Goal: Transaction & Acquisition: Purchase product/service

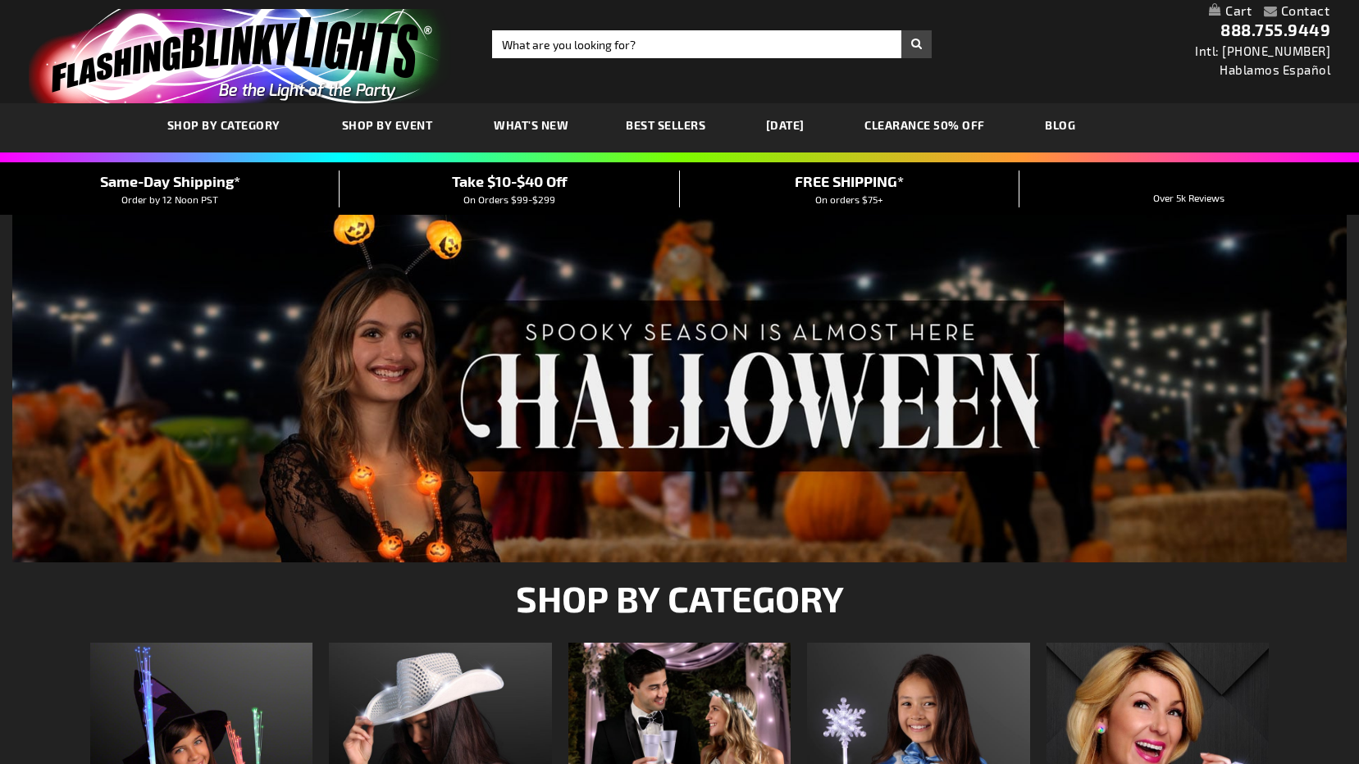
click at [398, 124] on span "Shop By Event" at bounding box center [387, 125] width 91 height 14
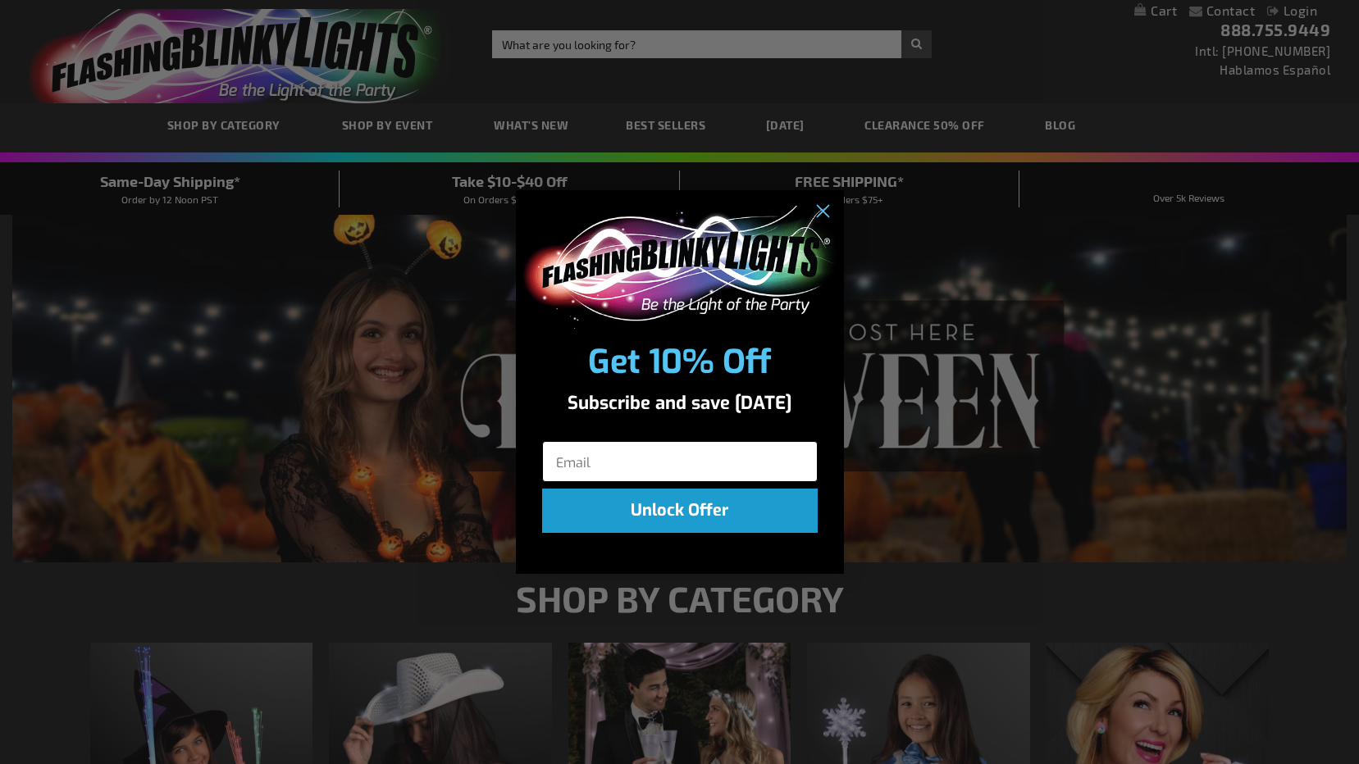
click at [684, 470] on input "Email" at bounding box center [680, 461] width 276 height 41
type input "jfromow@gmail.com"
click input "Submit" at bounding box center [0, 0] width 0 height 0
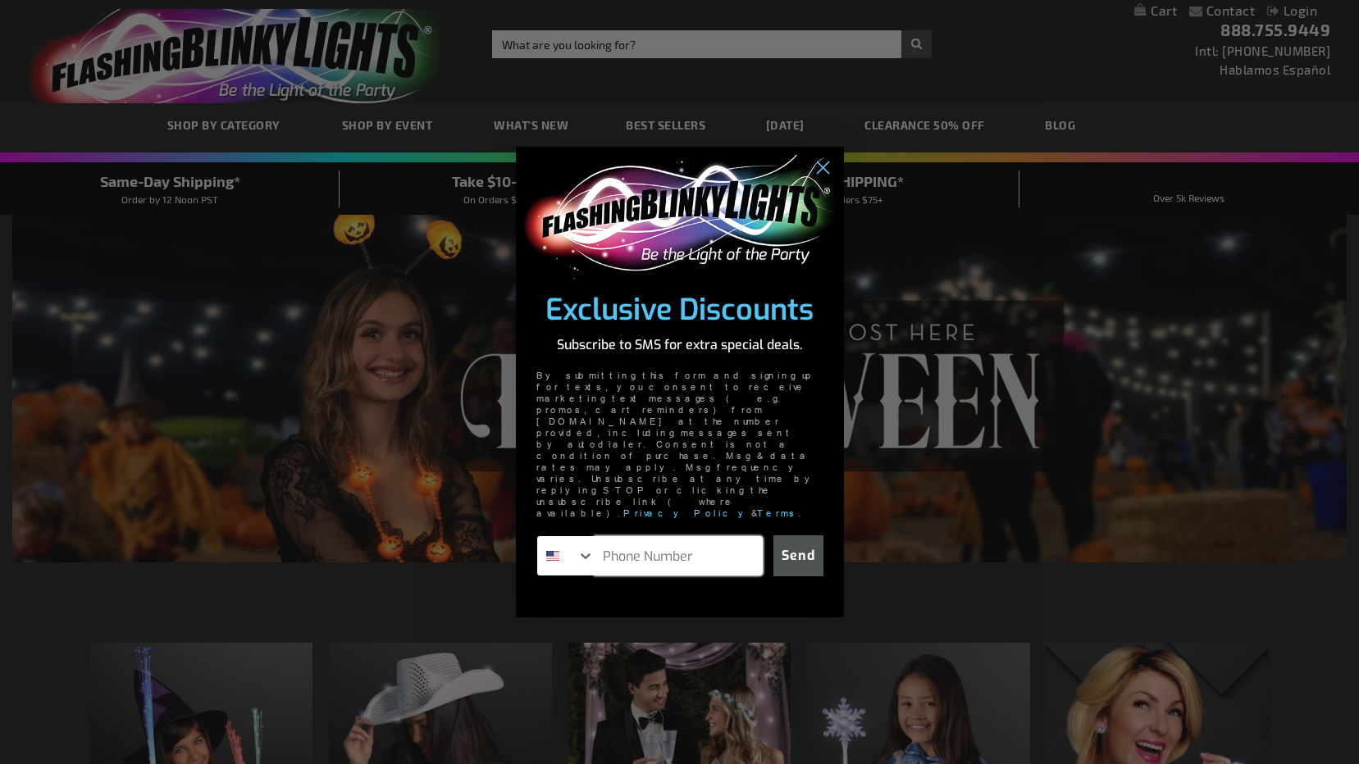
click at [656, 536] on input "Phone Number" at bounding box center [678, 555] width 167 height 39
type input "561-927-7330"
click input "Submit" at bounding box center [0, 0] width 0 height 0
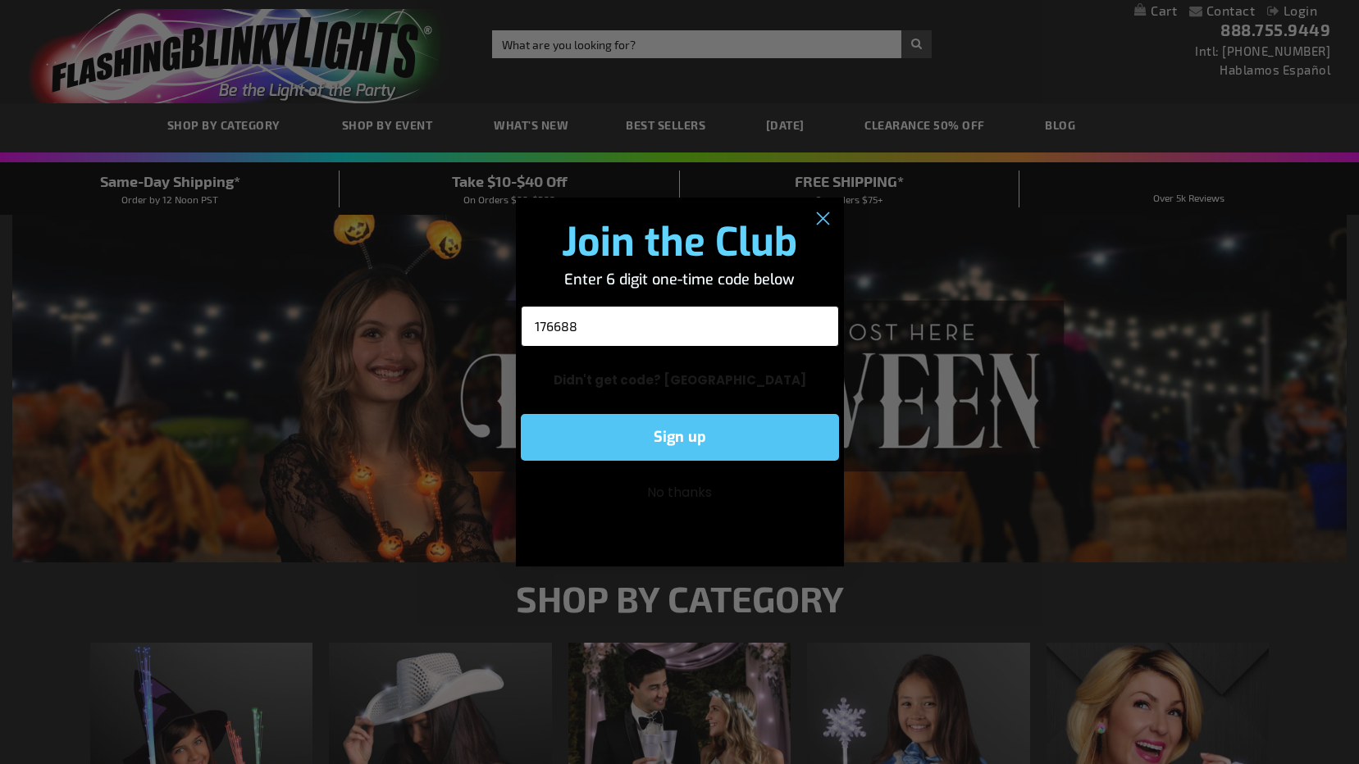
type input "176688"
click input "Submit" at bounding box center [0, 0] width 0 height 0
click at [664, 427] on button "Sign up" at bounding box center [680, 437] width 318 height 47
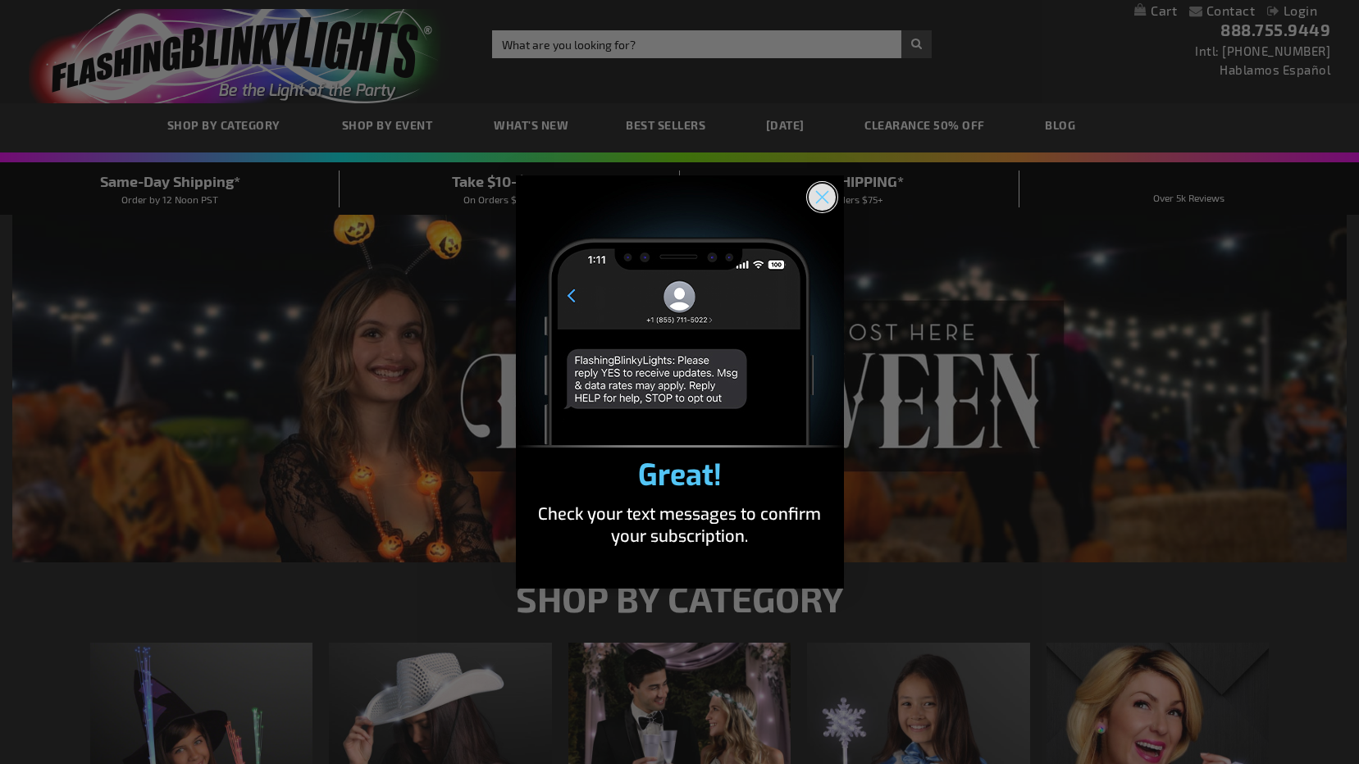
click at [828, 194] on circle "Close dialog" at bounding box center [821, 197] width 27 height 27
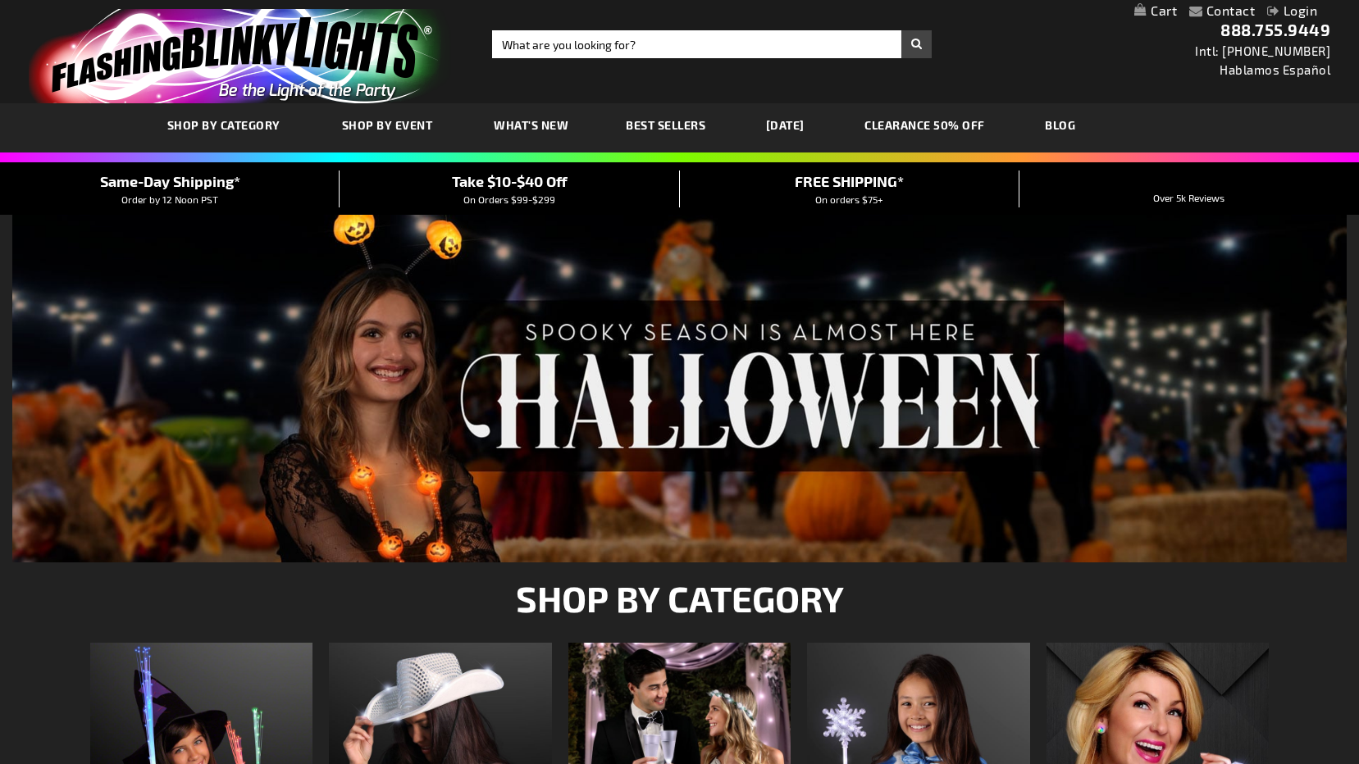
click at [550, 129] on span "What's New" at bounding box center [531, 125] width 75 height 14
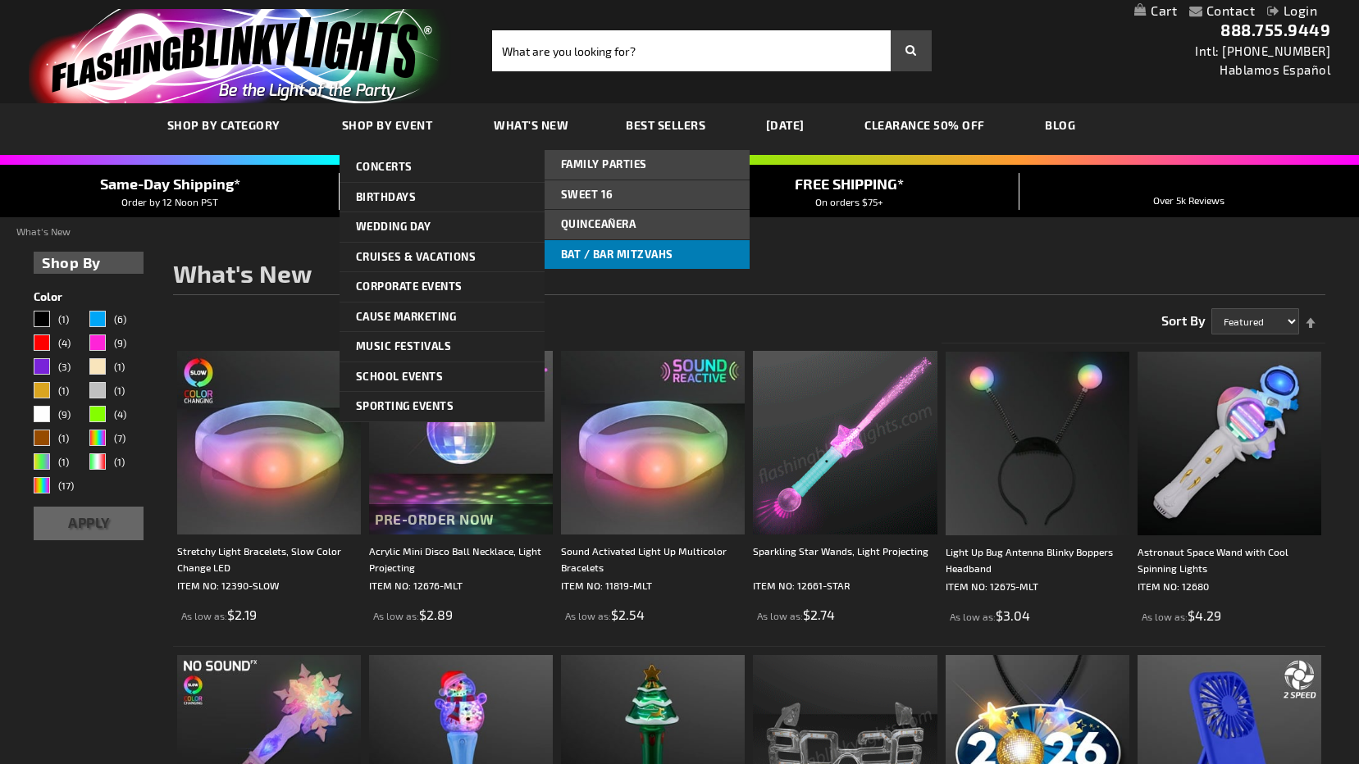
click at [613, 253] on span "Bat / Bar Mitzvahs" at bounding box center [617, 254] width 112 height 13
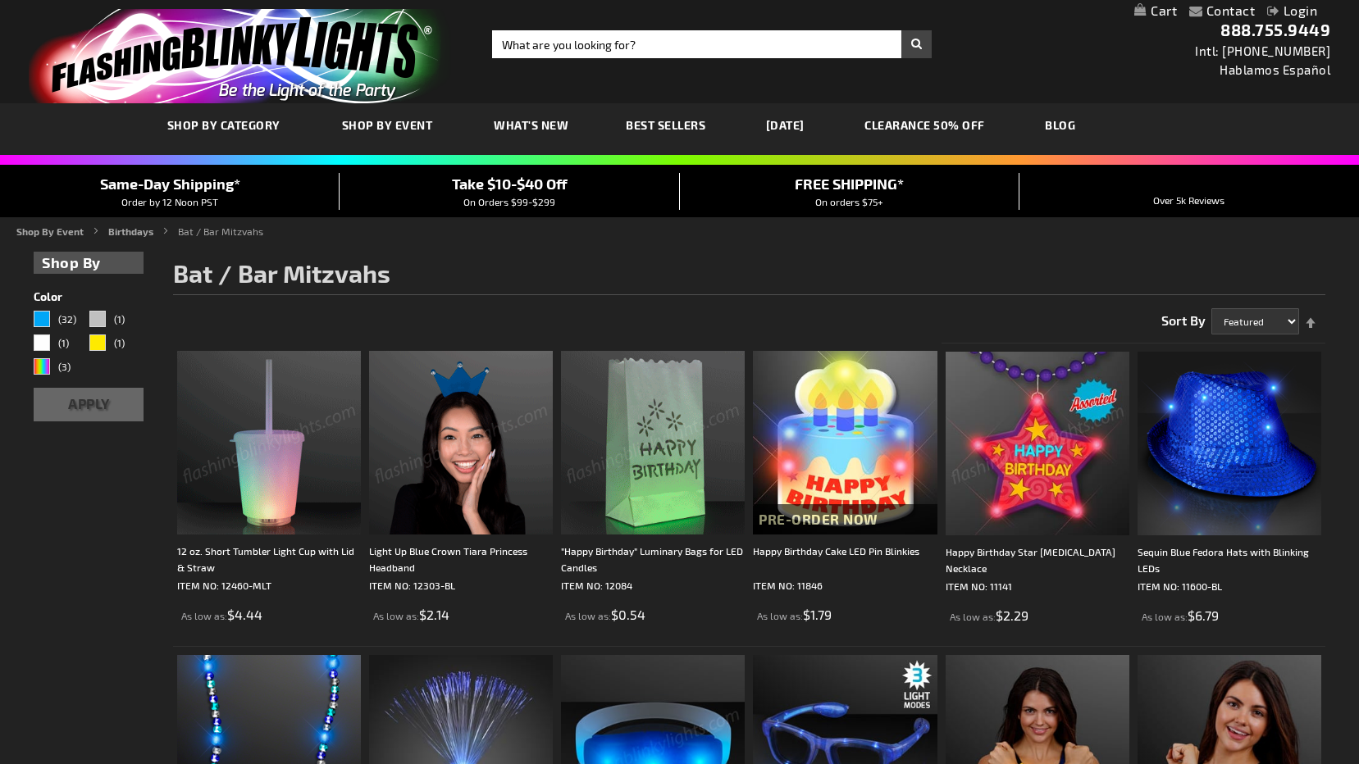
click at [966, 124] on link "CLEARANCE 50% OFF" at bounding box center [924, 125] width 145 height 55
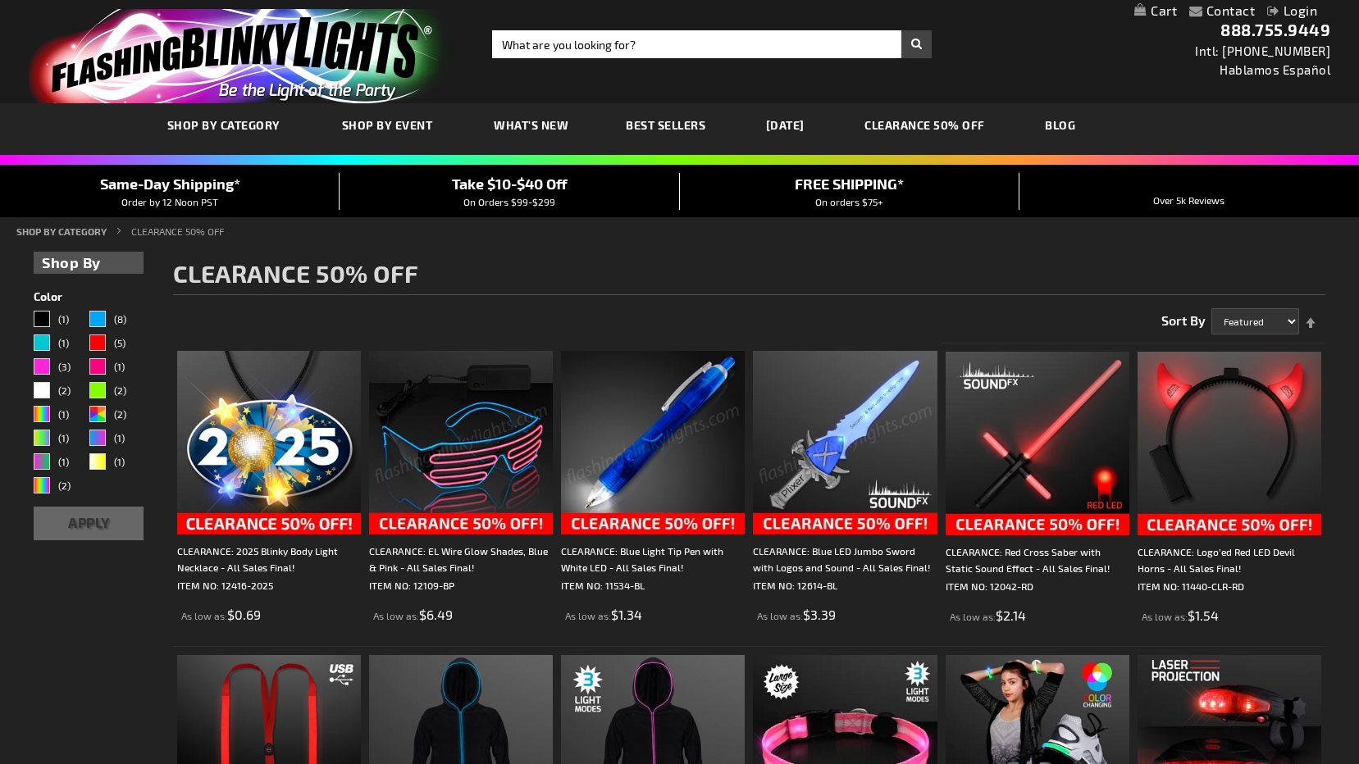
click at [506, 445] on img at bounding box center [461, 443] width 184 height 184
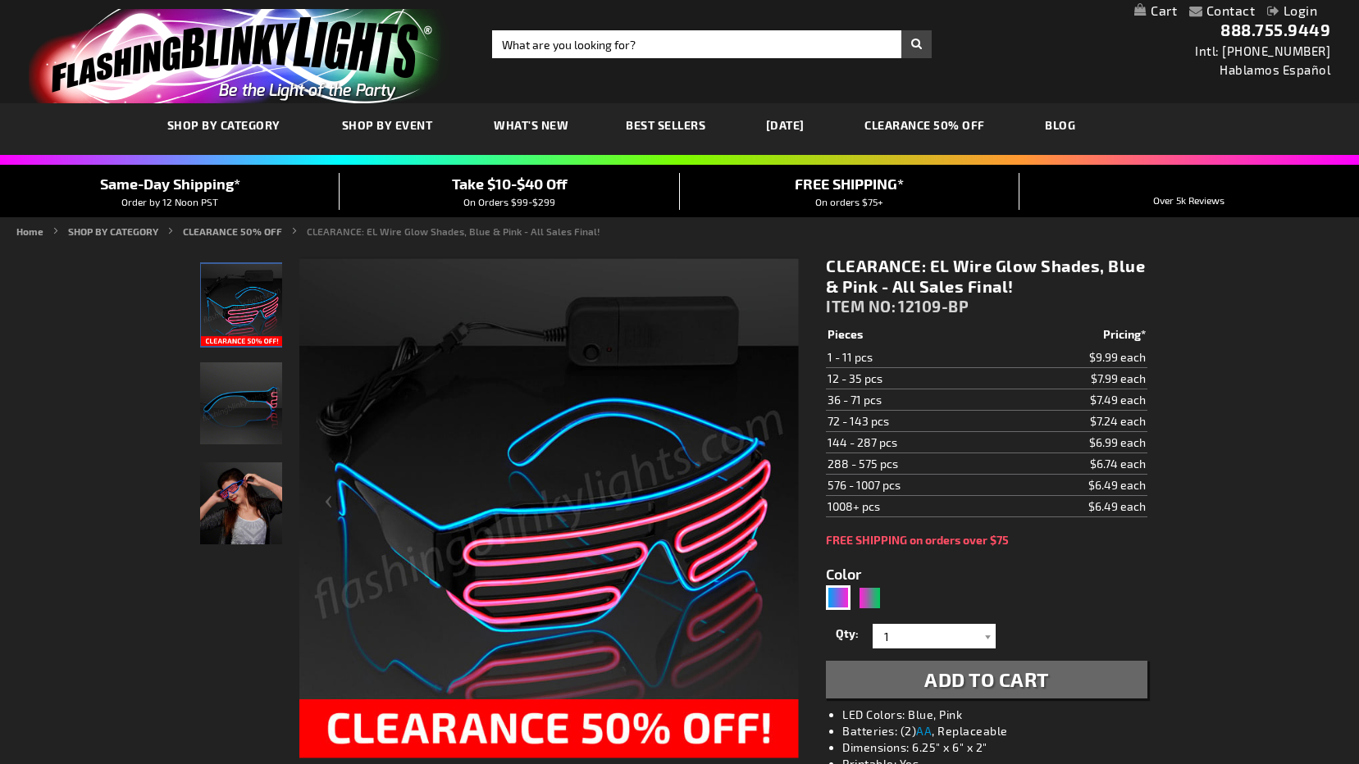
click at [250, 393] on img "EL Wire Blue & Pink Party Shades" at bounding box center [241, 404] width 82 height 82
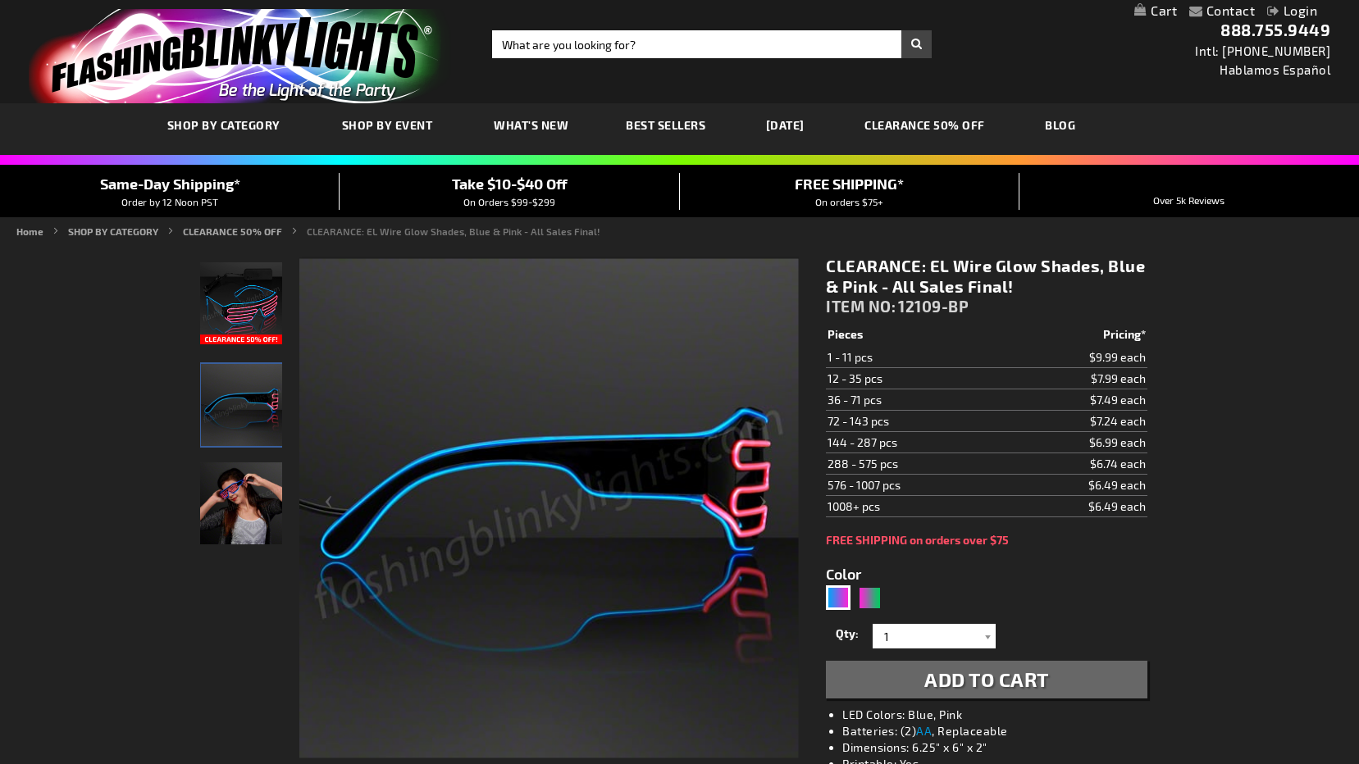
click at [256, 523] on img "Girl wearing EL Wire Blue & Pink Party Shades" at bounding box center [241, 504] width 82 height 82
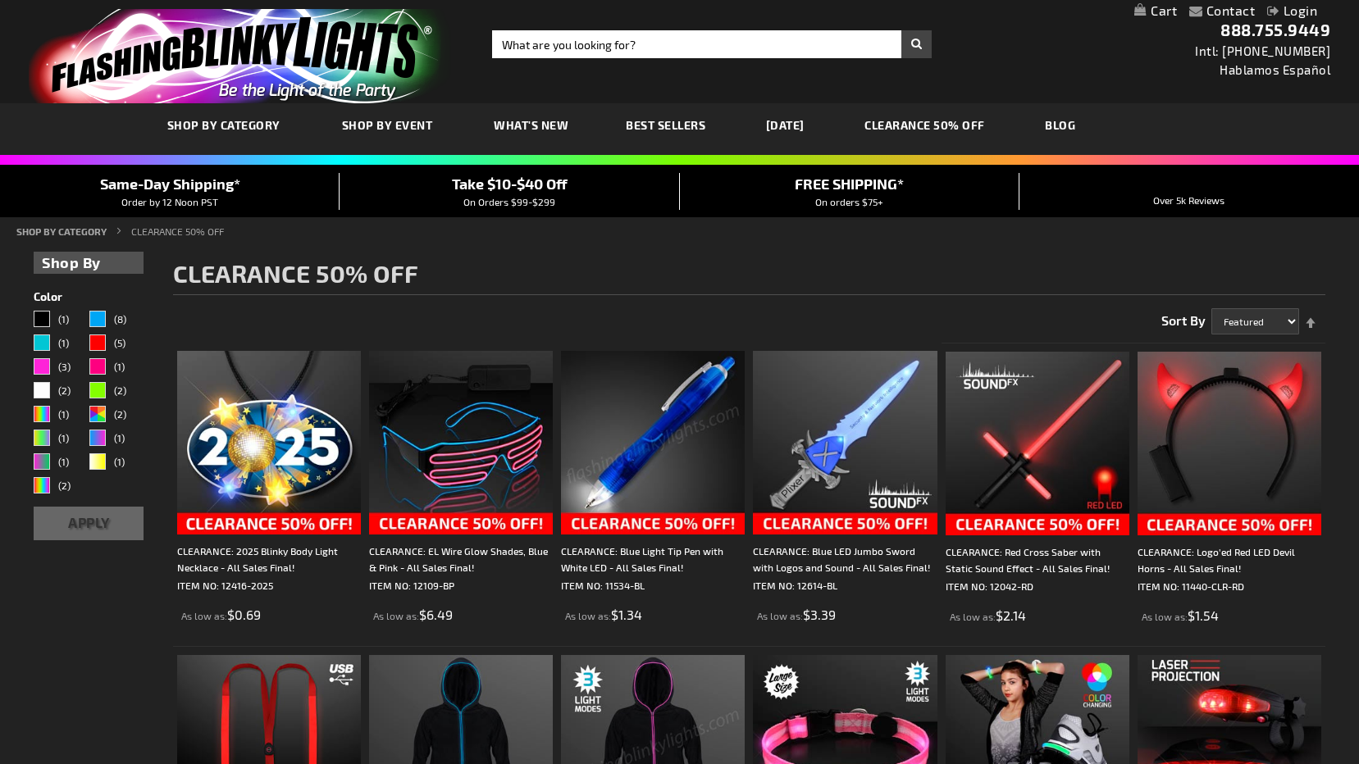
click at [699, 126] on span "Best Sellers" at bounding box center [666, 125] width 80 height 14
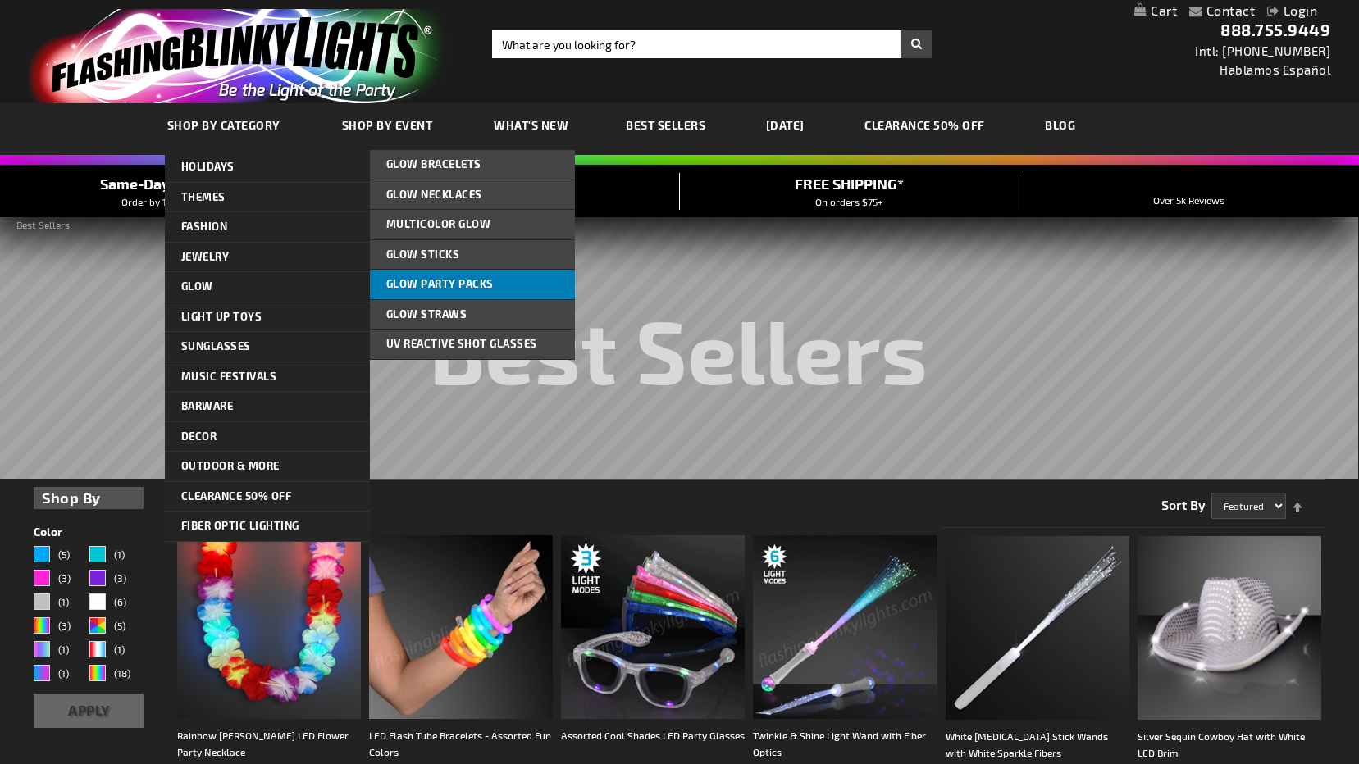
click at [427, 294] on link "Glow Party Packs" at bounding box center [472, 285] width 205 height 30
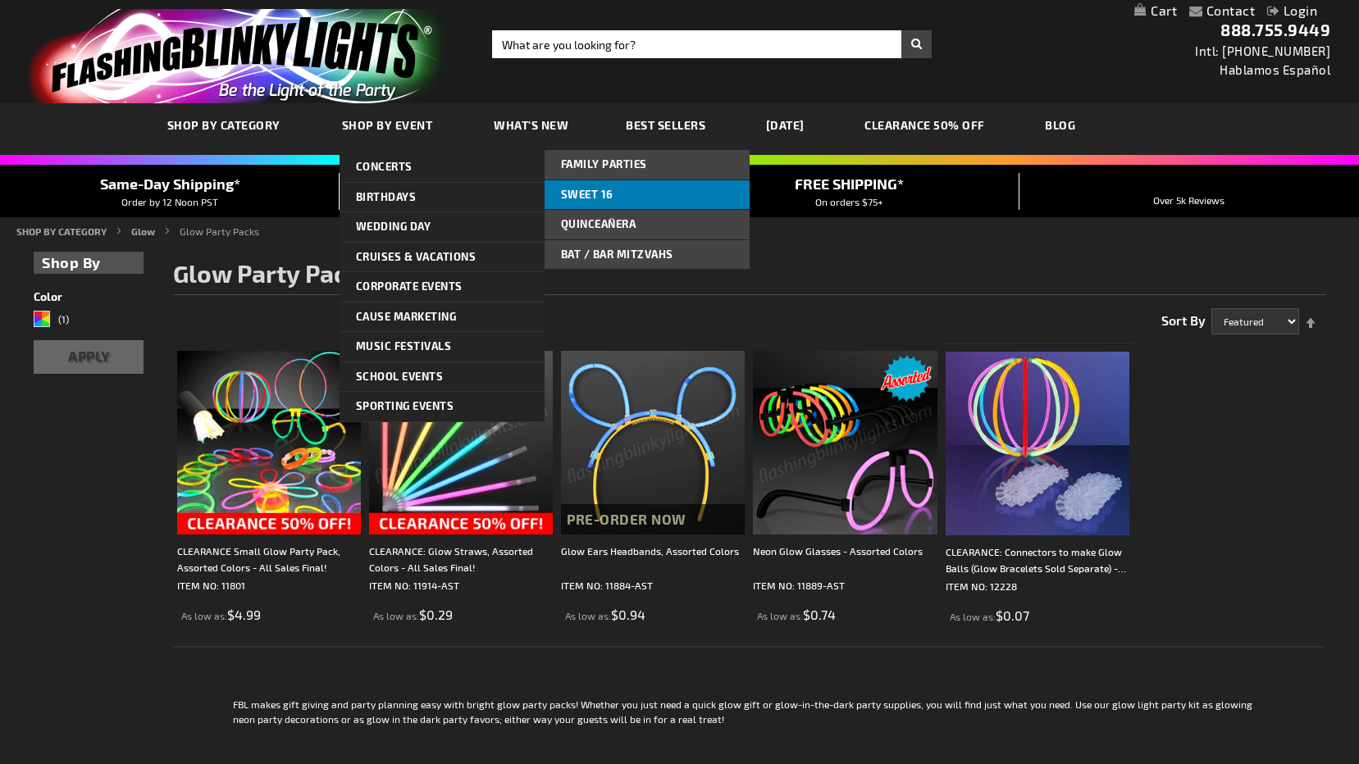
click at [592, 188] on span "Sweet 16" at bounding box center [587, 194] width 52 height 13
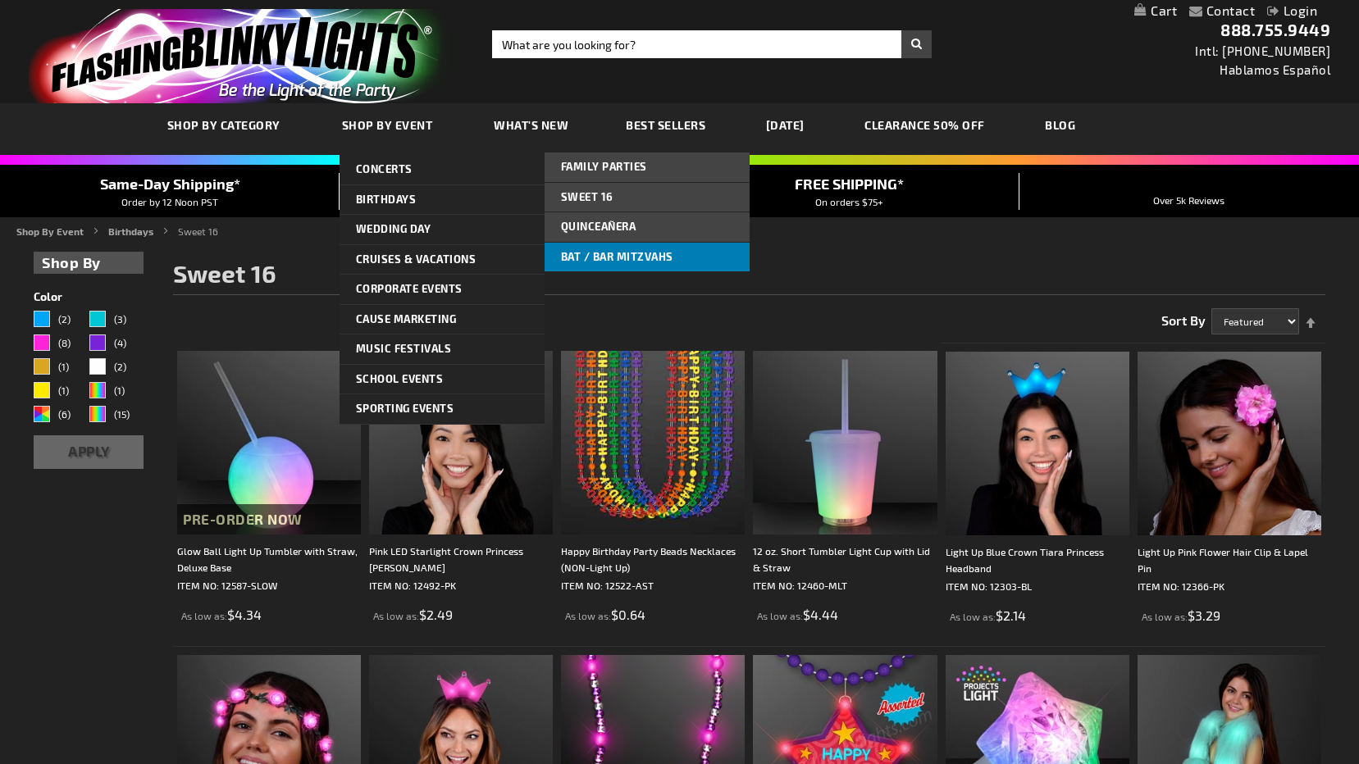
click at [612, 258] on span "Bat / Bar Mitzvahs" at bounding box center [617, 256] width 112 height 13
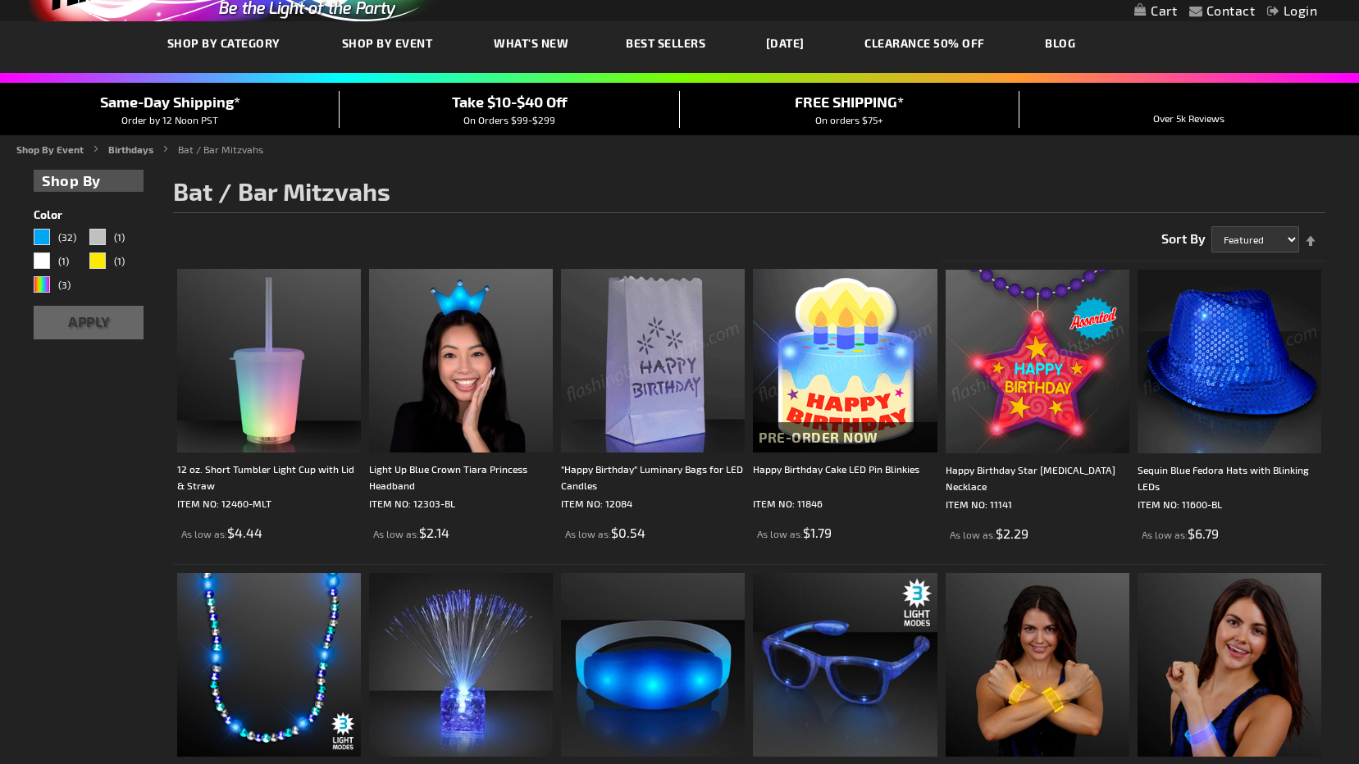
click at [1250, 380] on img at bounding box center [1230, 362] width 184 height 184
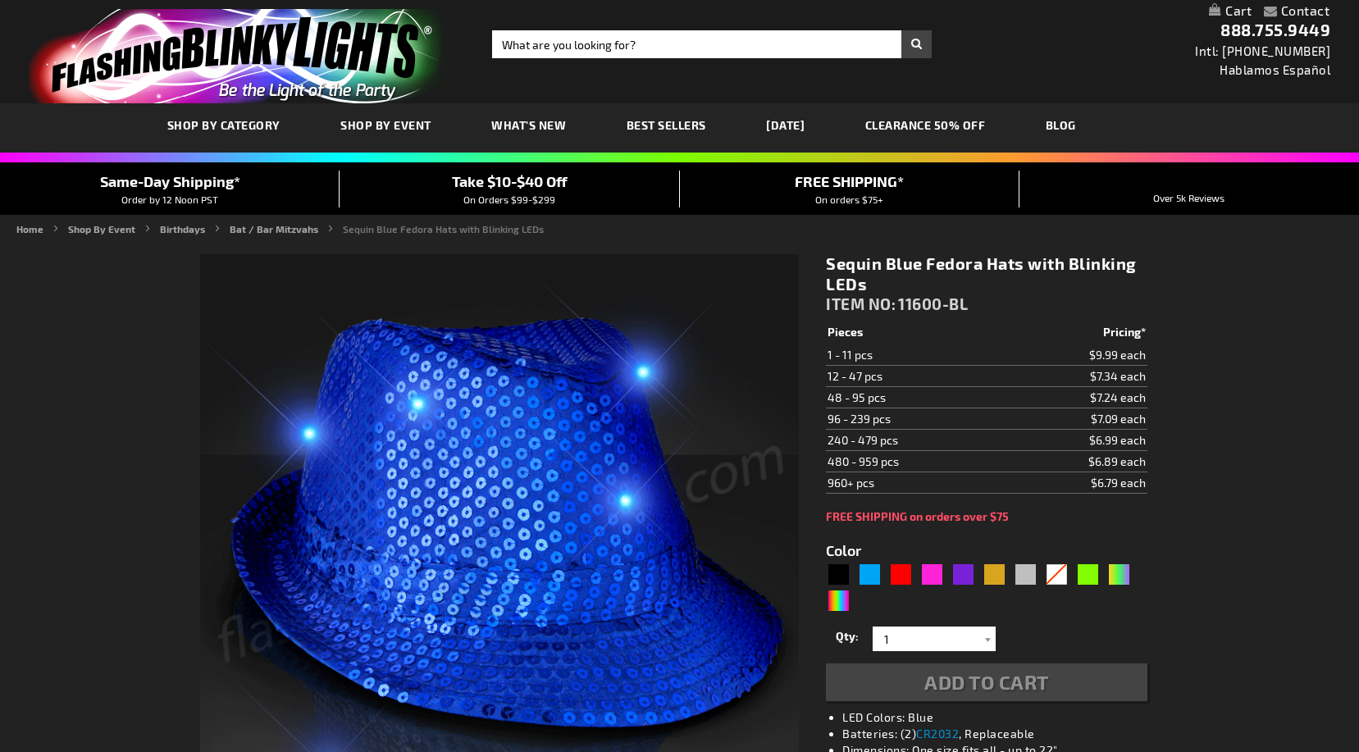
type input "5629"
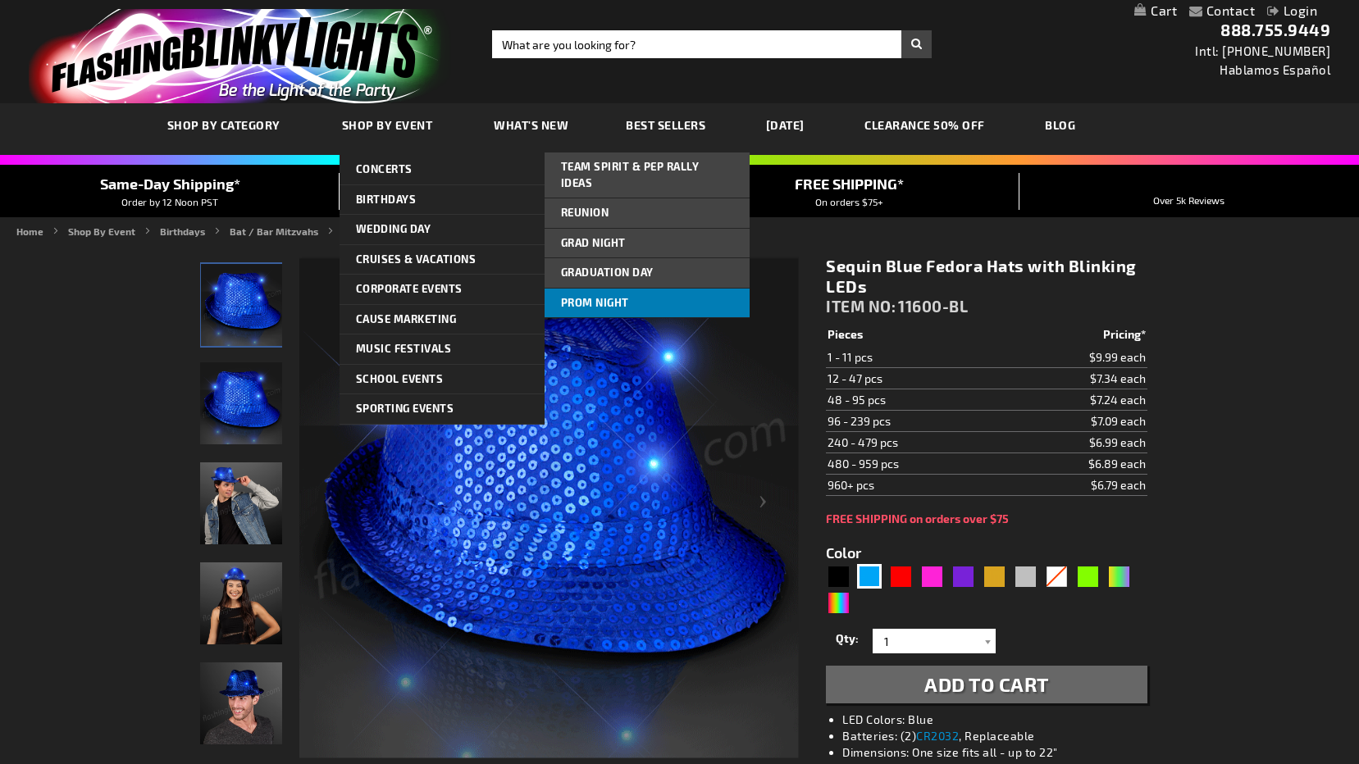
click at [607, 296] on span "Prom Night" at bounding box center [595, 302] width 68 height 13
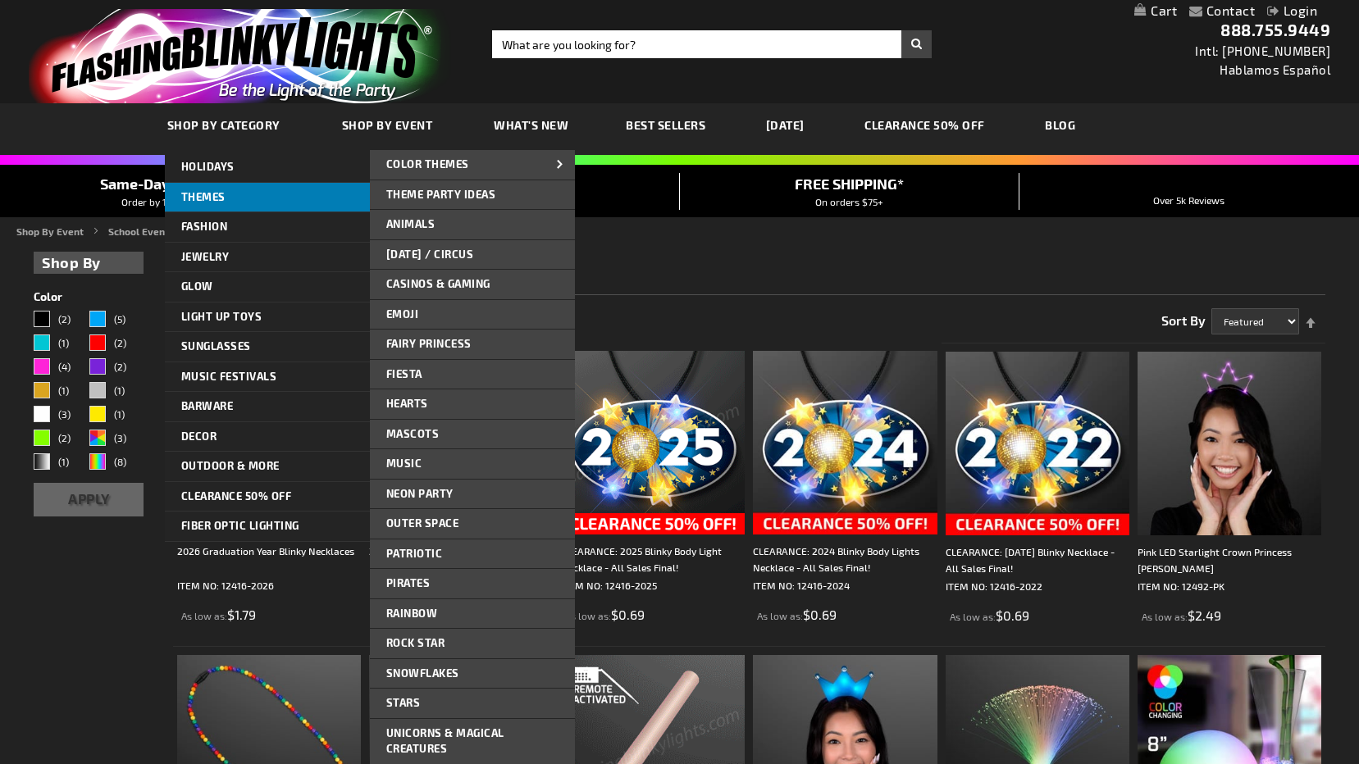
click at [197, 193] on span "THEMES" at bounding box center [203, 196] width 44 height 13
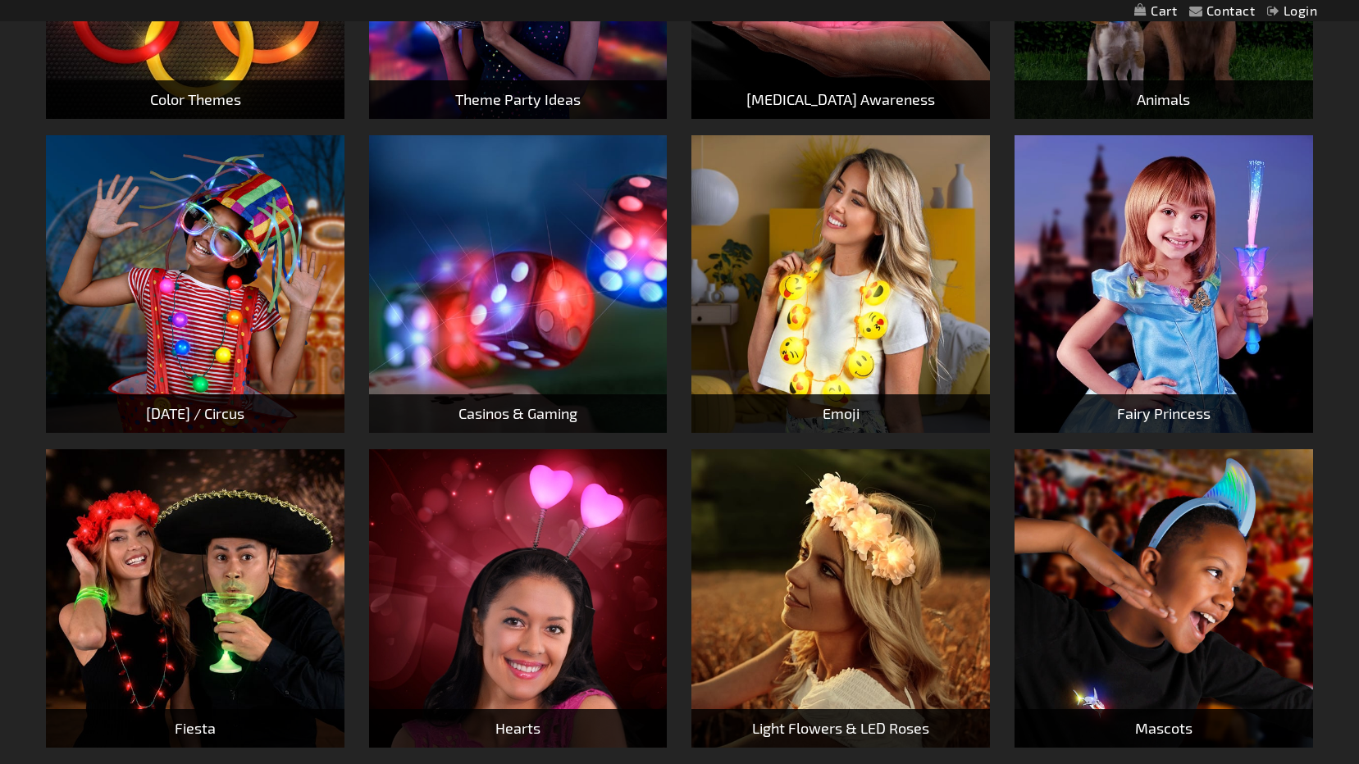
scroll to position [656, 0]
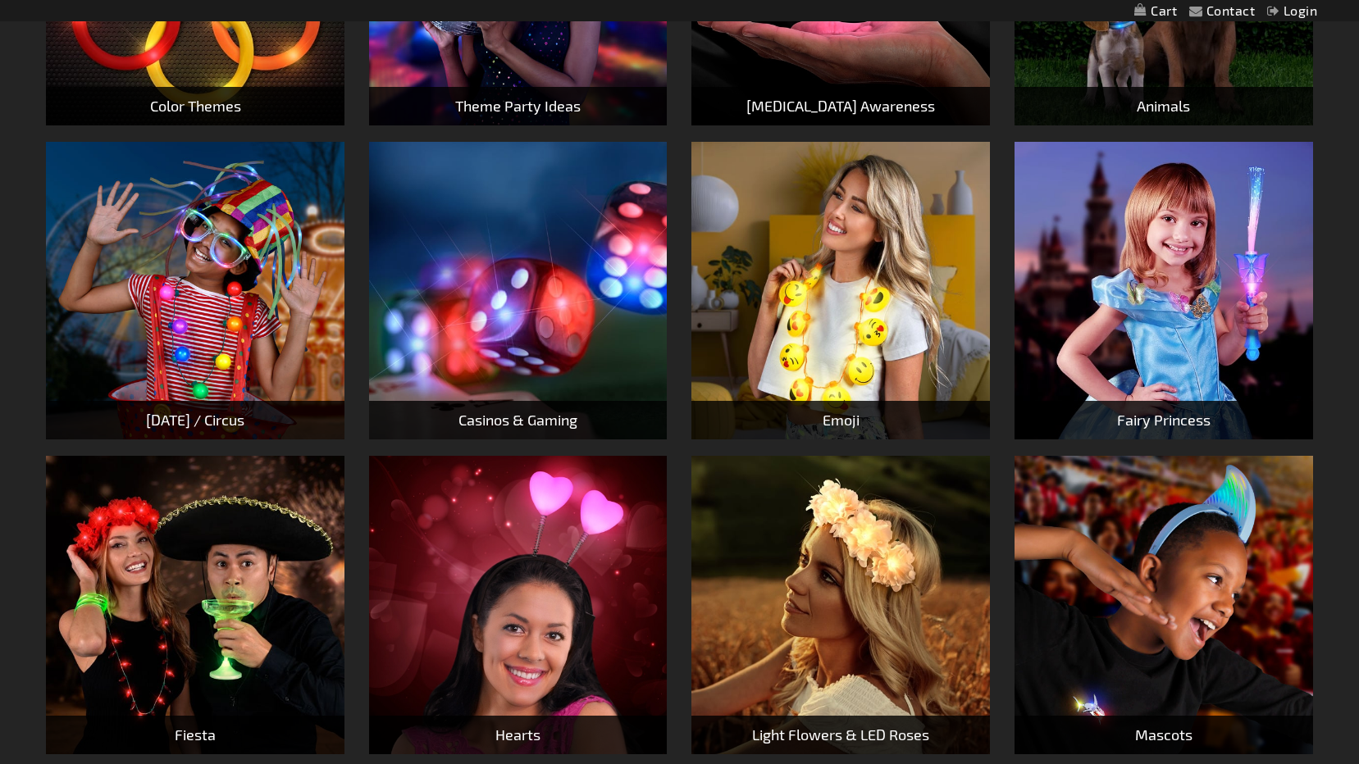
click at [887, 303] on img at bounding box center [840, 291] width 299 height 299
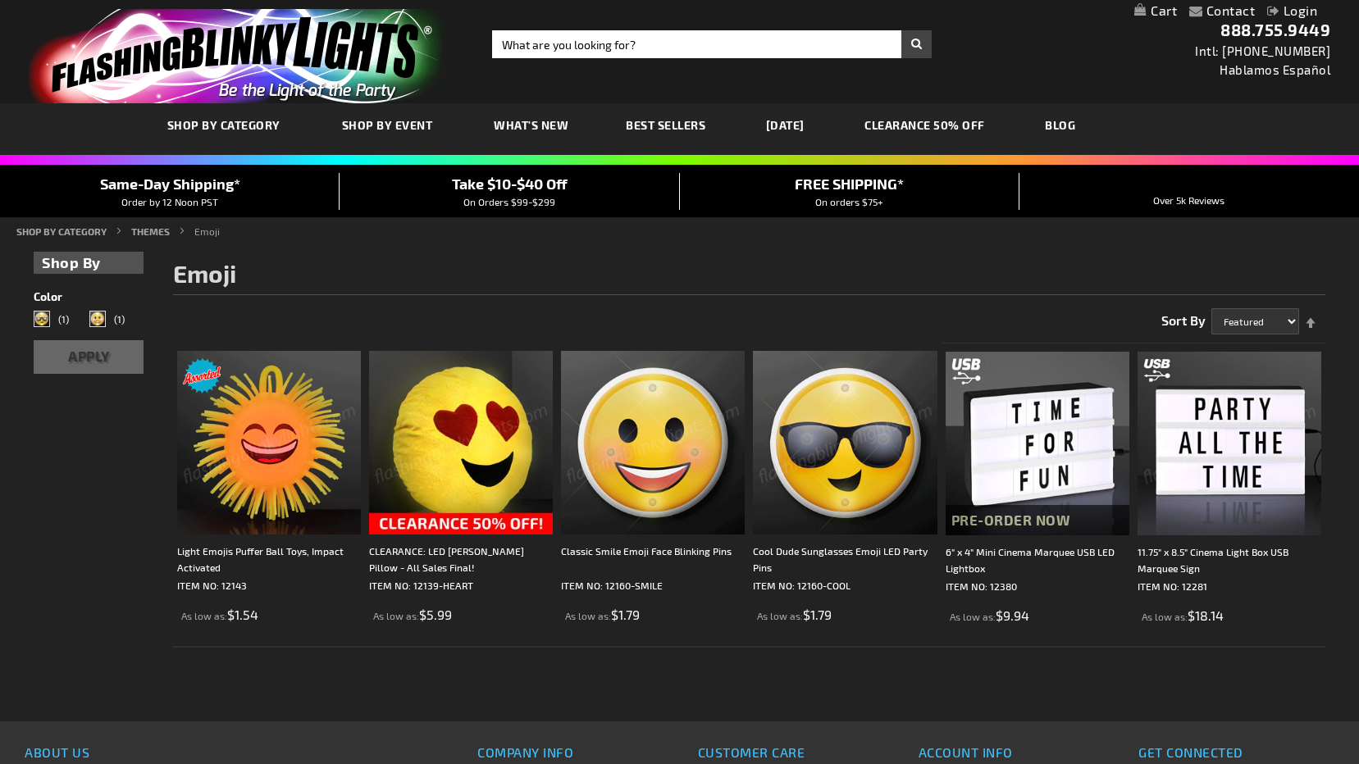
click at [280, 468] on img at bounding box center [269, 443] width 184 height 184
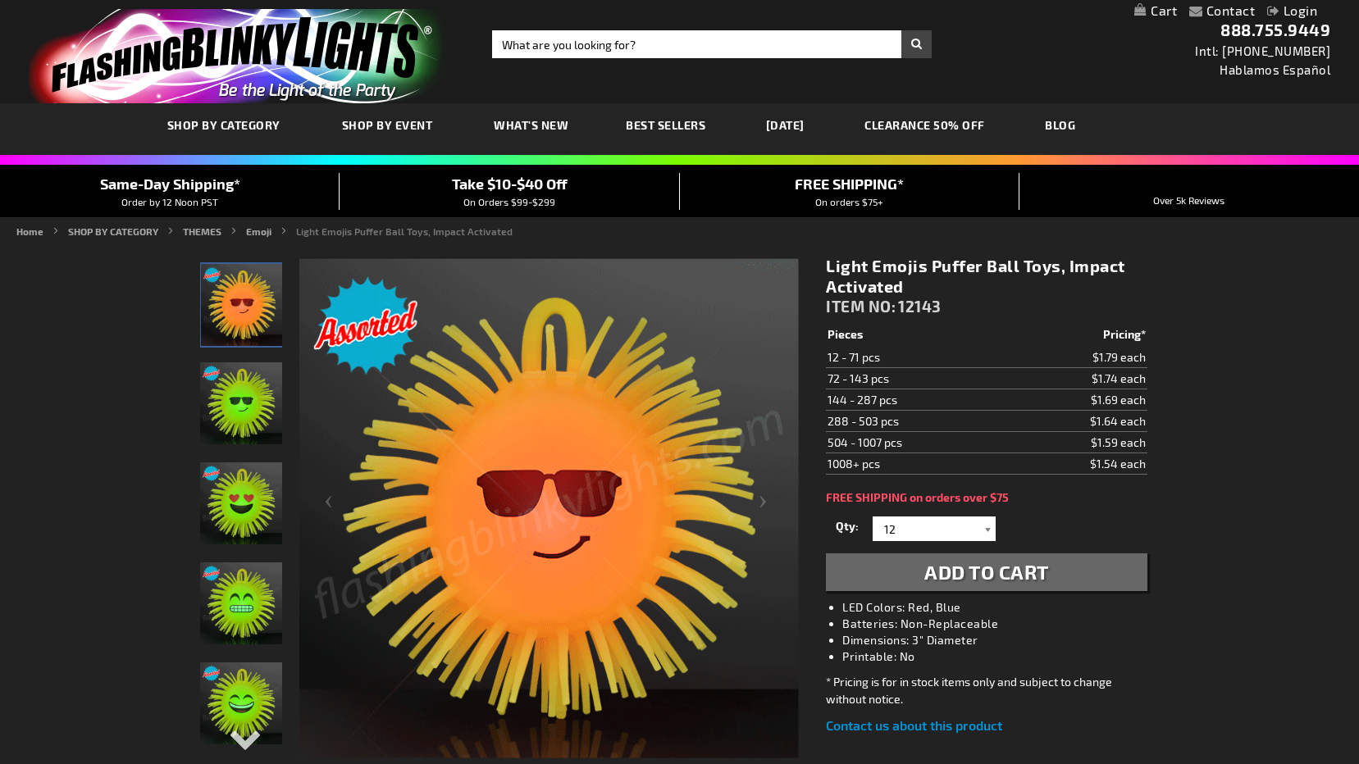
click at [983, 527] on div at bounding box center [987, 529] width 16 height 25
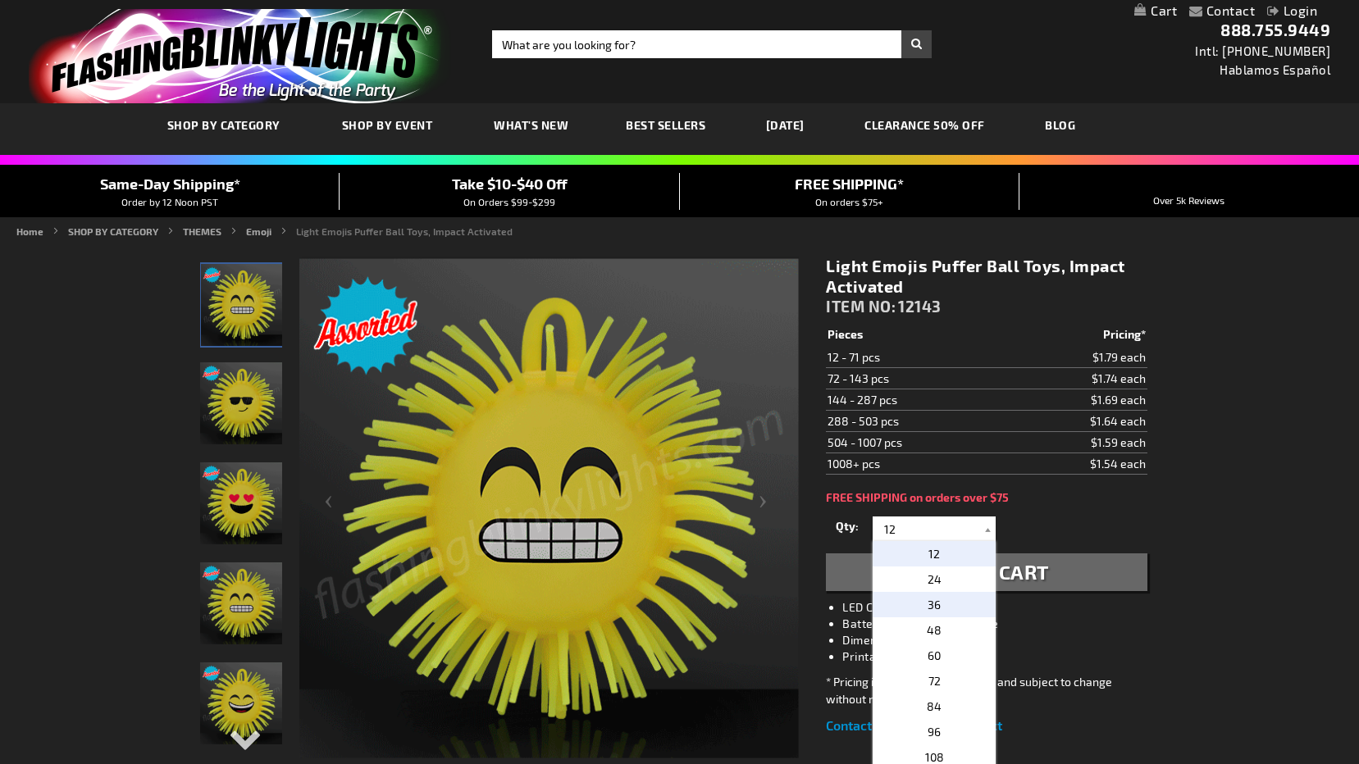
click at [939, 603] on p "36" at bounding box center [934, 604] width 123 height 25
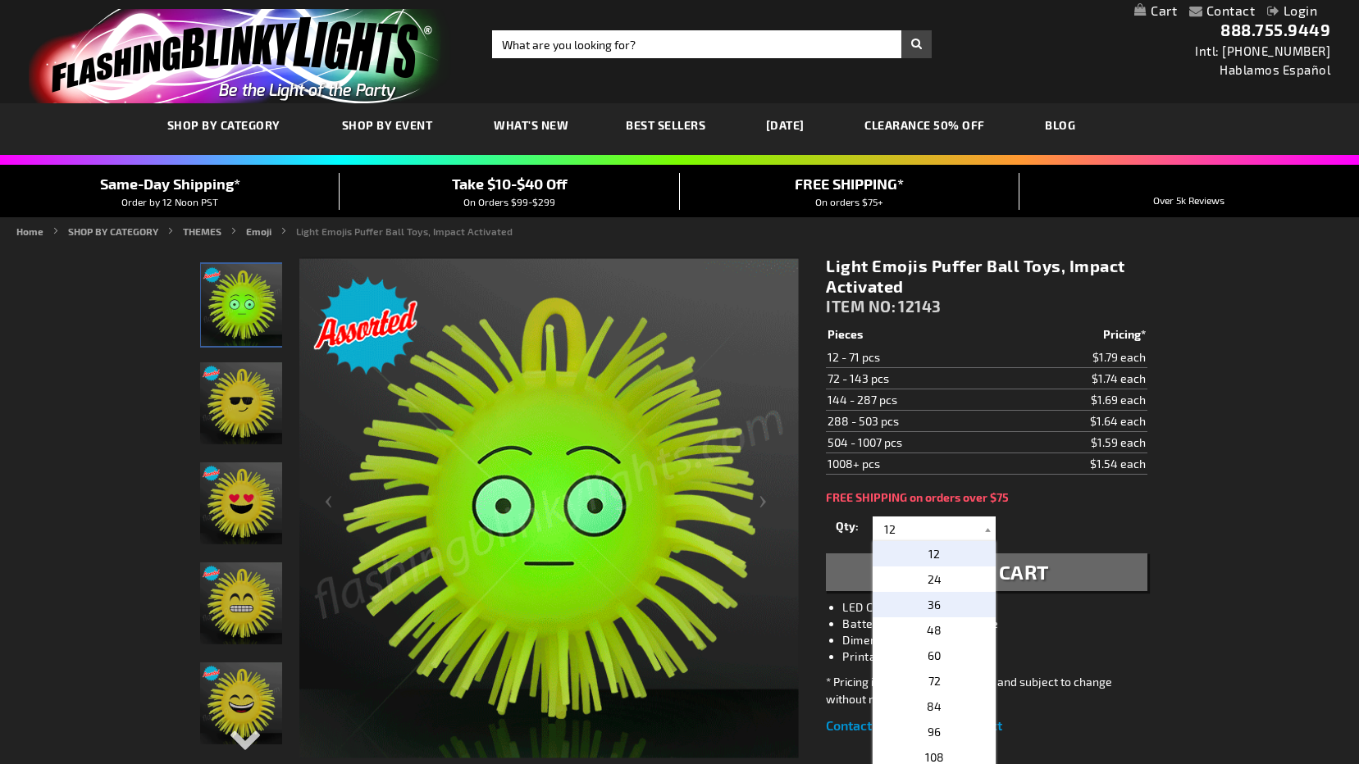
type input "36"
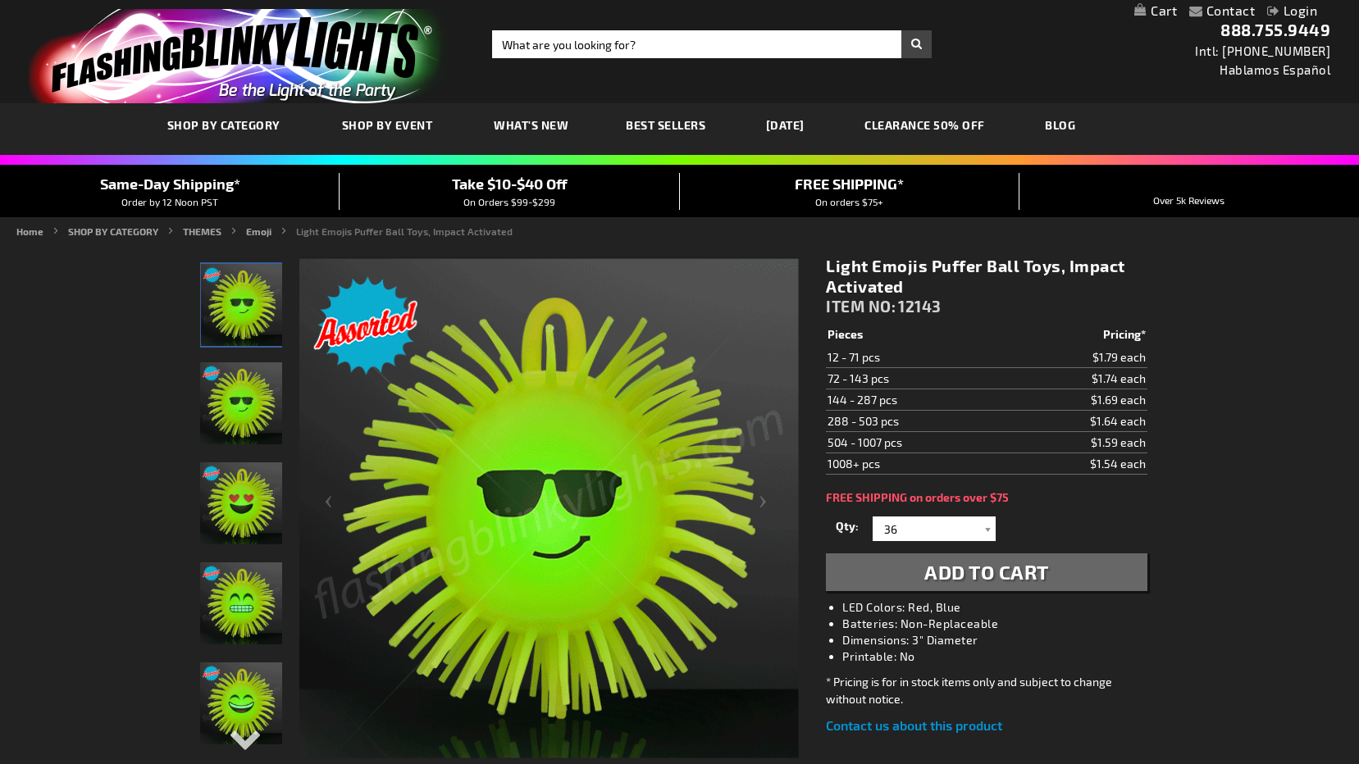
click at [959, 569] on span "Add to Cart" at bounding box center [986, 572] width 125 height 24
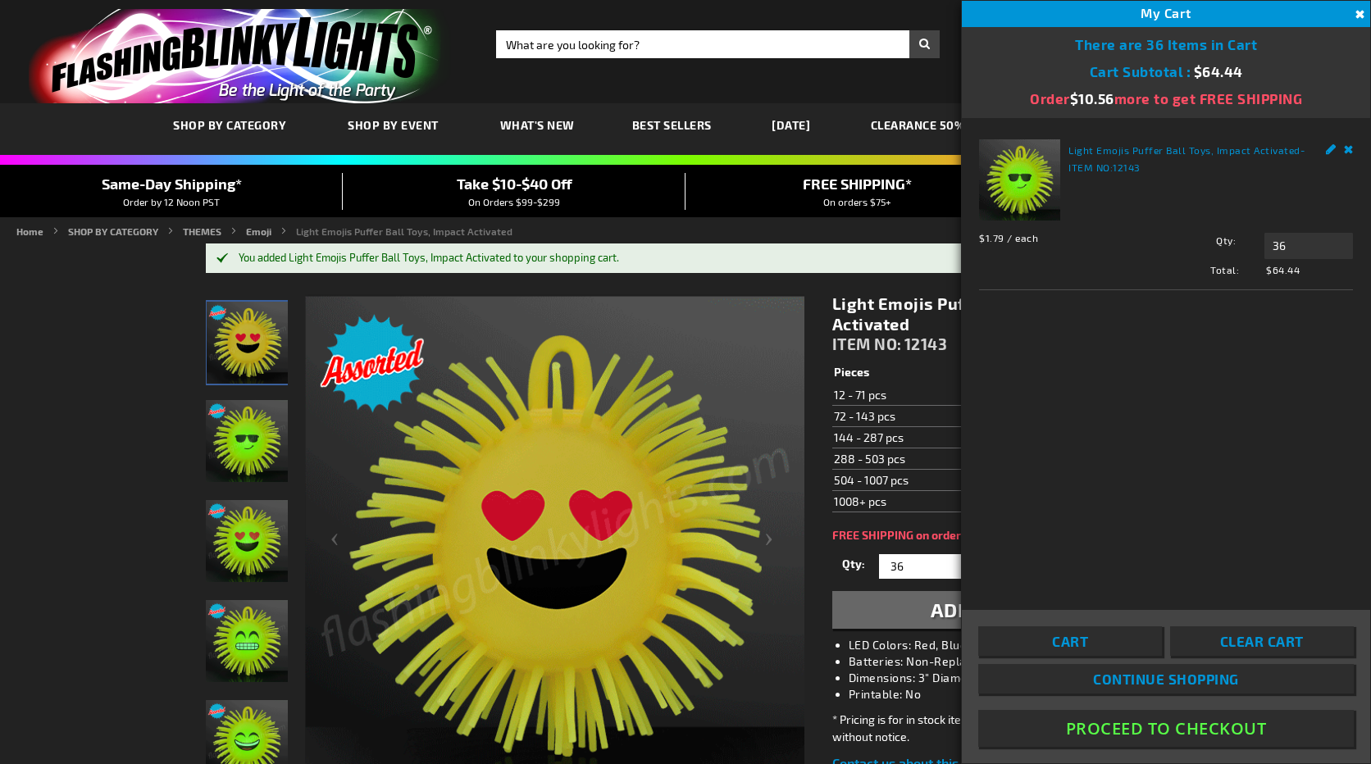
click at [71, 337] on div "Contact Compare Products Checkout Login Skip to Content My Cart 36 36 items My …" at bounding box center [685, 764] width 1371 height 1529
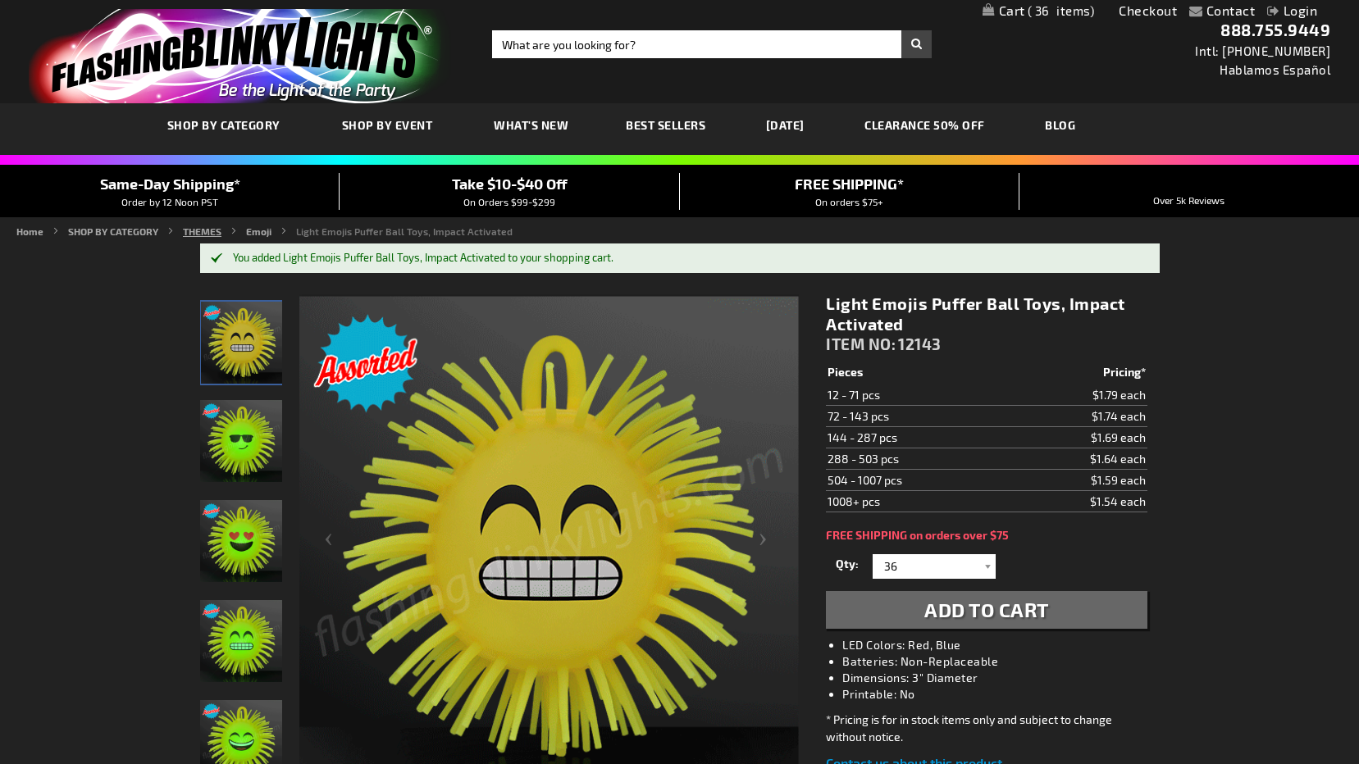
click at [212, 233] on link "THEMES" at bounding box center [202, 231] width 39 height 11
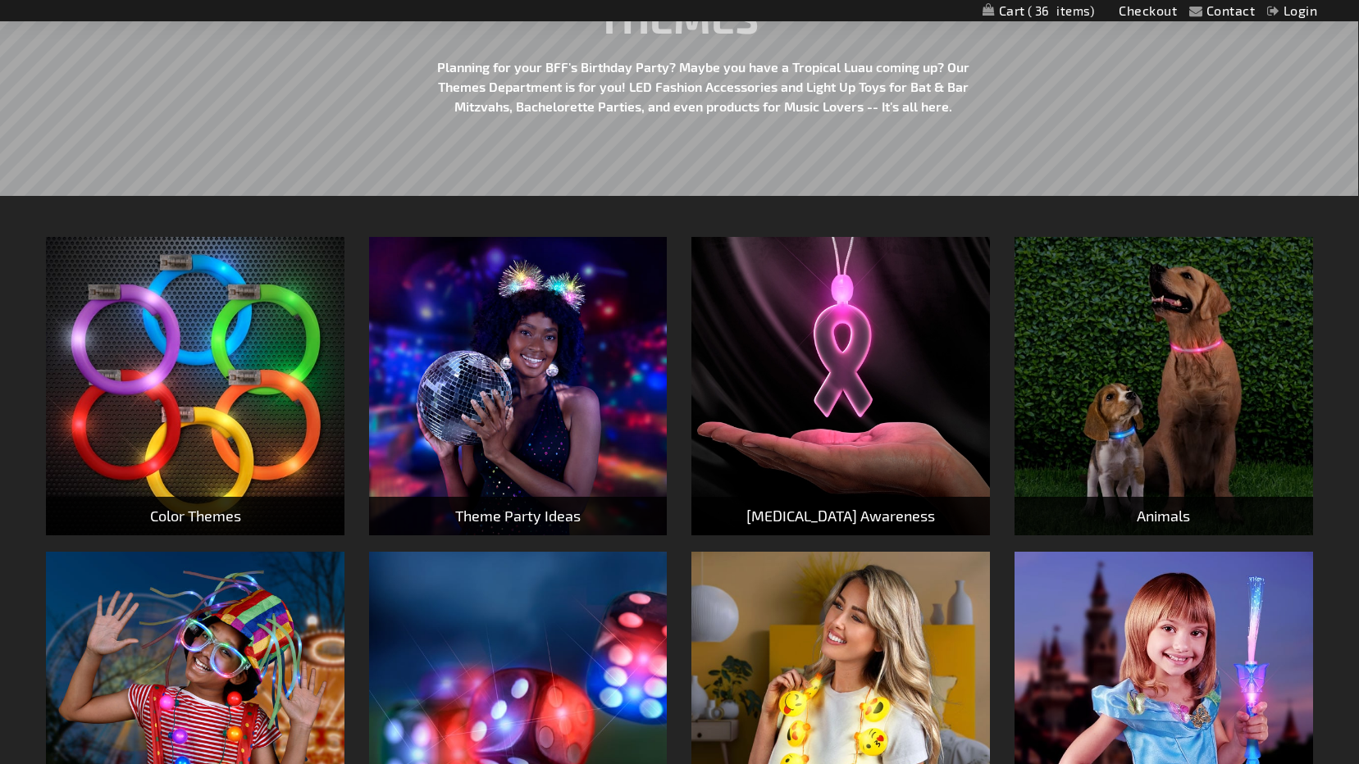
click at [213, 373] on img at bounding box center [195, 386] width 299 height 299
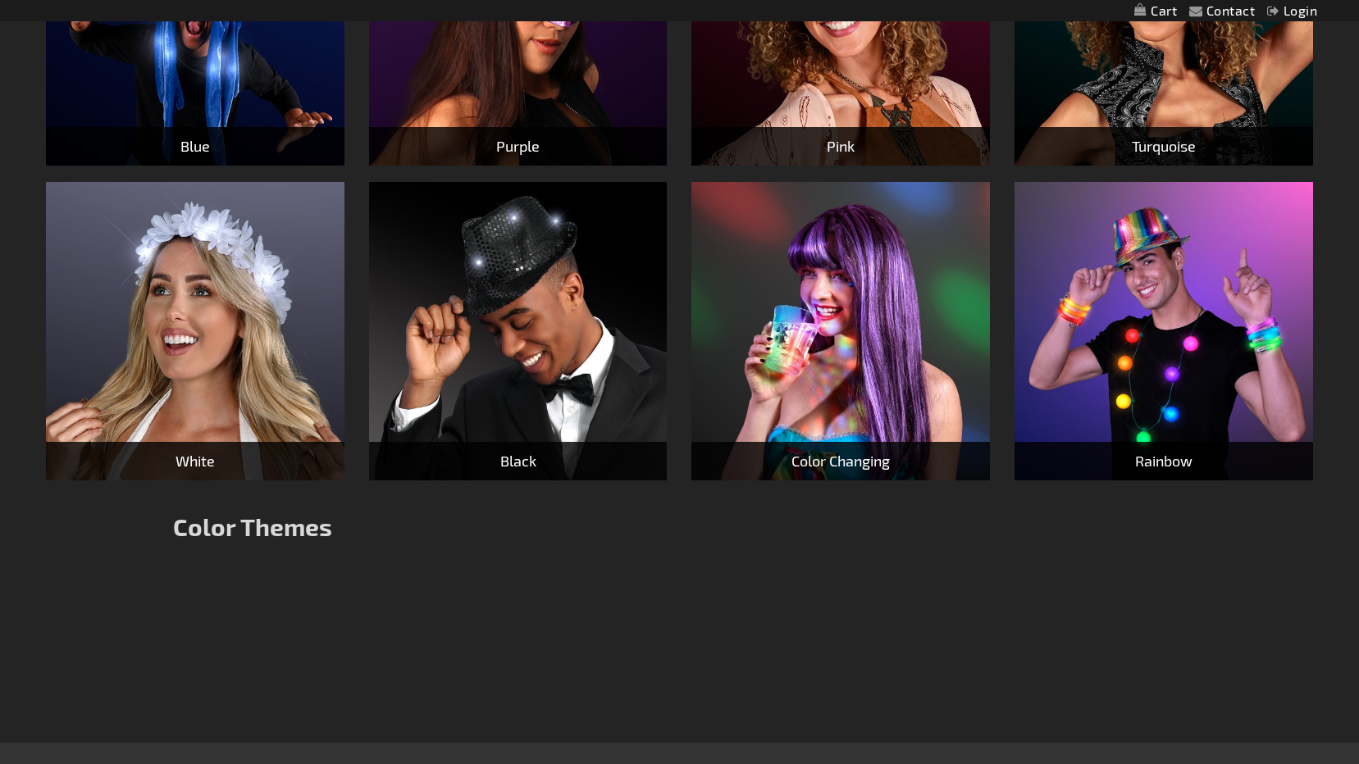
scroll to position [738, 0]
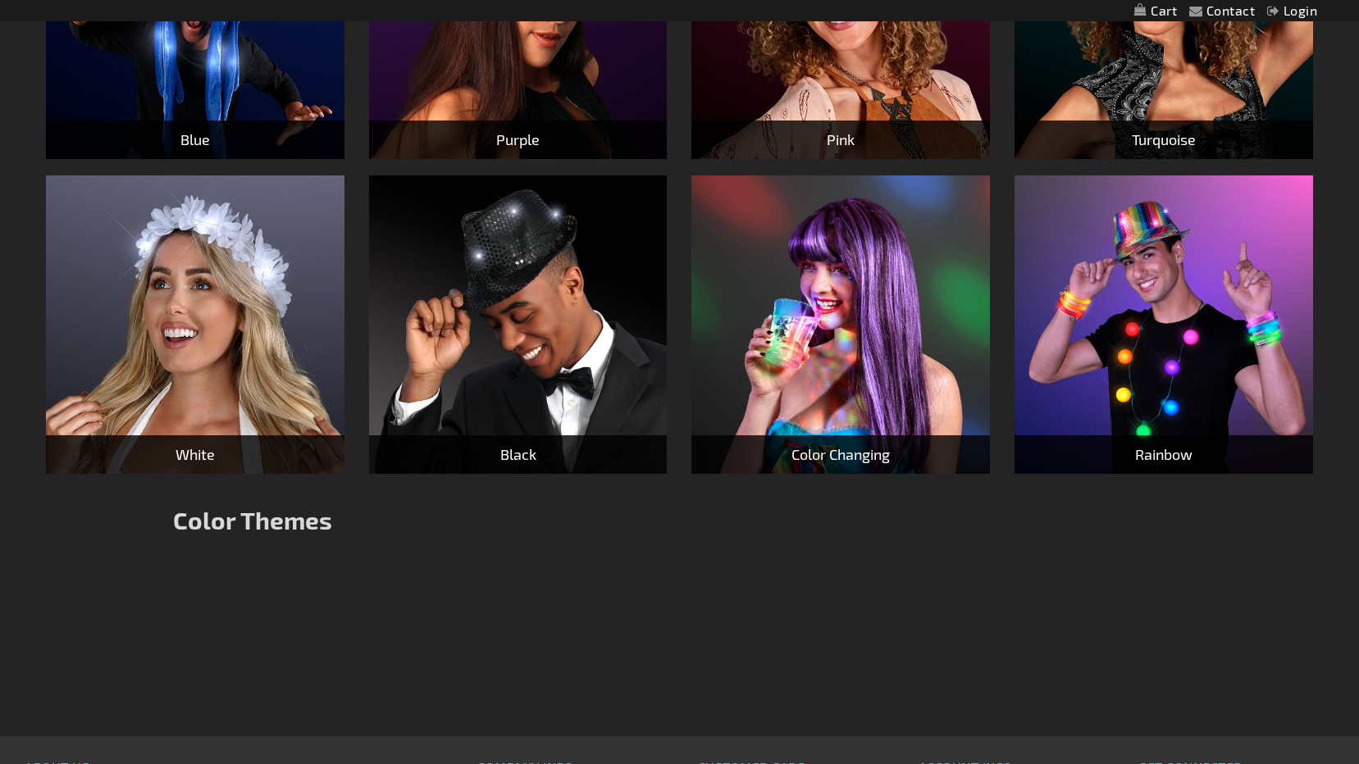
click at [527, 369] on img at bounding box center [518, 325] width 299 height 299
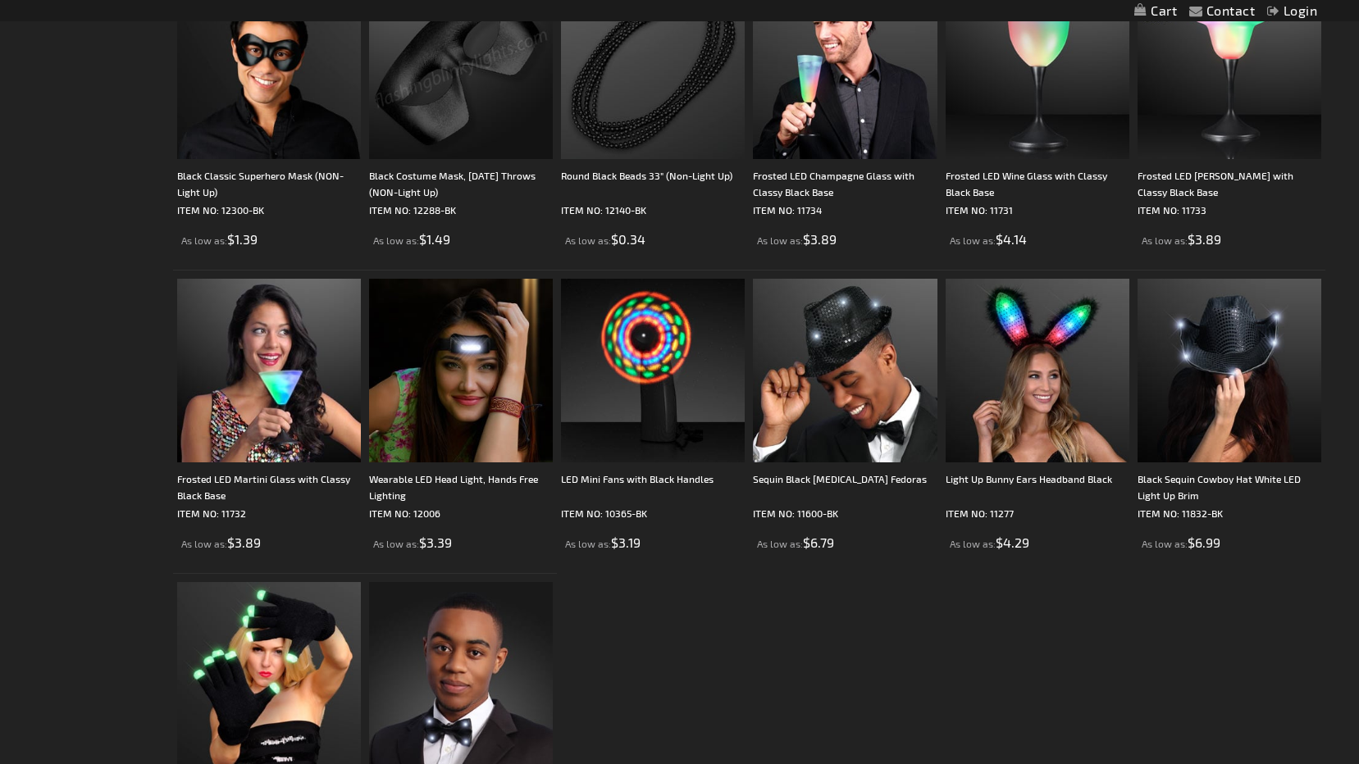
scroll to position [820, 0]
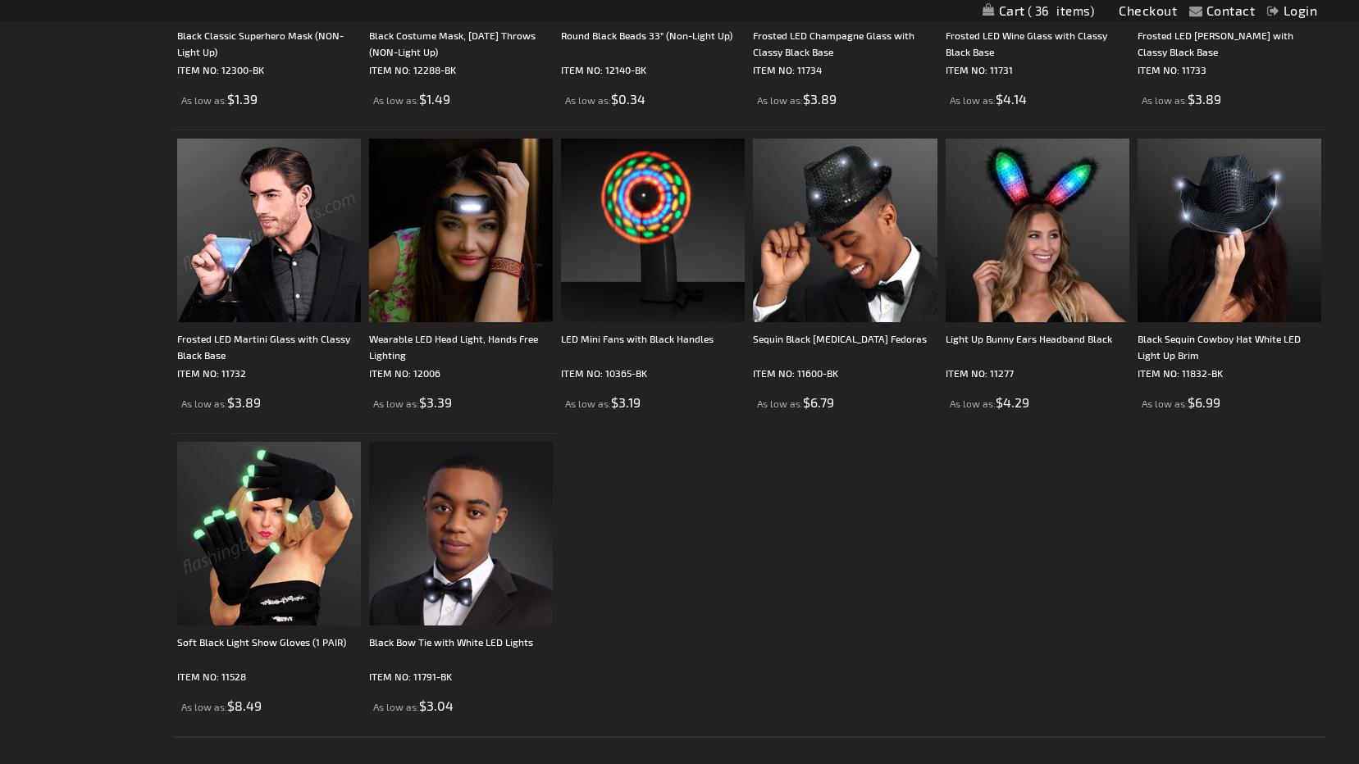
click at [288, 536] on img at bounding box center [269, 534] width 184 height 184
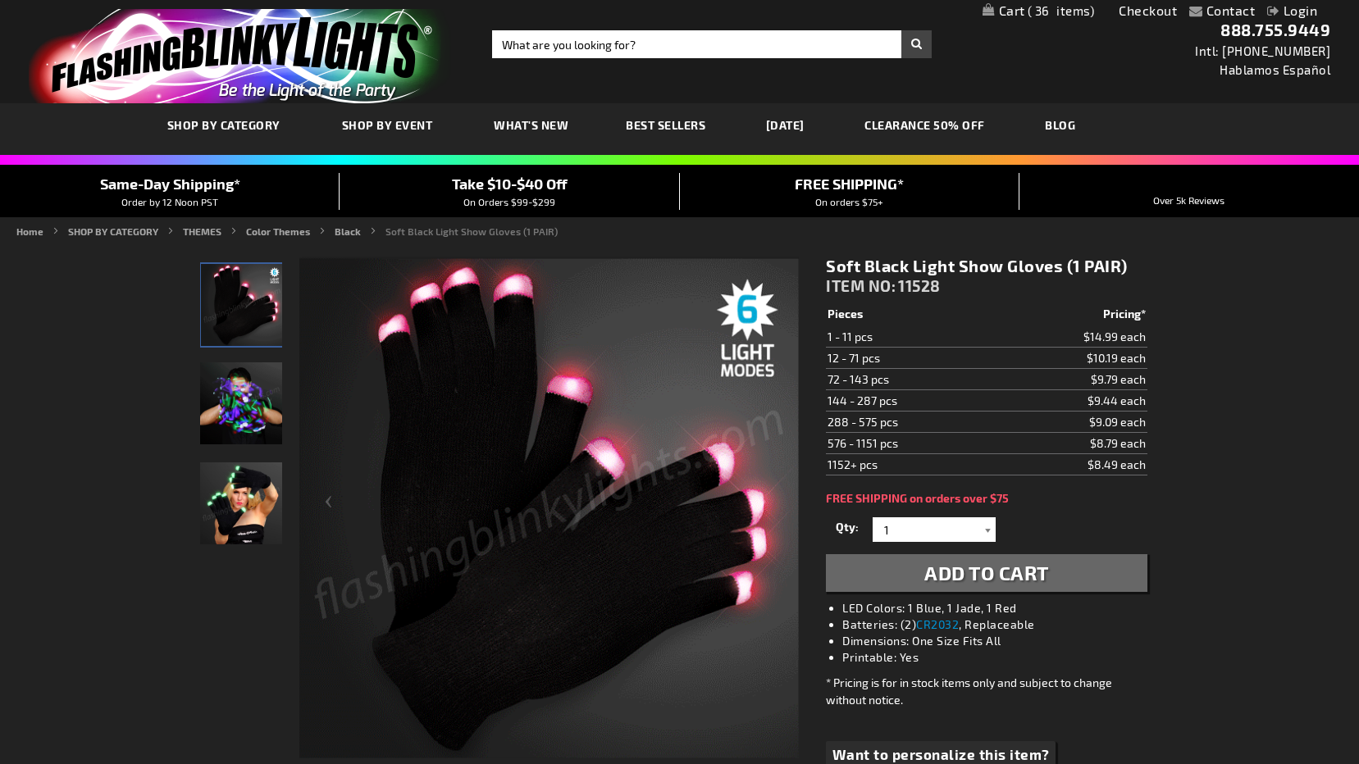
click at [988, 531] on div at bounding box center [987, 530] width 16 height 25
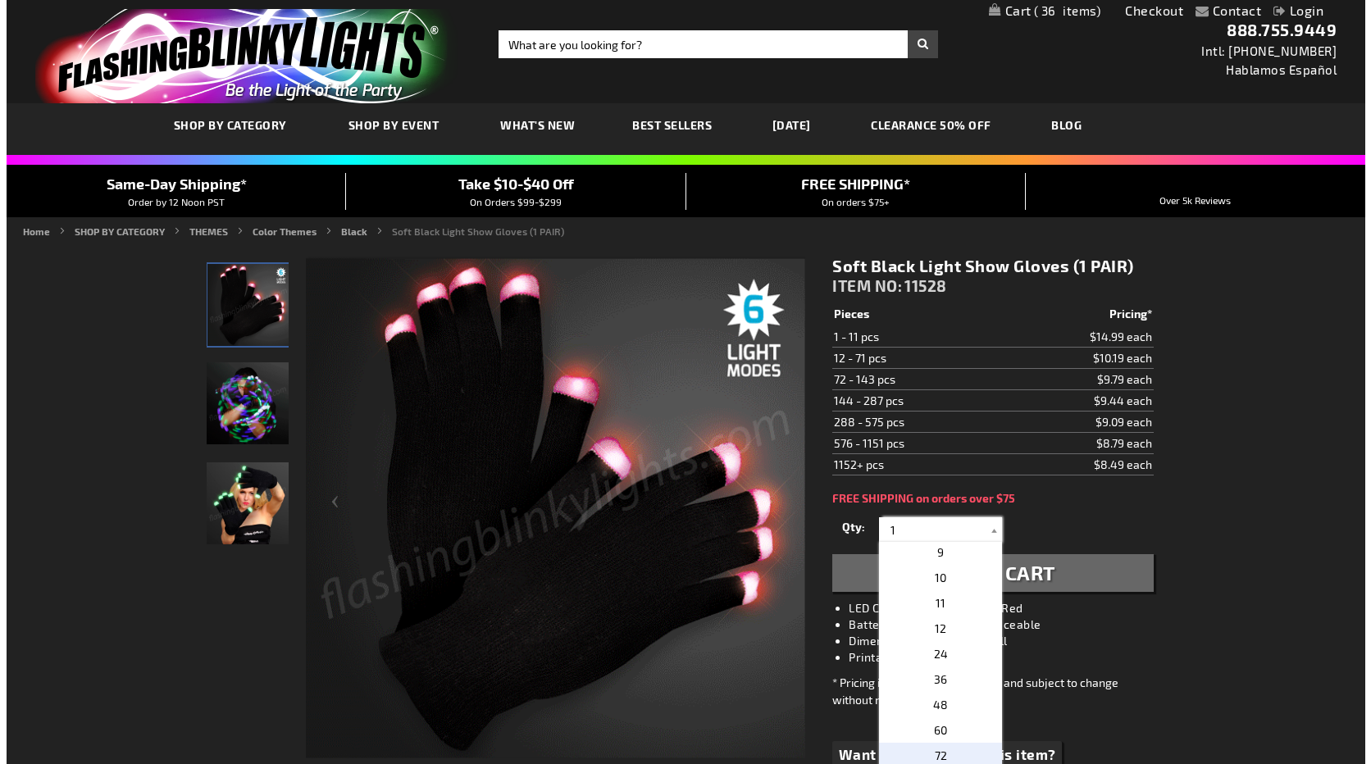
scroll to position [164, 0]
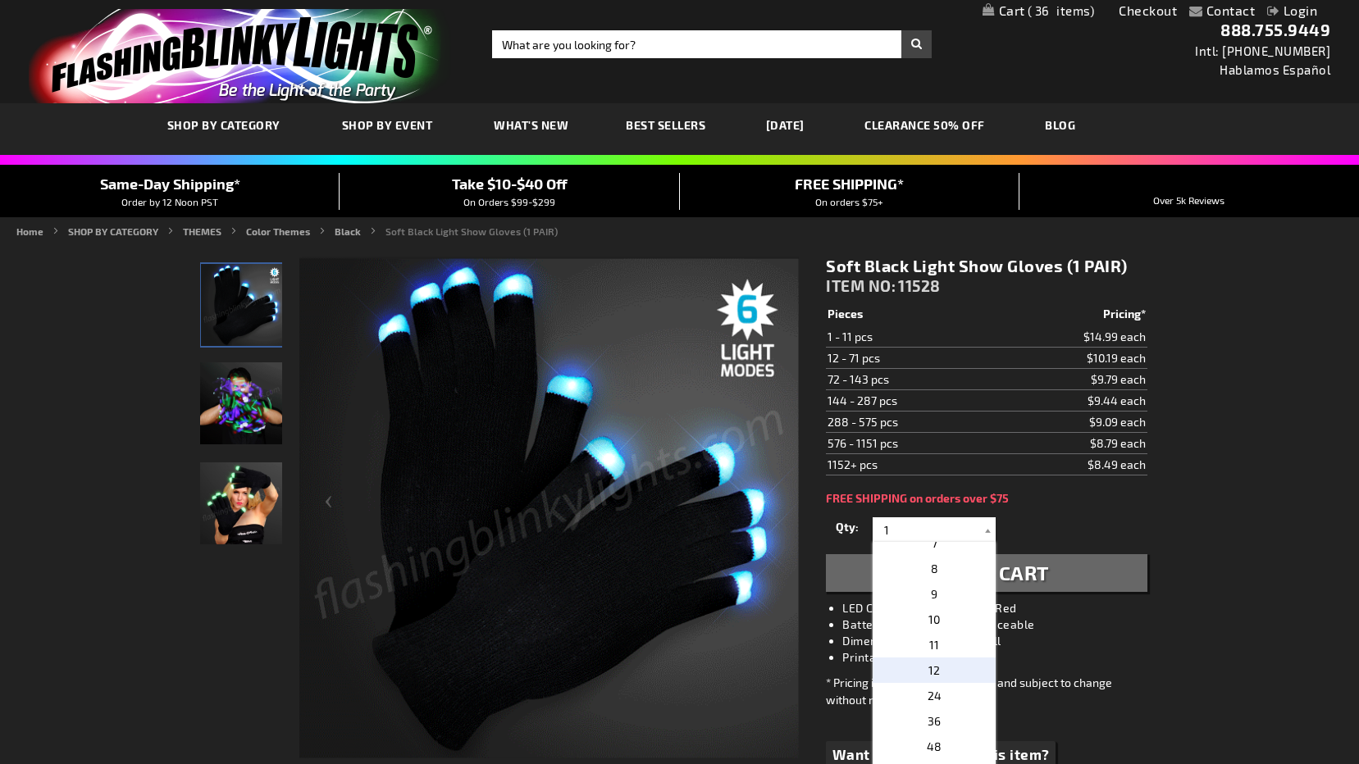
click at [943, 668] on p "12" at bounding box center [934, 670] width 123 height 25
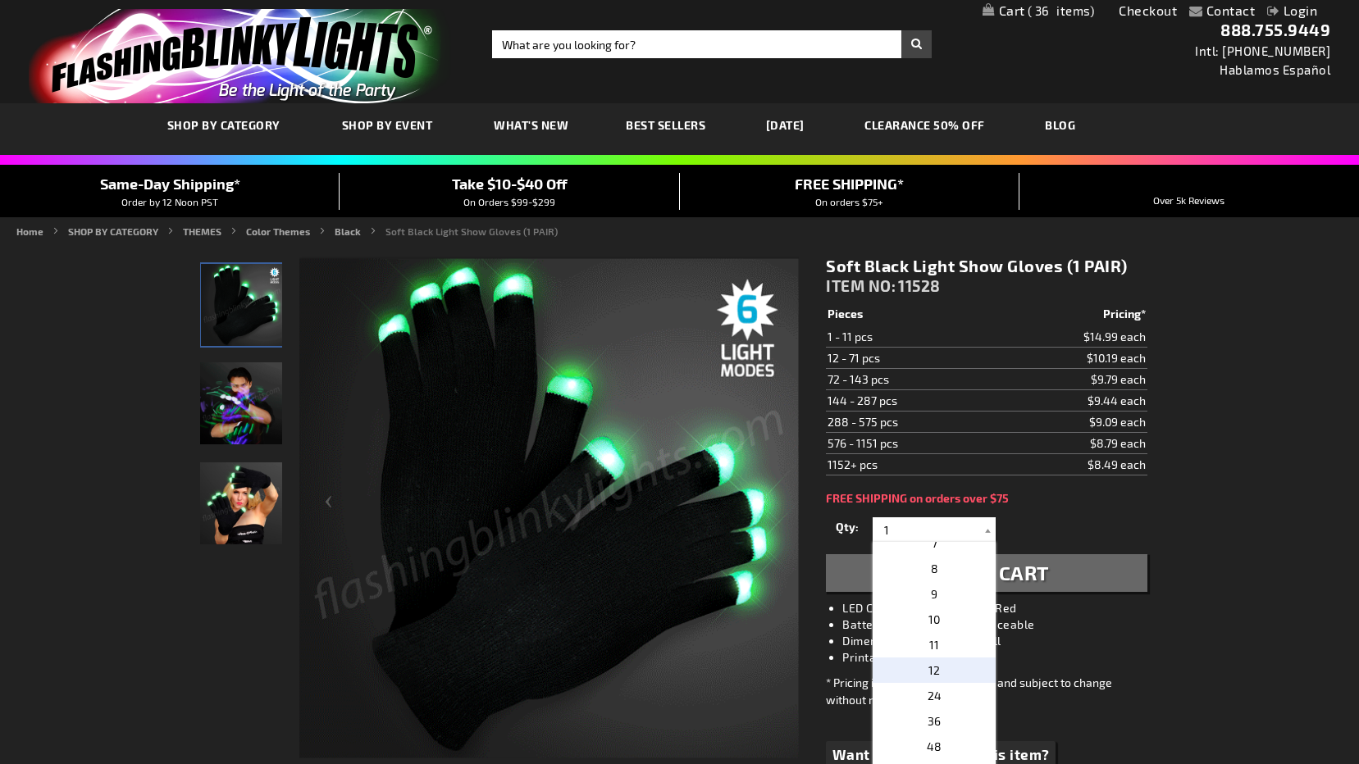
type input "12"
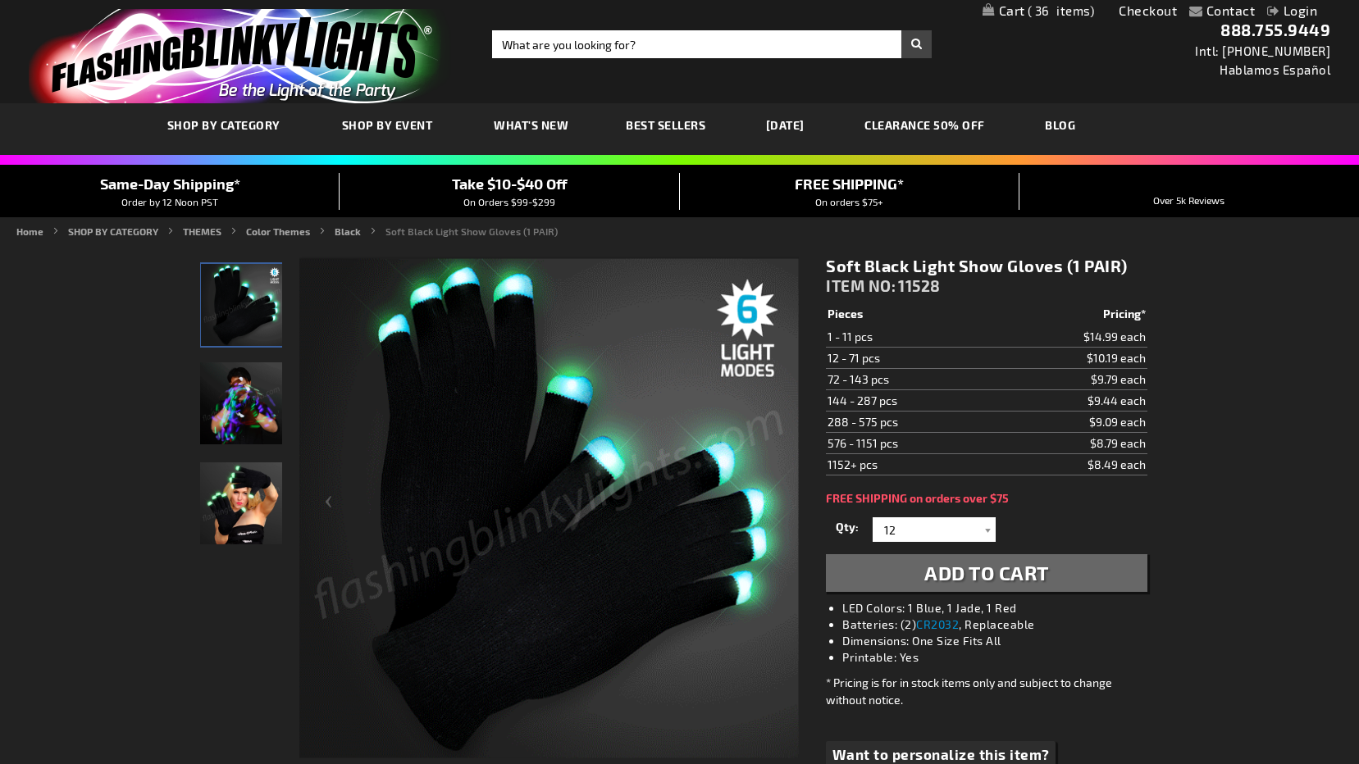
click at [998, 579] on span "Add to Cart" at bounding box center [986, 573] width 125 height 24
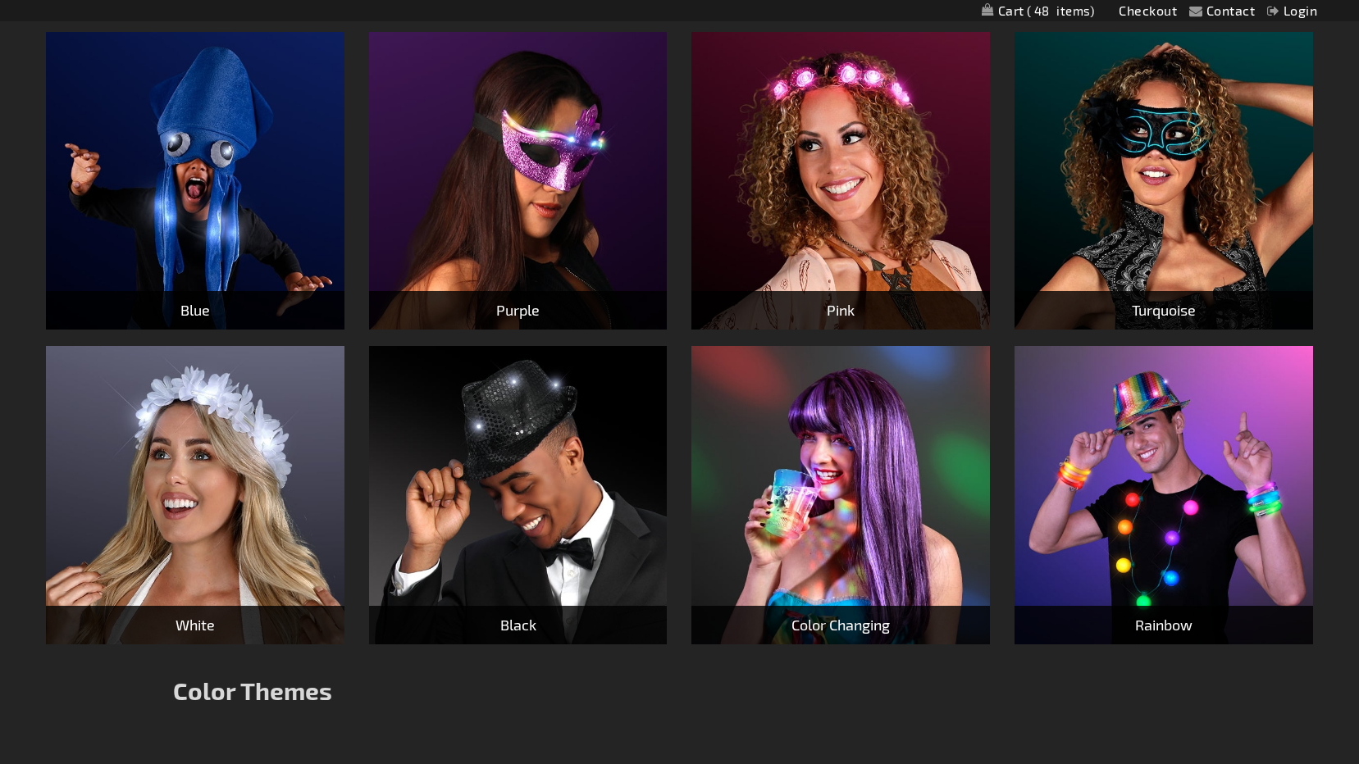
scroll to position [575, 0]
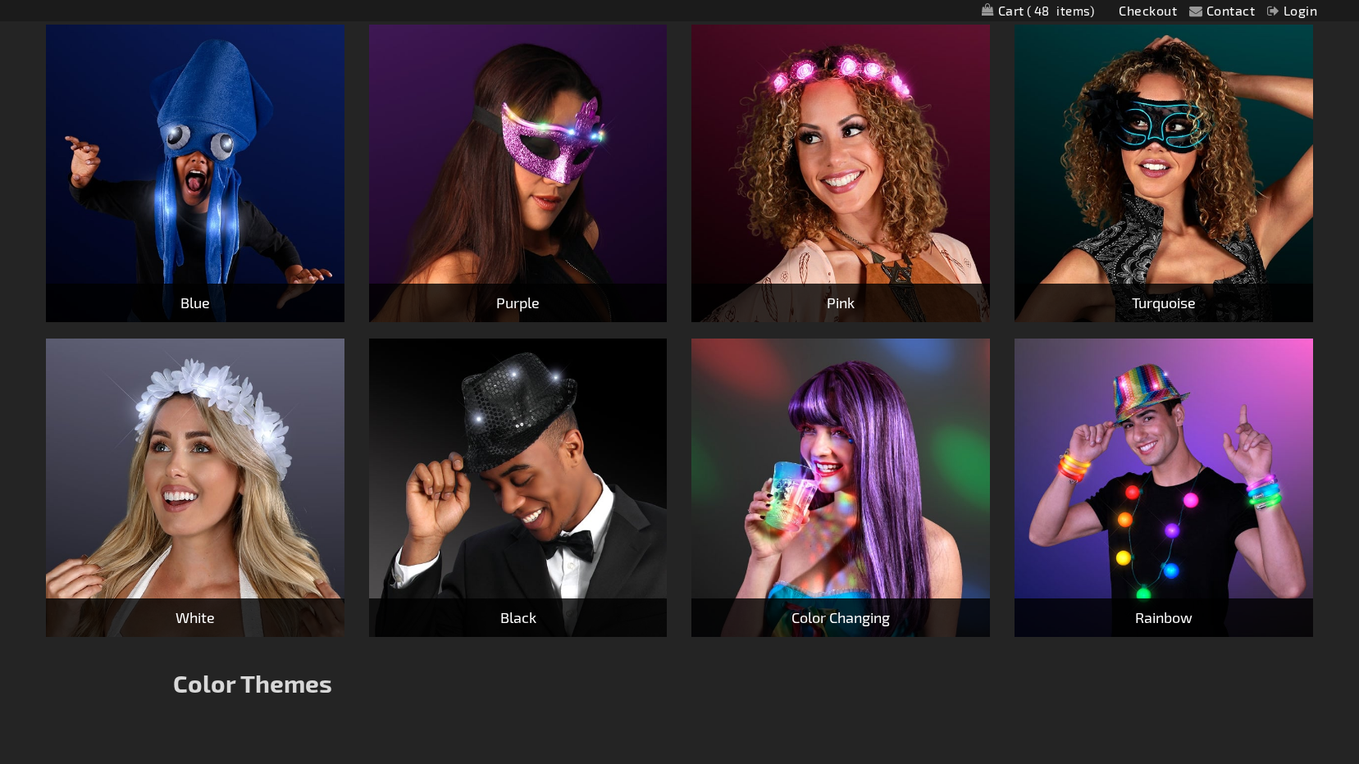
click at [492, 198] on img at bounding box center [518, 174] width 299 height 299
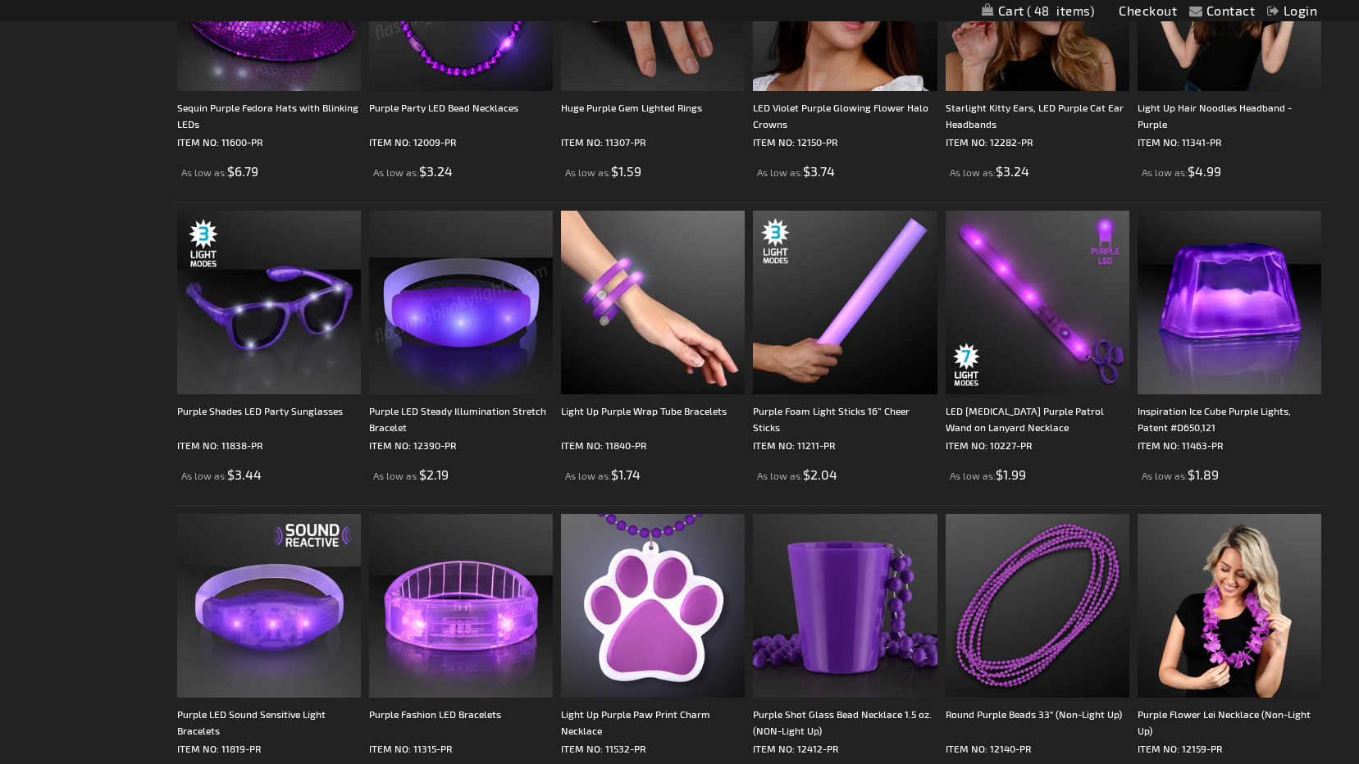
scroll to position [902, 0]
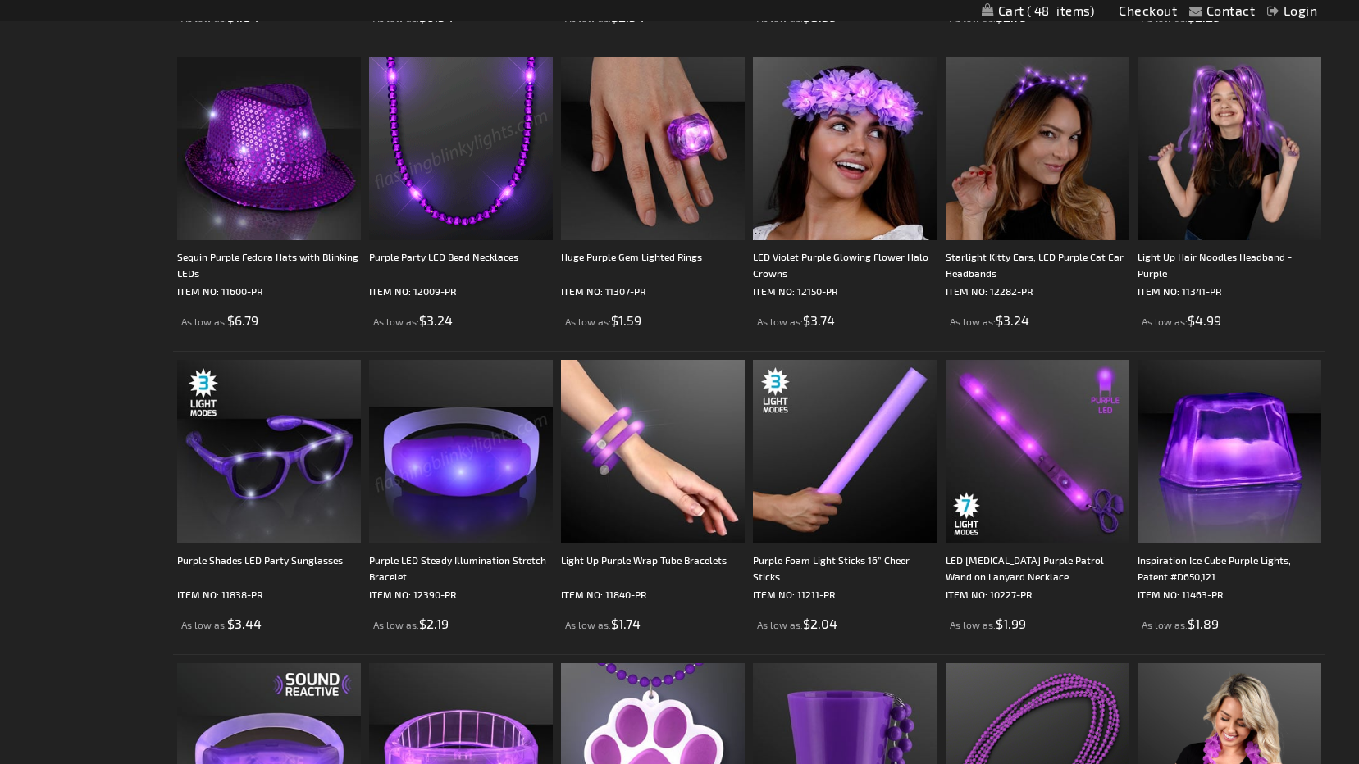
click at [481, 185] on img at bounding box center [461, 149] width 184 height 184
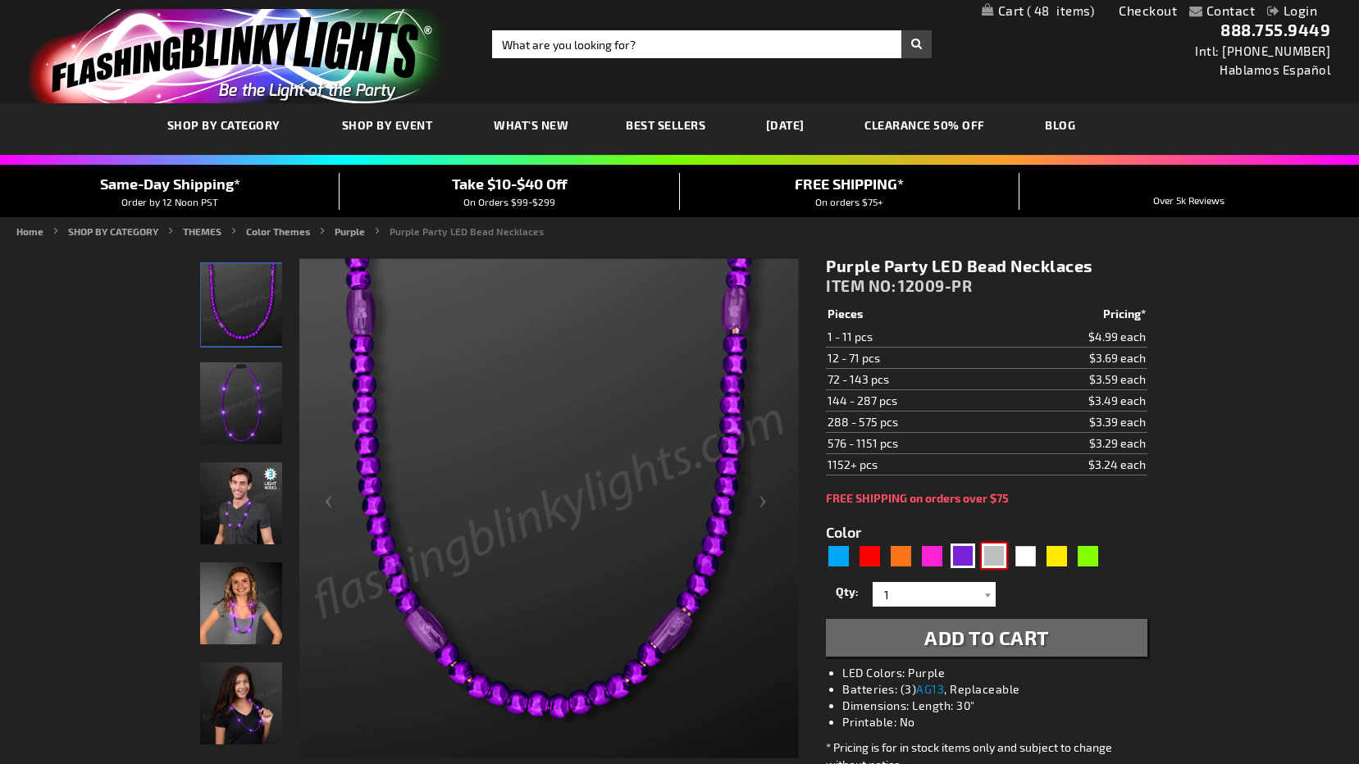
click at [985, 550] on div "Silver" at bounding box center [994, 556] width 25 height 25
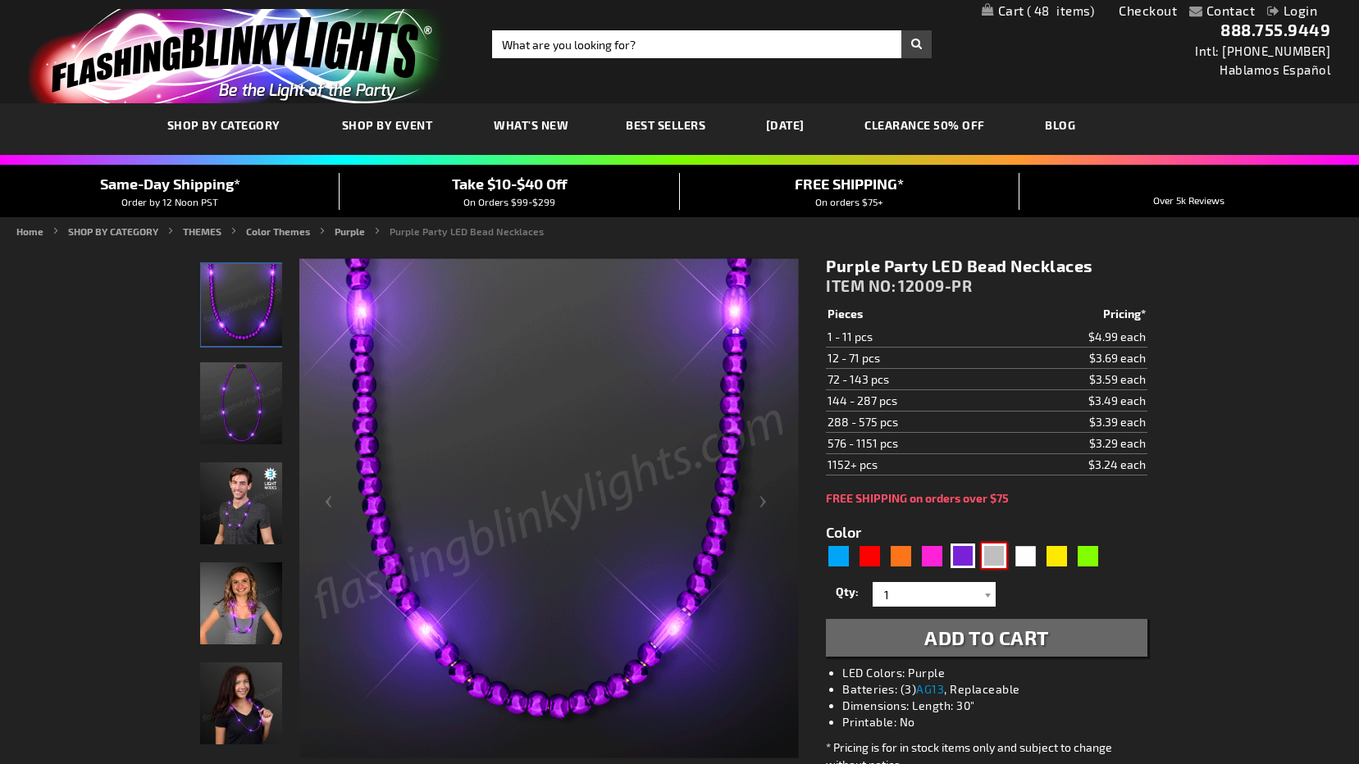
type input "5644"
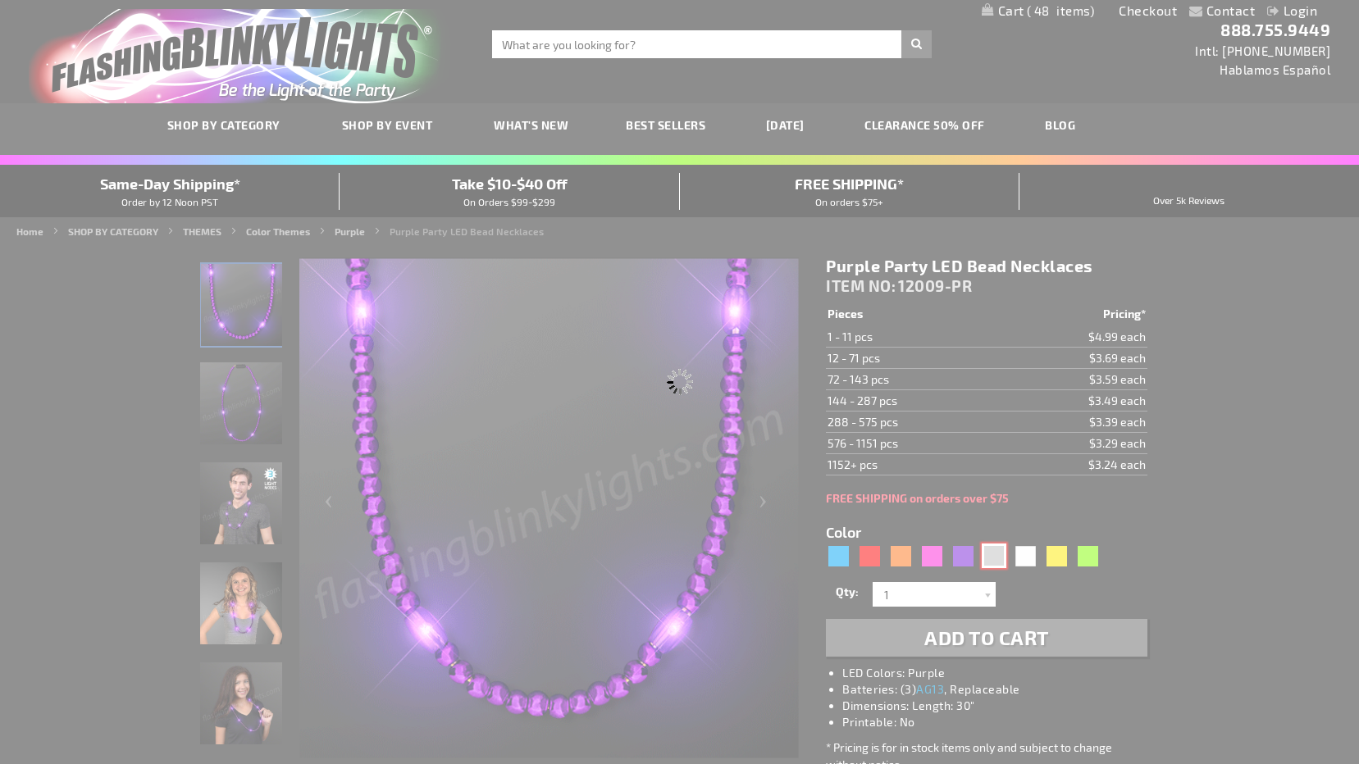
type input "12009-SL"
type input "Customize - Silver Sparkle Light Beads with White LEDs - ITEM NO: 12009-SL"
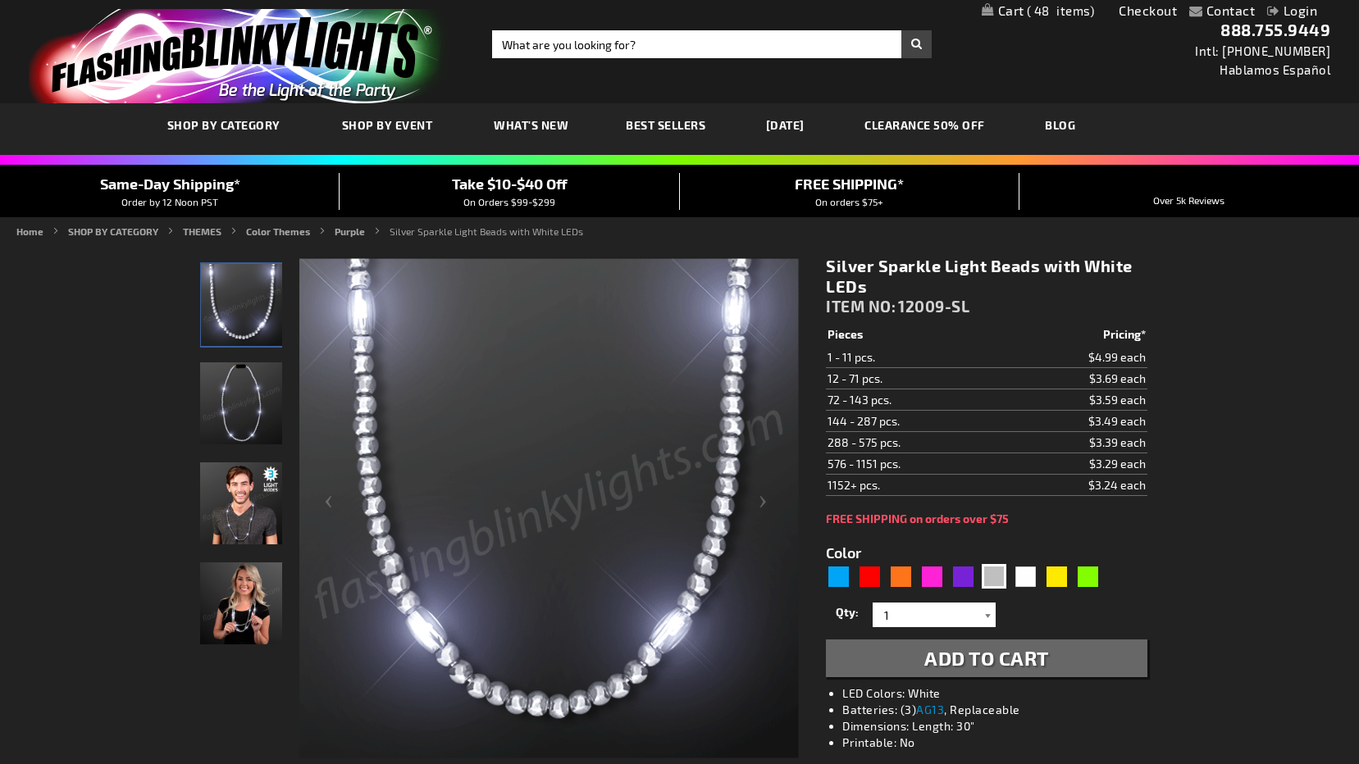
click at [990, 621] on div at bounding box center [987, 615] width 16 height 25
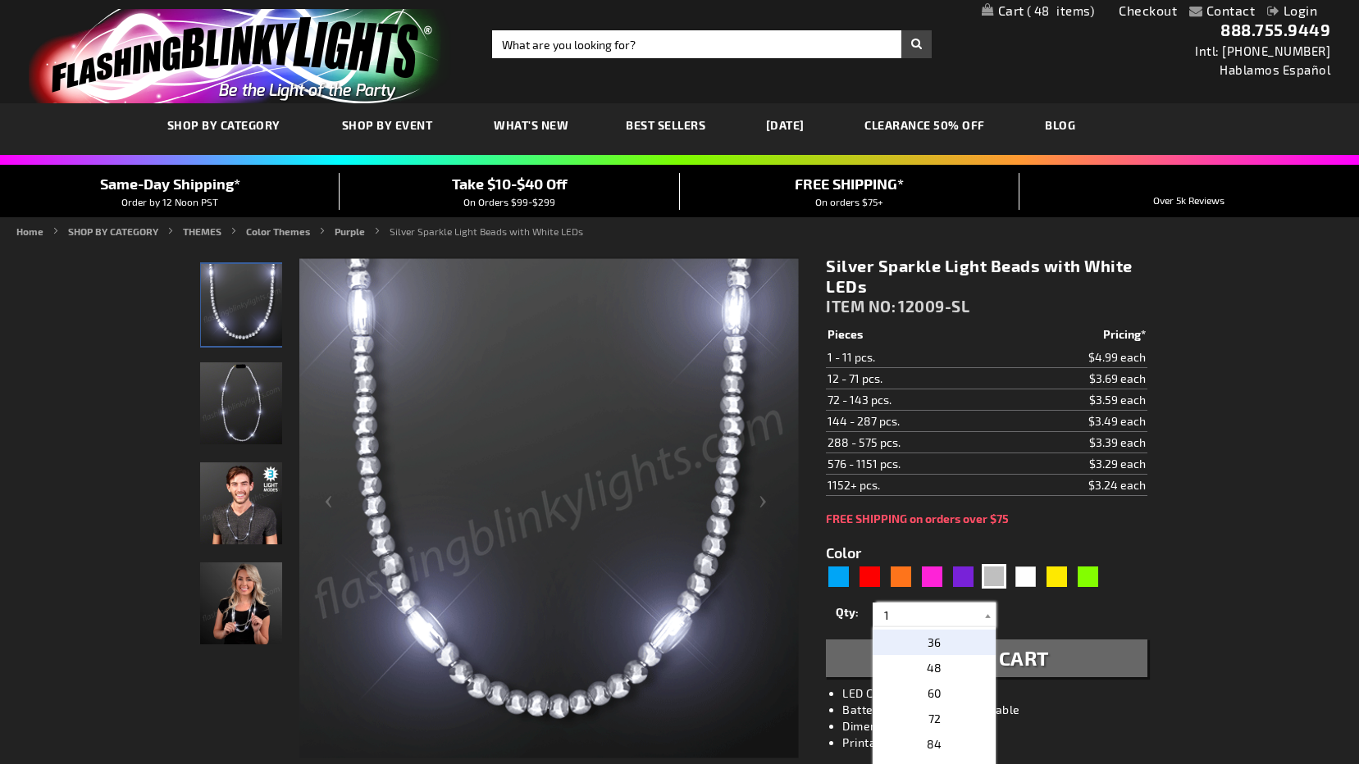
scroll to position [246, 0]
click at [950, 673] on p "12" at bounding box center [934, 673] width 123 height 25
type input "12"
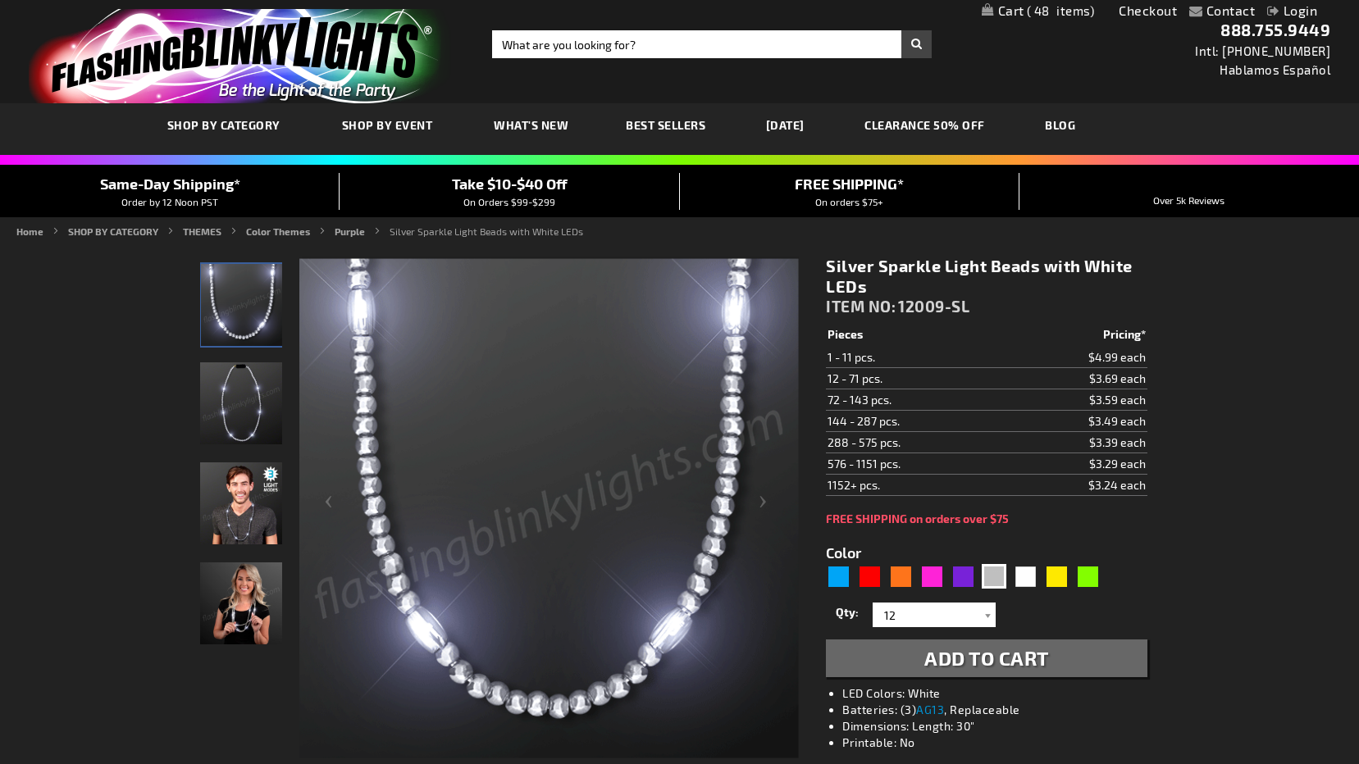
click at [1016, 659] on span "Add to Cart" at bounding box center [986, 658] width 125 height 24
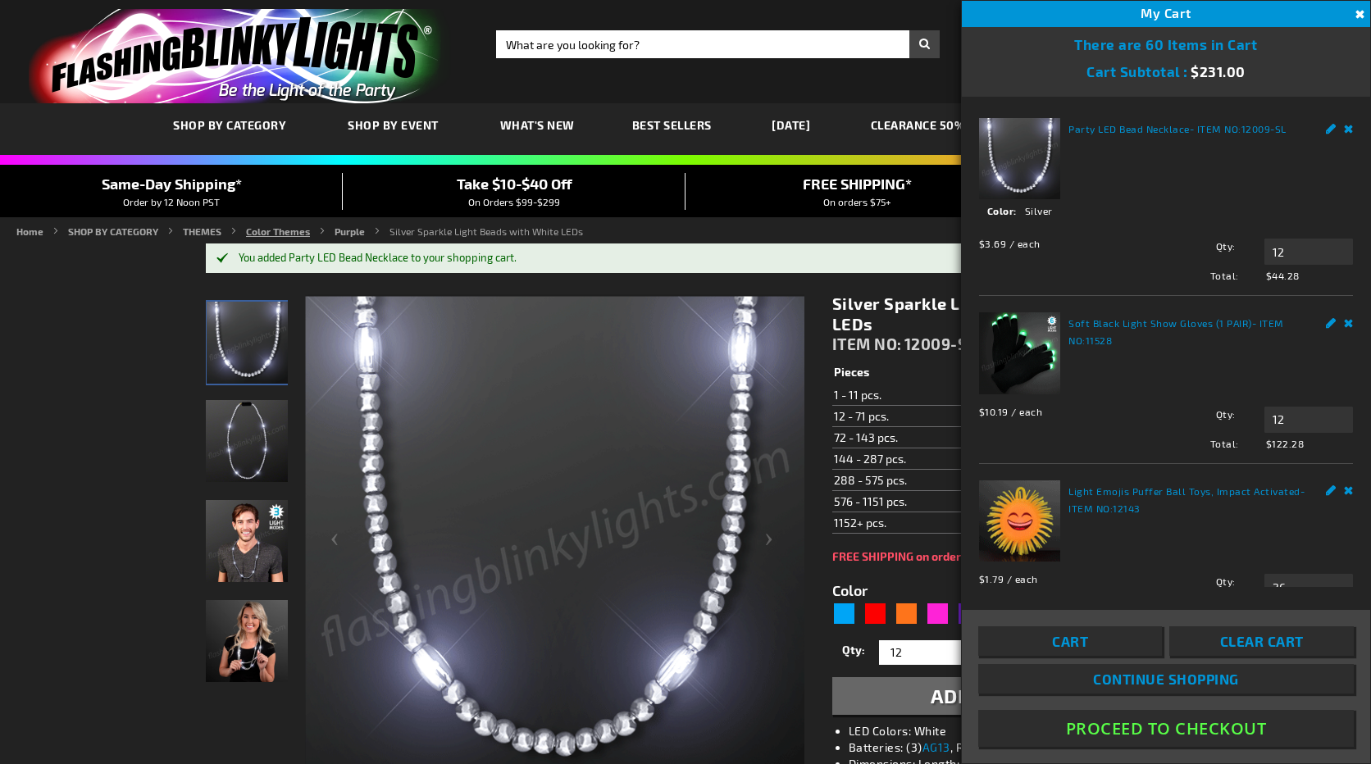
click at [285, 235] on link "Color Themes" at bounding box center [278, 231] width 64 height 11
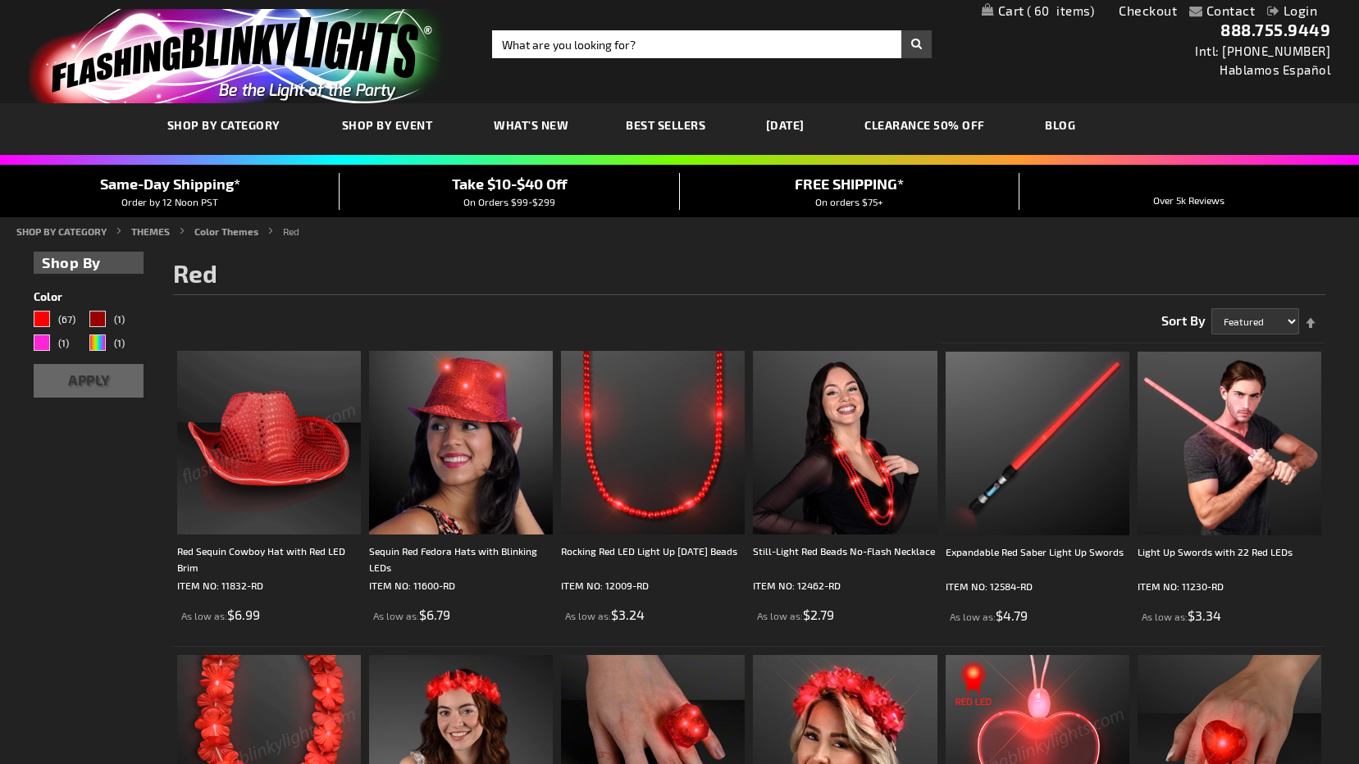
click at [150, 224] on li "THEMES" at bounding box center [161, 231] width 61 height 15
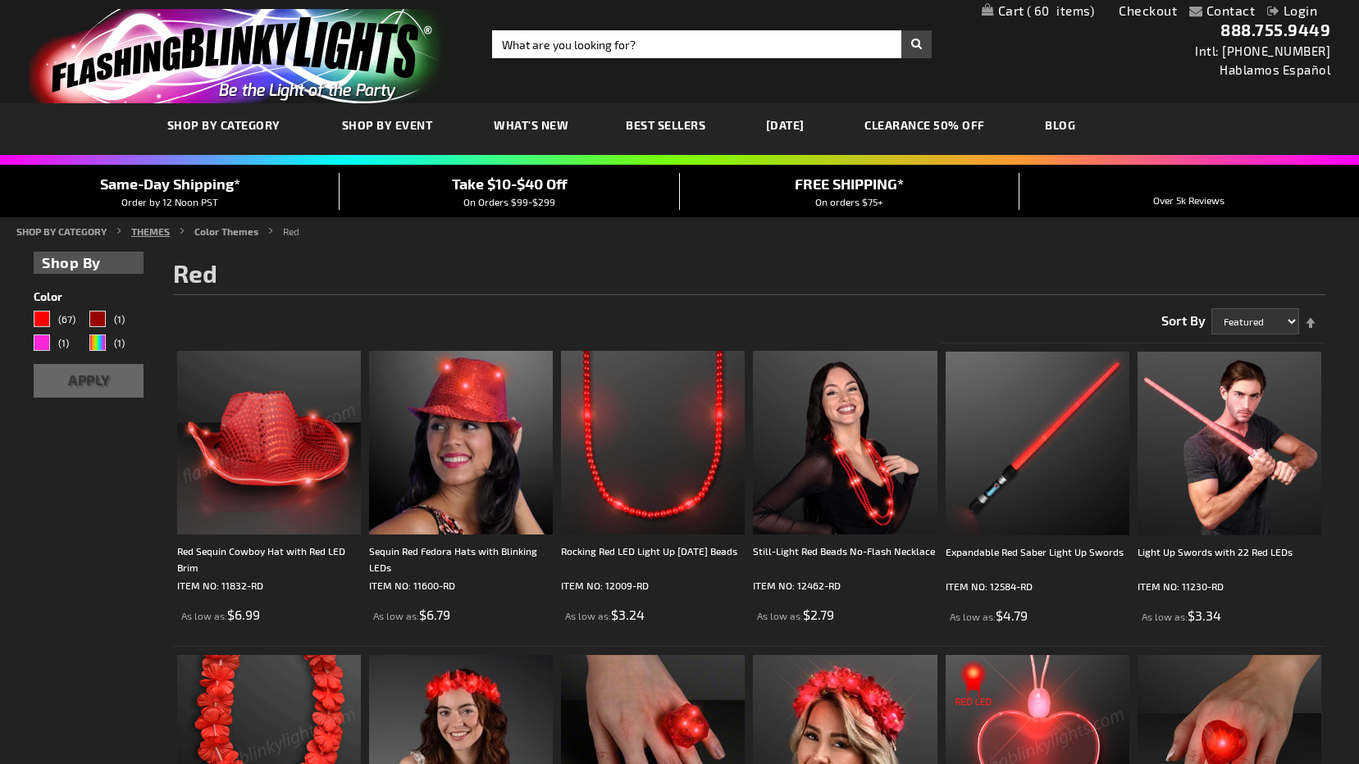
click at [148, 227] on link "THEMES" at bounding box center [150, 231] width 39 height 11
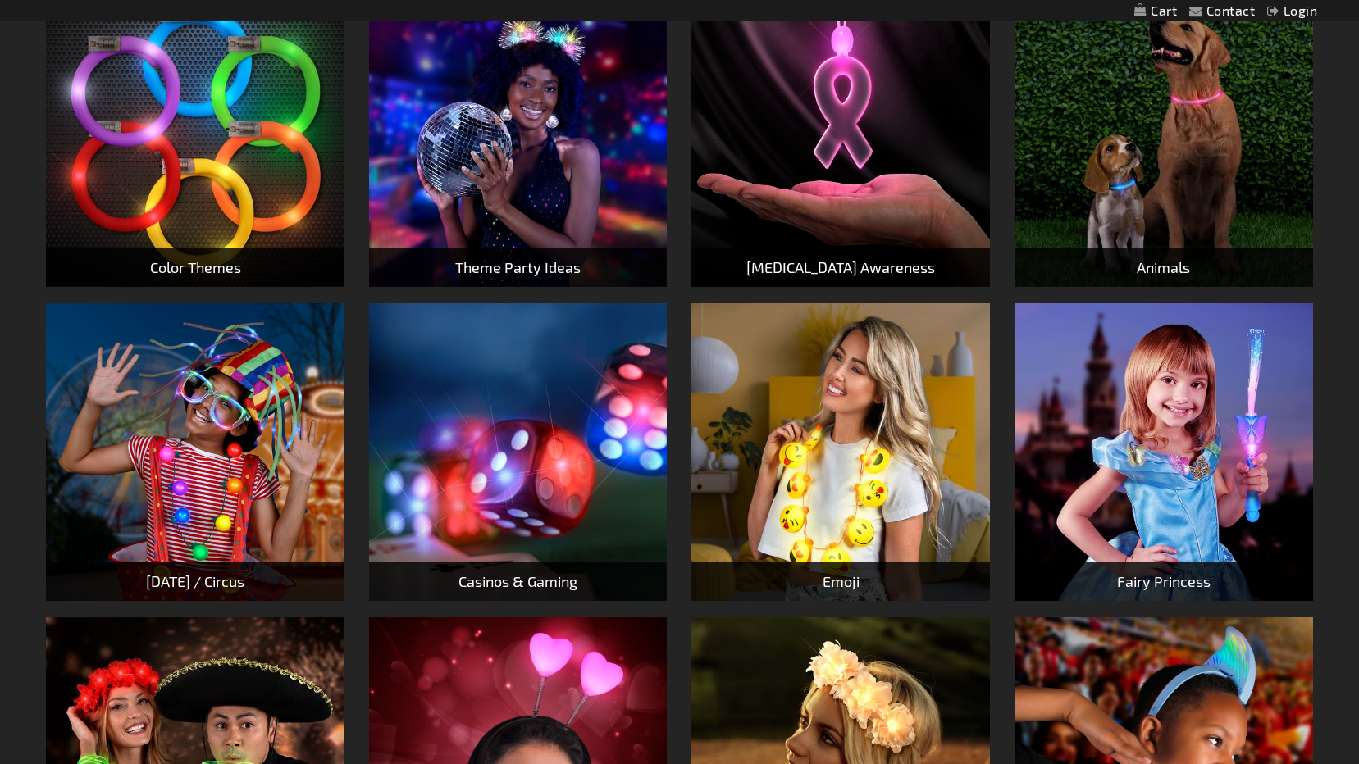
click at [604, 278] on div "Theme Party Ideas" at bounding box center [518, 268] width 299 height 39
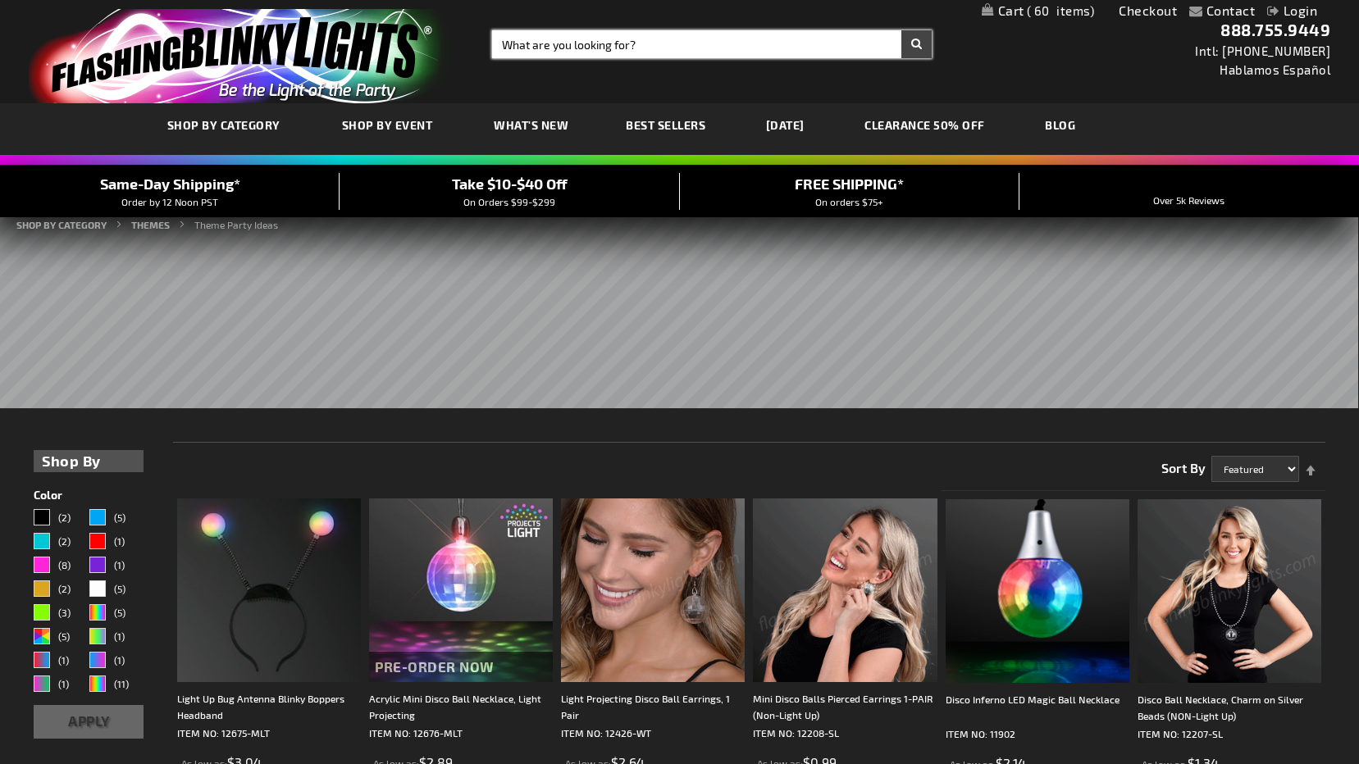
click at [728, 50] on input "Search" at bounding box center [712, 44] width 440 height 28
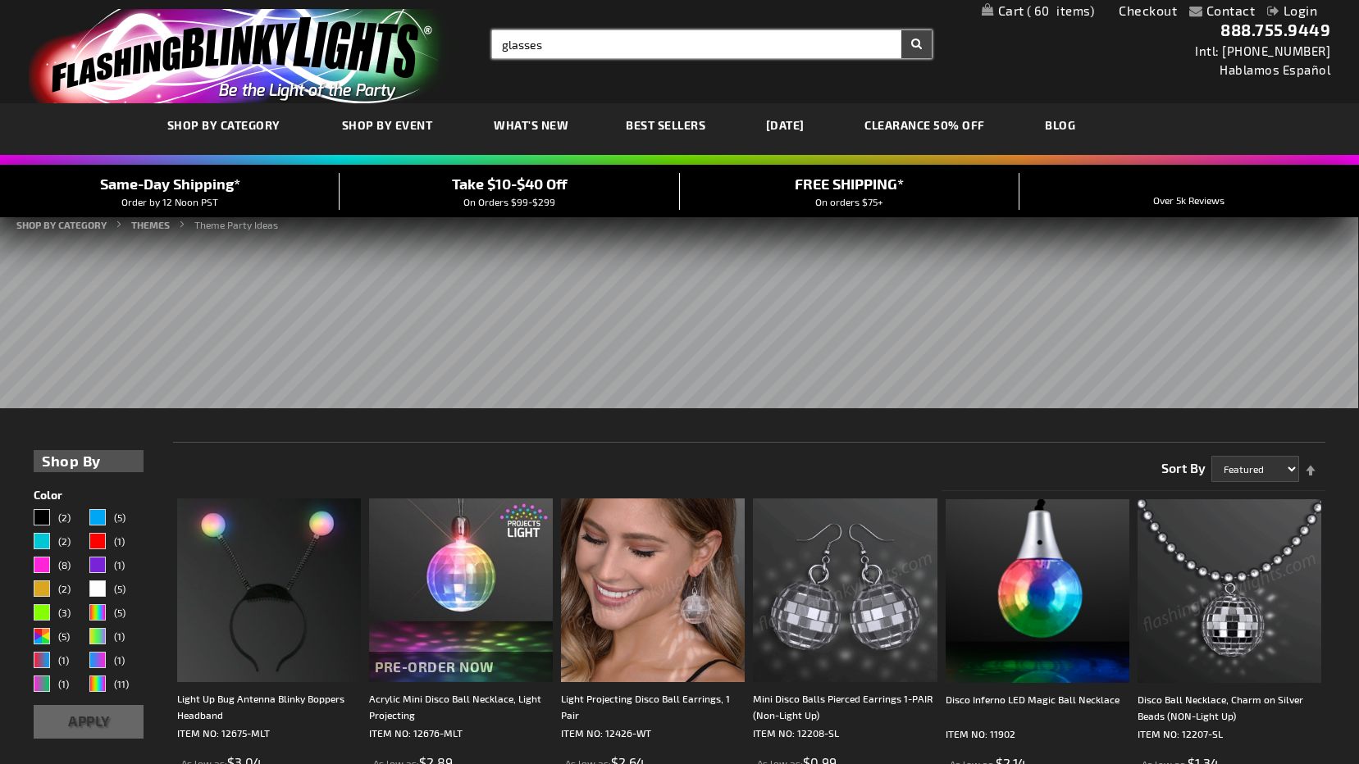
type input "glasses"
click at [901, 30] on button "Search" at bounding box center [916, 44] width 30 height 28
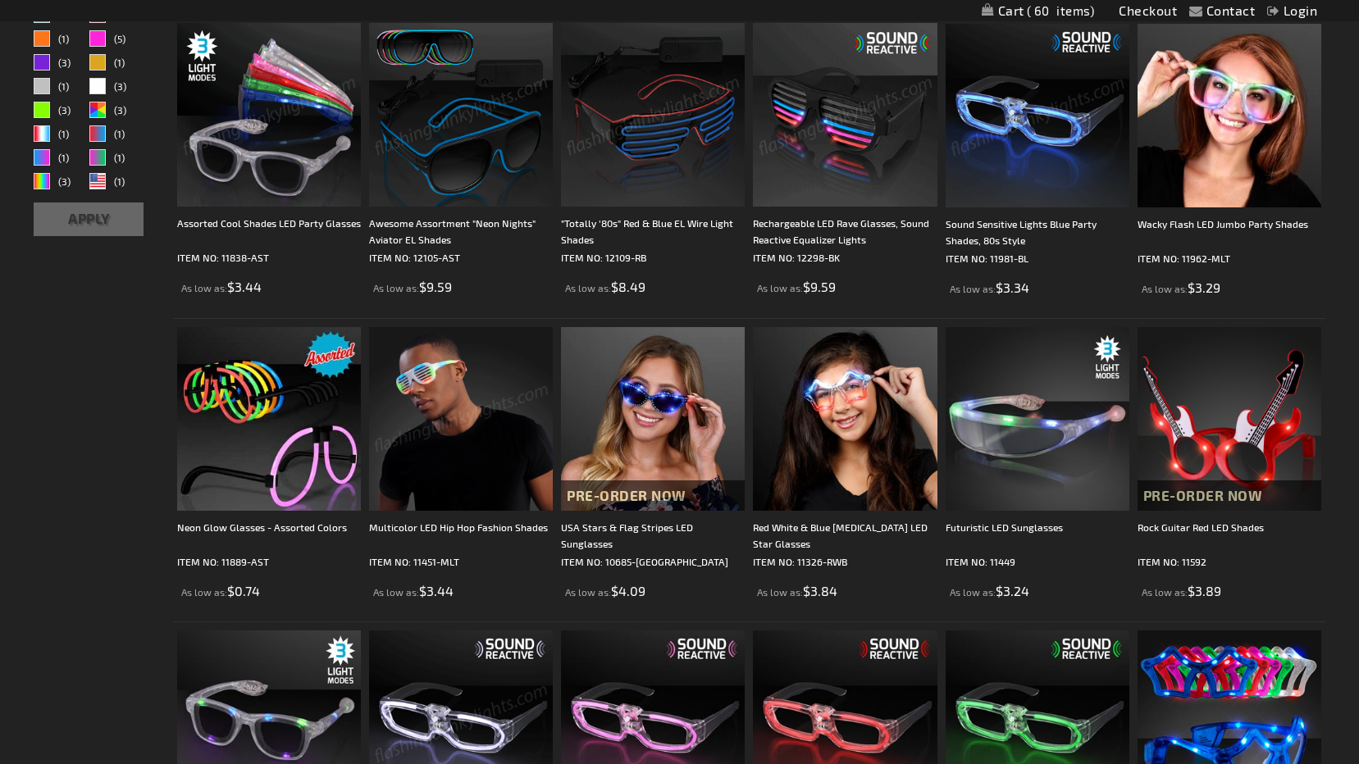
scroll to position [246, 0]
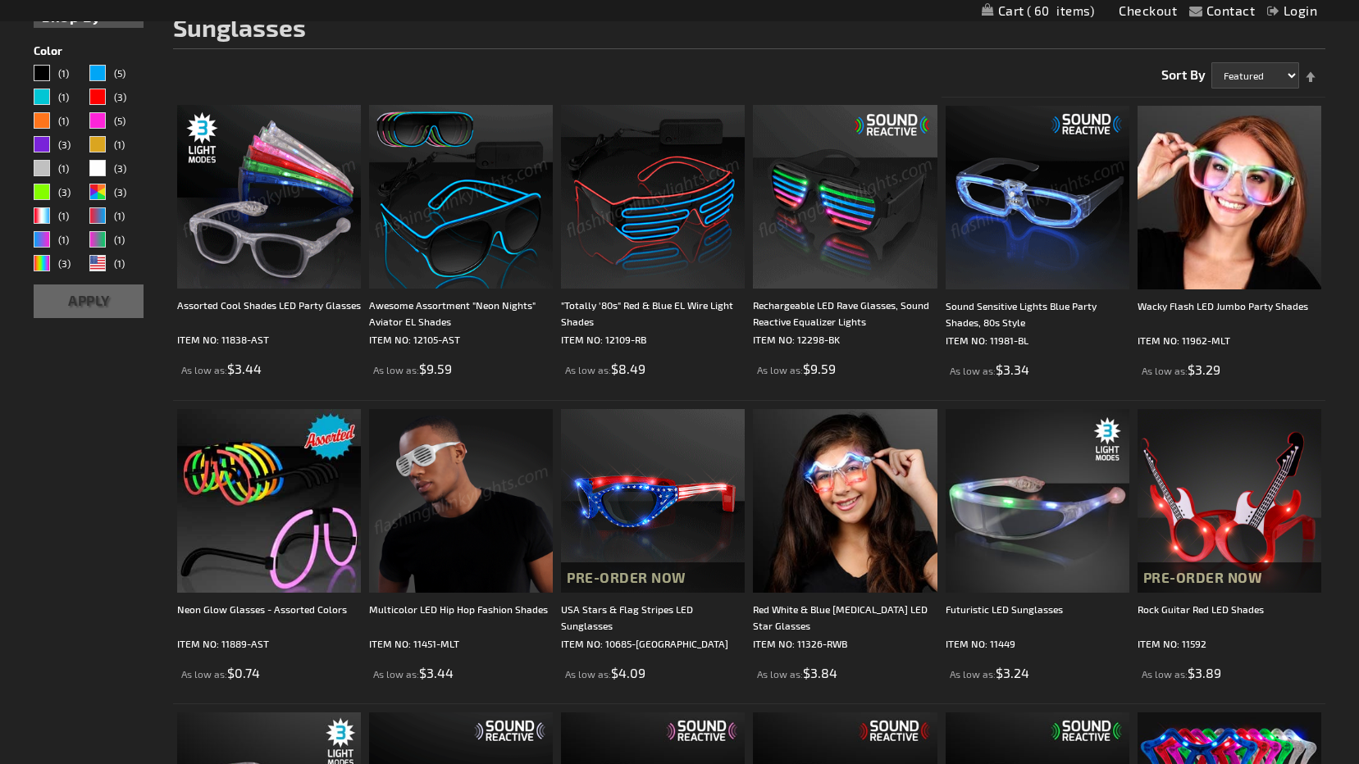
click at [1032, 283] on img at bounding box center [1038, 198] width 184 height 184
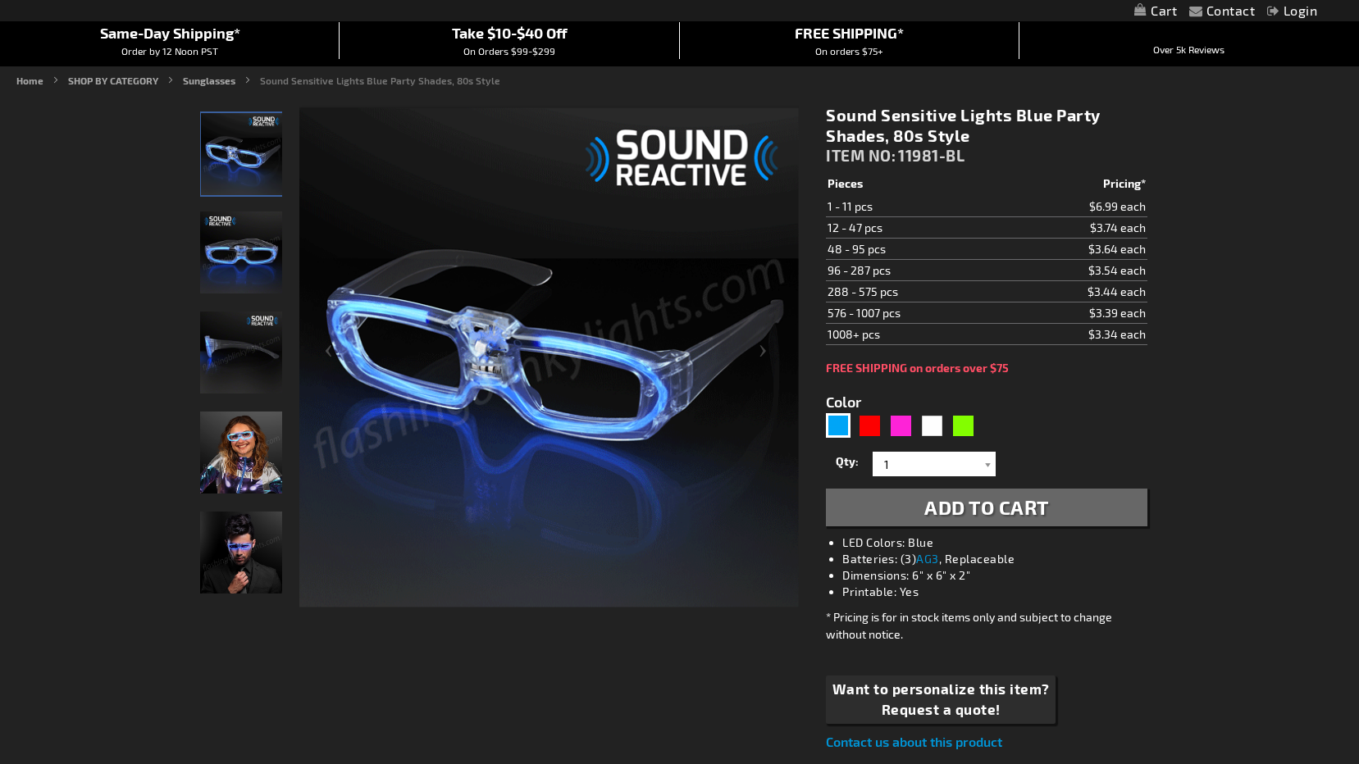
scroll to position [164, 0]
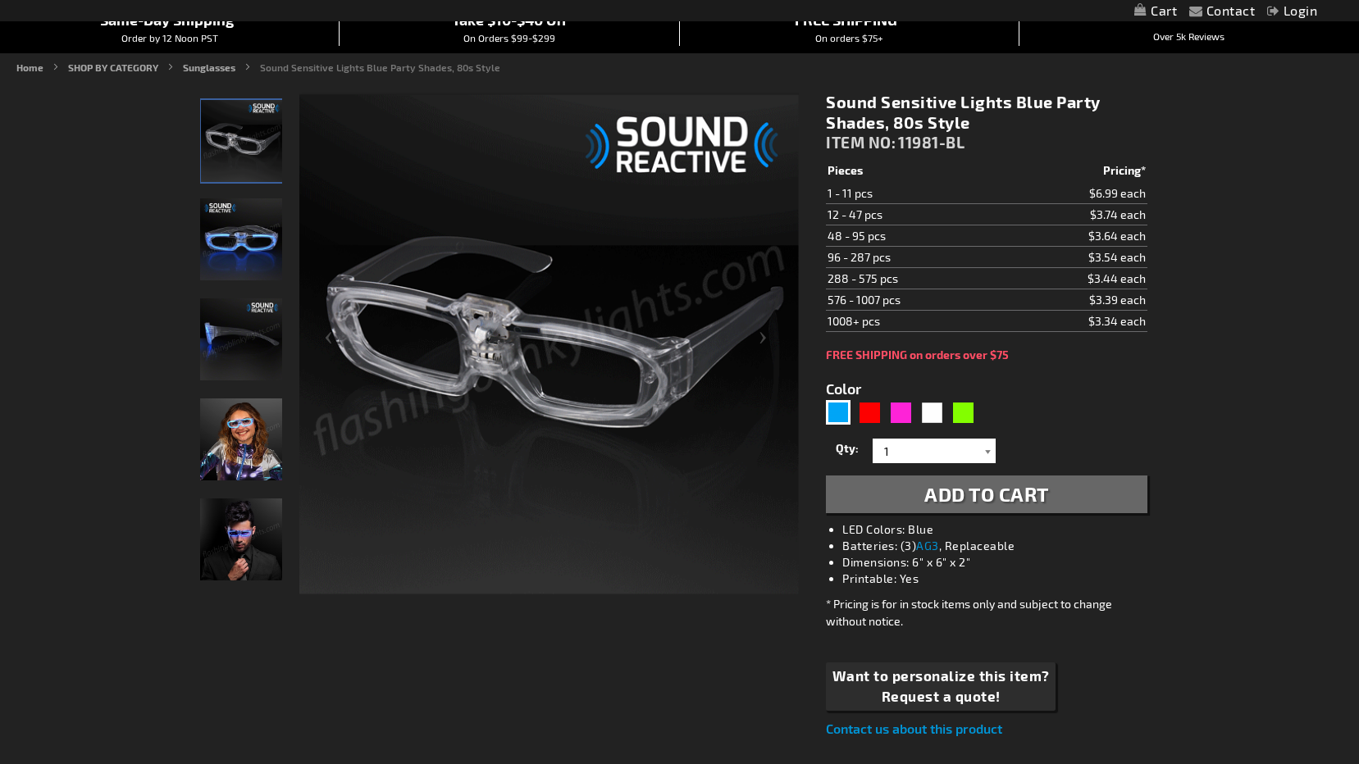
click at [991, 454] on div at bounding box center [987, 451] width 16 height 25
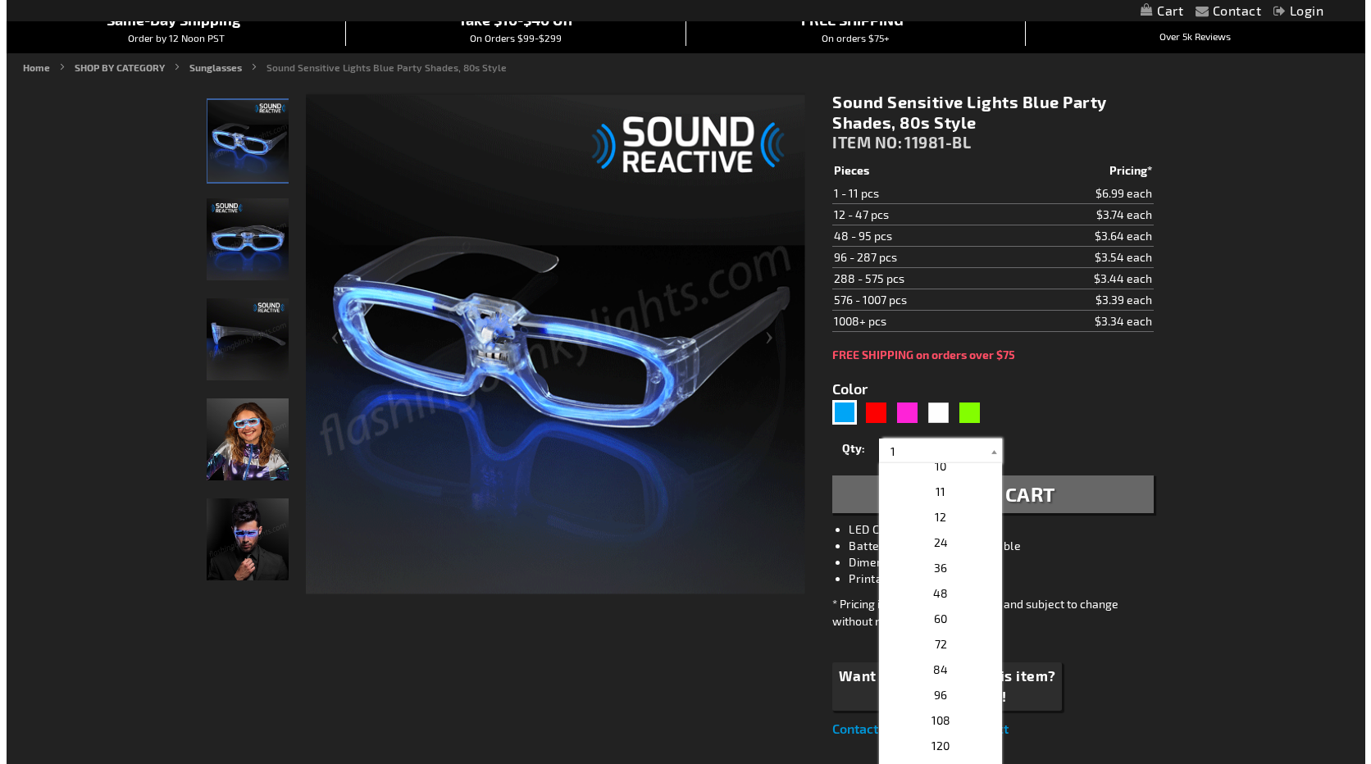
scroll to position [246, 0]
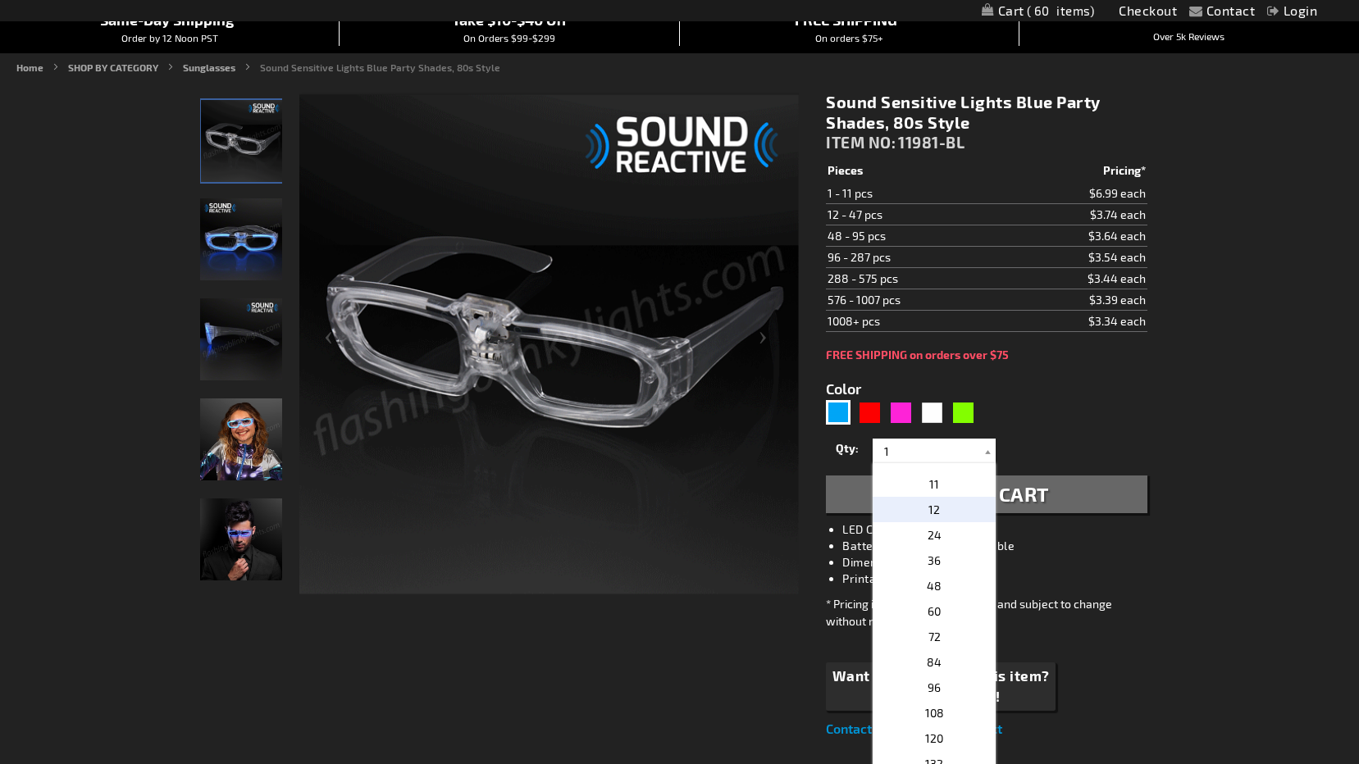
click at [951, 509] on p "12" at bounding box center [934, 509] width 123 height 25
type input "12"
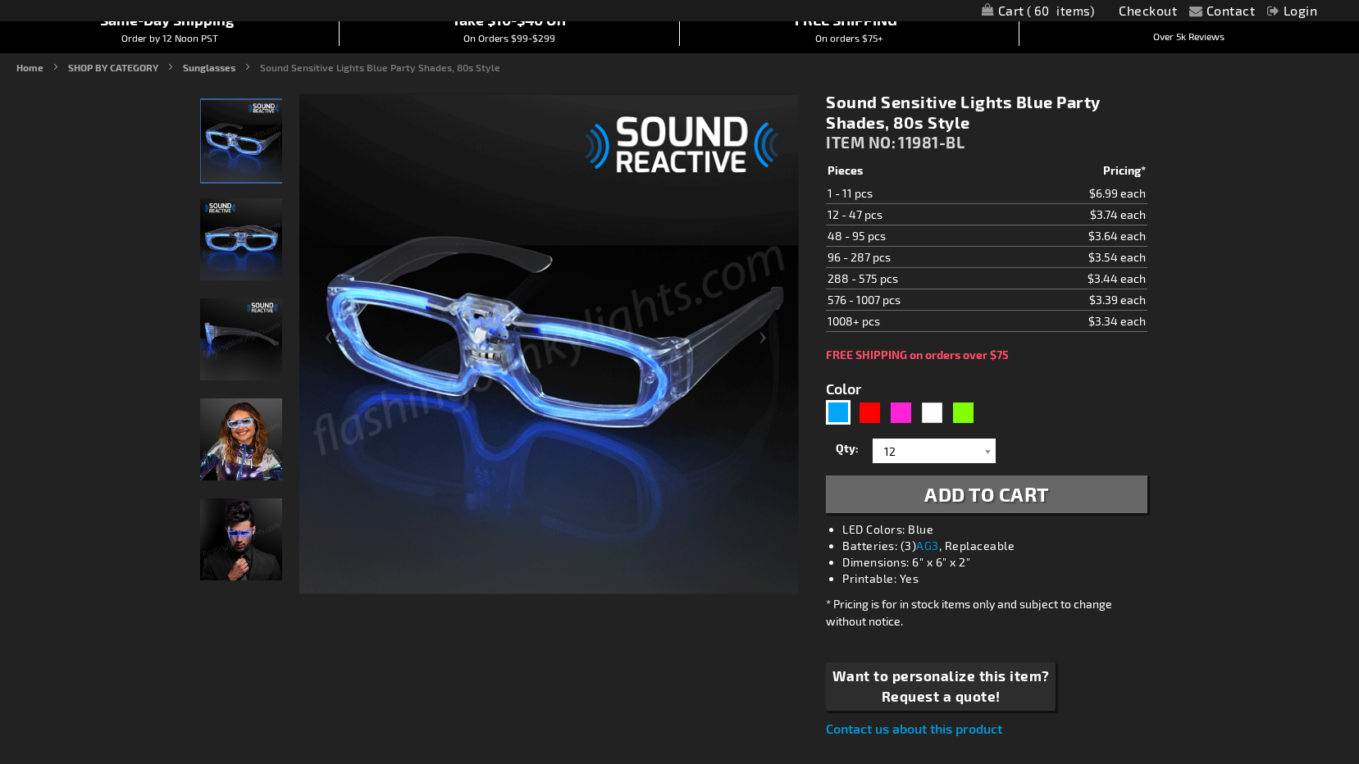
click at [979, 502] on span "Add to Cart" at bounding box center [986, 494] width 125 height 24
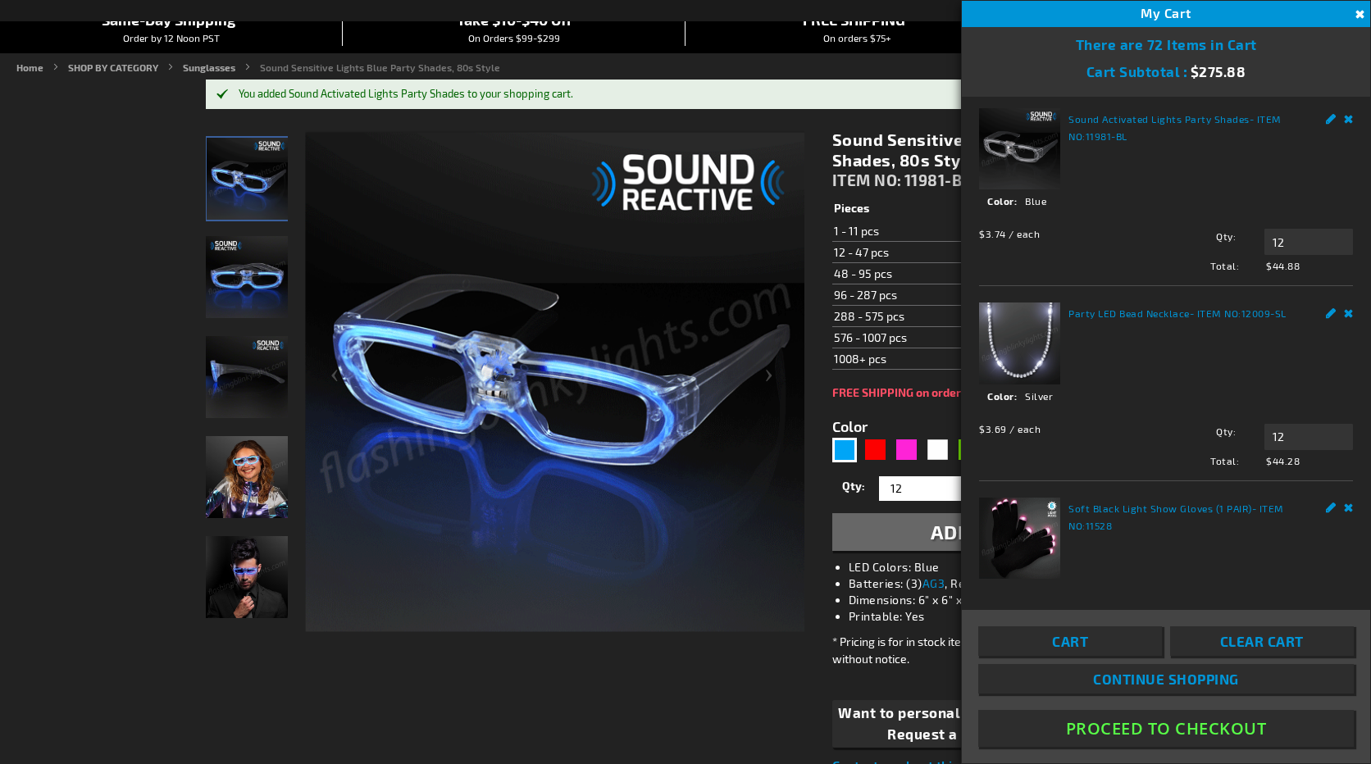
scroll to position [0, 0]
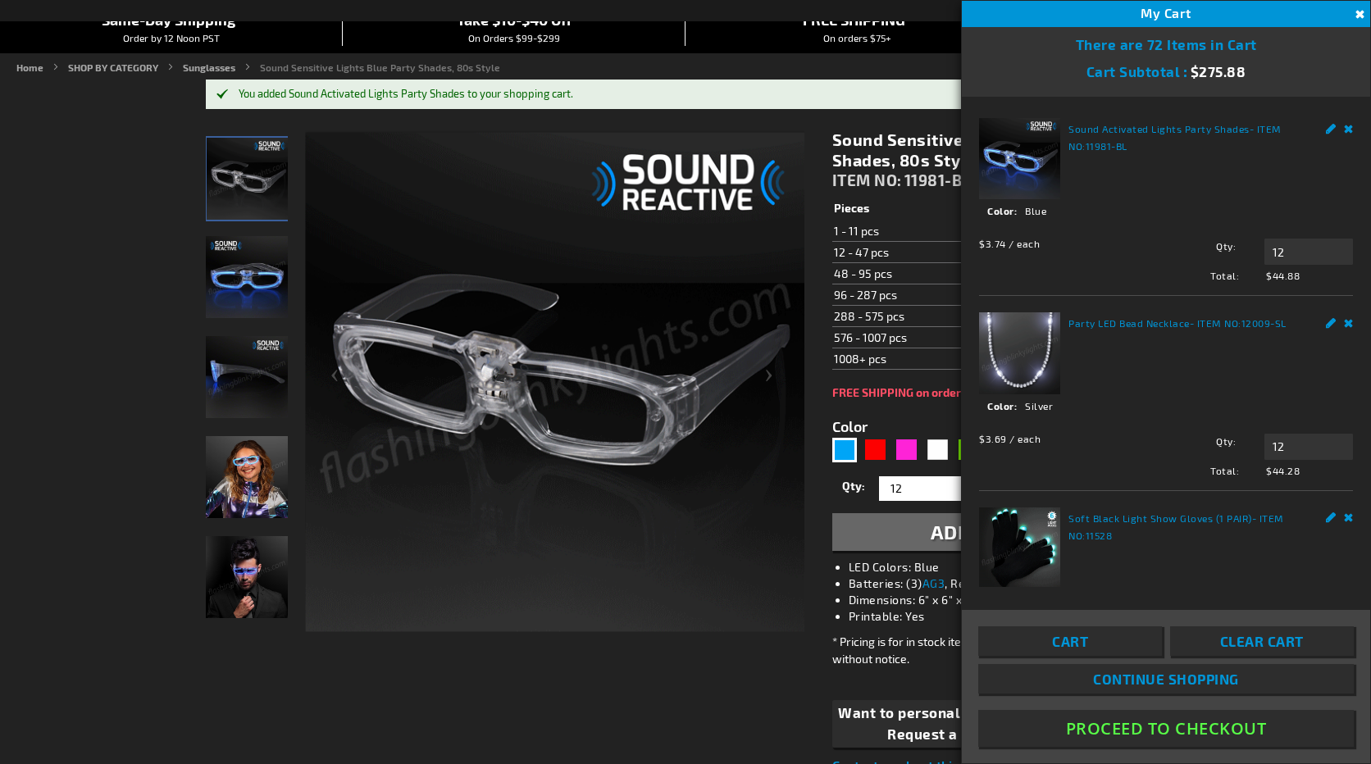
click at [973, 345] on div "Sound Activated Lights Party Shades - ITEM NO: 11981-BL See Details Options Det…" at bounding box center [1166, 342] width 408 height 491
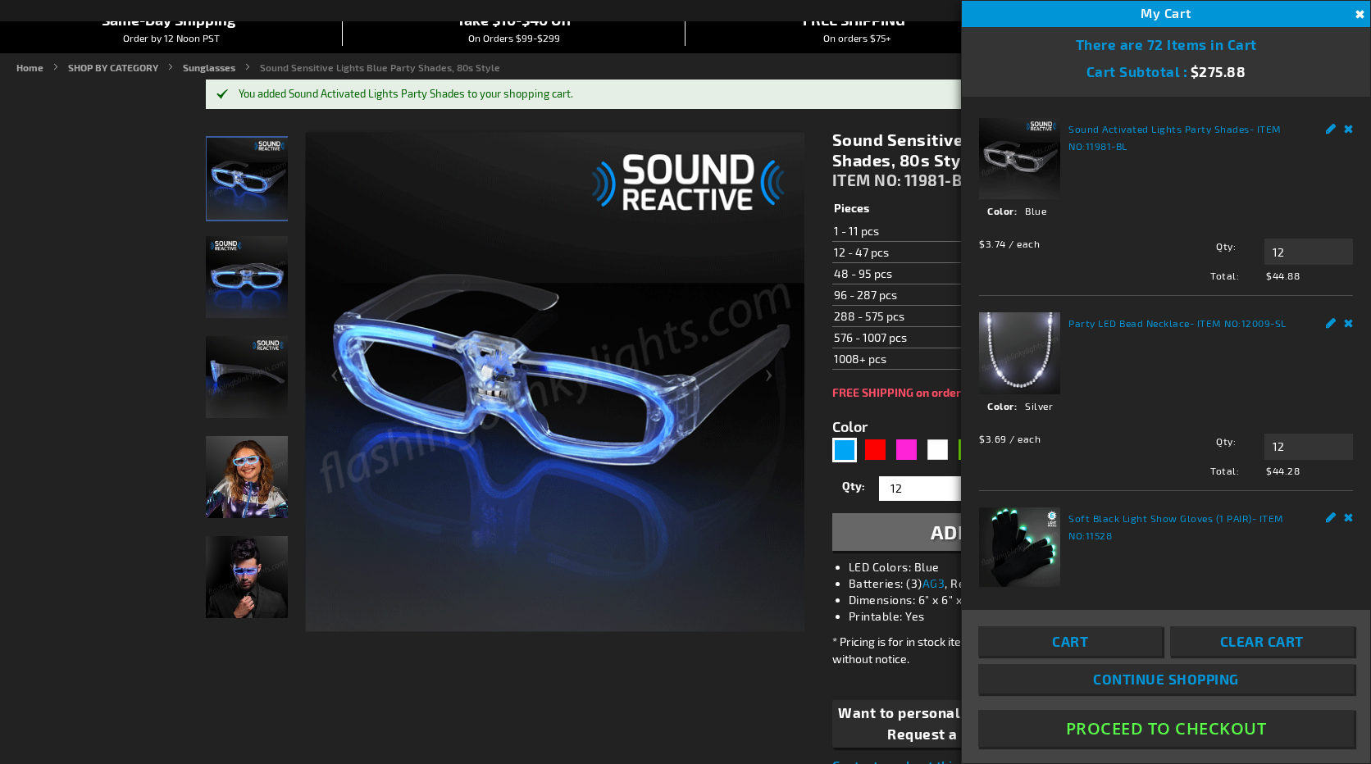
click at [1149, 321] on link "Party LED Bead Necklace" at bounding box center [1129, 322] width 121 height 11
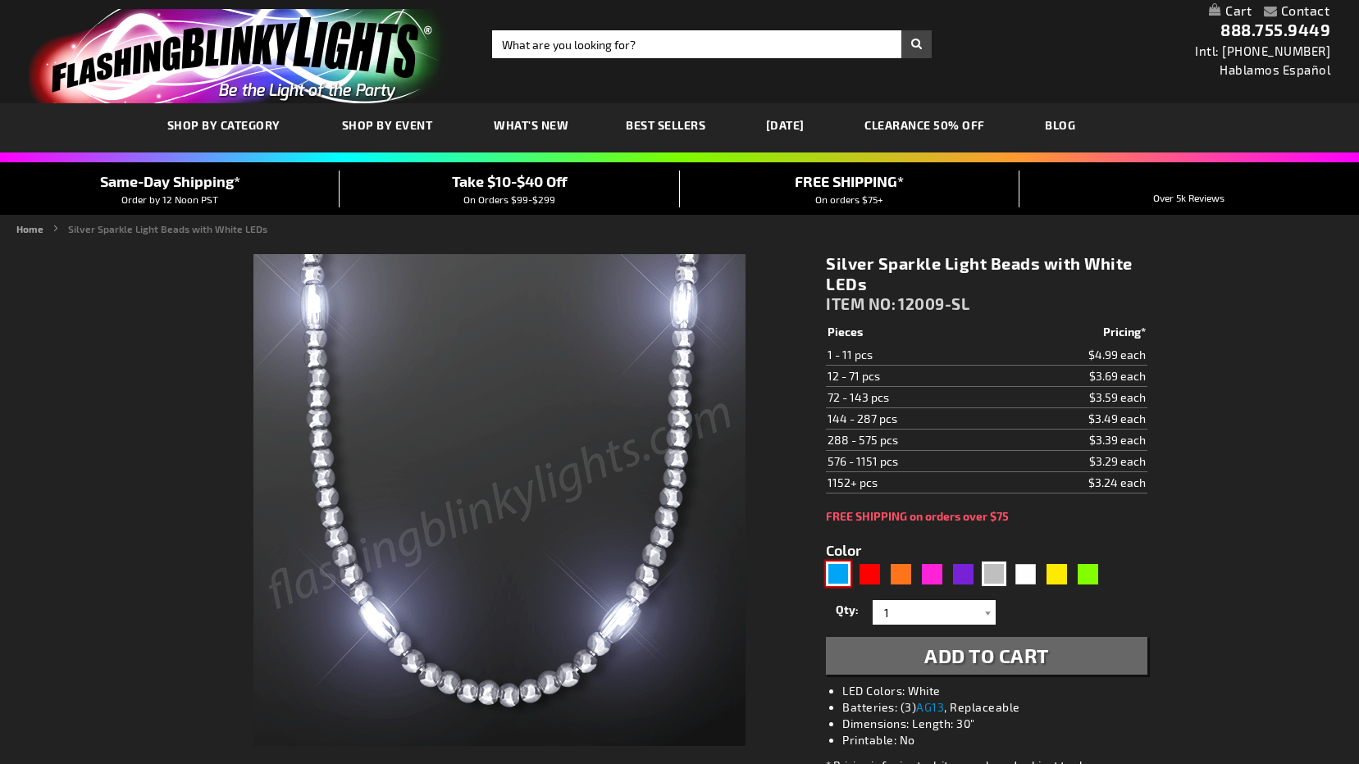
click at [838, 580] on div "Blue" at bounding box center [838, 574] width 25 height 25
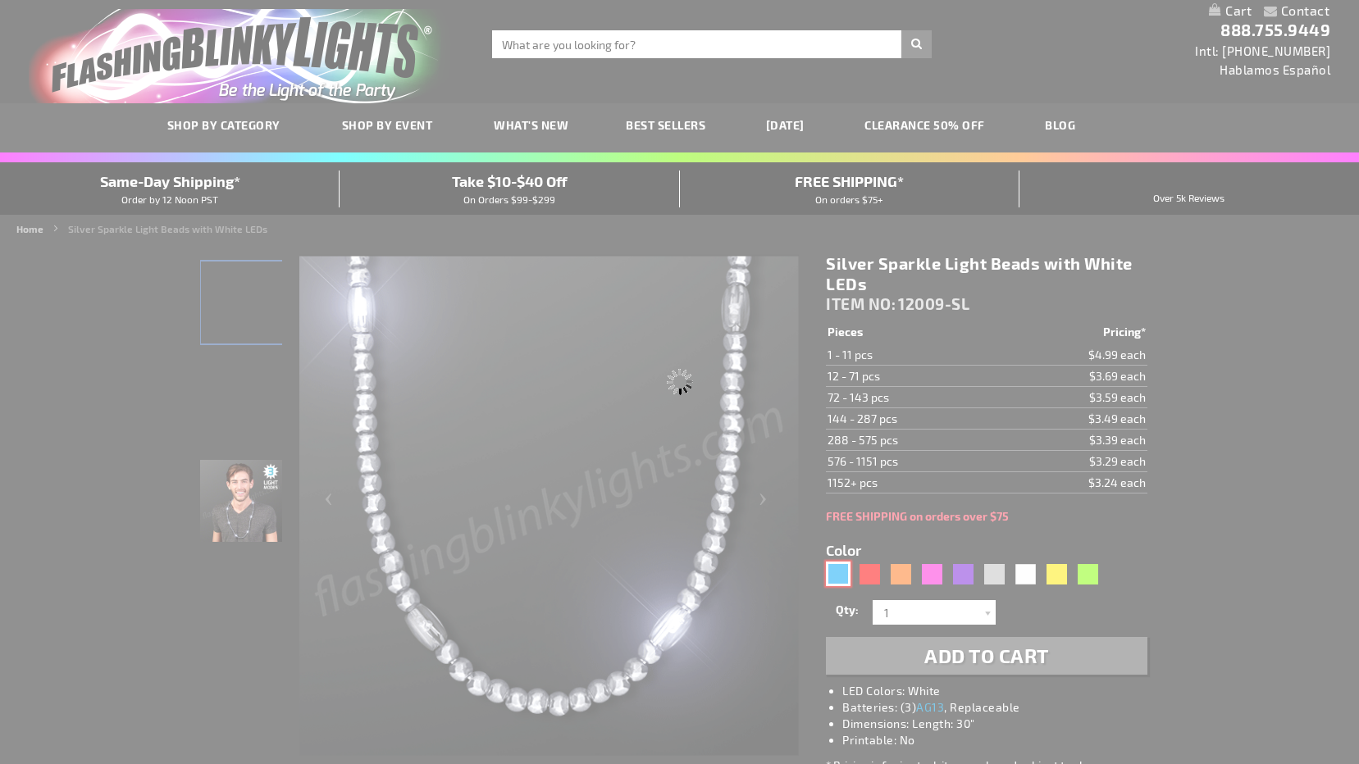
type input "5629"
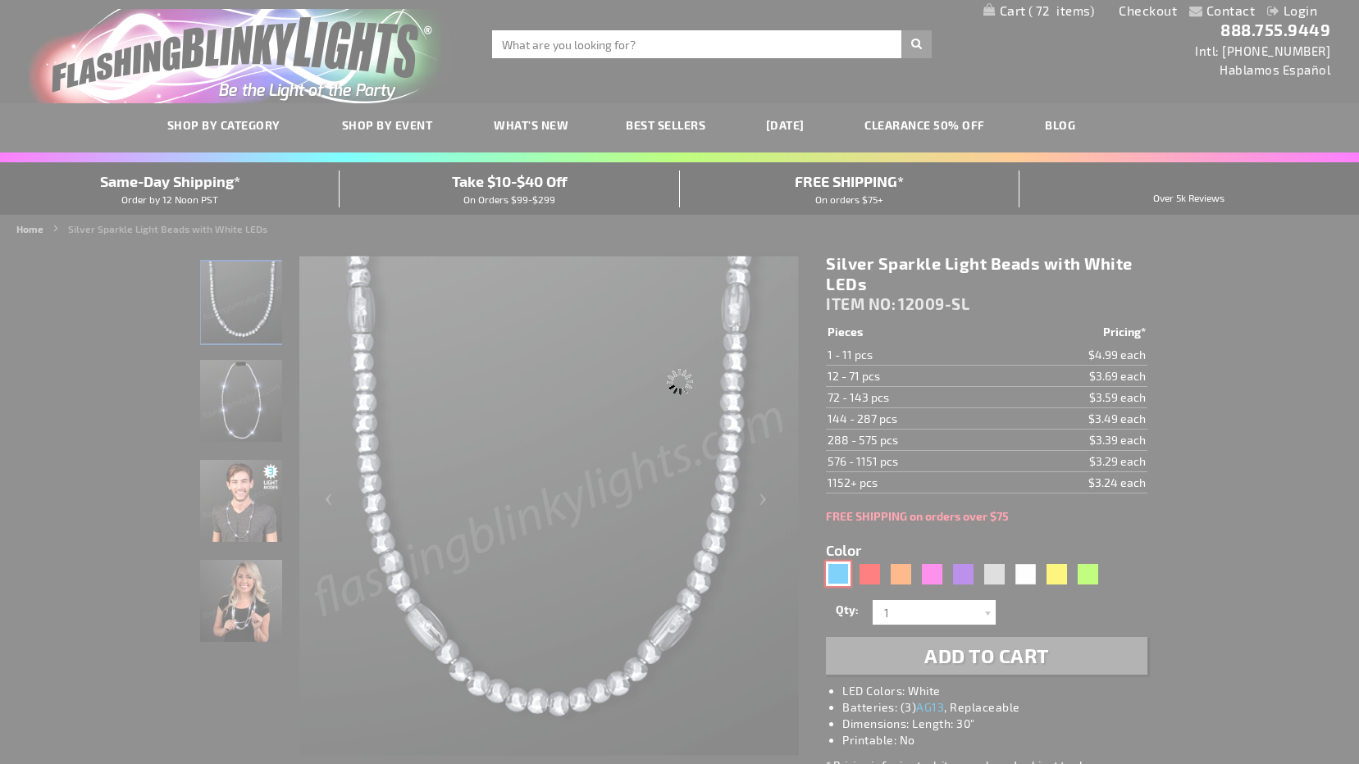
type input "12009-BL"
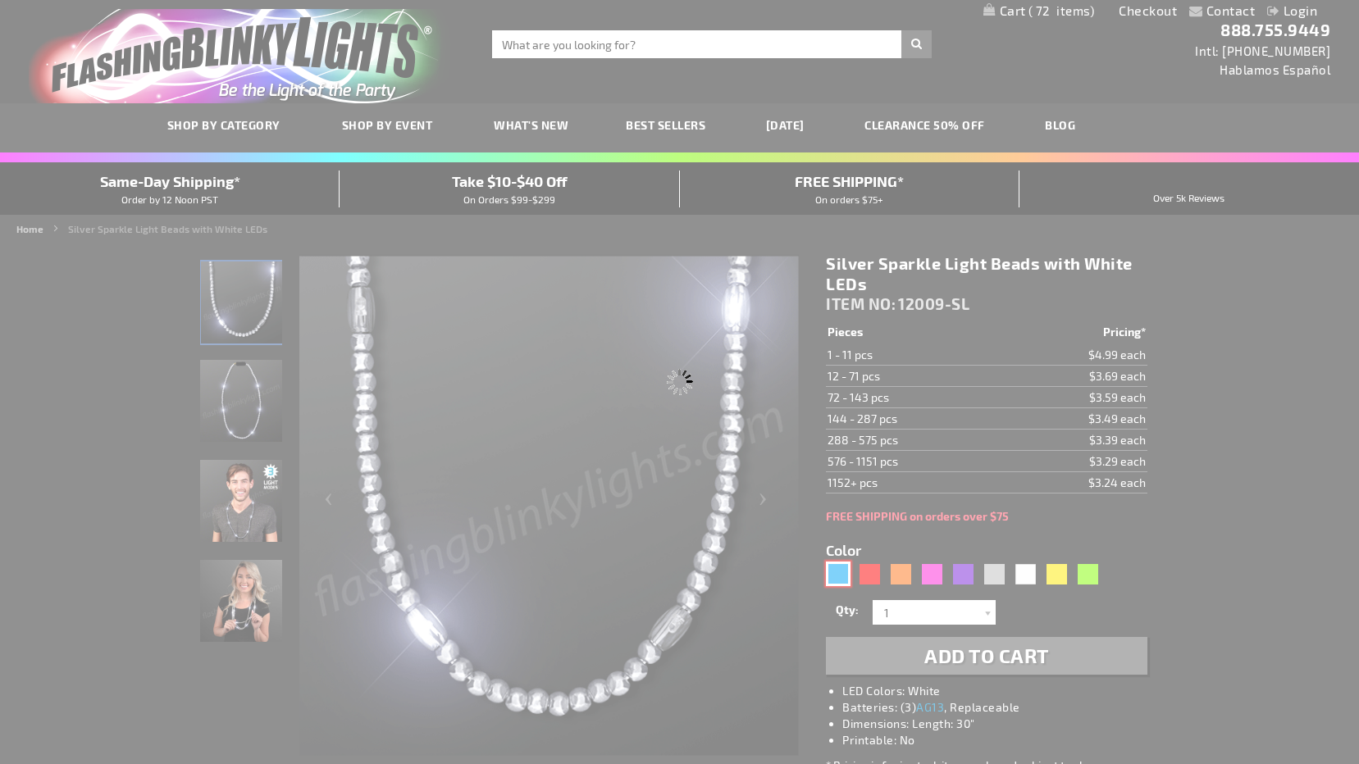
type input "Customize - Electric Blue Mardi Gras Lights LED Beads - ITEM NO: 12009-BL"
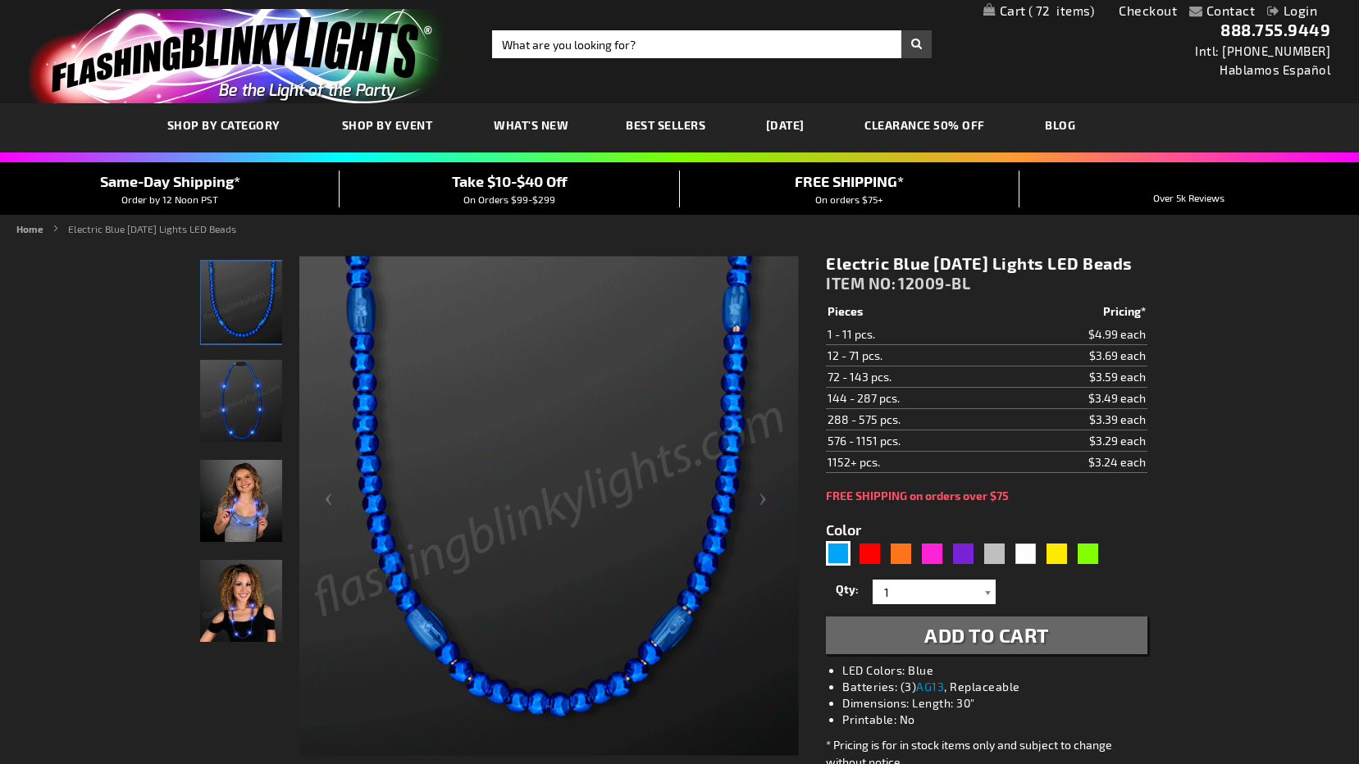
click at [987, 604] on div at bounding box center [987, 592] width 16 height 25
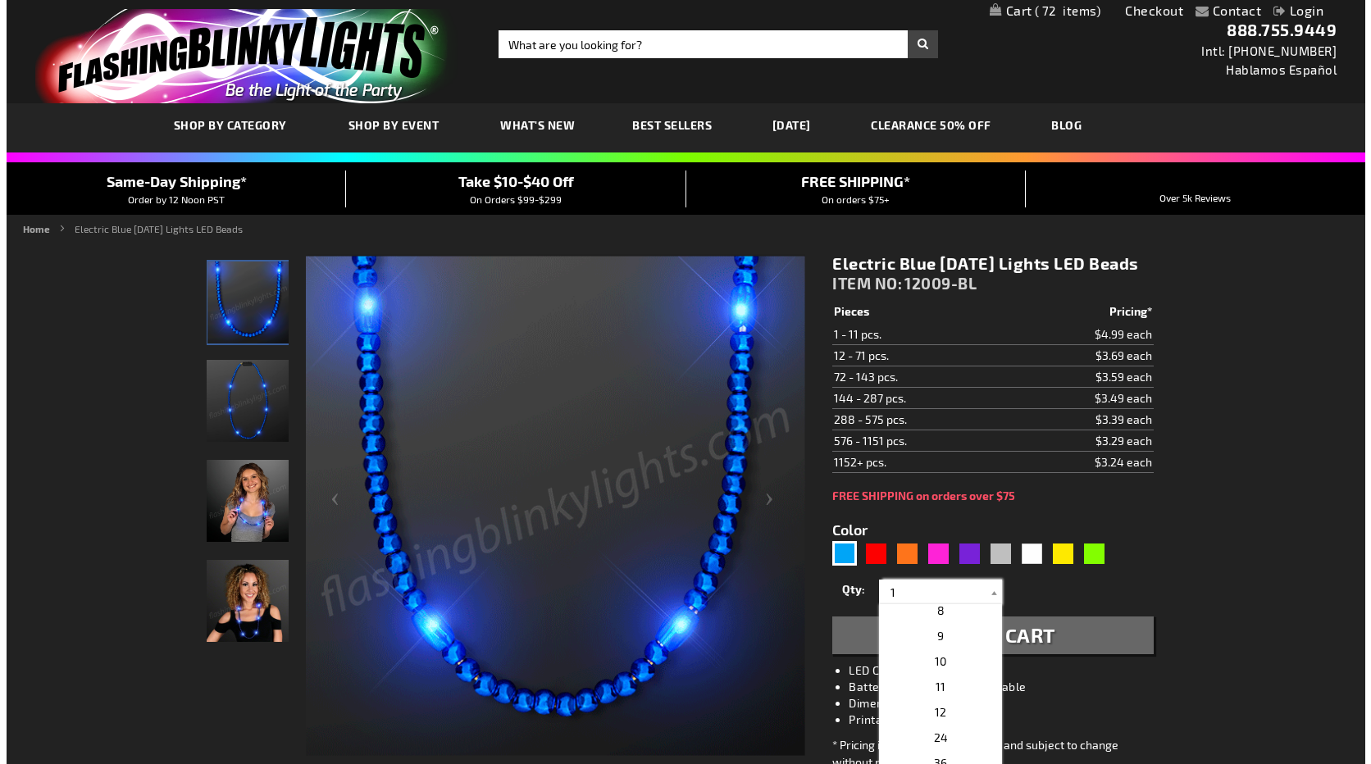
scroll to position [246, 0]
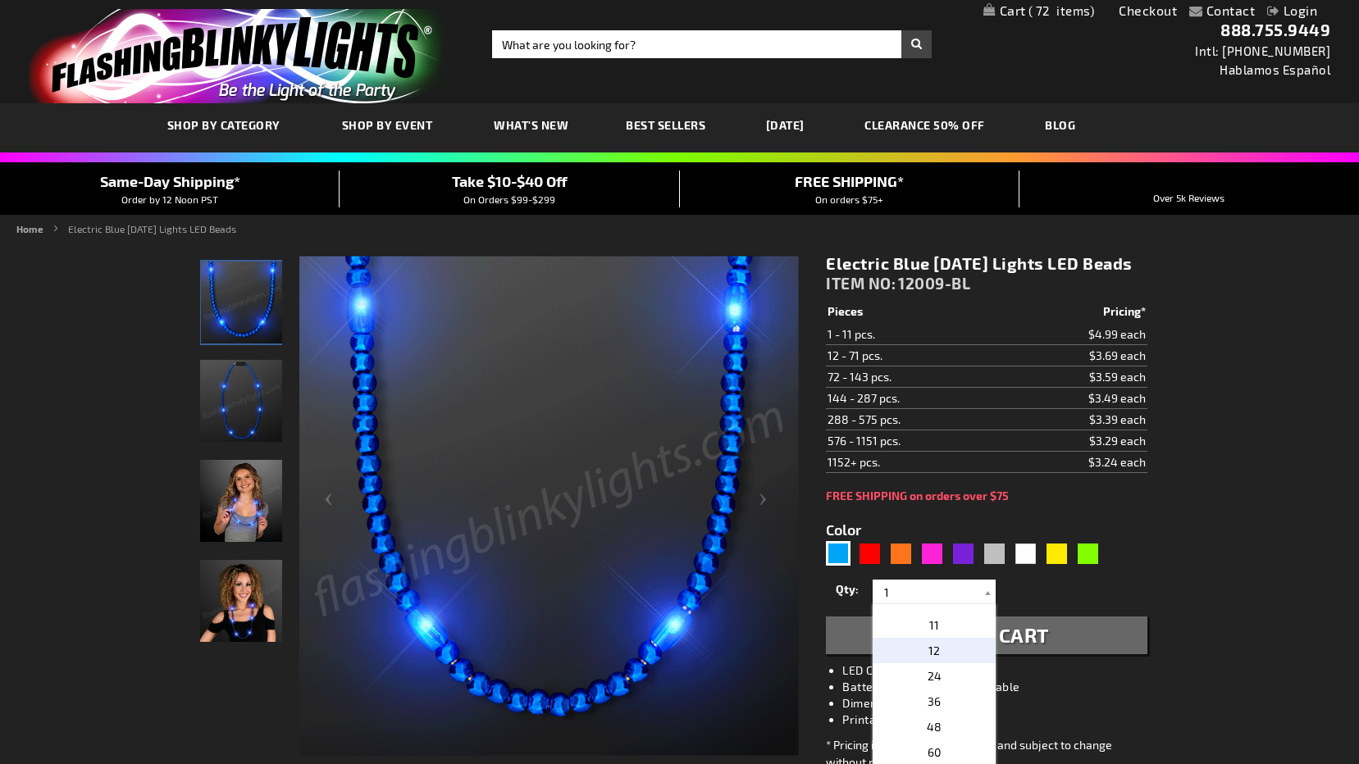
click at [939, 664] on p "12" at bounding box center [934, 650] width 123 height 25
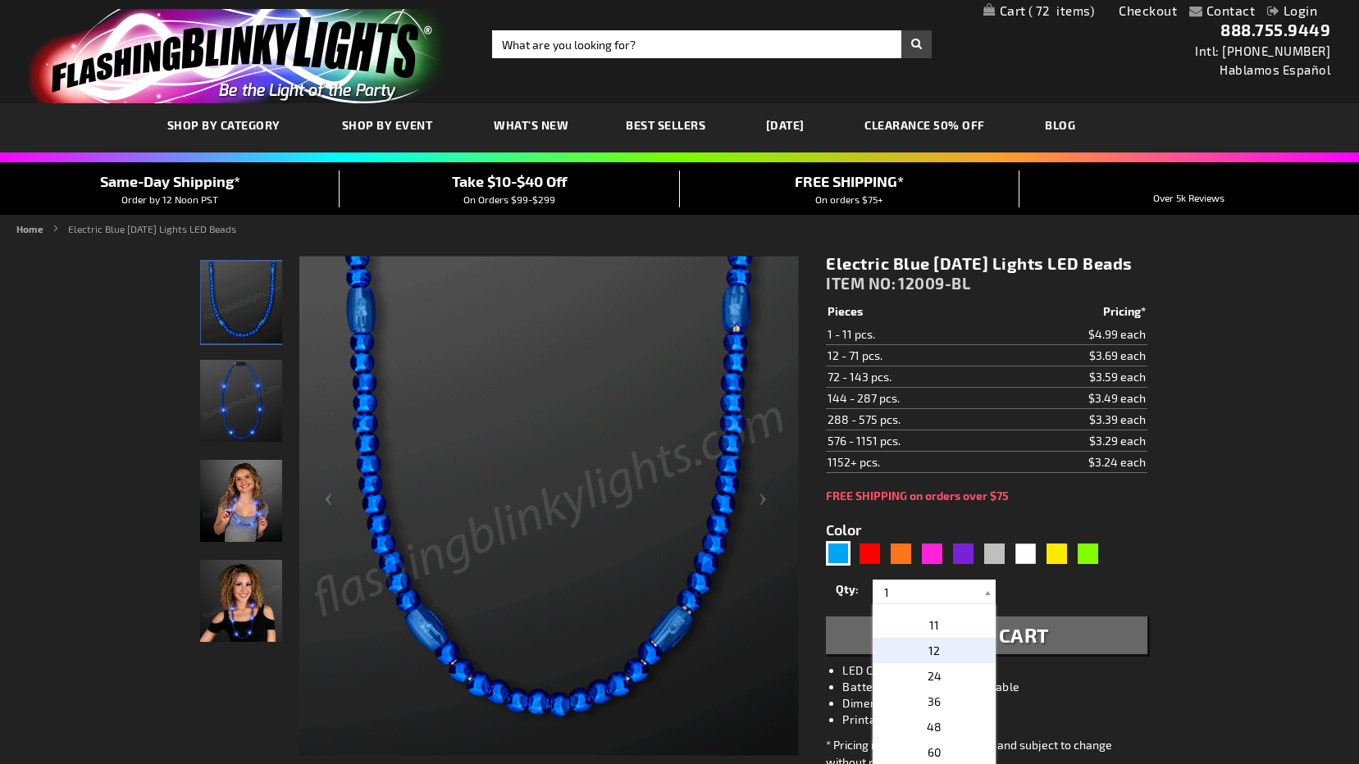
type input "12"
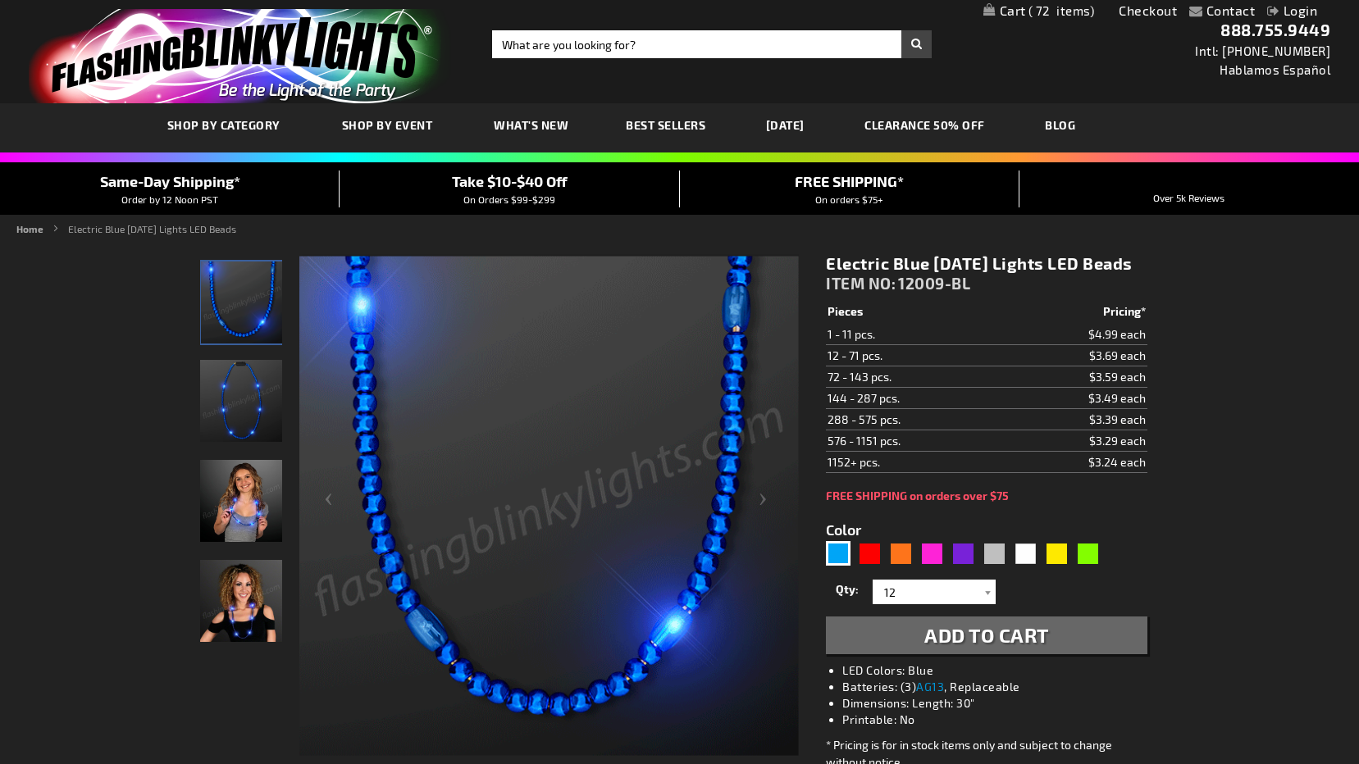
click at [1050, 650] on button "Add to Cart" at bounding box center [986, 636] width 321 height 38
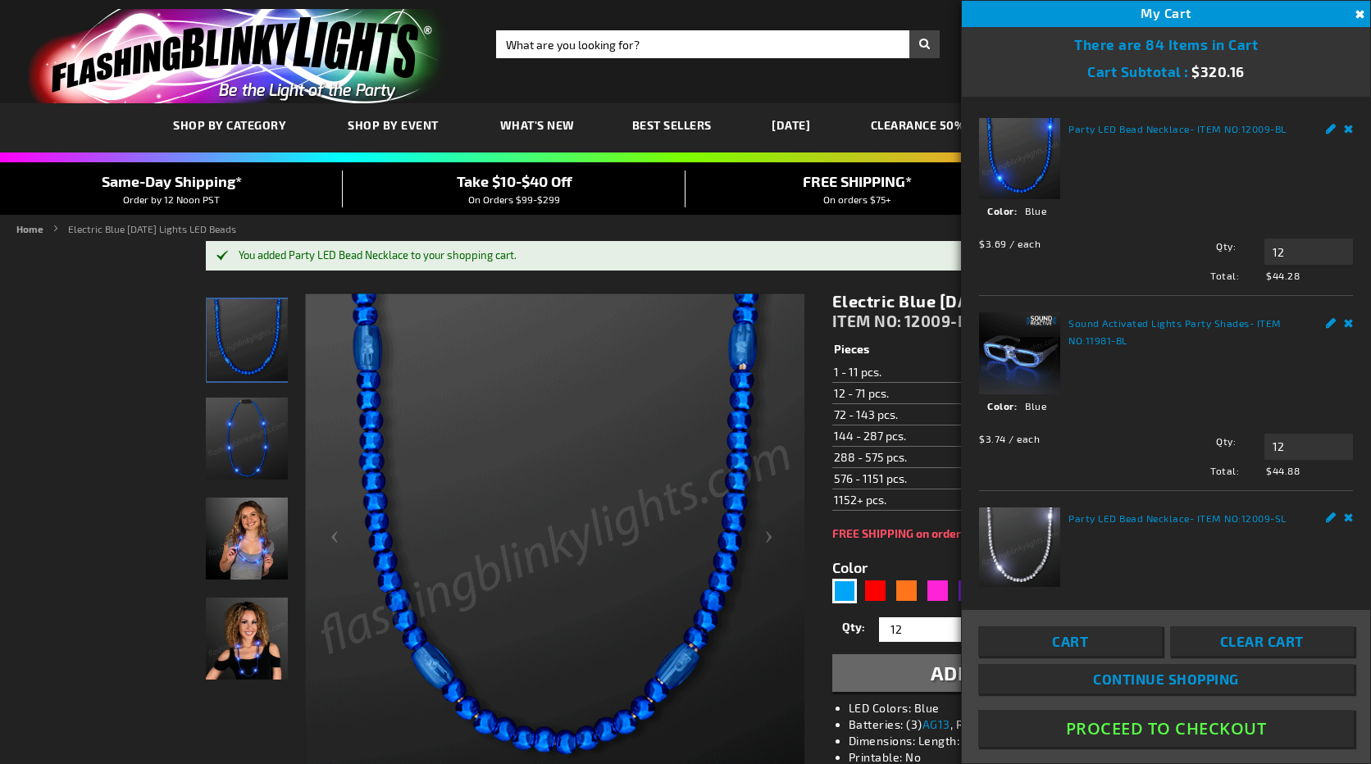
click at [912, 573] on form "Color 5629" at bounding box center [993, 617] width 321 height 152
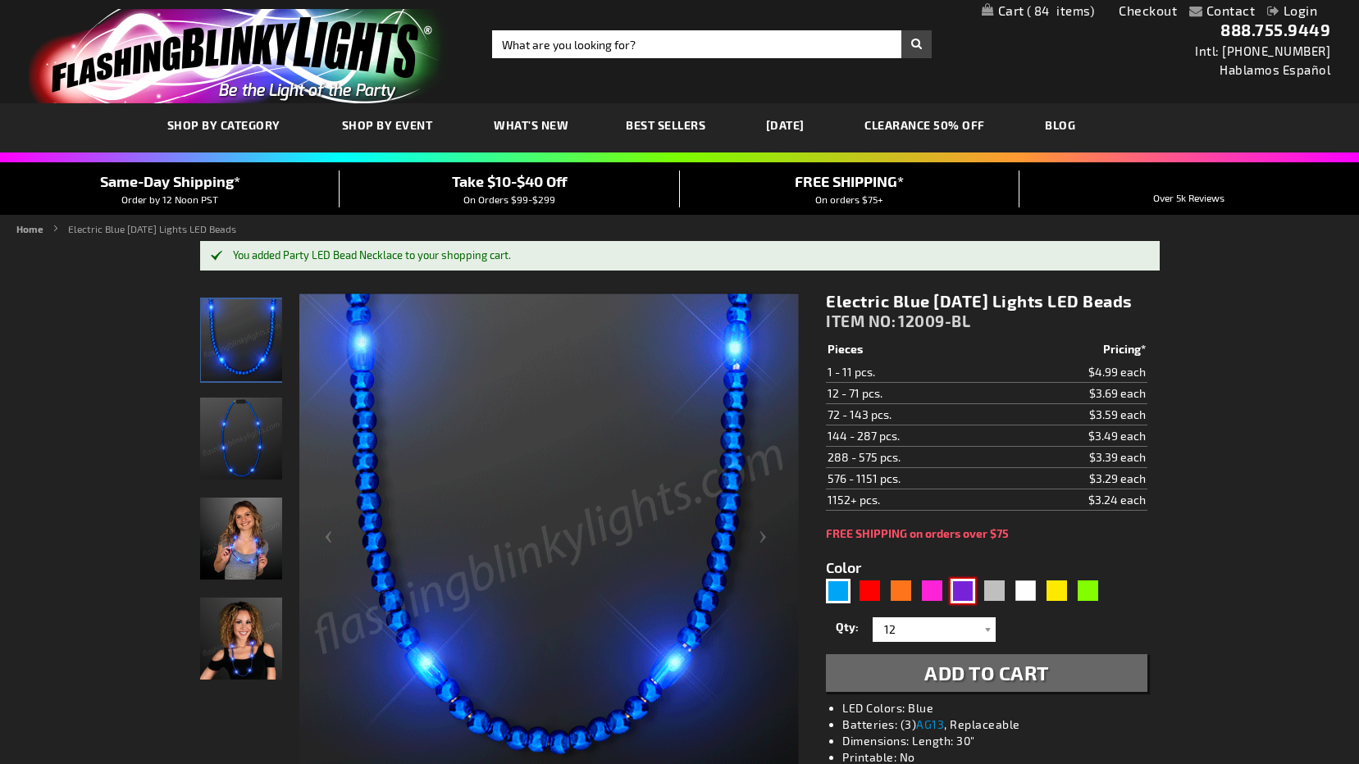
click at [960, 604] on div "Purple" at bounding box center [963, 591] width 25 height 25
type input "5640"
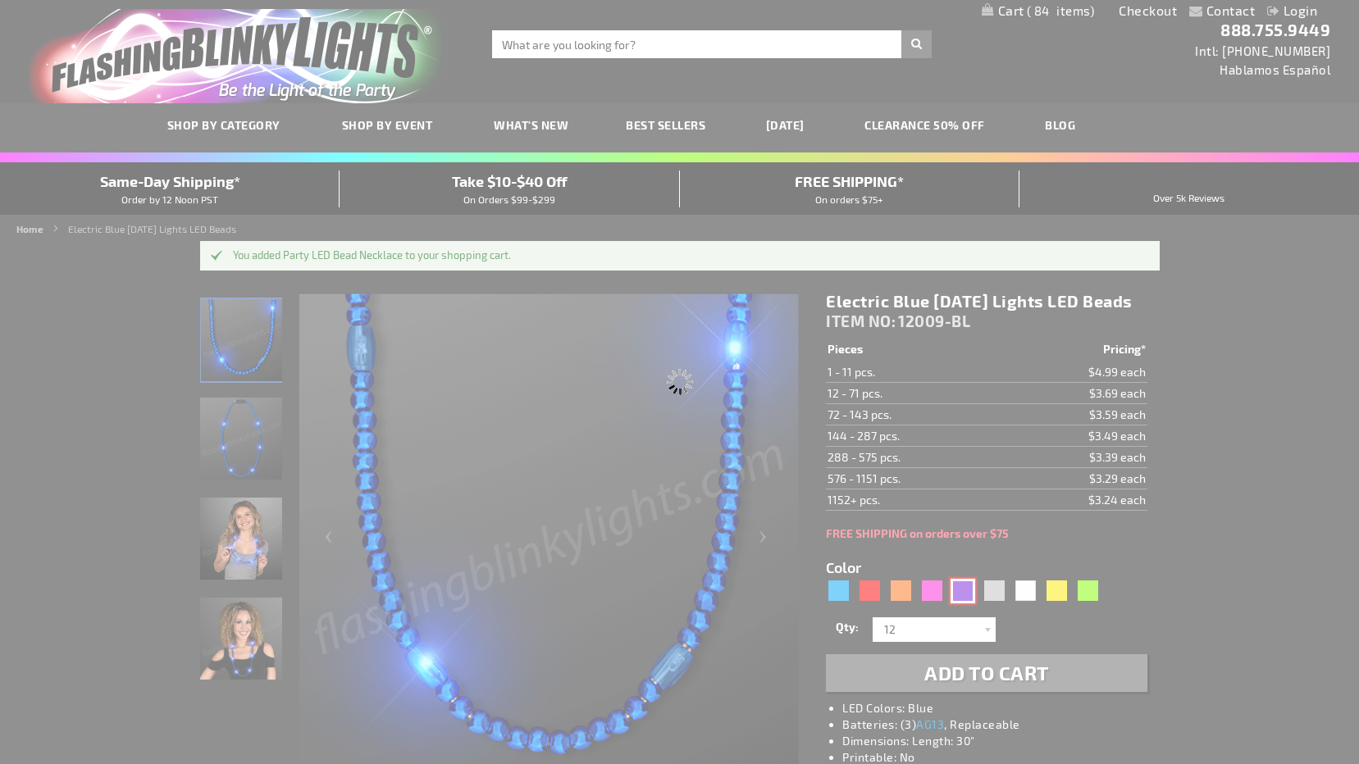
type input "12009-PR"
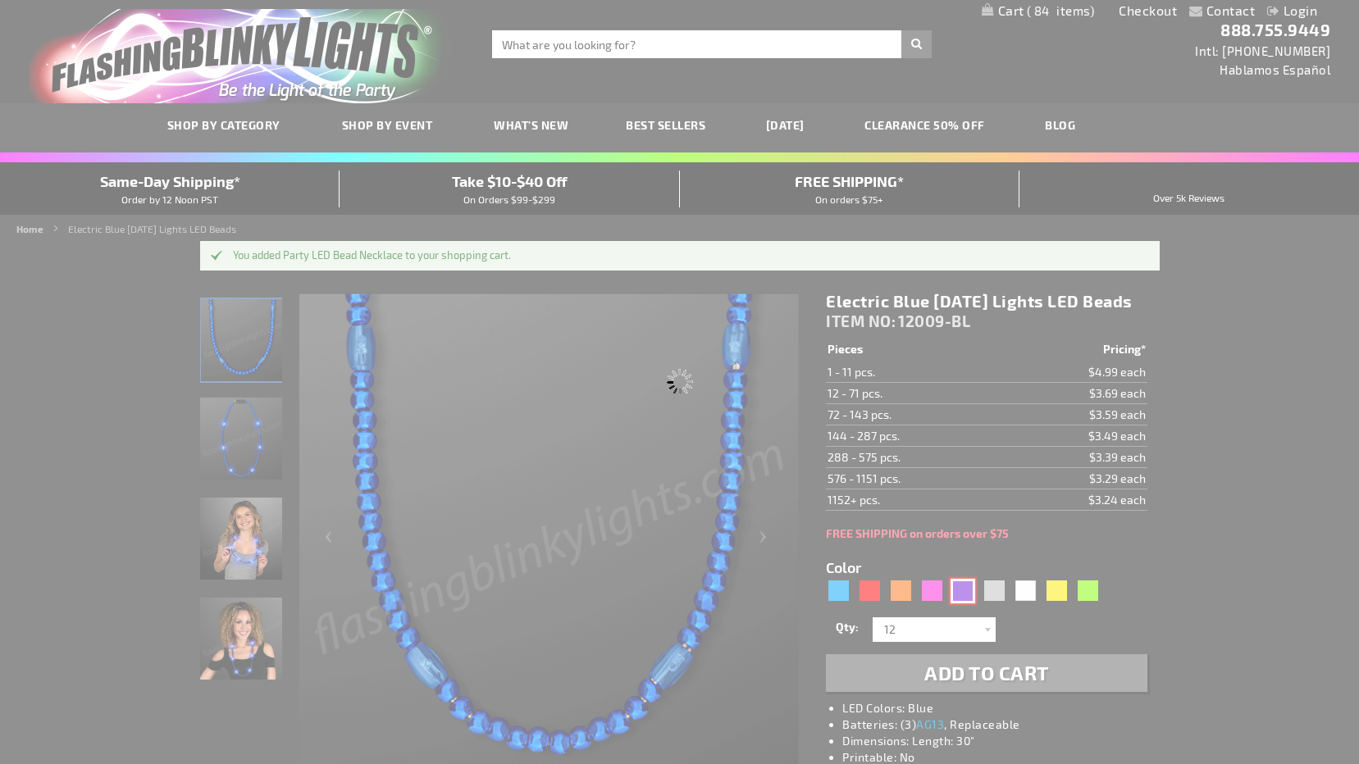
type input "Customize - Purple Party LED Bead Necklaces - ITEM NO: 12009-PR"
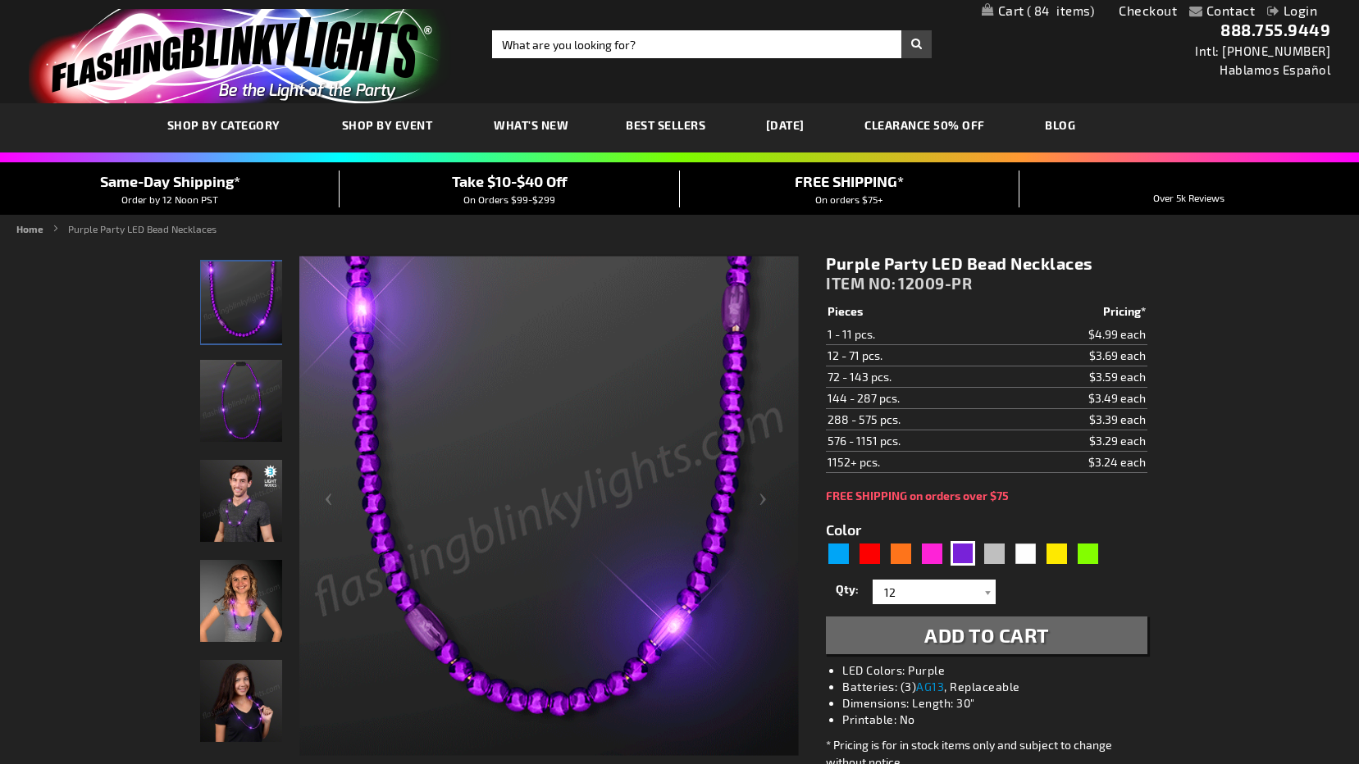
click at [996, 641] on span "Add to Cart" at bounding box center [986, 635] width 125 height 24
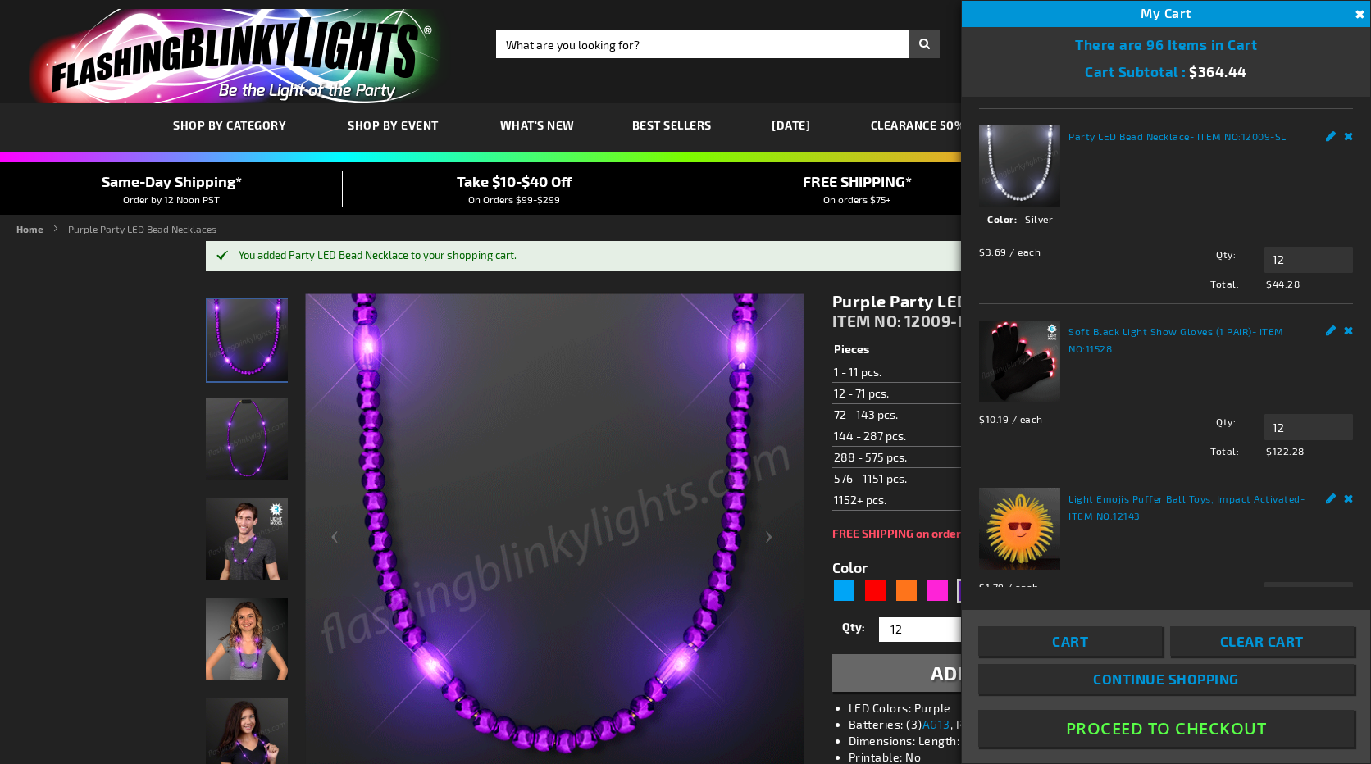
scroll to position [627, 0]
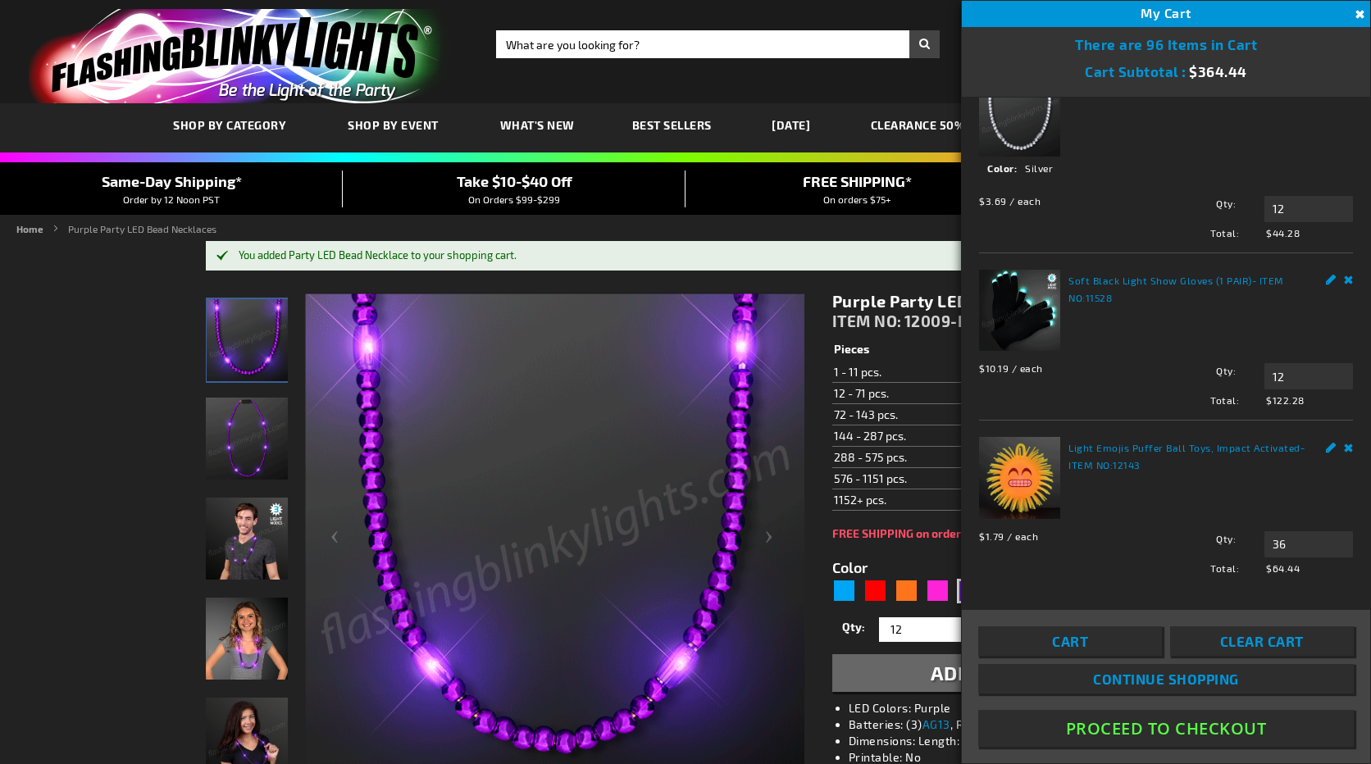
click at [1344, 437] on link "Remove" at bounding box center [1349, 445] width 10 height 17
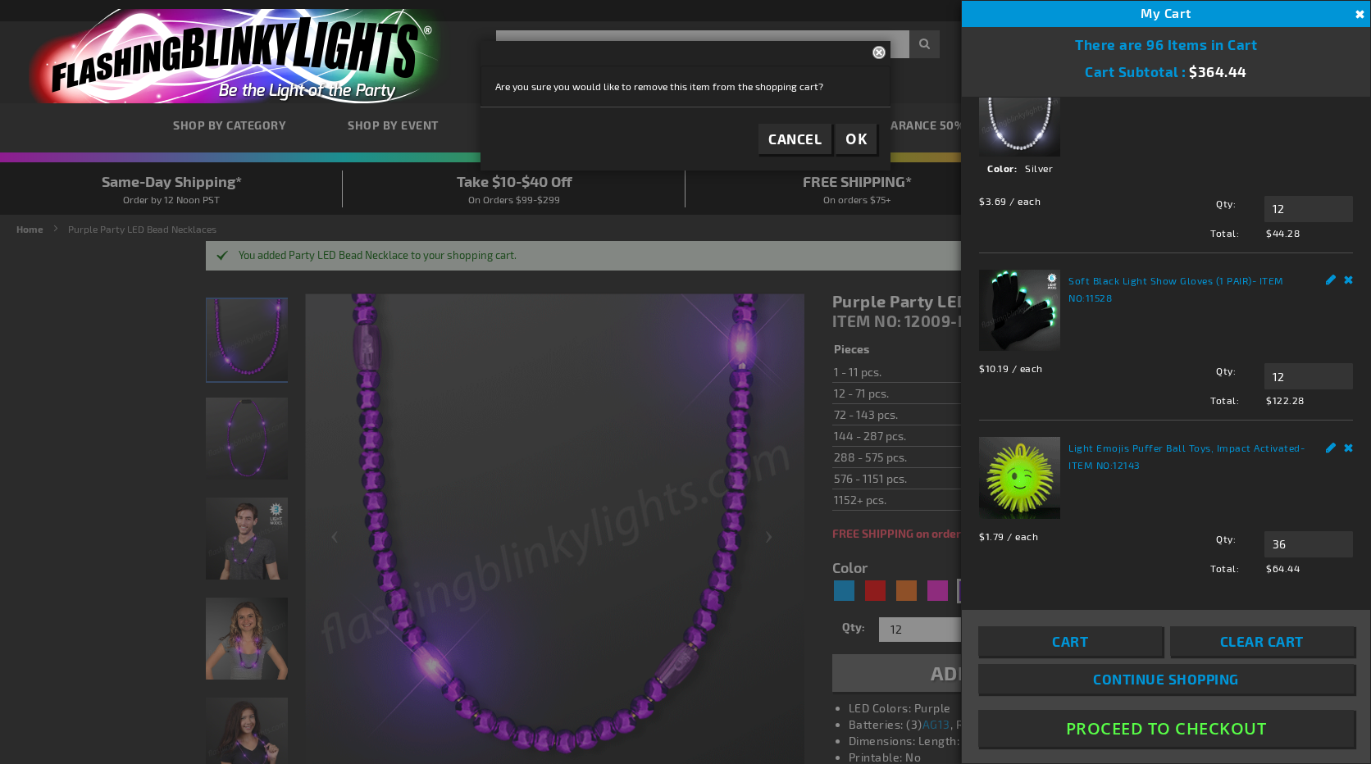
click at [857, 150] on button "OK" at bounding box center [856, 139] width 41 height 30
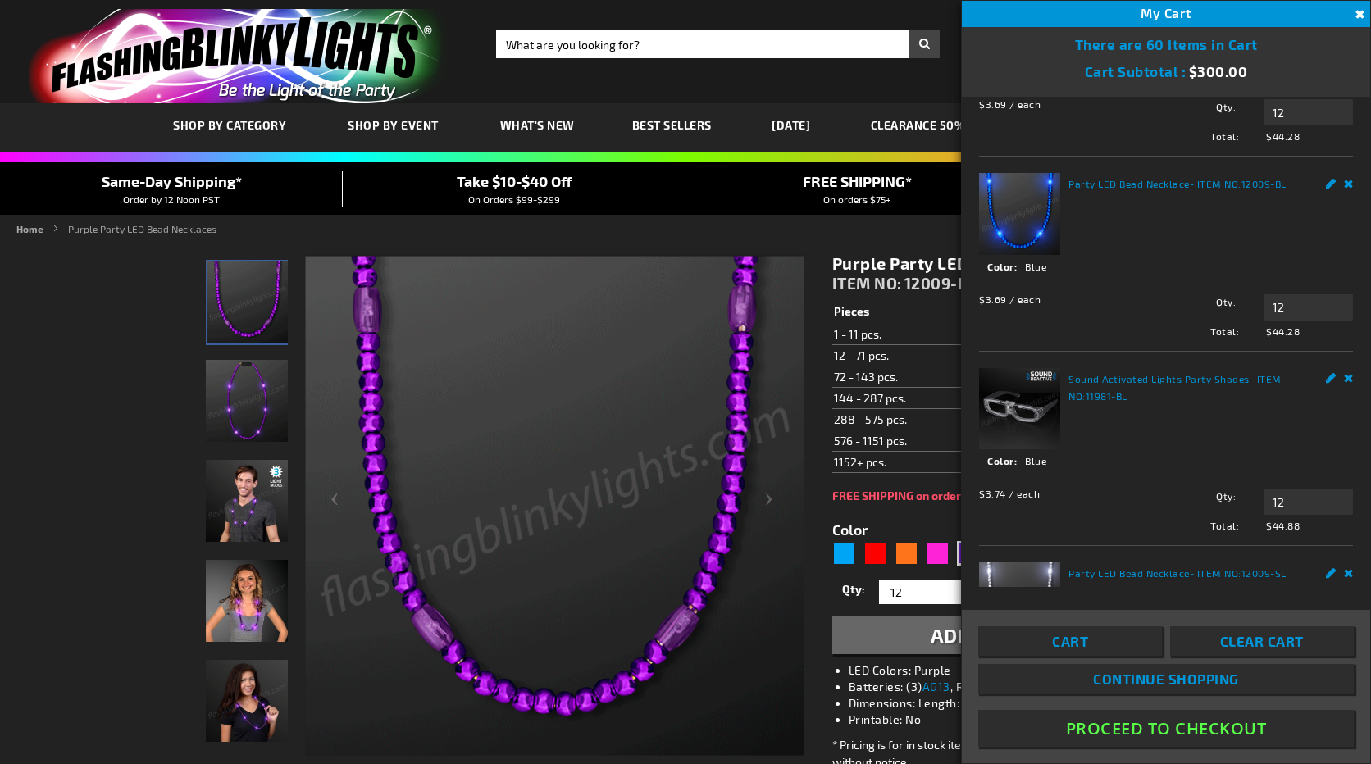
scroll to position [135, 0]
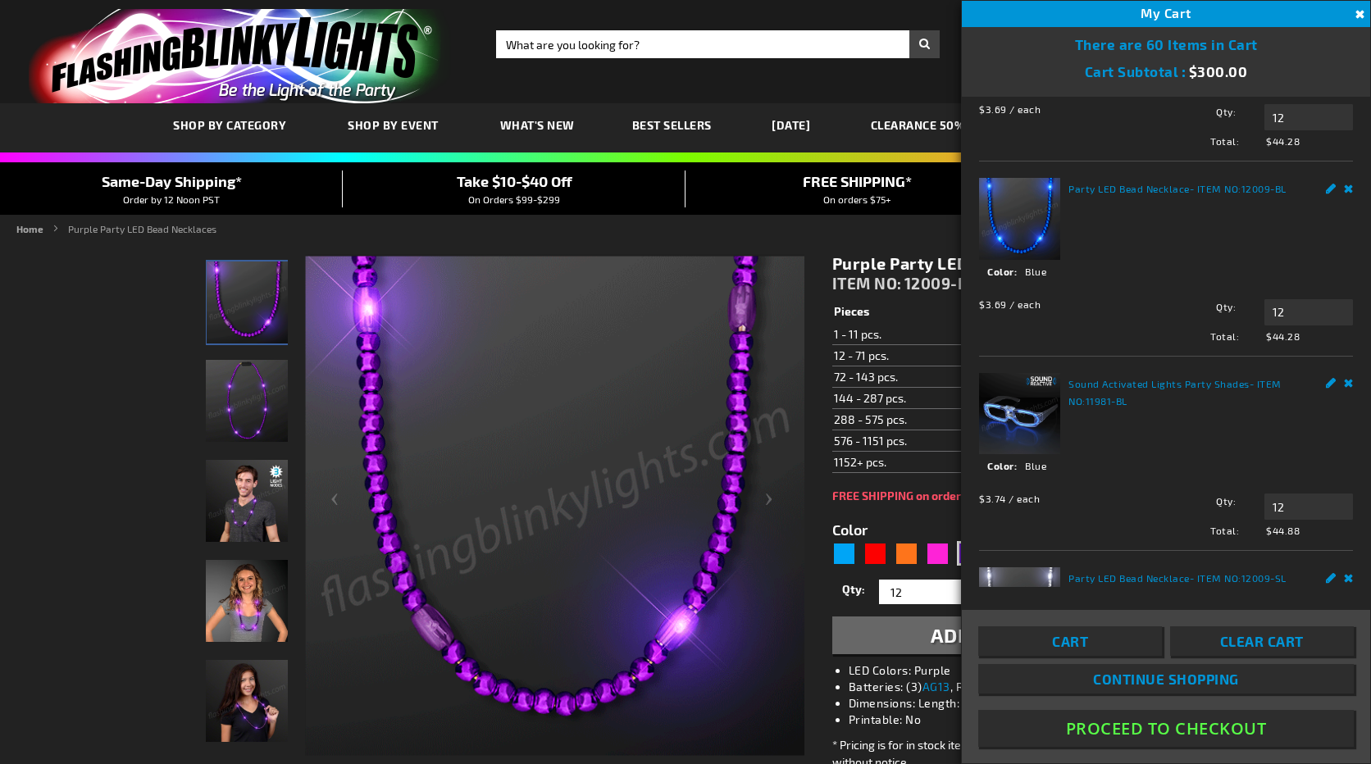
click at [1120, 379] on link "Sound Activated Lights Party Shades" at bounding box center [1159, 383] width 181 height 11
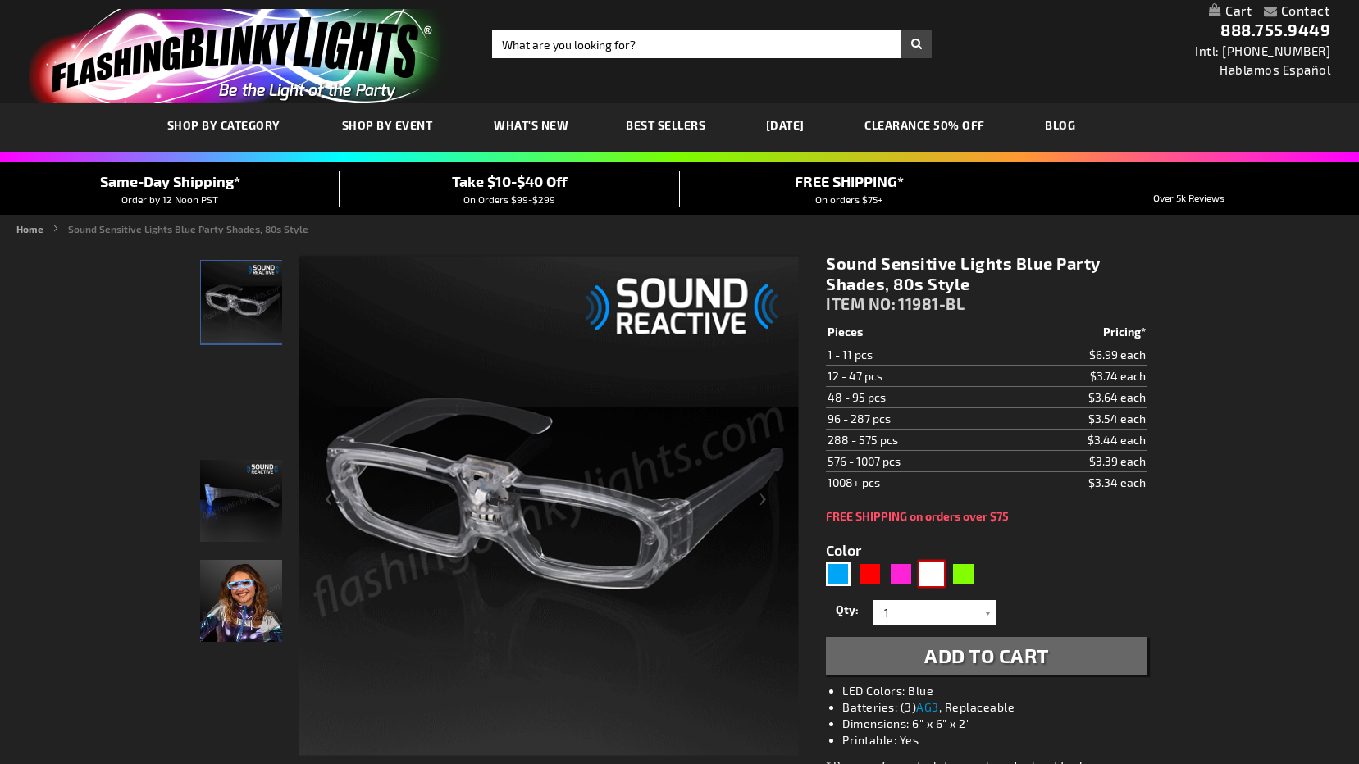
click at [932, 575] on div "White" at bounding box center [931, 574] width 25 height 25
type input "5646"
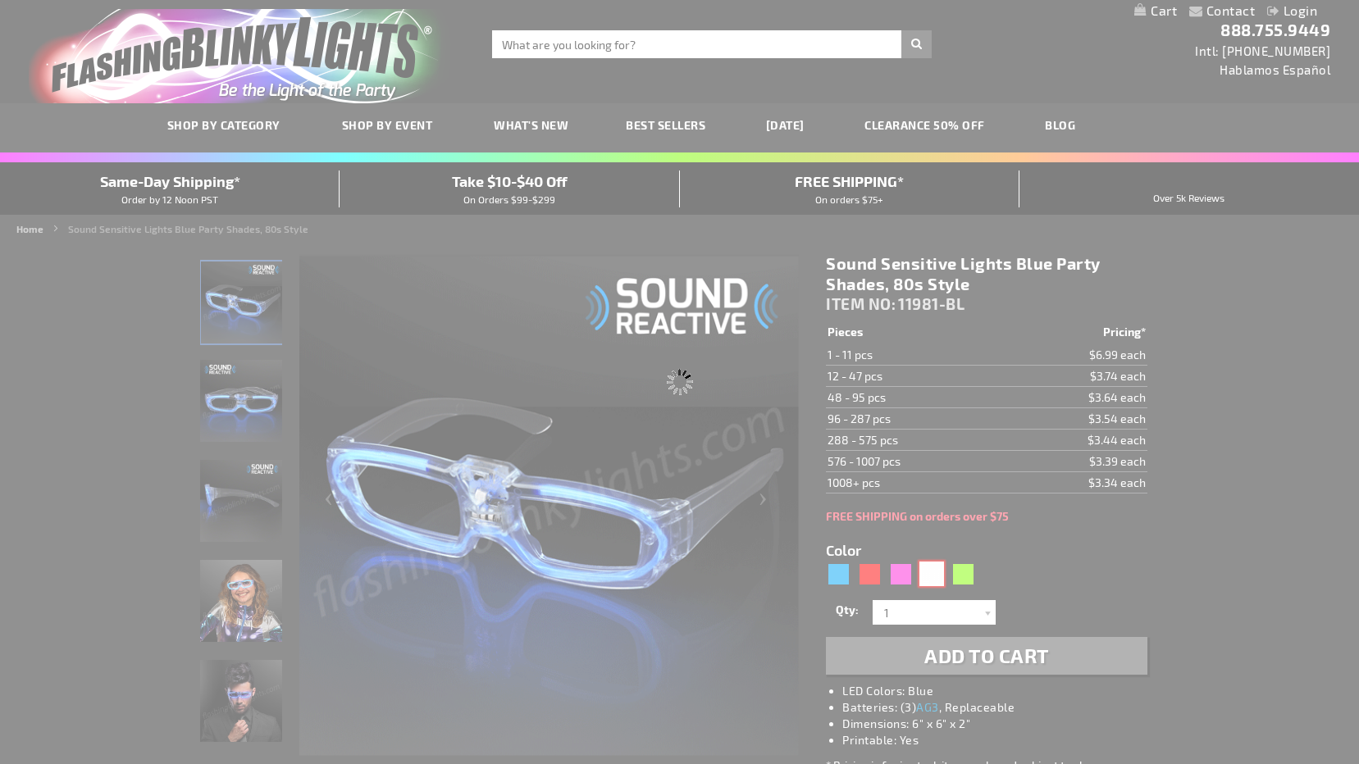
type input "11981-WT"
type input "Customize - White Light Up 80s Style Shades, Sound Reactive LEDs - ITEM NO: 119…"
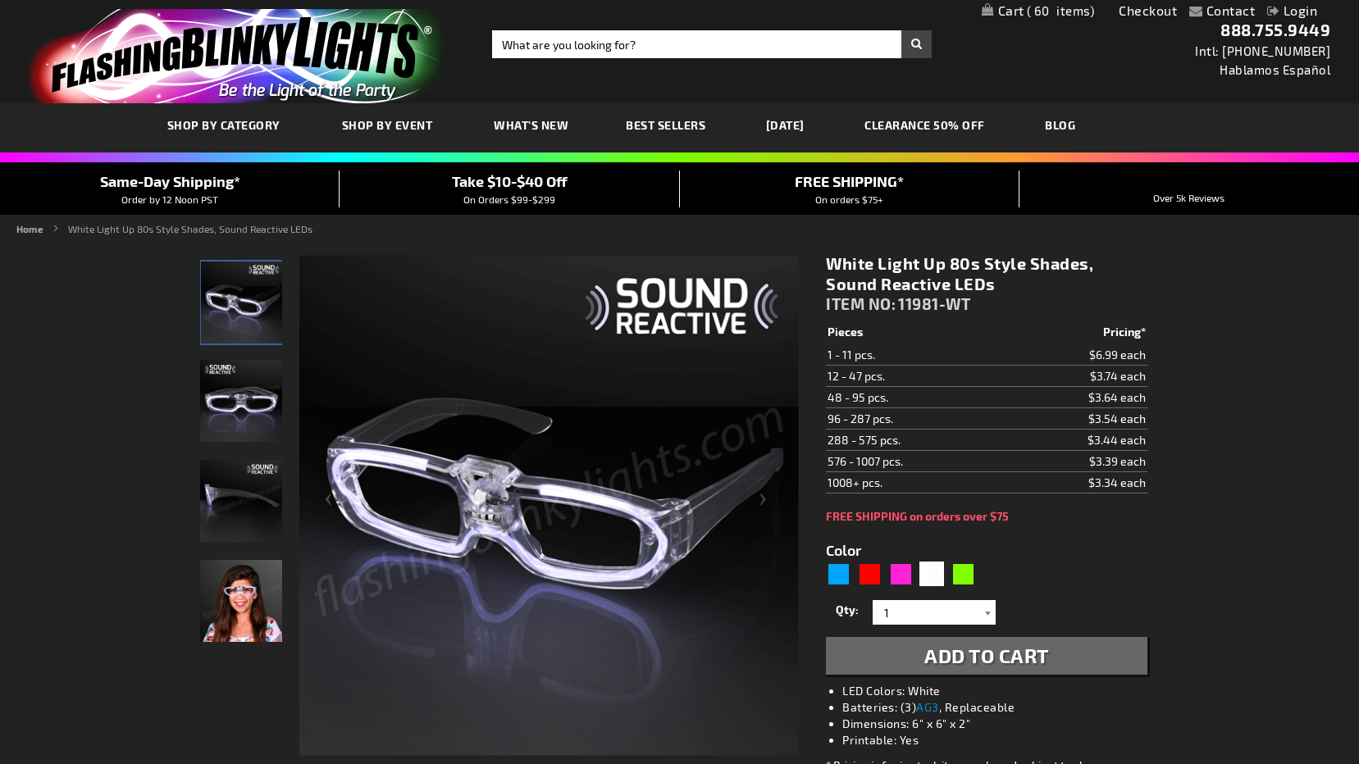
click at [987, 613] on div at bounding box center [987, 612] width 16 height 25
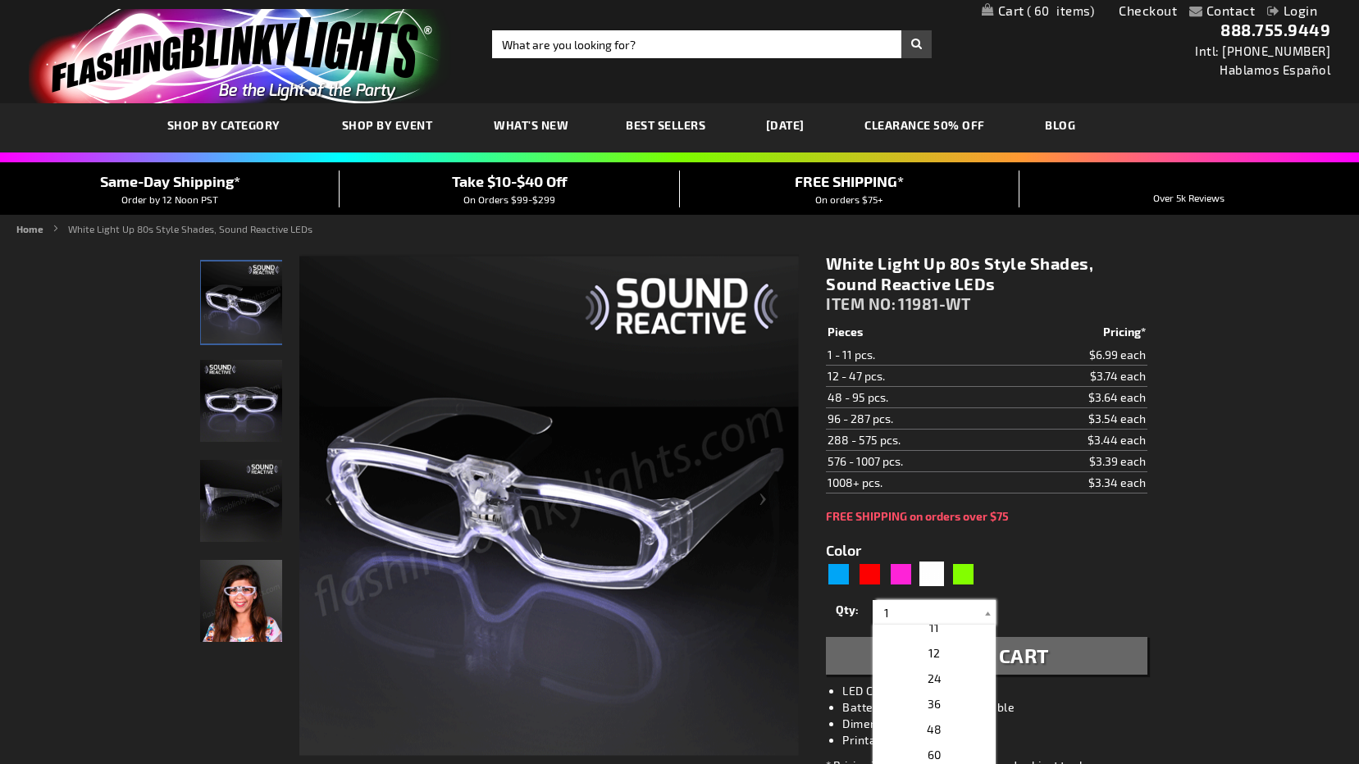
scroll to position [164, 0]
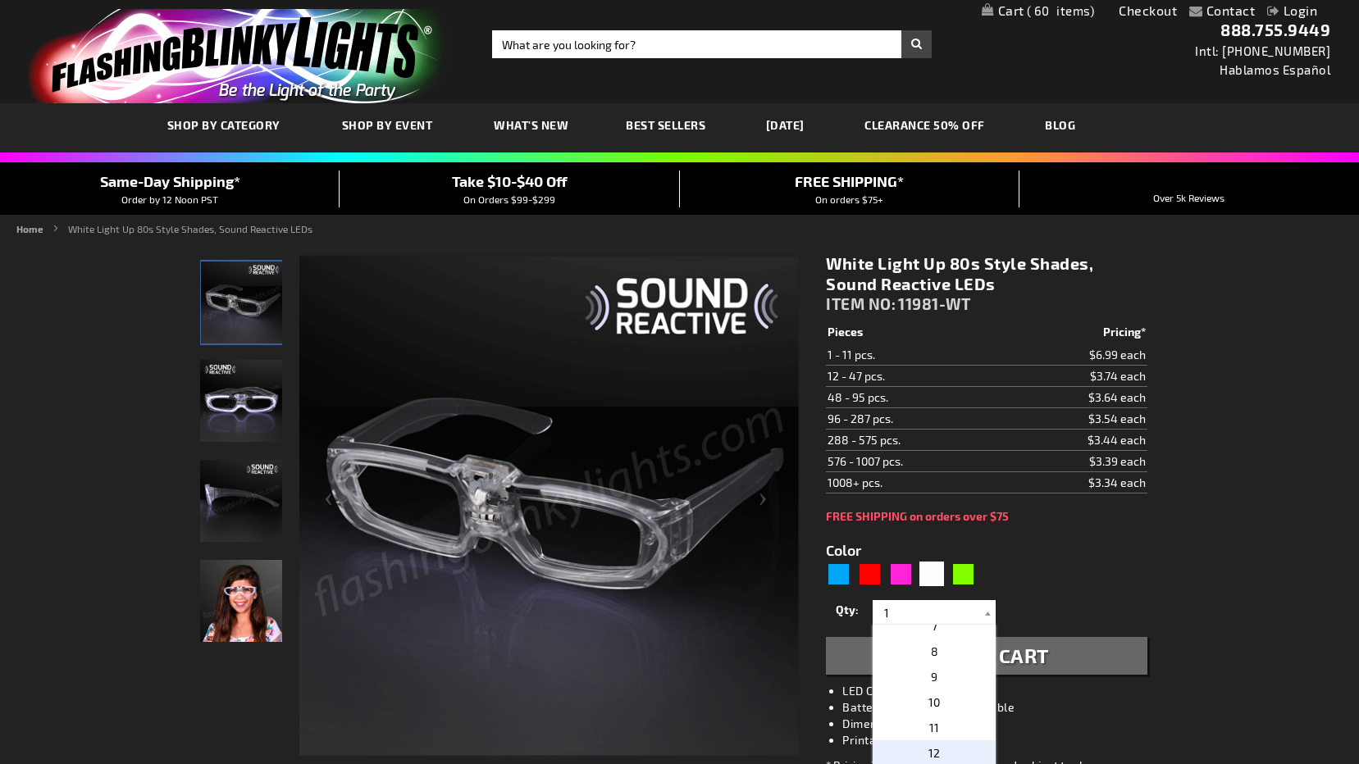
click at [937, 755] on p "12" at bounding box center [934, 753] width 123 height 25
type input "12"
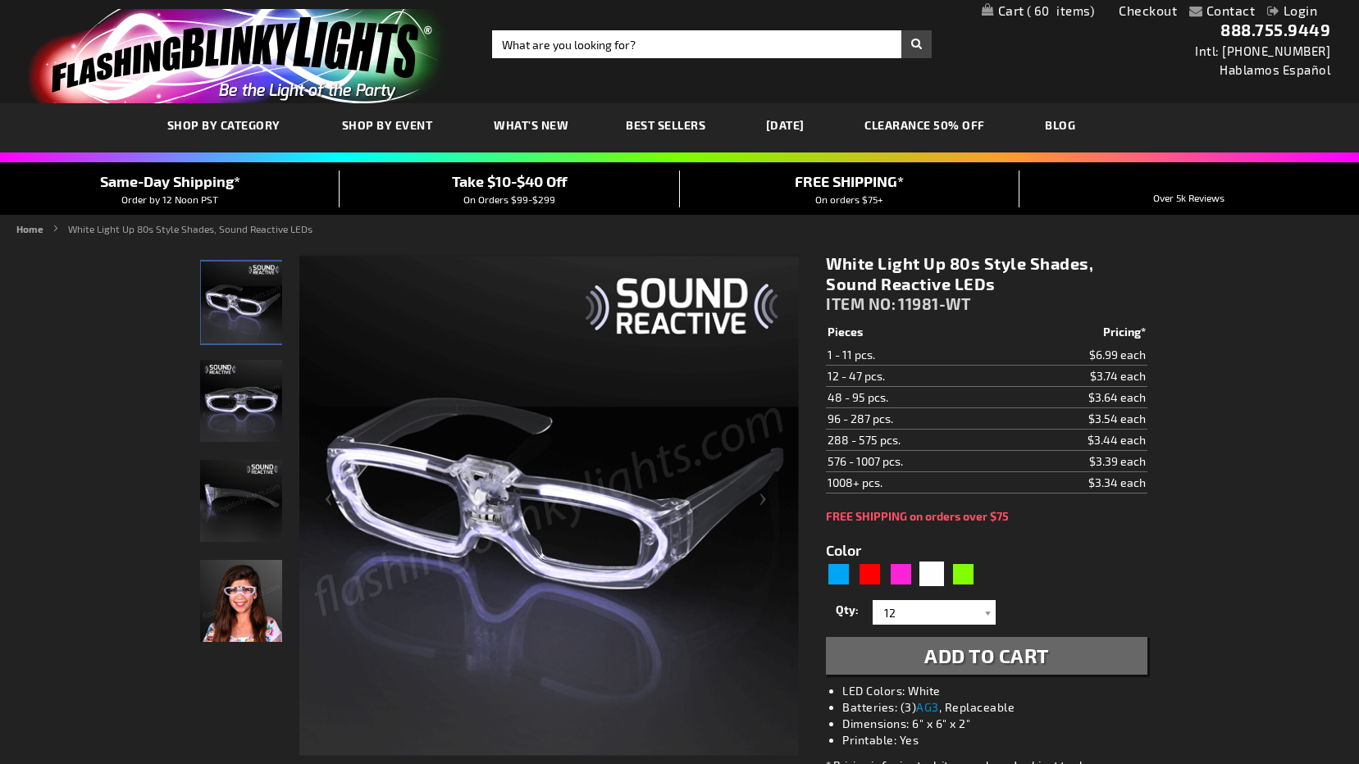
click at [1015, 659] on span "Add to Cart" at bounding box center [986, 656] width 125 height 24
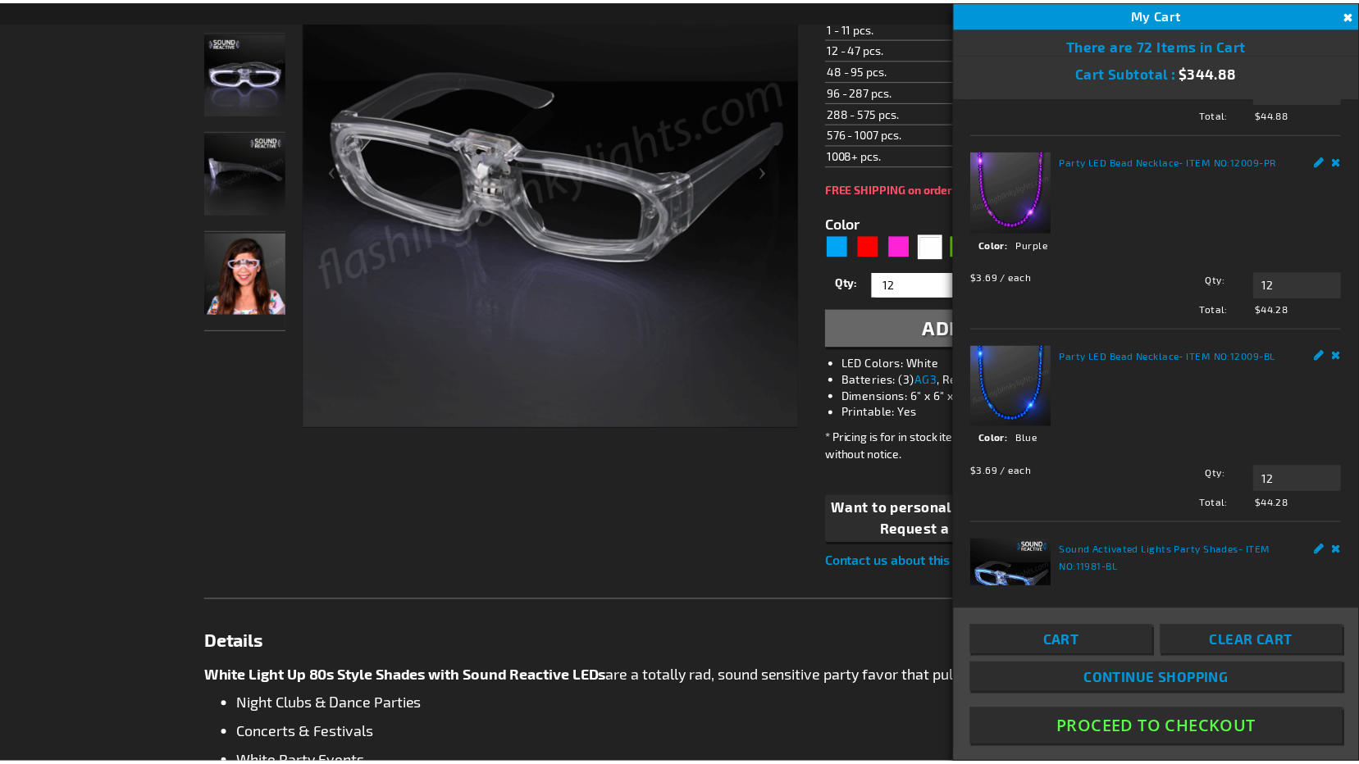
scroll to position [0, 0]
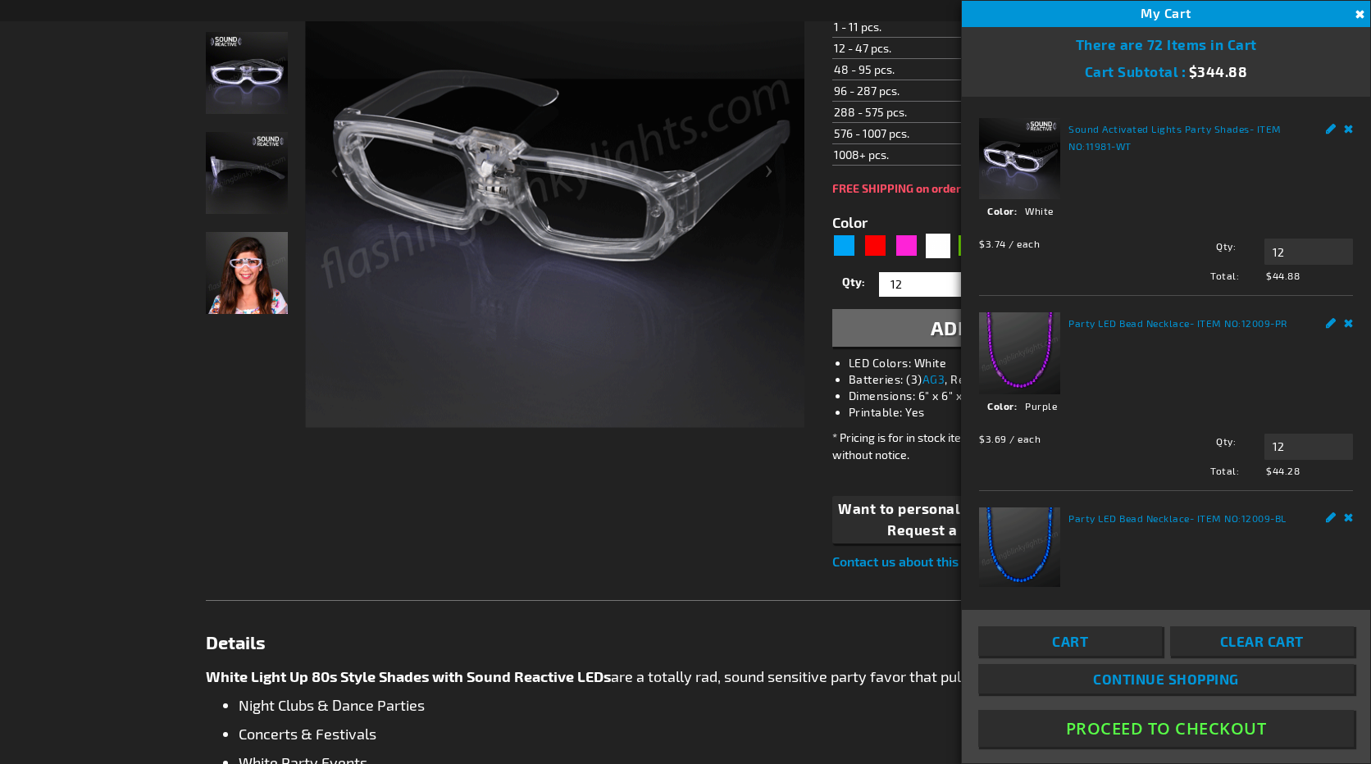
click at [1220, 734] on button "Proceed To Checkout" at bounding box center [1166, 728] width 376 height 37
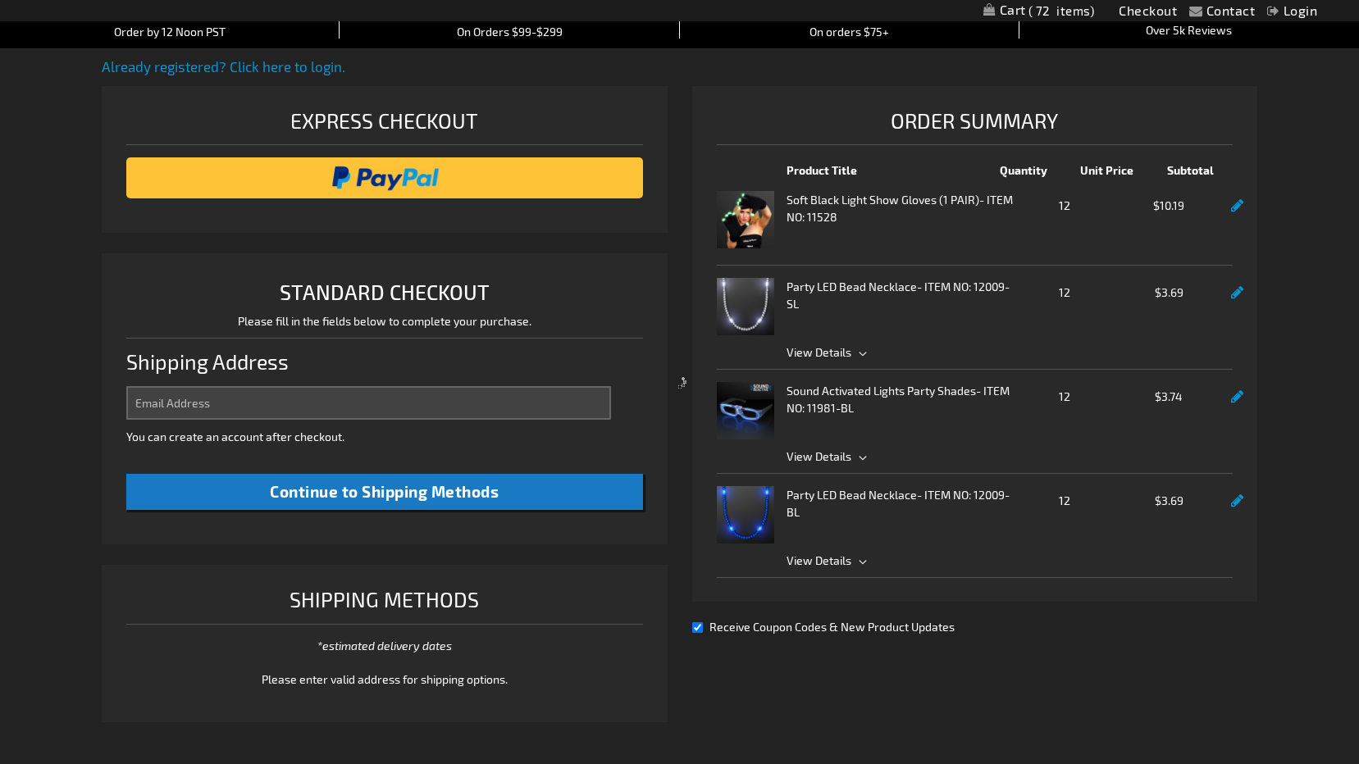
scroll to position [422, 0]
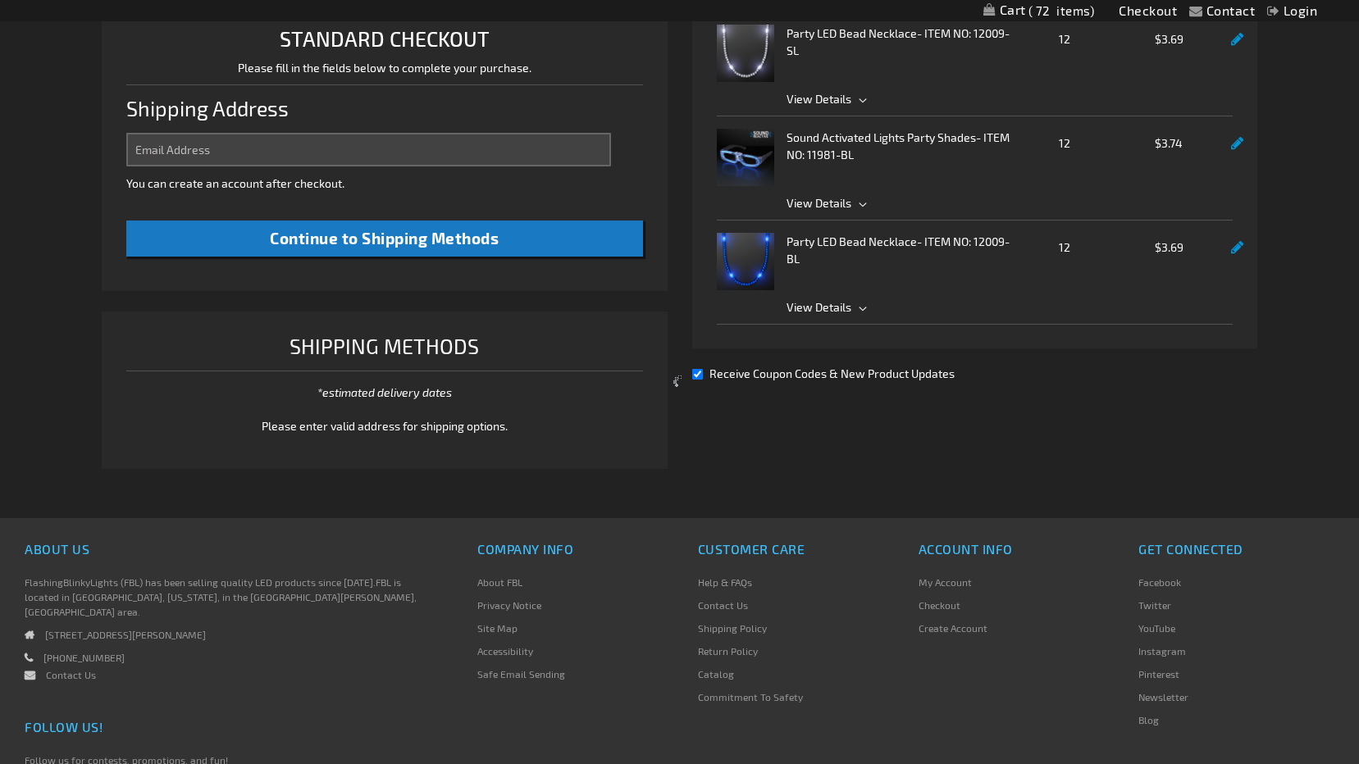
select select "US"
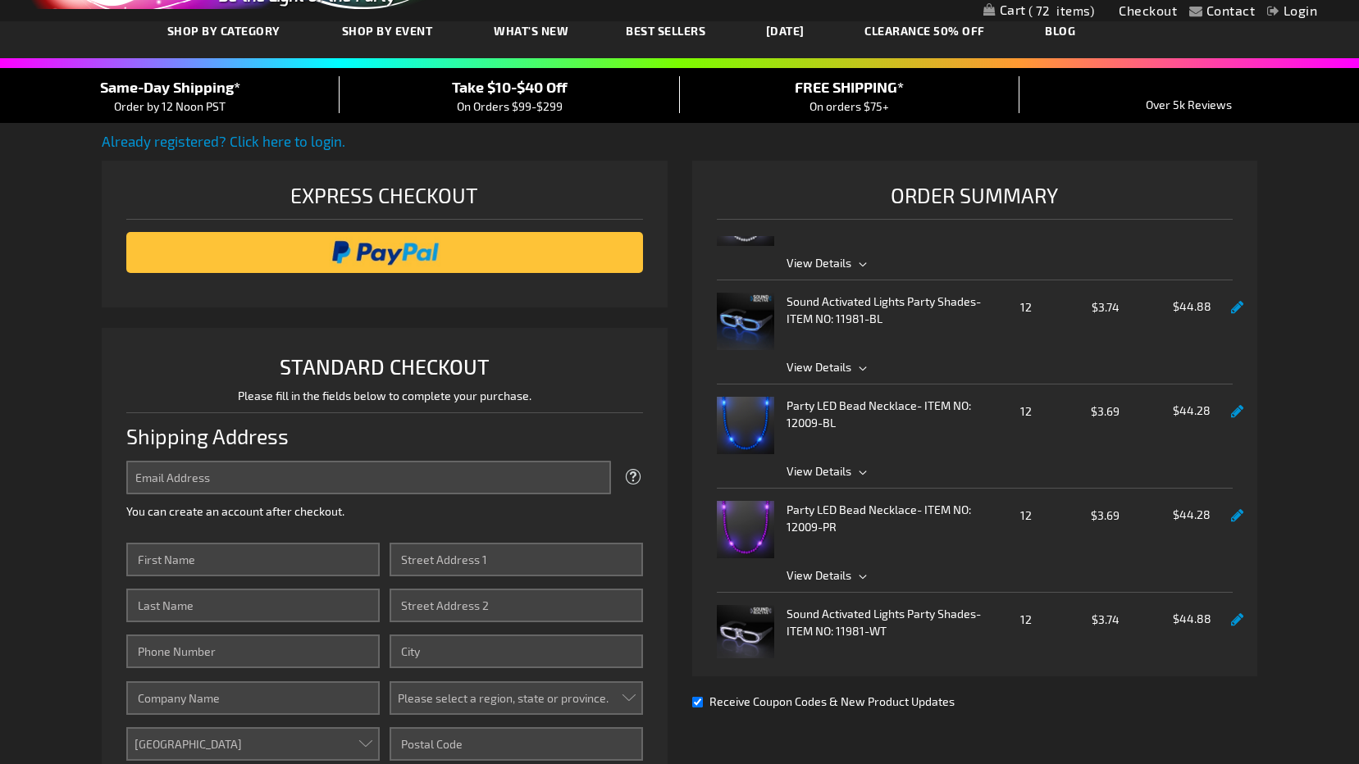
scroll to position [203, 0]
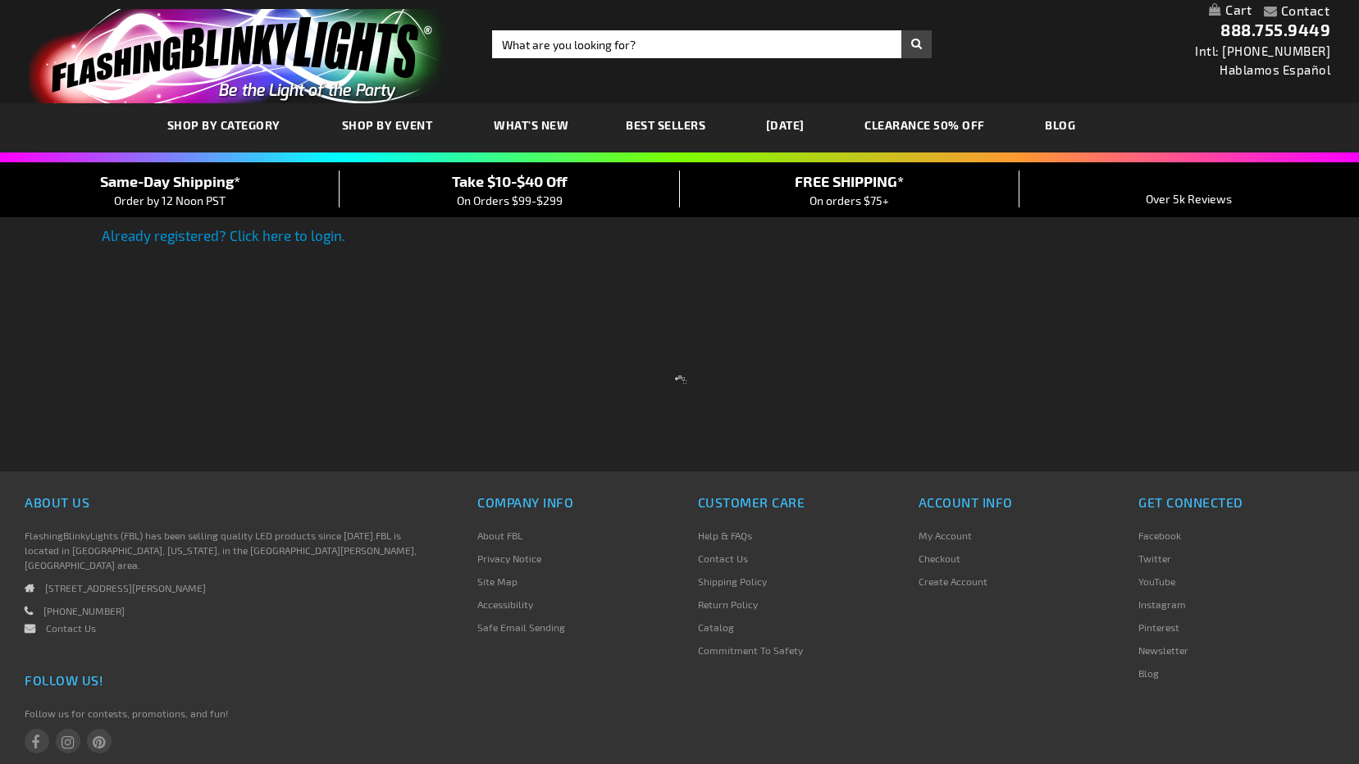
scroll to position [90, 0]
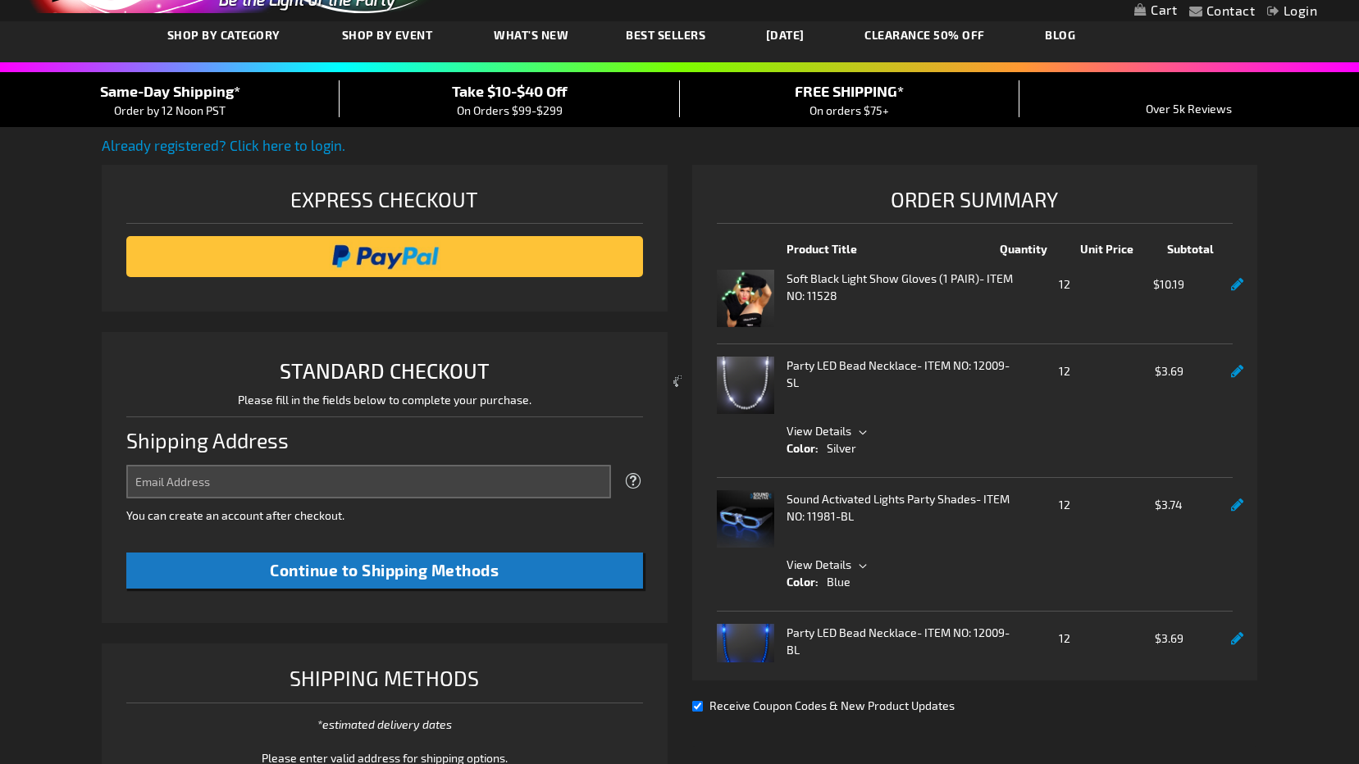
select select "US"
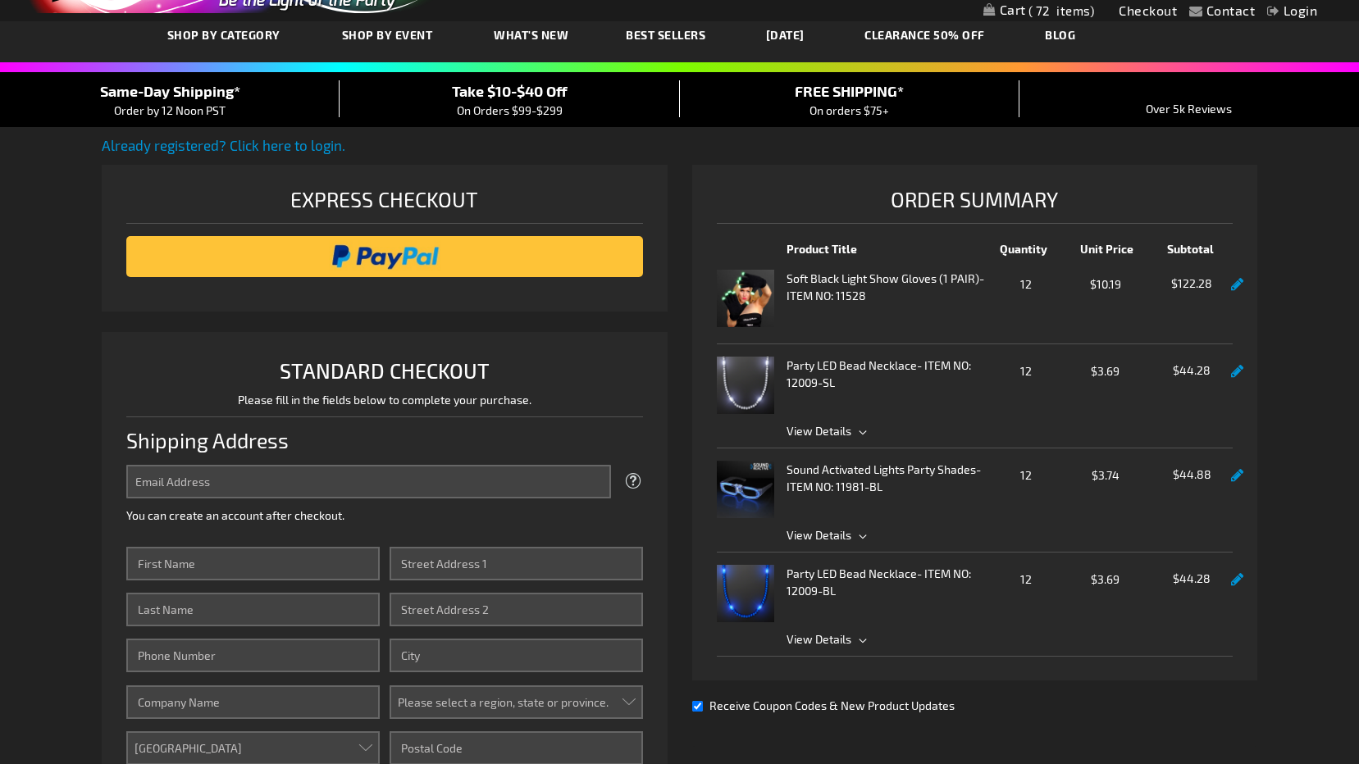
click at [1321, 581] on div "Contact Compare Products Checkout Login Skip to Content My Cart 72 72 items My …" at bounding box center [679, 695] width 1359 height 1570
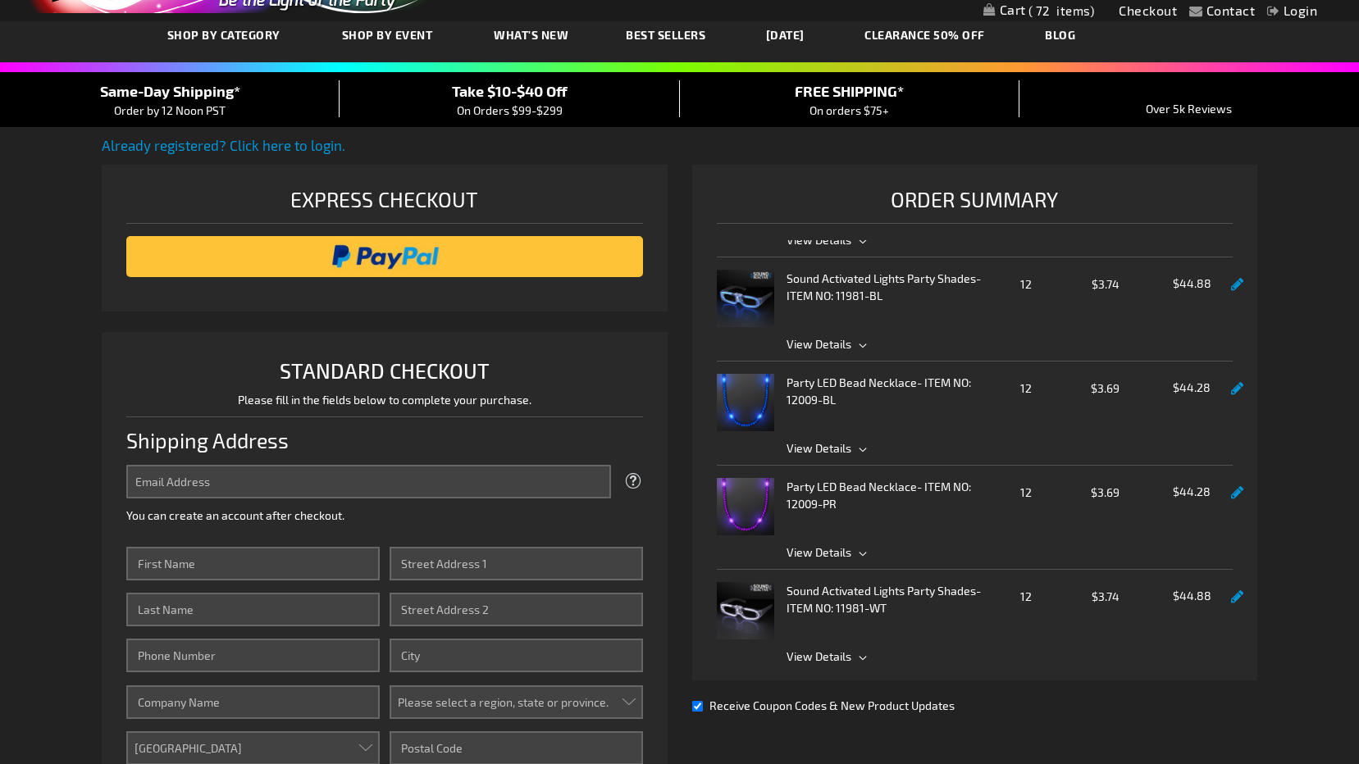
scroll to position [203, 0]
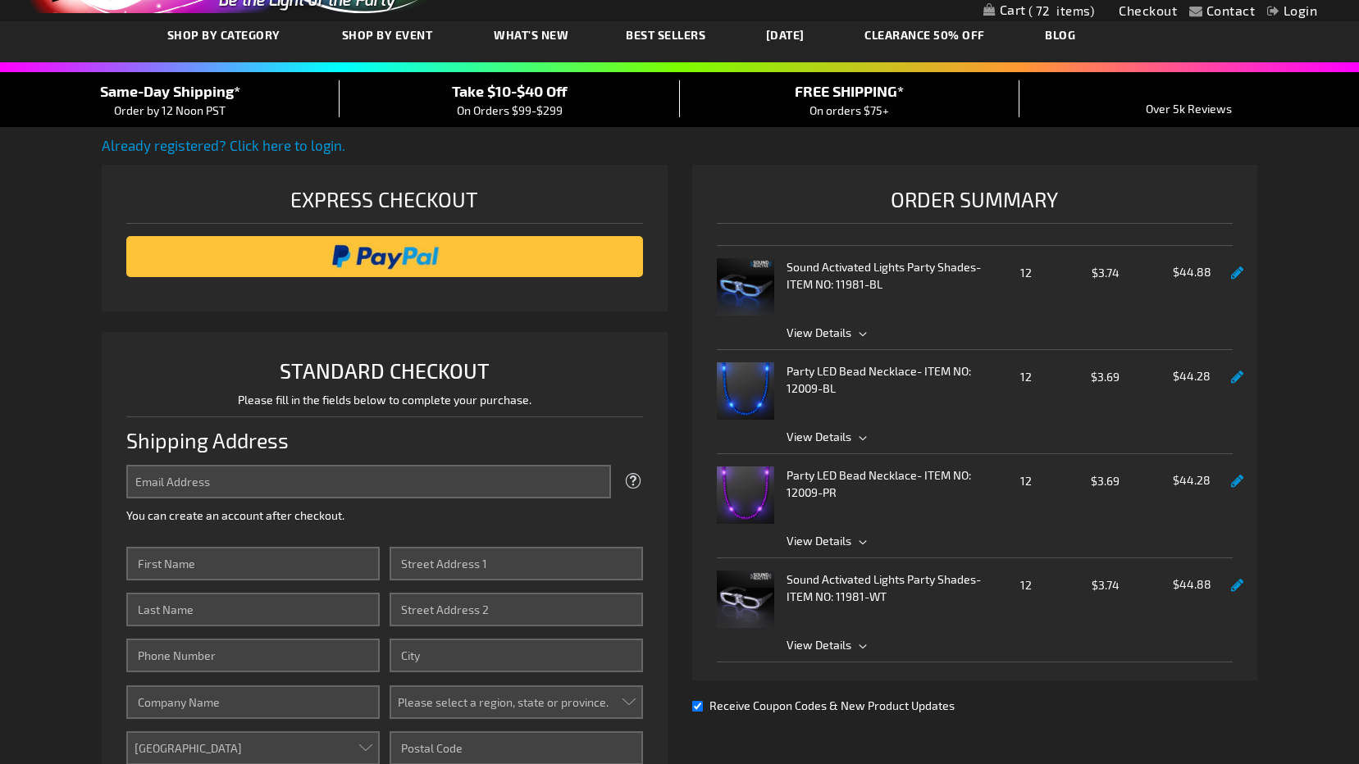
click at [745, 601] on img at bounding box center [745, 599] width 57 height 57
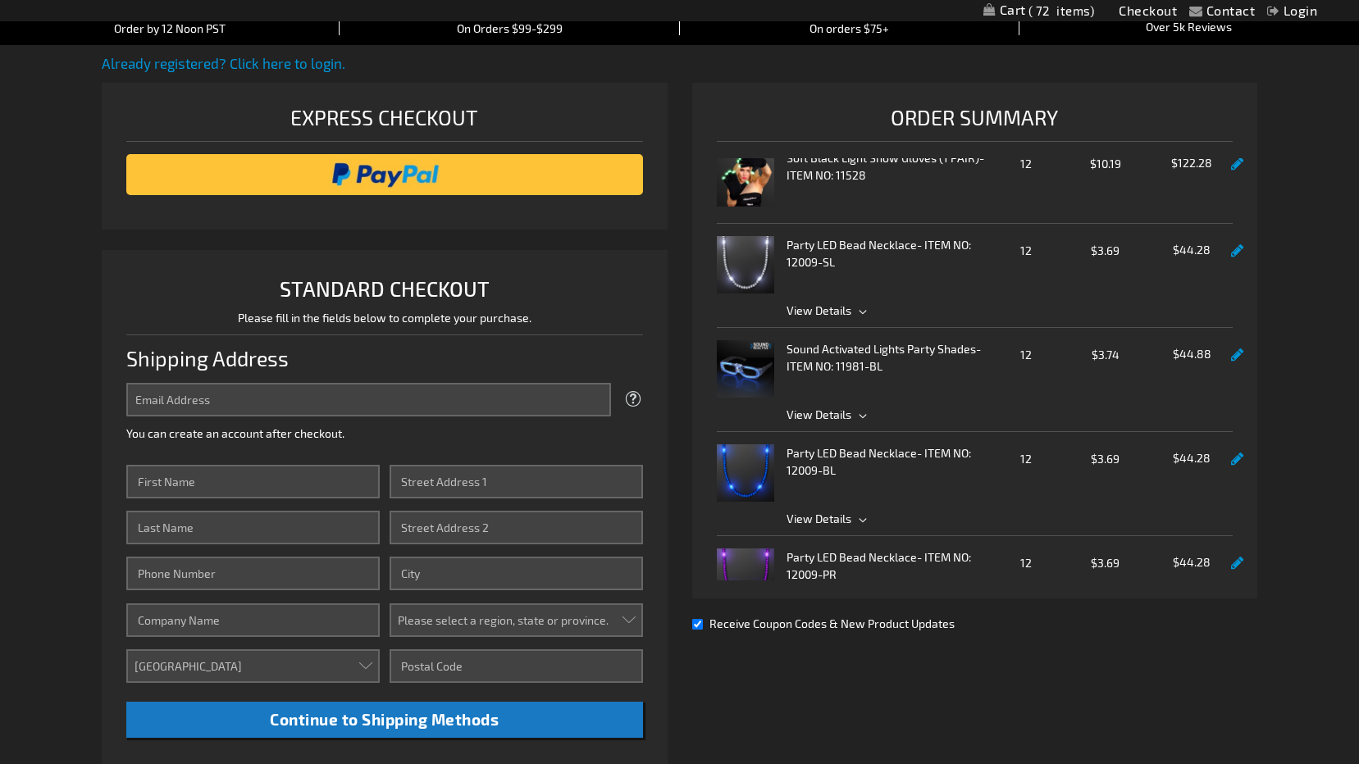
scroll to position [0, 0]
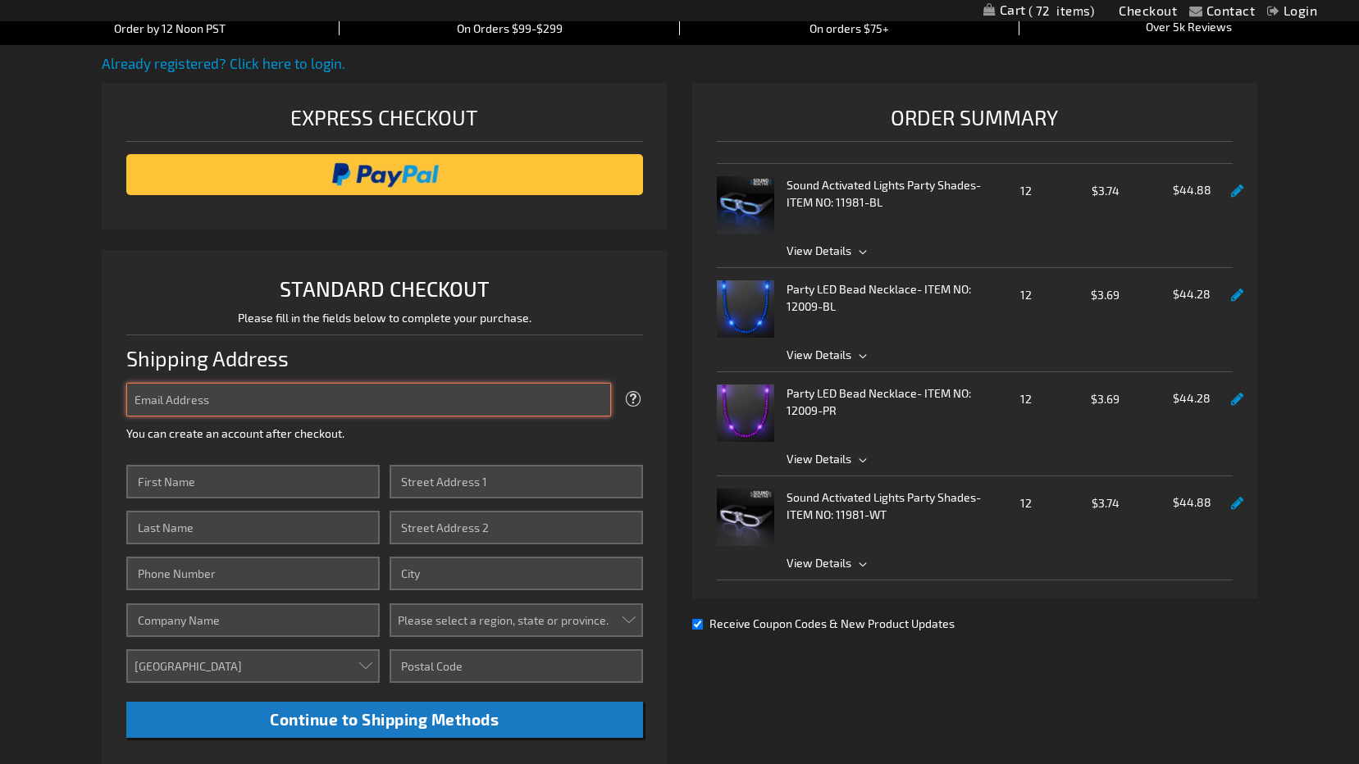
click at [297, 405] on input "Email Address" at bounding box center [368, 400] width 484 height 34
type input "[EMAIL_ADDRESS][DOMAIN_NAME]"
click button "Login" at bounding box center [0, 0] width 0 height 0
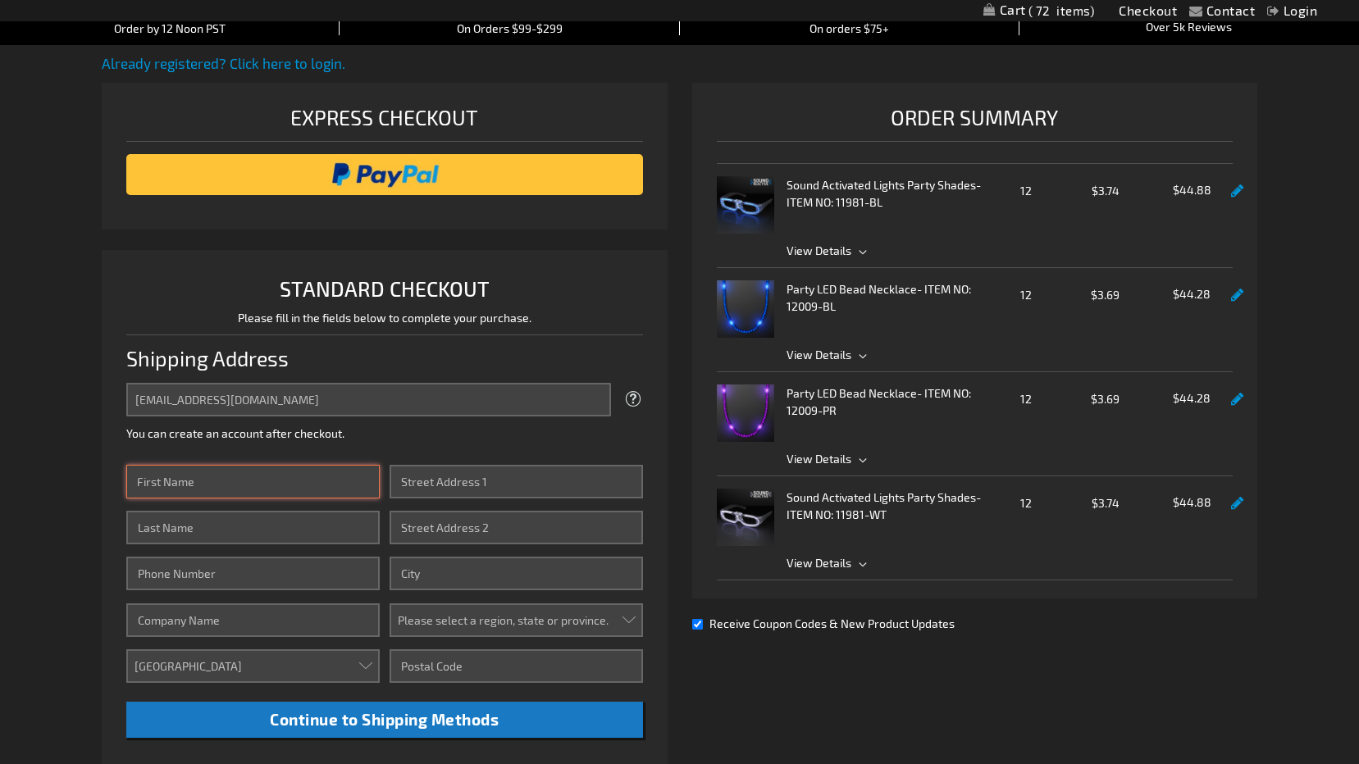
click at [307, 478] on input "First Name" at bounding box center [252, 482] width 253 height 34
type input "[PERSON_NAME]"
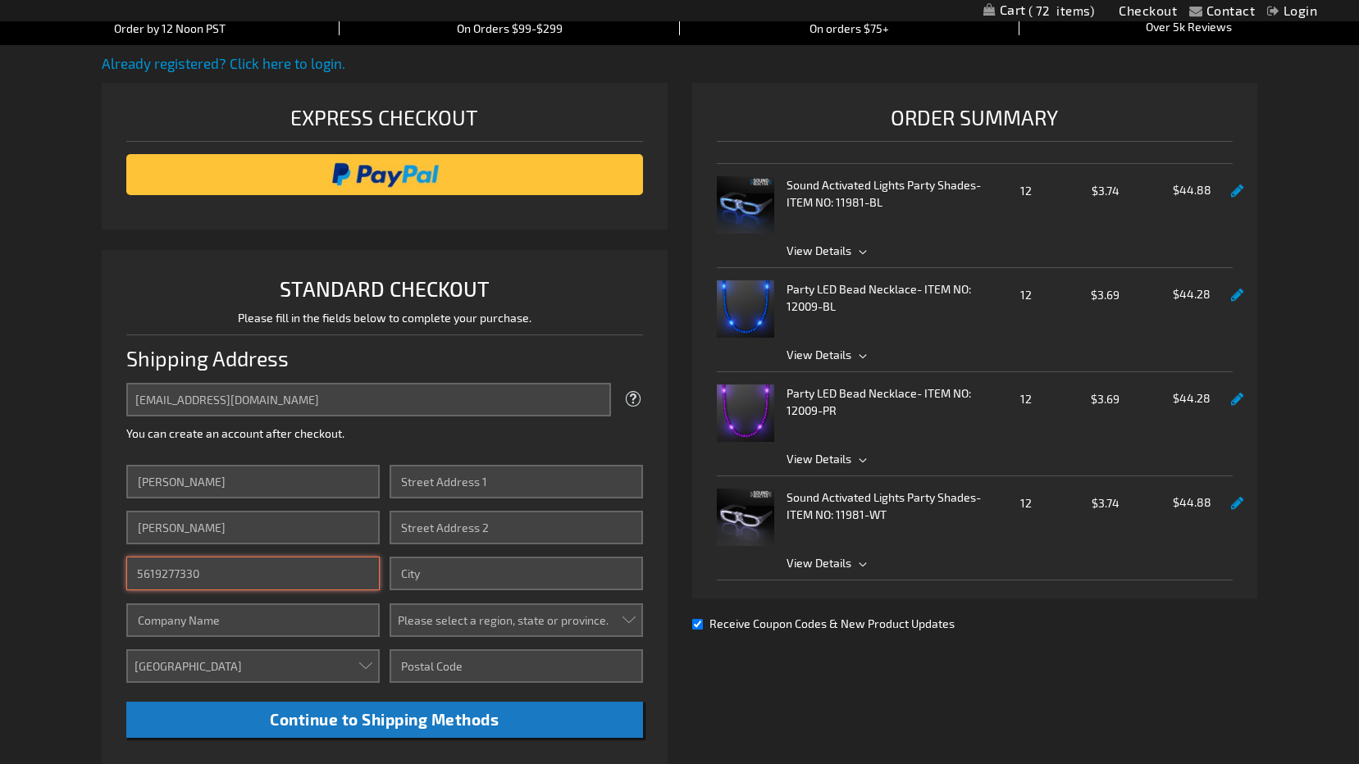
type input "5619277330"
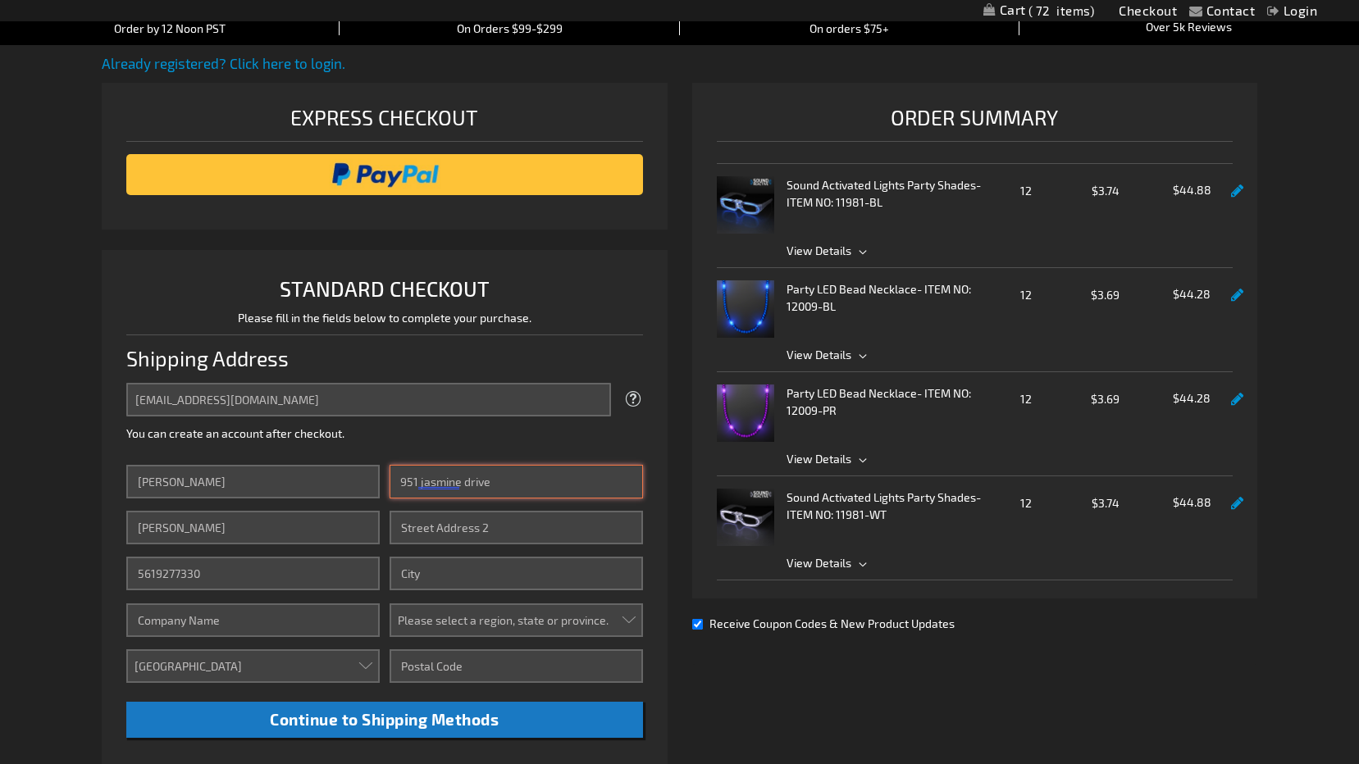
type input "951 jasmine drive"
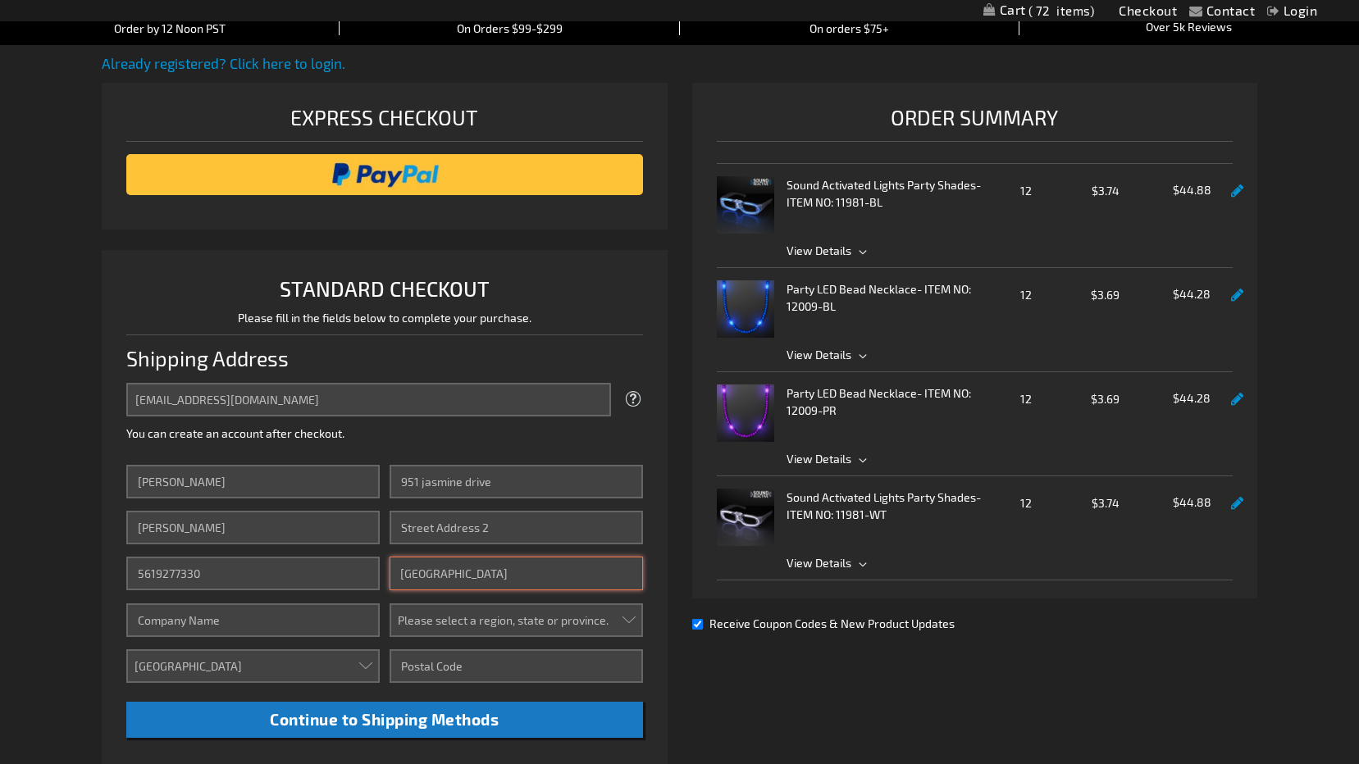
type input "delray beach"
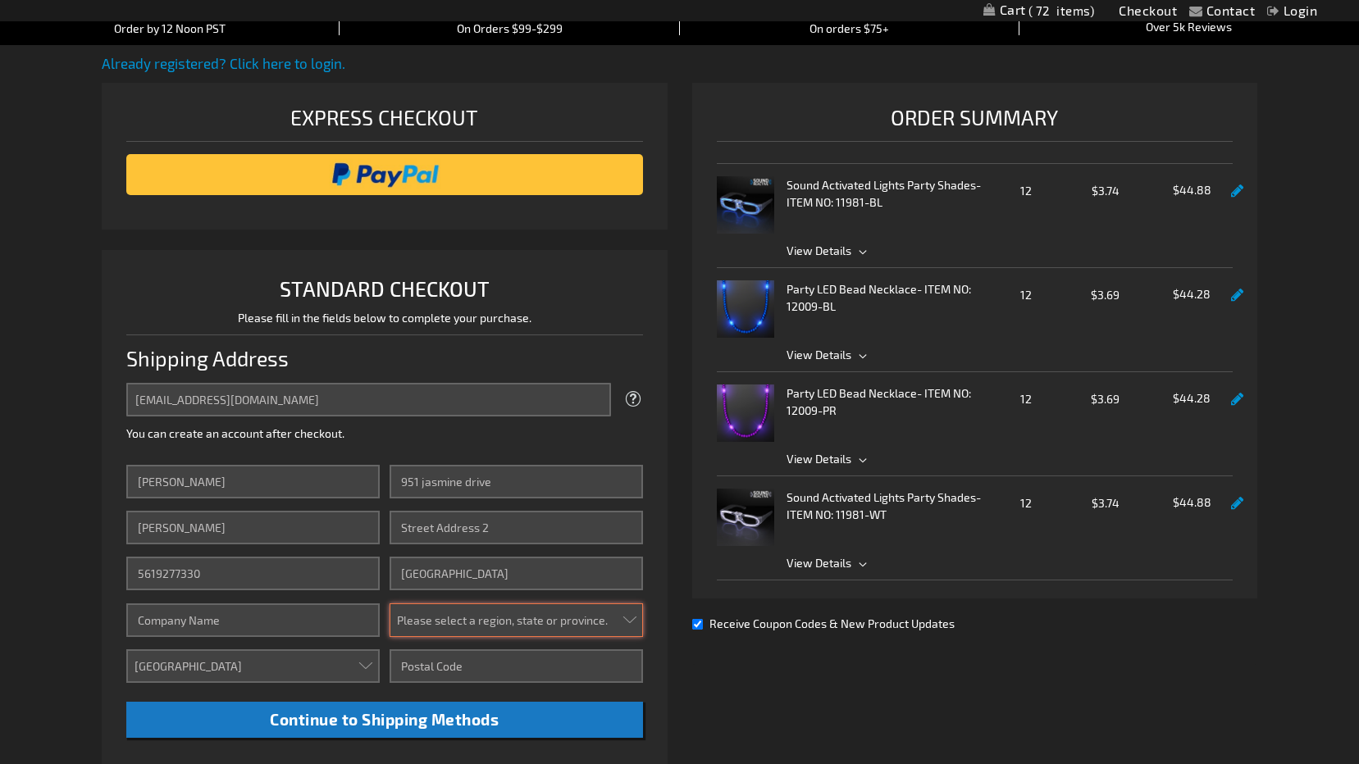
select select "18"
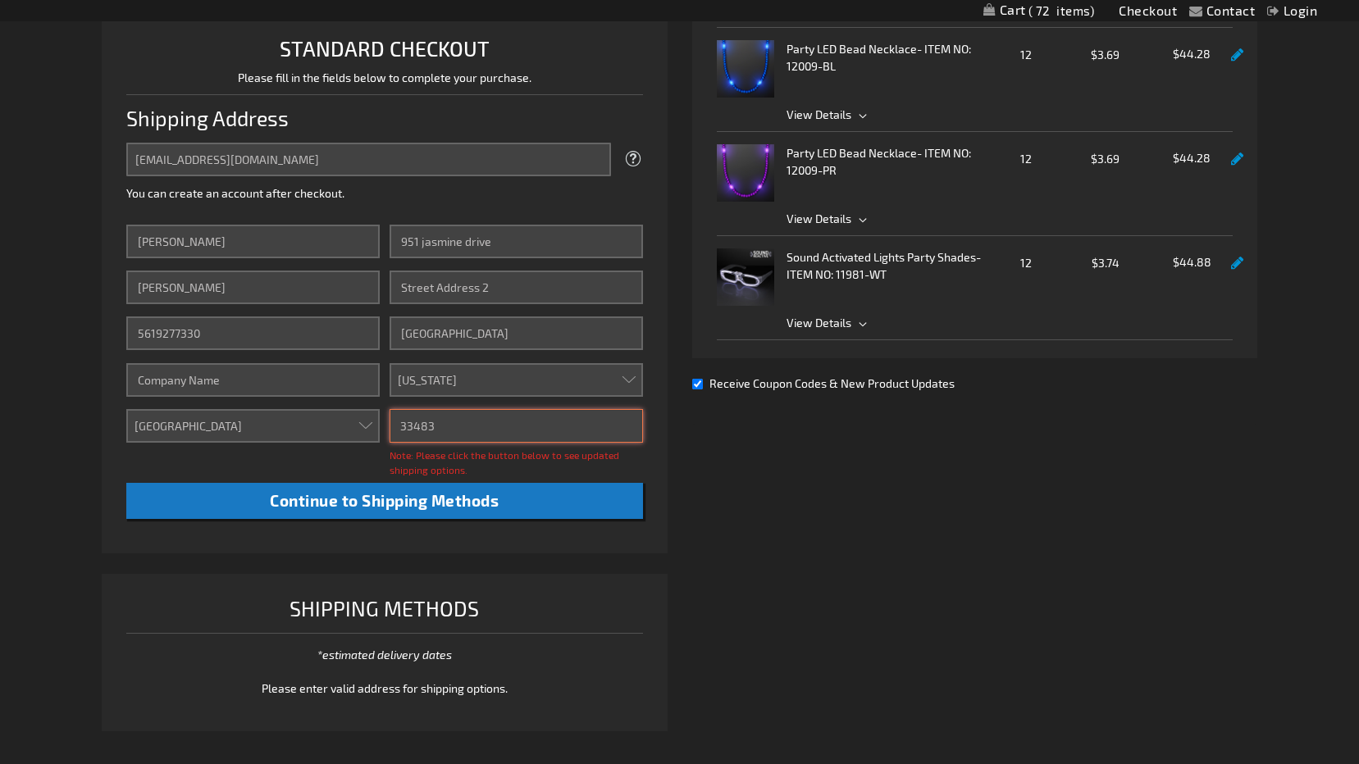
scroll to position [418, 0]
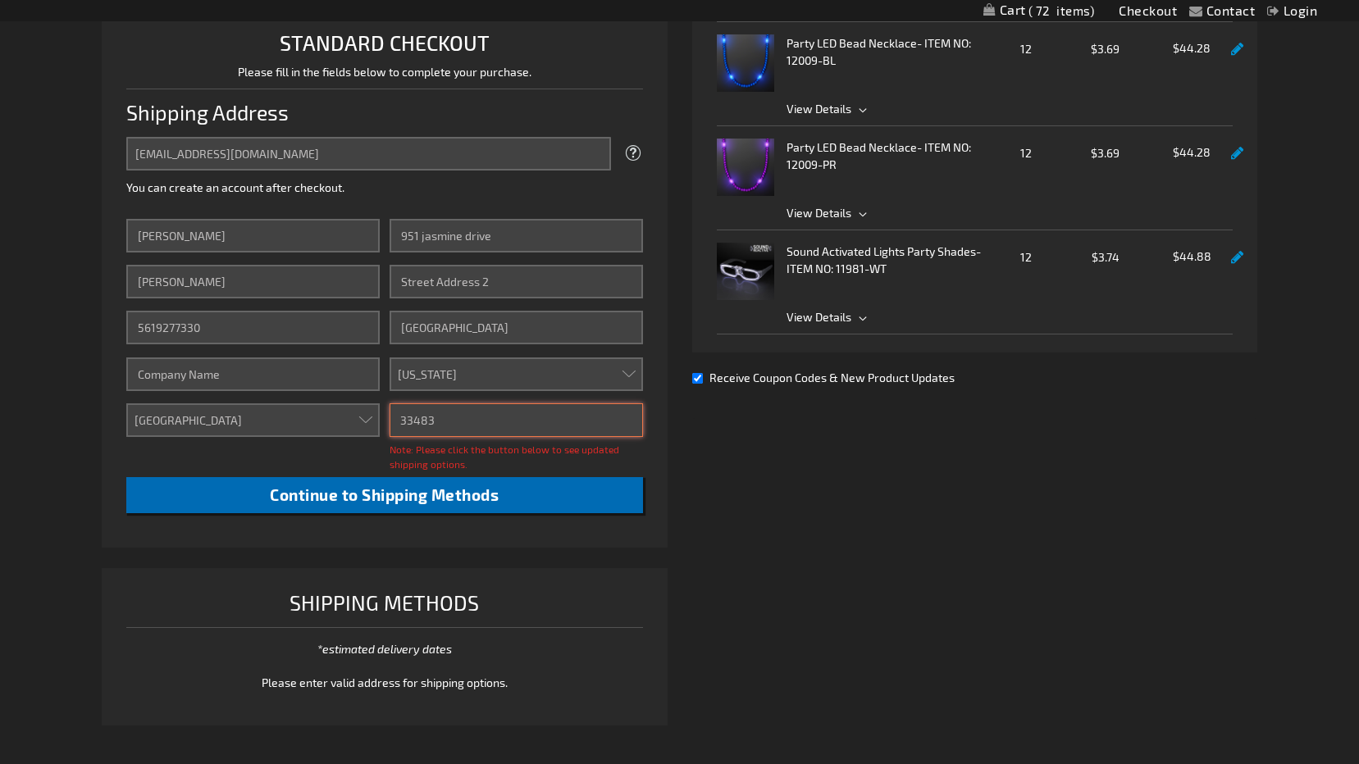
type input "33483"
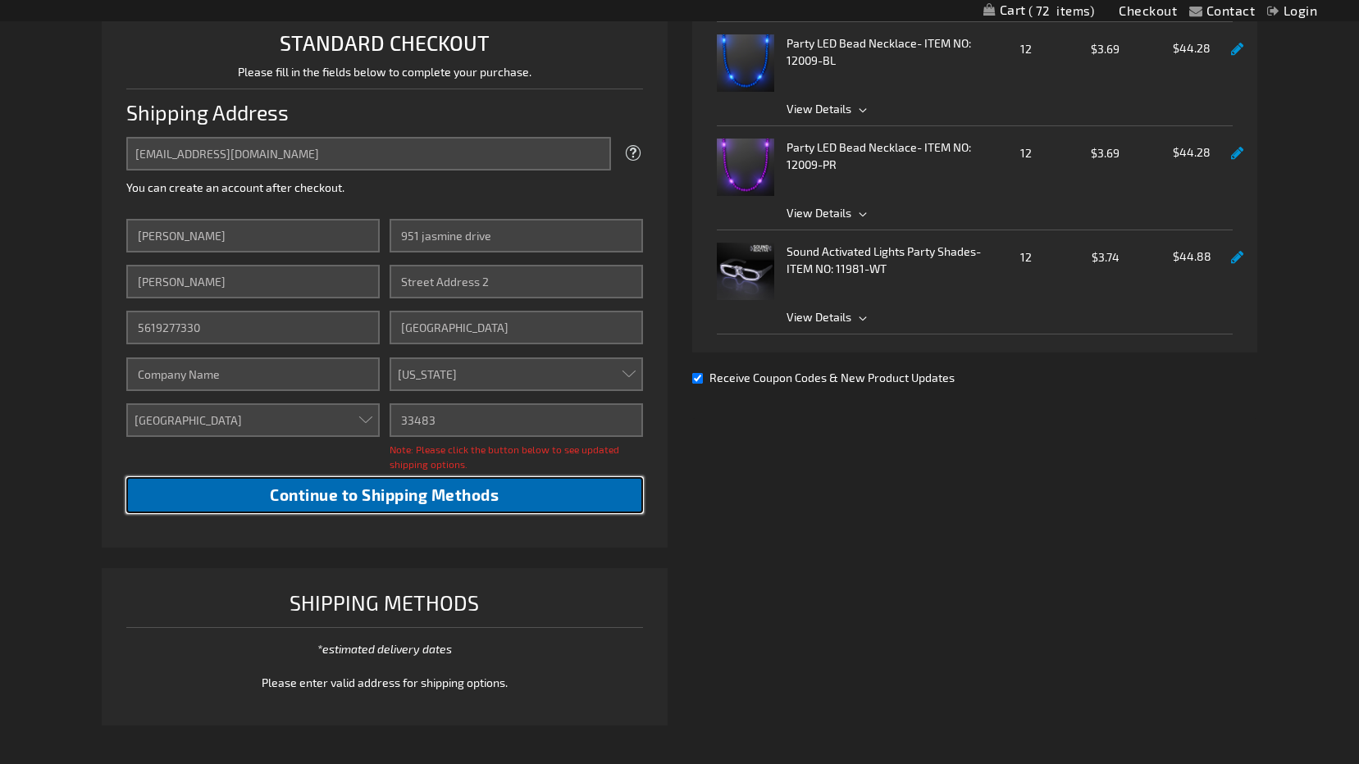
click at [524, 501] on button "Continue to Shipping Methods" at bounding box center [384, 495] width 516 height 37
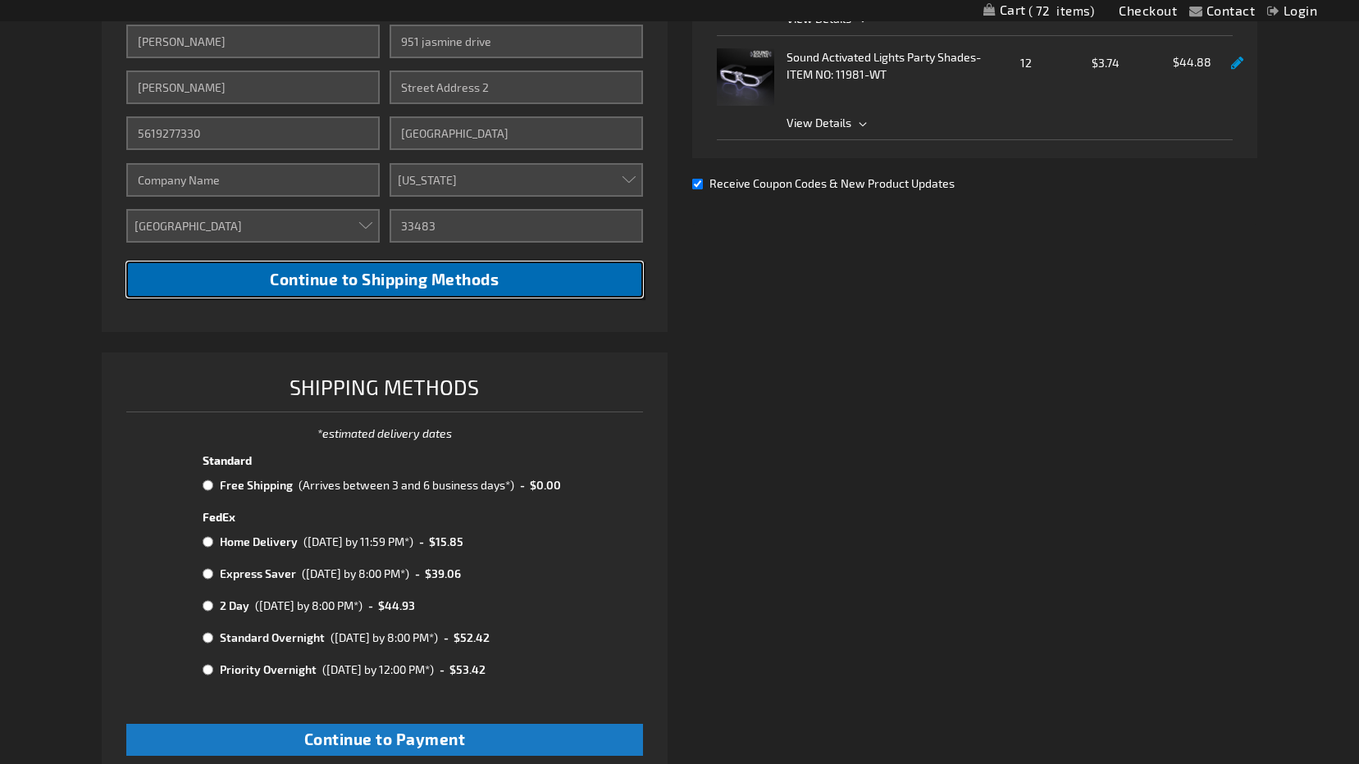
scroll to position [664, 0]
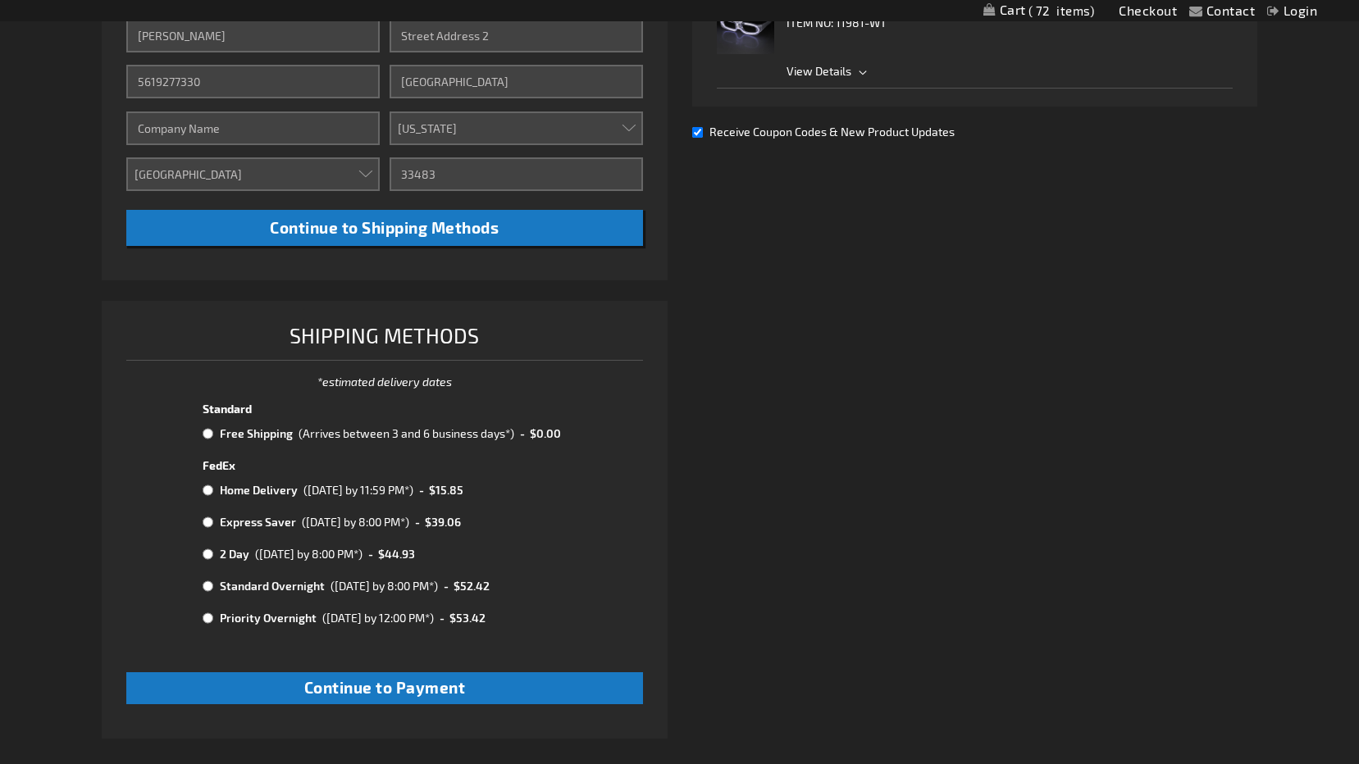
click at [206, 429] on input "radio" at bounding box center [208, 433] width 11 height 13
radio input "true"
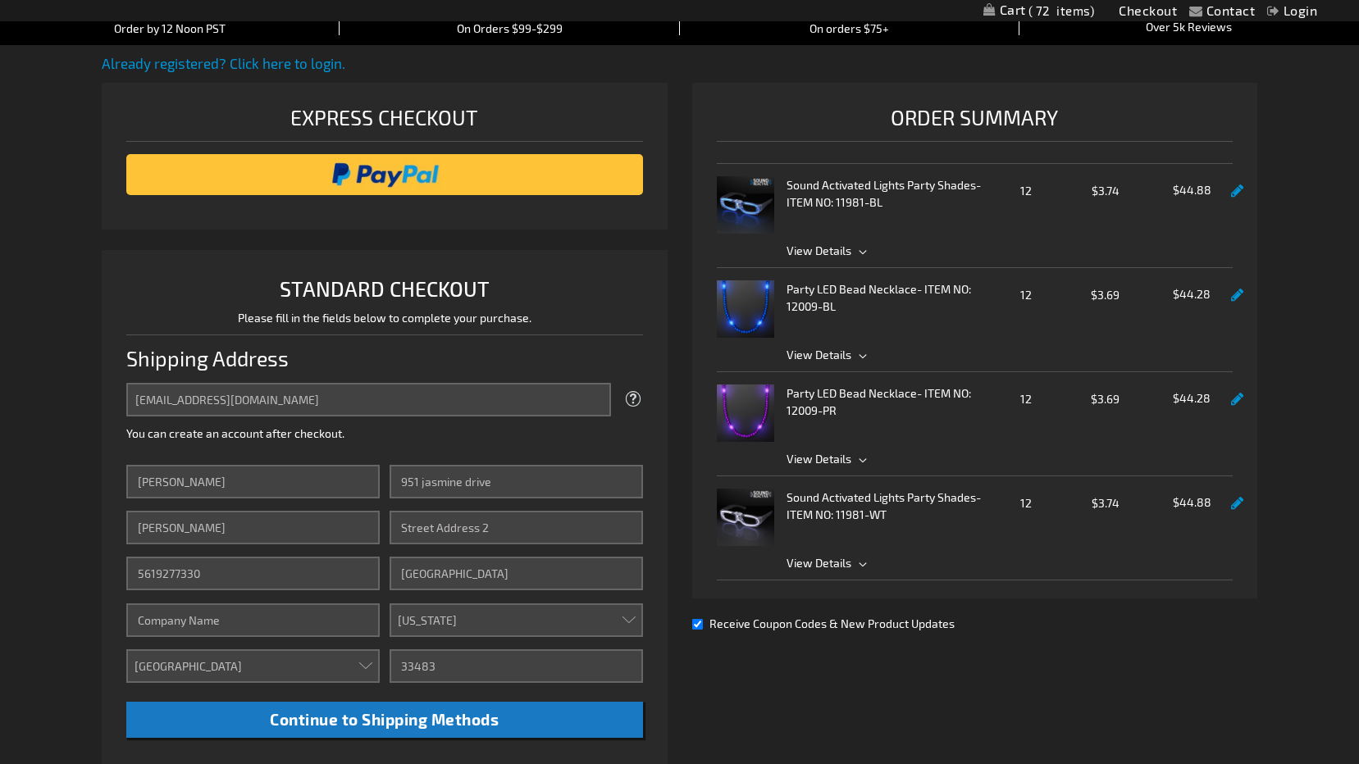
scroll to position [910, 0]
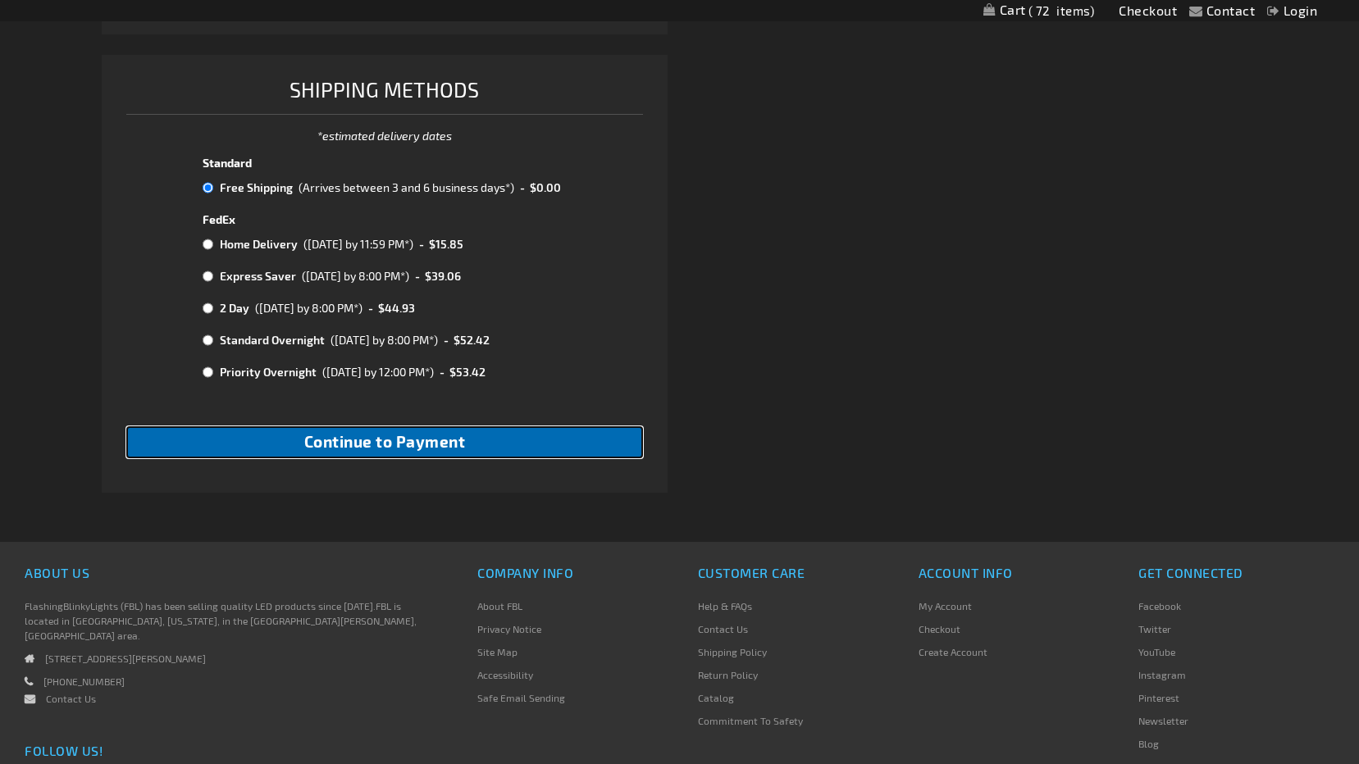
click at [405, 452] on button "Continue to Payment" at bounding box center [384, 443] width 516 height 32
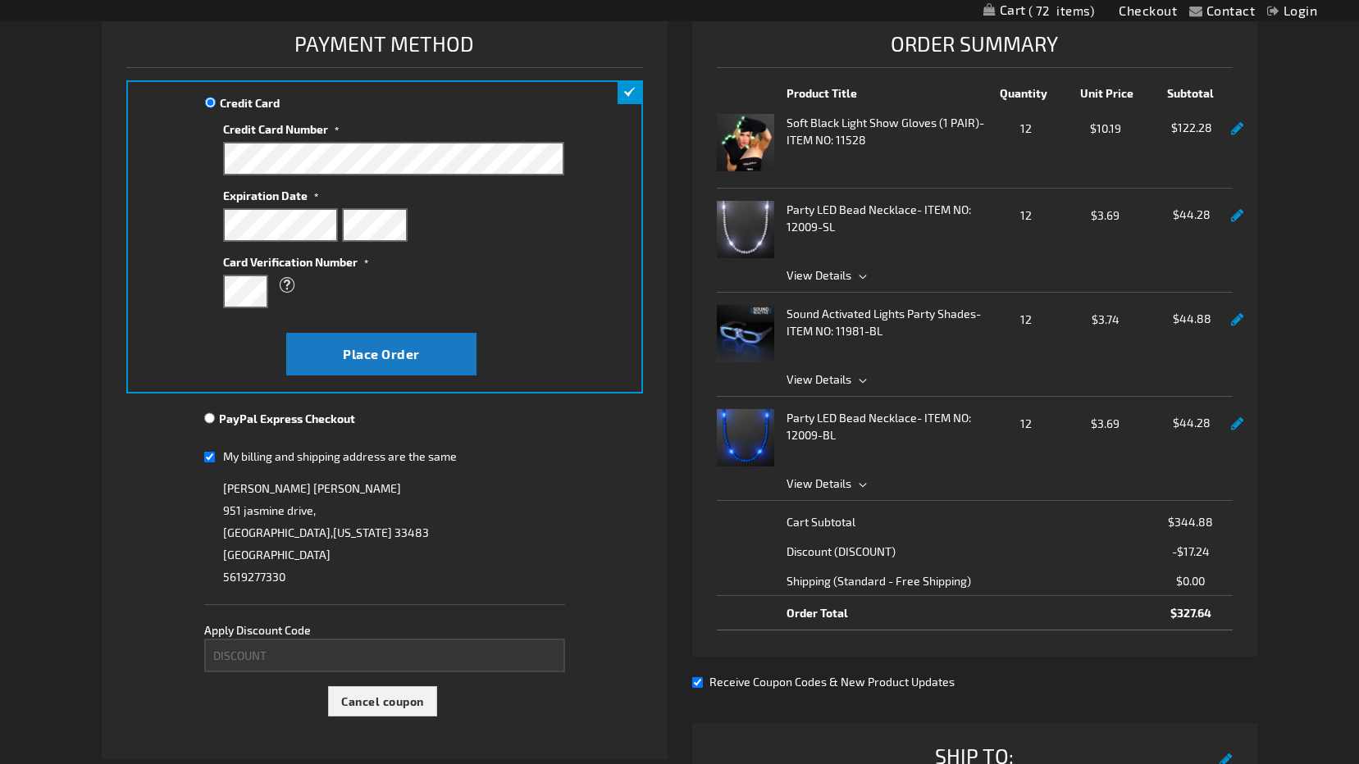
click at [816, 217] on strong "Party LED Bead Necklace" at bounding box center [852, 209] width 130 height 17
click at [830, 376] on span "View Details" at bounding box center [819, 379] width 65 height 14
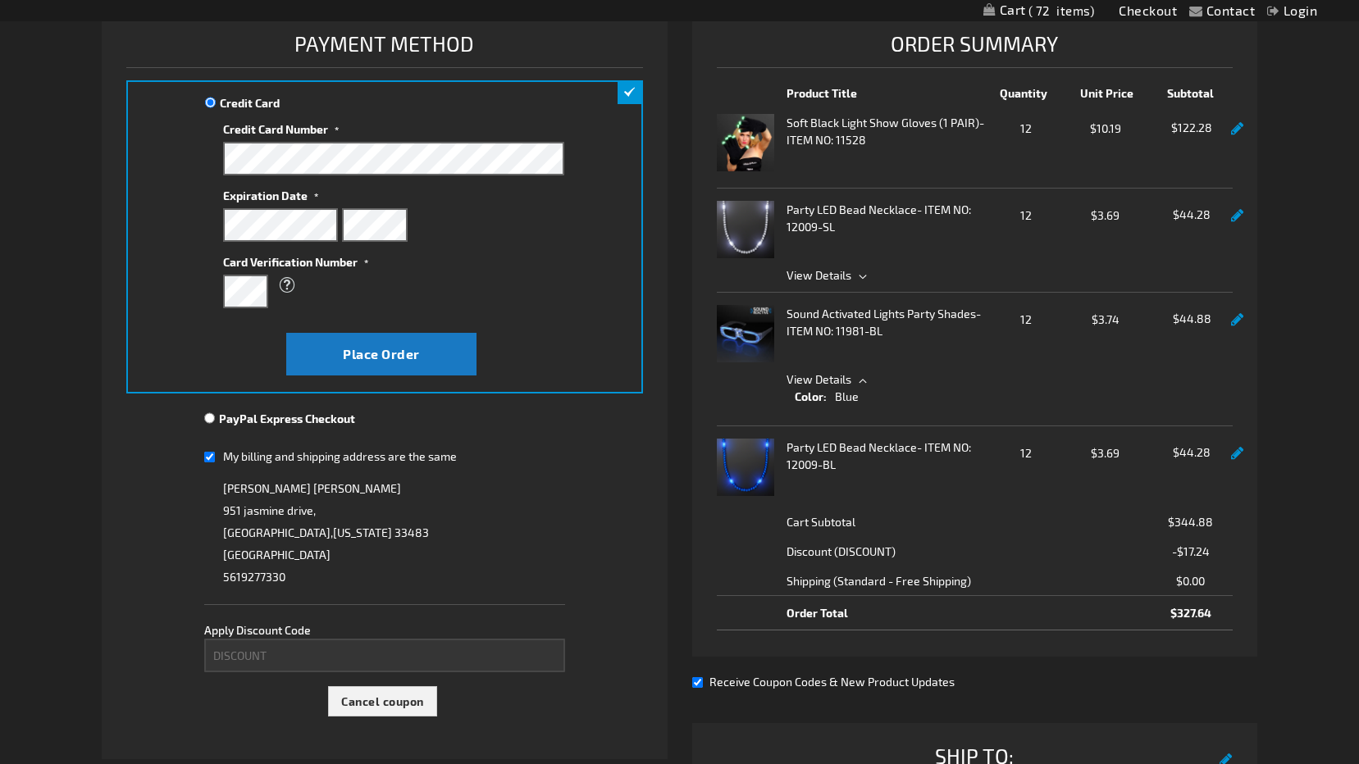
click at [948, 318] on strong "Sound Activated Lights Party Shades" at bounding box center [881, 313] width 189 height 17
click at [758, 327] on img at bounding box center [745, 333] width 57 height 57
click at [1134, 310] on div "Sound Activated Lights Party Shades - ITEM NO: 11981-BL Qty 12 $3.74 $44.88" at bounding box center [975, 333] width 516 height 57
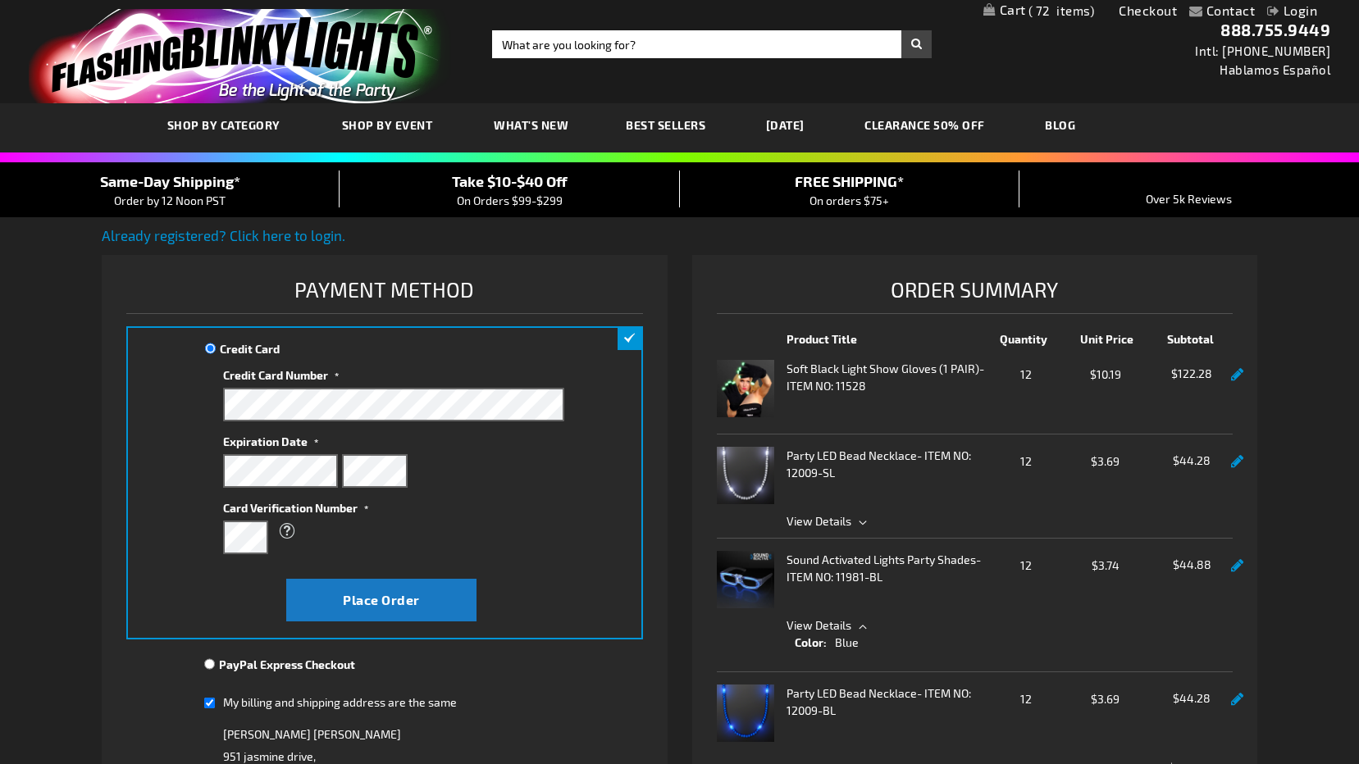
click at [1014, 11] on link "My Cart 72 72 items" at bounding box center [1039, 11] width 112 height 17
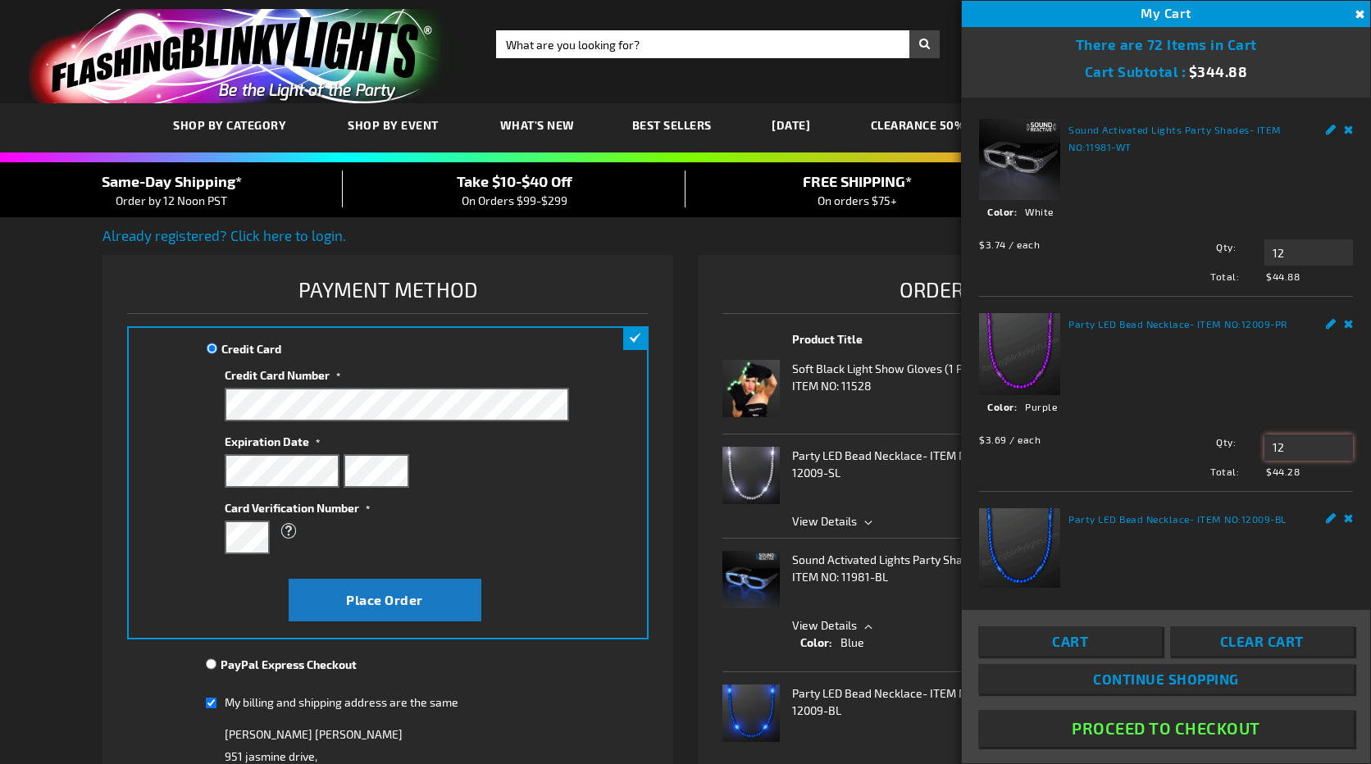
click at [1301, 444] on input "12" at bounding box center [1309, 448] width 89 height 26
type input "1"
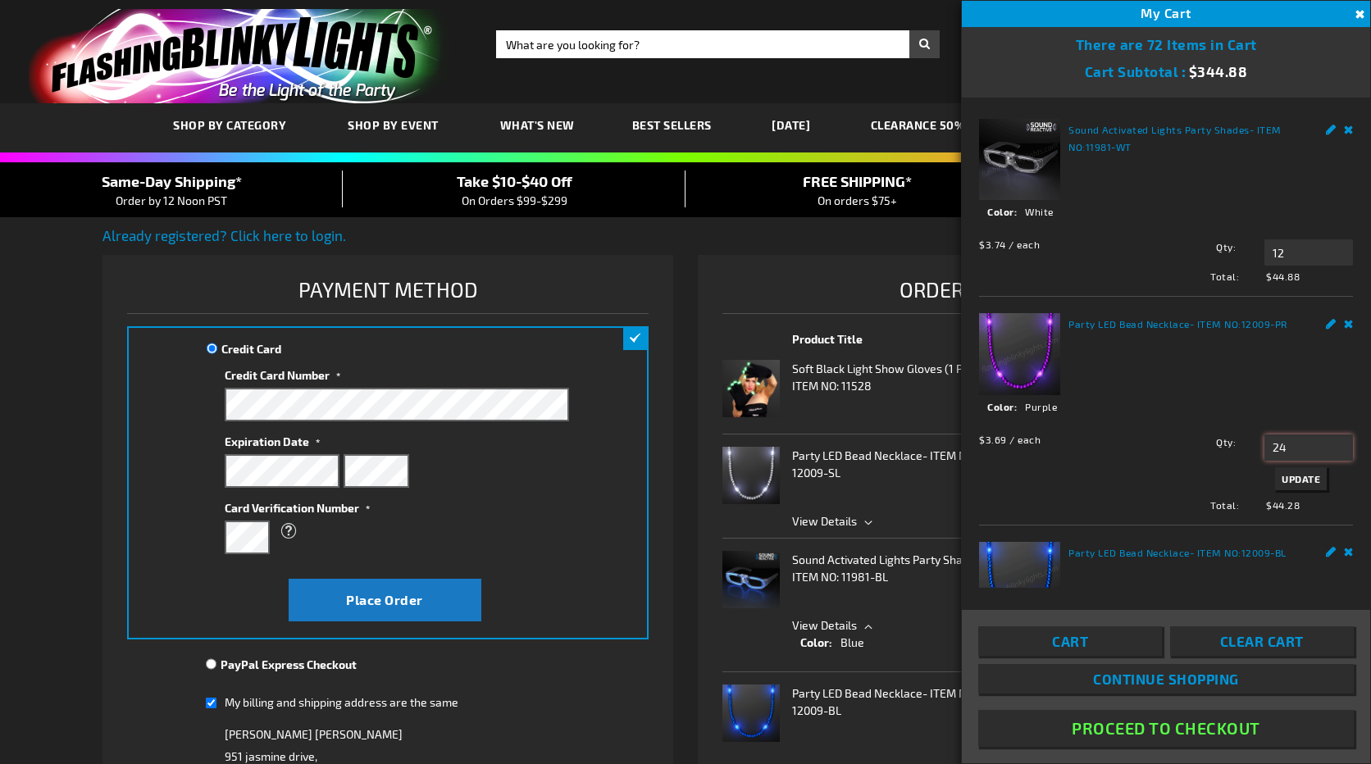
type input "24"
click at [1306, 481] on button "Update" at bounding box center [1301, 479] width 52 height 23
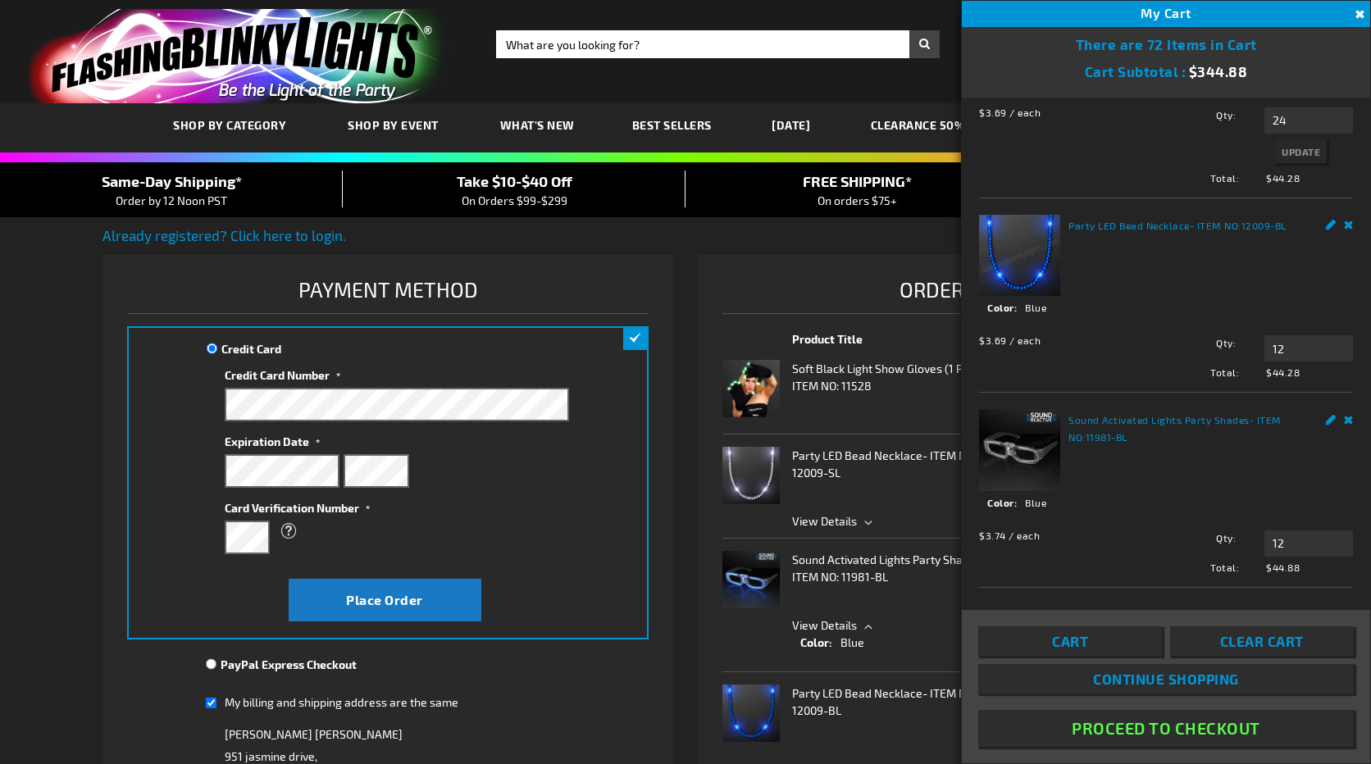
scroll to position [328, 0]
click at [1280, 335] on input "12" at bounding box center [1309, 348] width 89 height 26
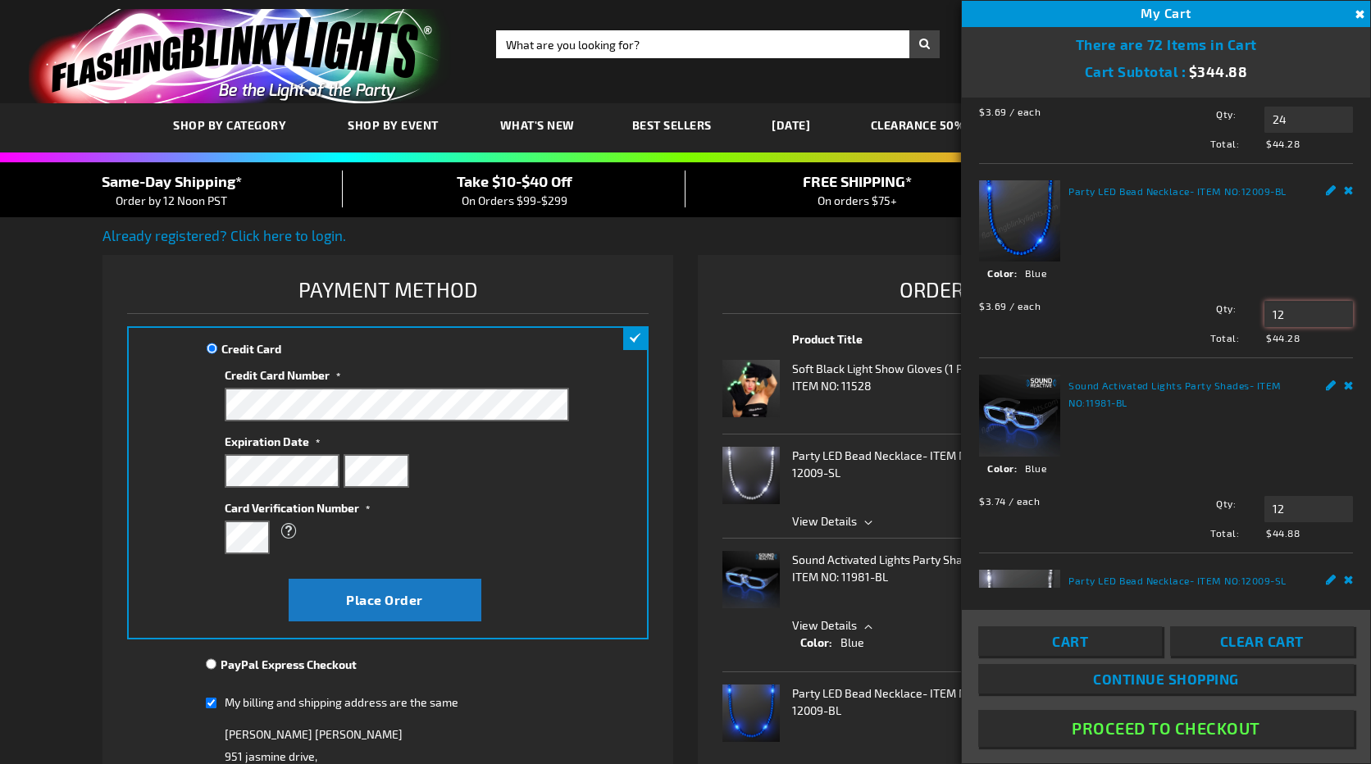
type input "1"
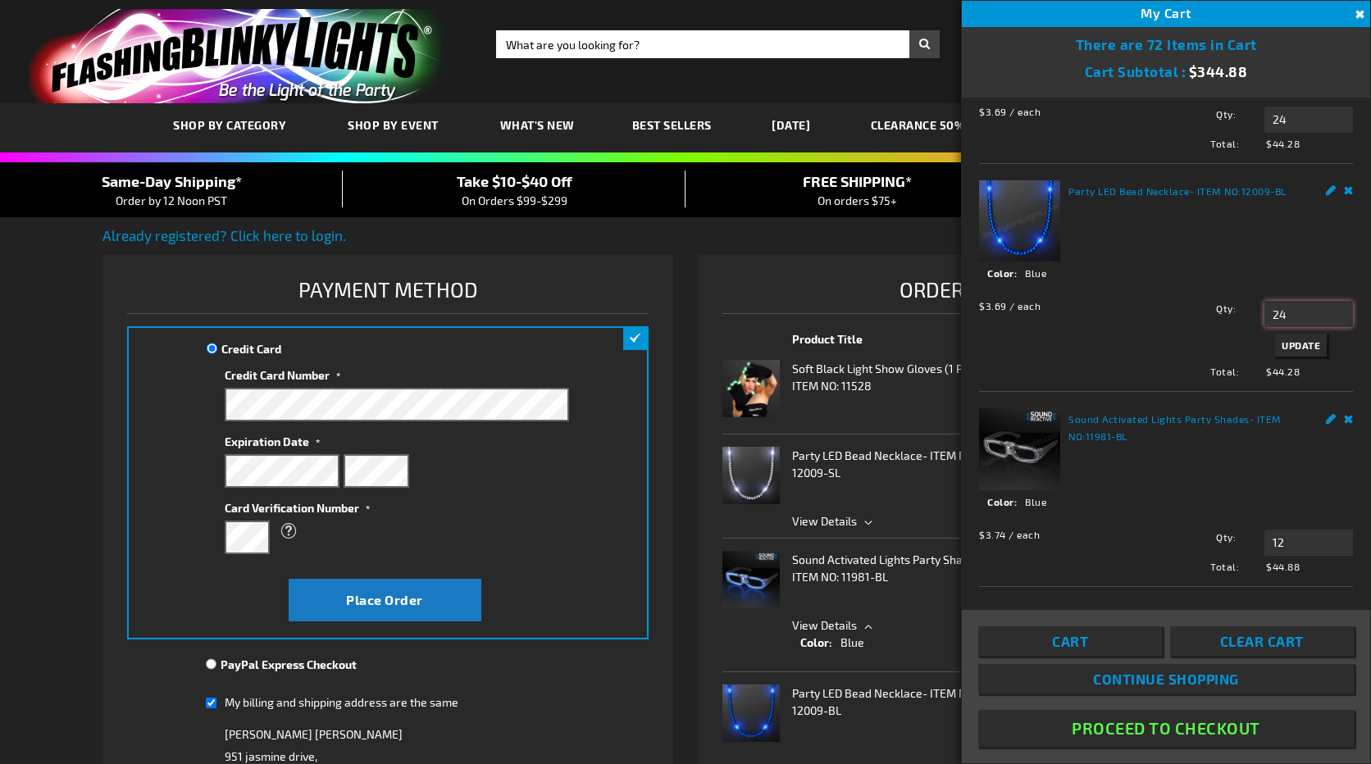
type input "24"
click at [1282, 340] on span "Update" at bounding box center [1301, 345] width 39 height 11
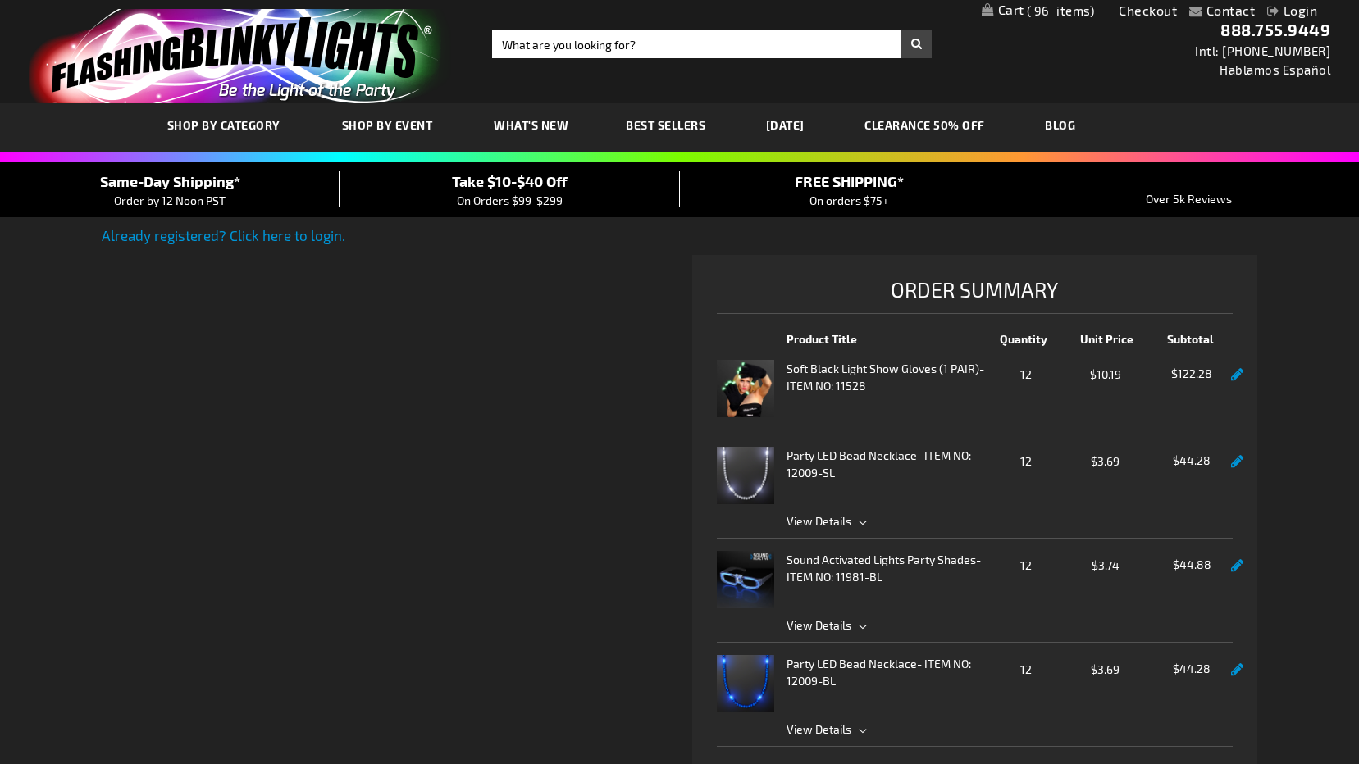
checkbox input "true"
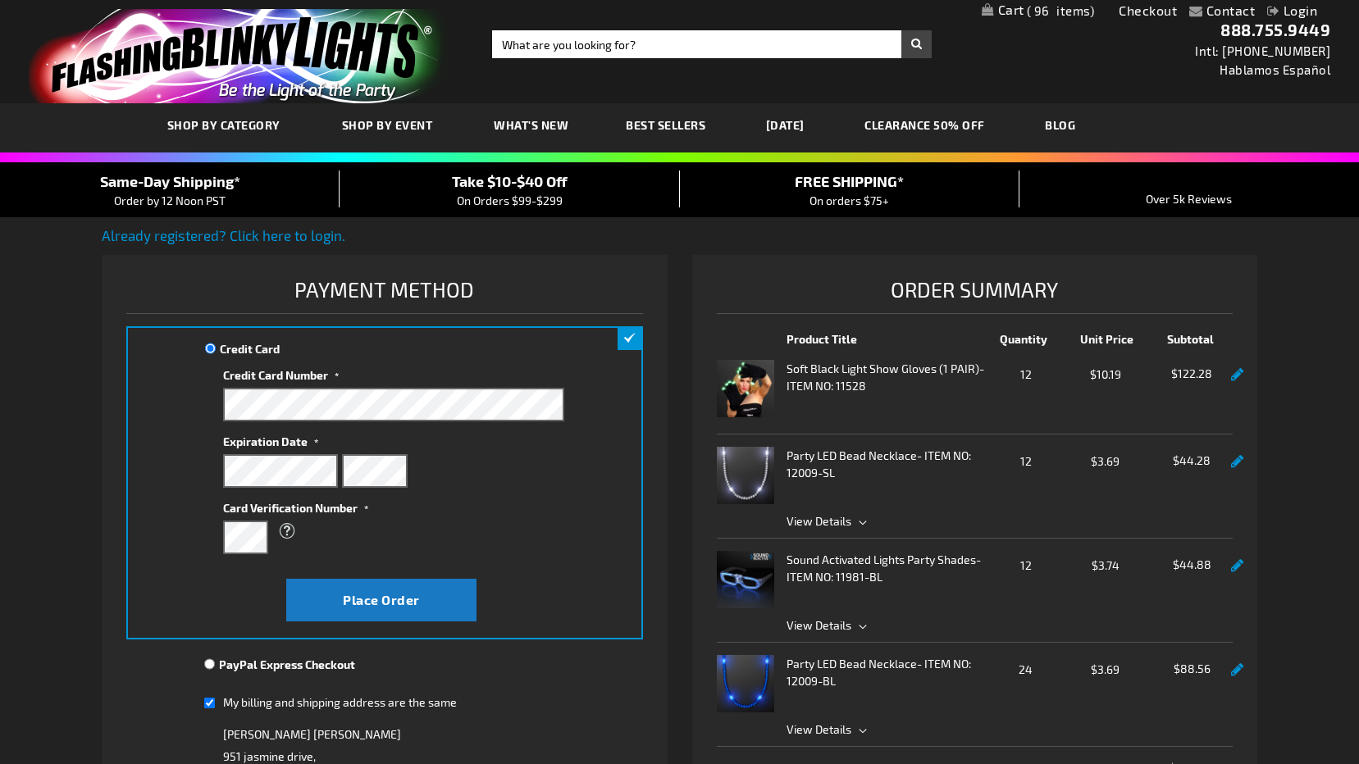
click at [823, 520] on span "View Details" at bounding box center [819, 521] width 65 height 14
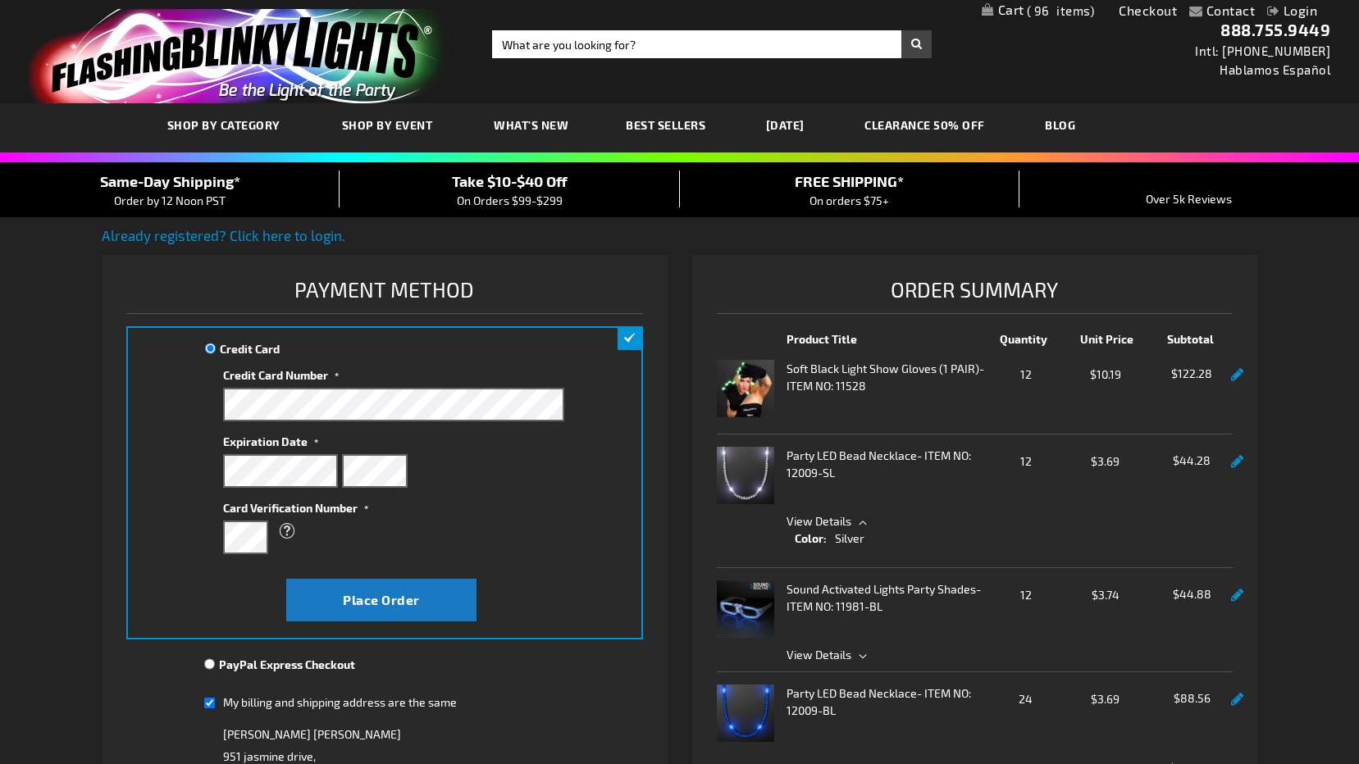
click at [1004, 4] on link "My Cart 96 96 items" at bounding box center [1038, 11] width 113 height 17
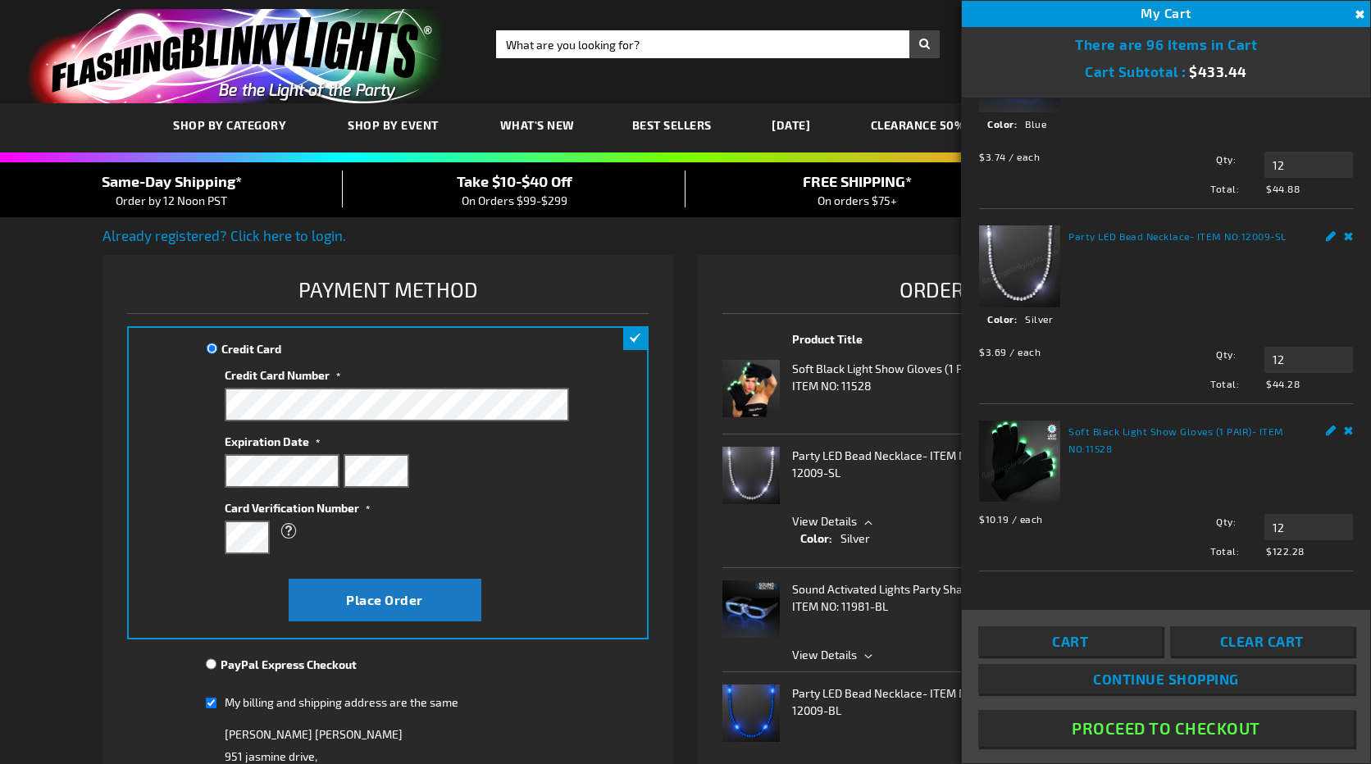
scroll to position [655, 0]
click at [1299, 357] on input "12" at bounding box center [1309, 360] width 89 height 26
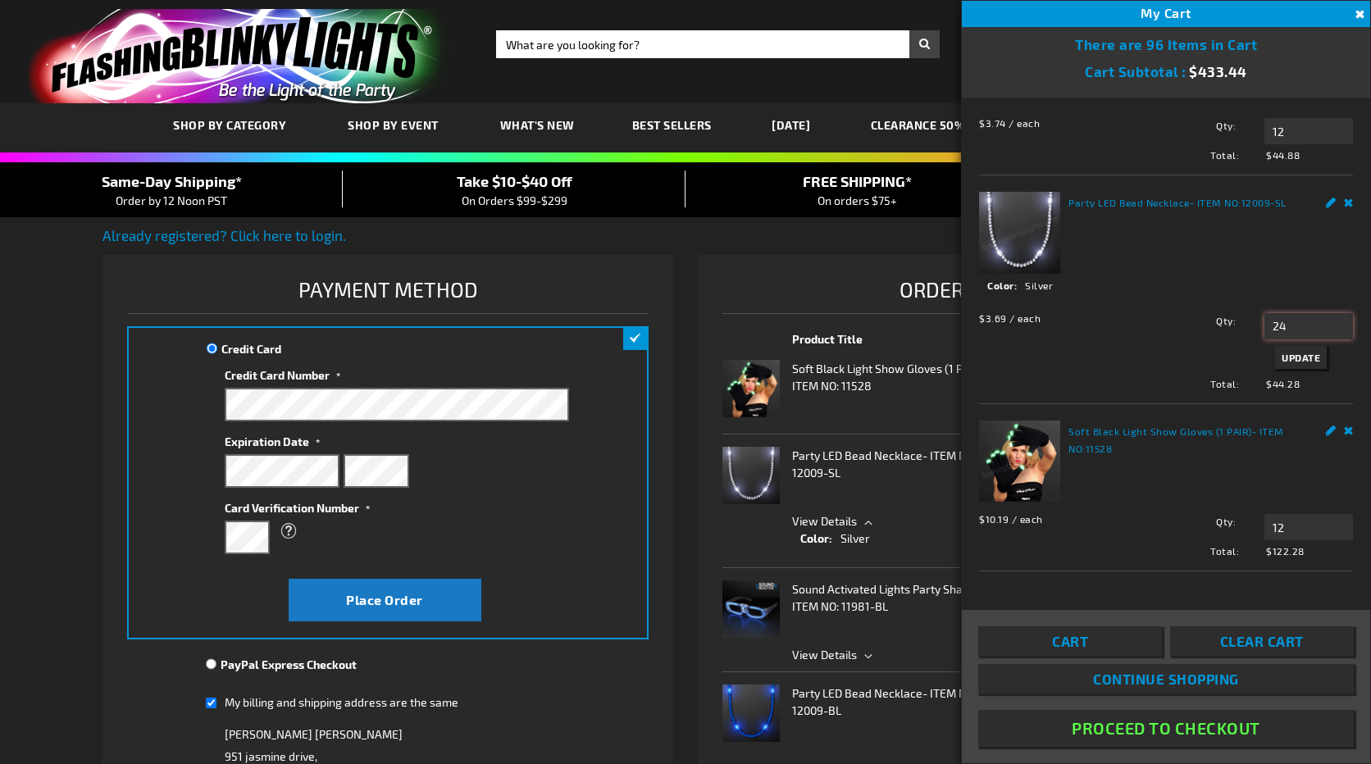
type input "24"
click at [1299, 363] on span "Update" at bounding box center [1301, 357] width 39 height 11
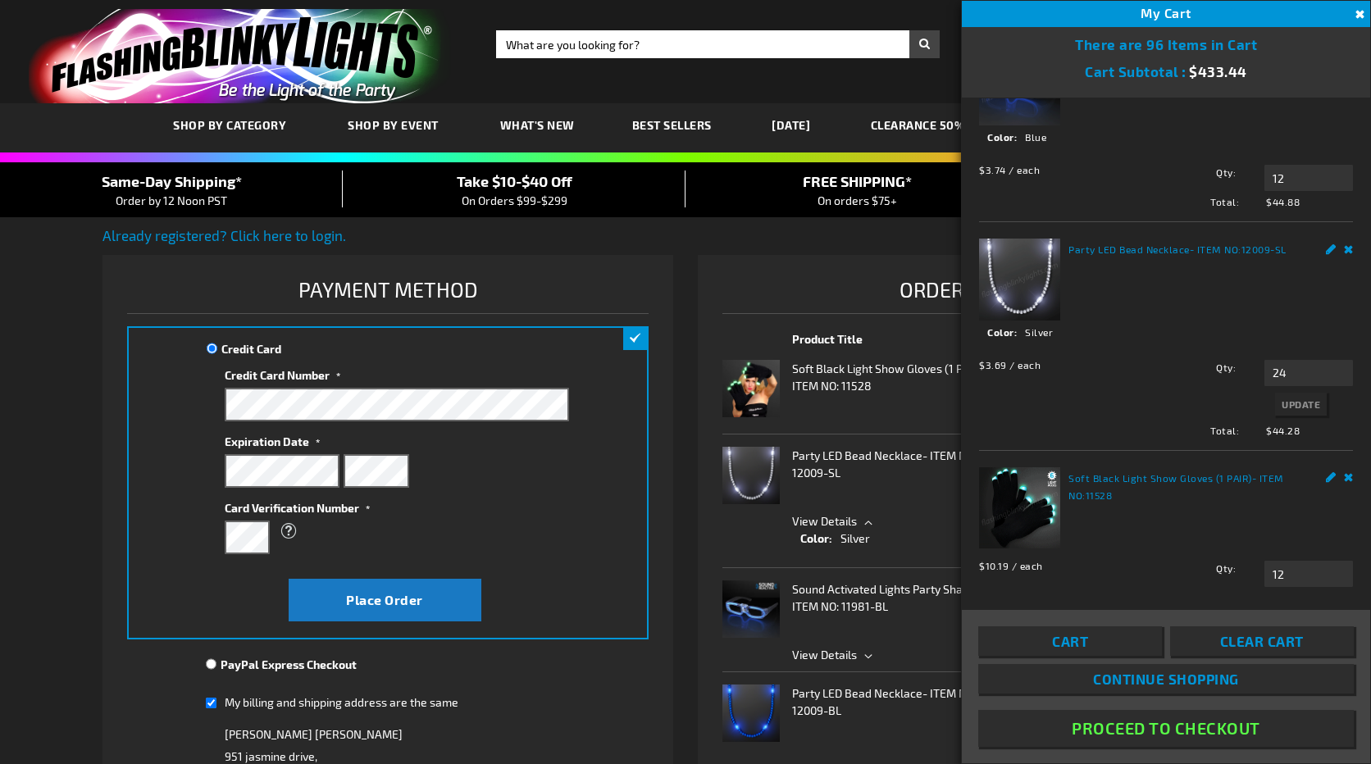
scroll to position [408, 0]
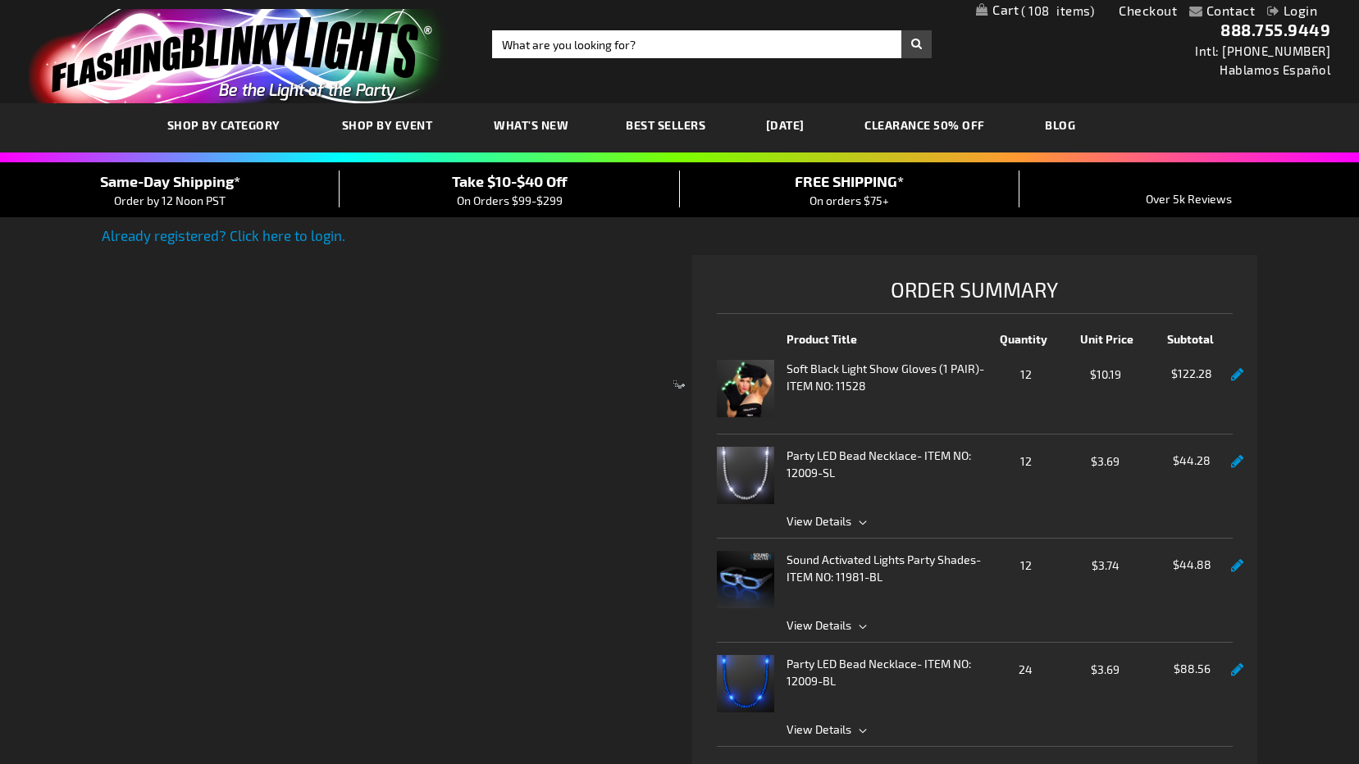
checkbox input "true"
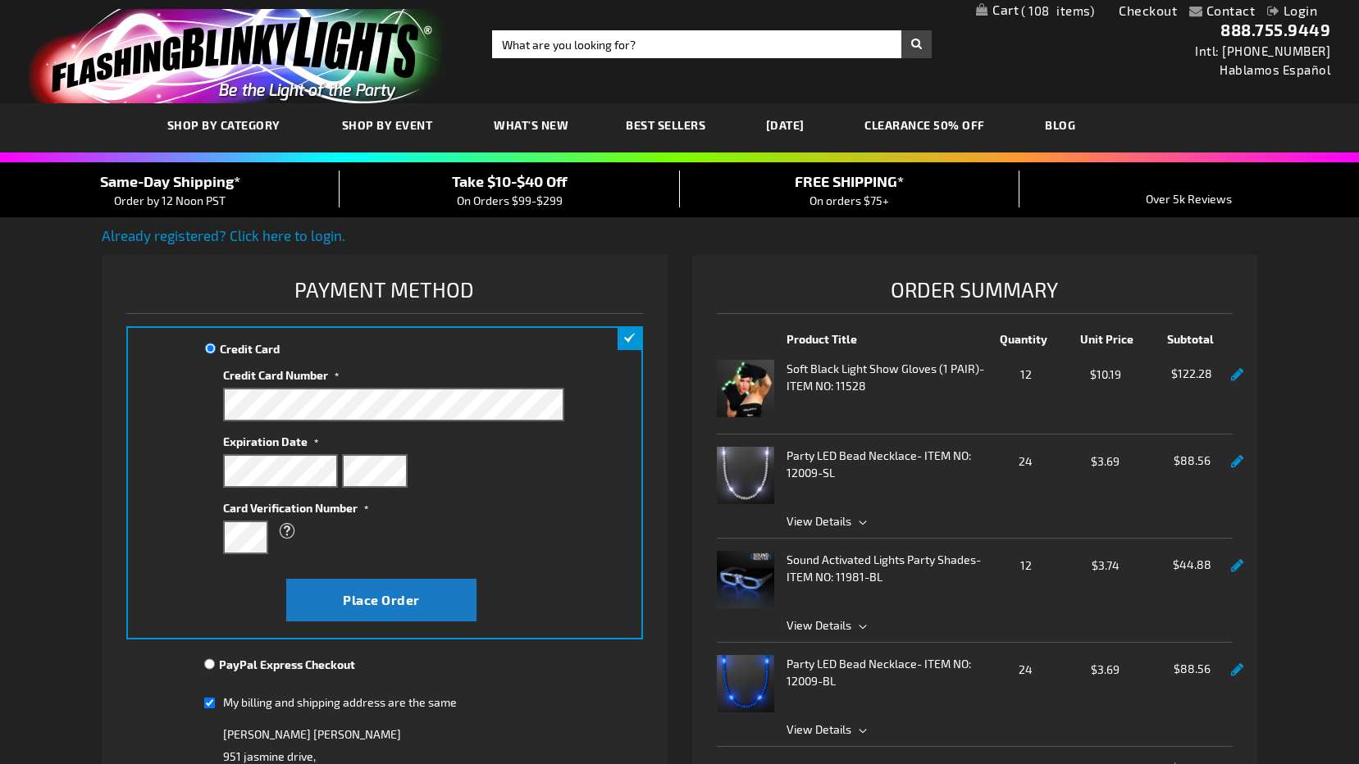
click at [515, 193] on div "Take $10-$40 Off On Orders $99-$299" at bounding box center [510, 190] width 340 height 39
click at [476, 199] on span "On Orders $99-$299" at bounding box center [510, 201] width 106 height 14
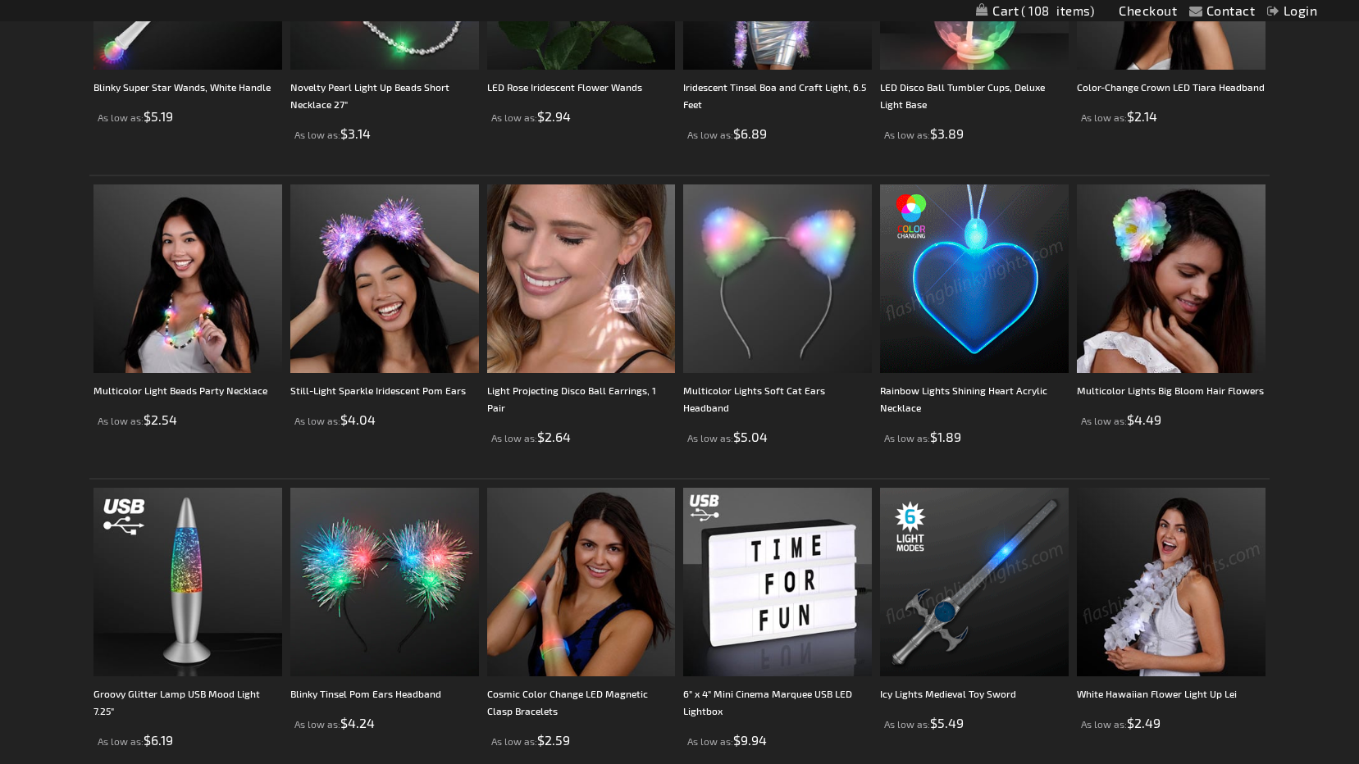
scroll to position [574, 0]
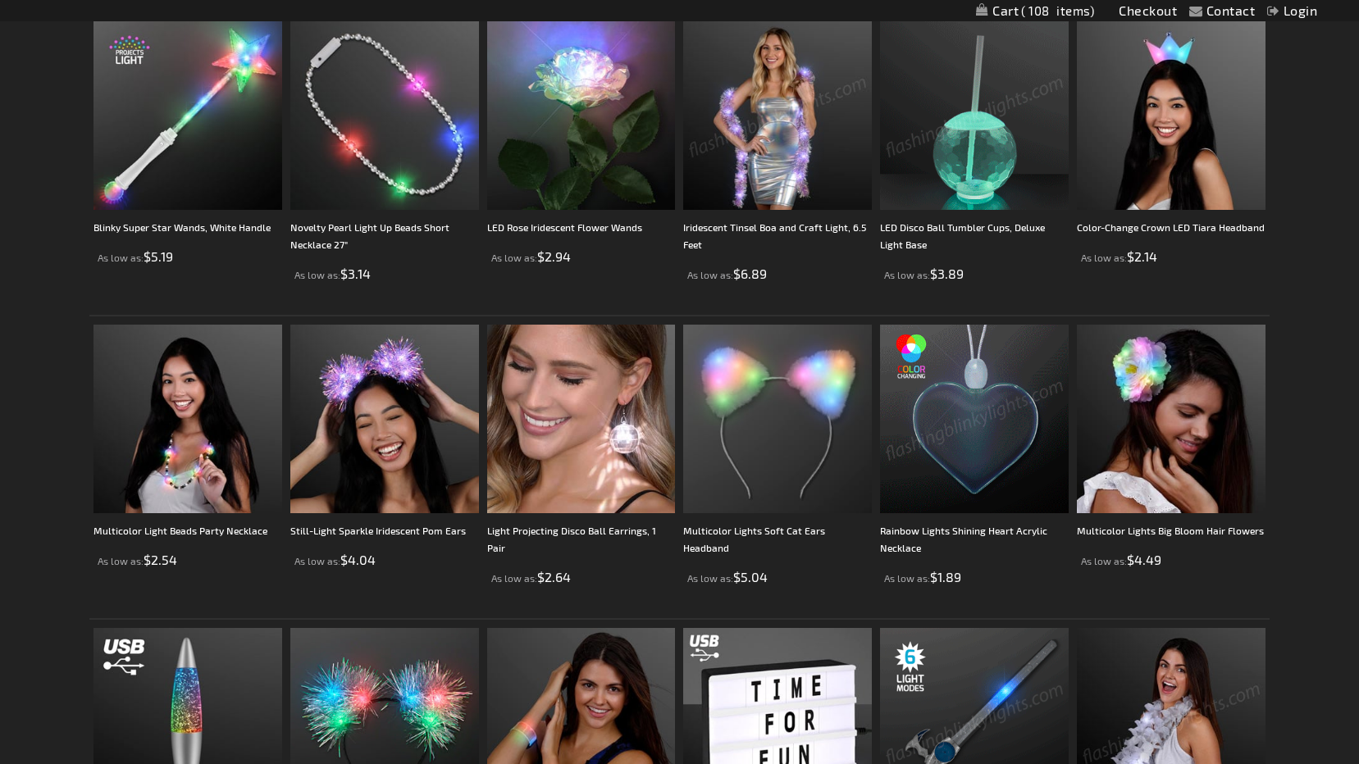
click at [1027, 12] on span "108" at bounding box center [1057, 10] width 73 height 15
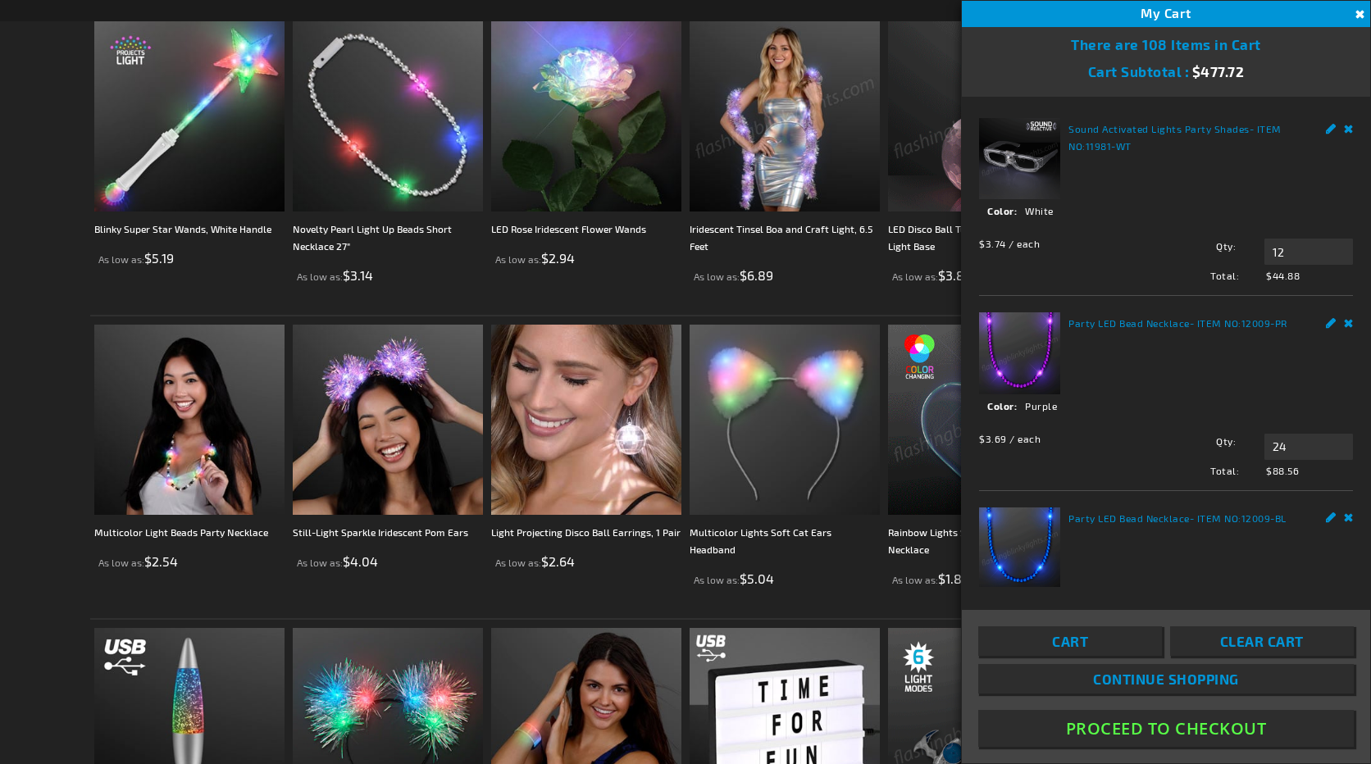
click at [1224, 732] on button "Proceed To Checkout" at bounding box center [1166, 728] width 376 height 37
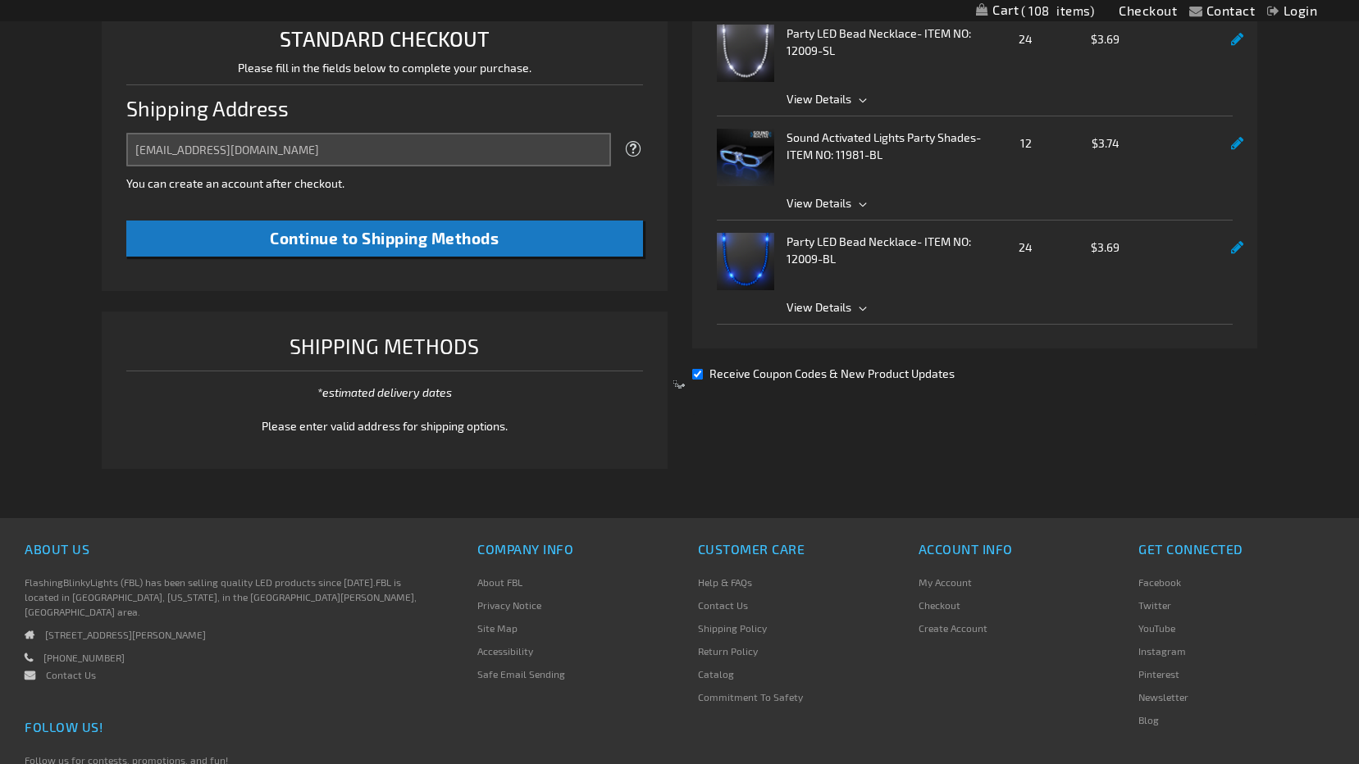
select select "US"
select select "18"
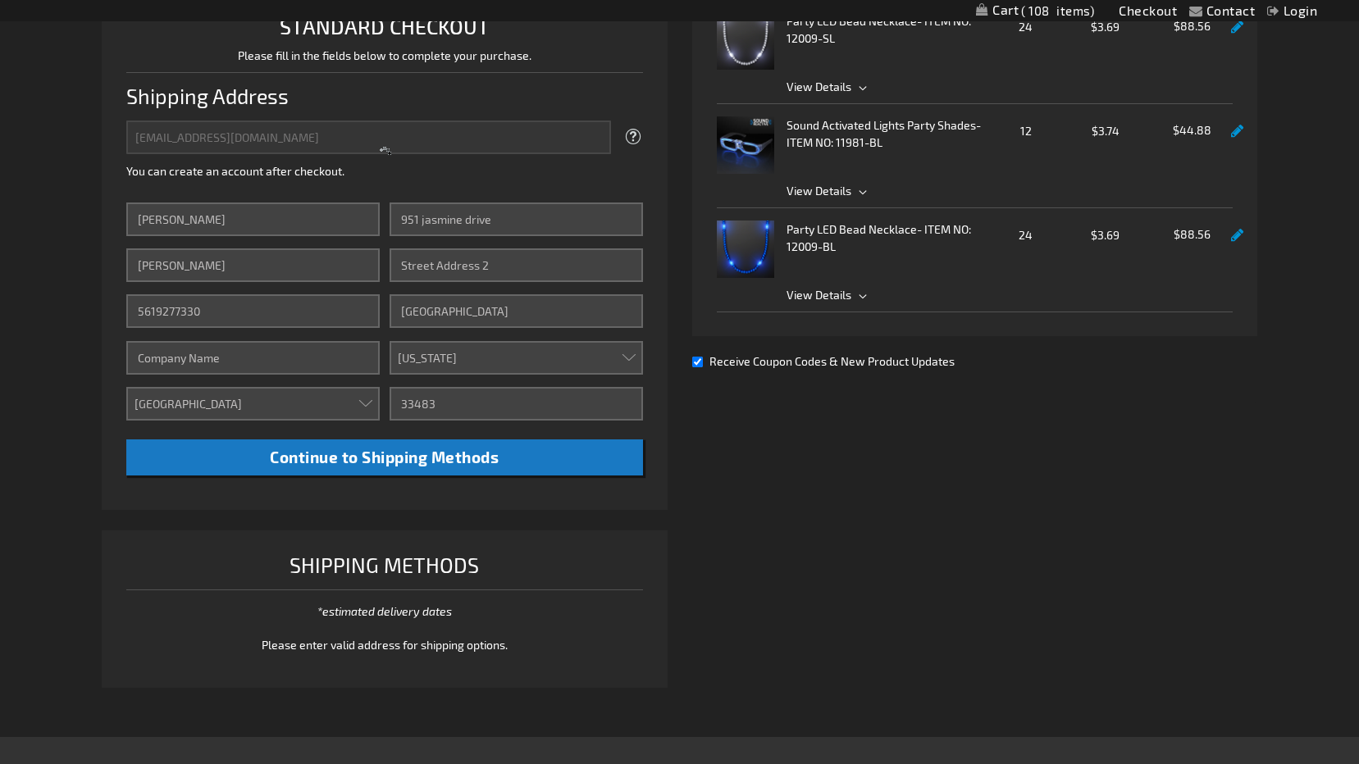
scroll to position [217, 0]
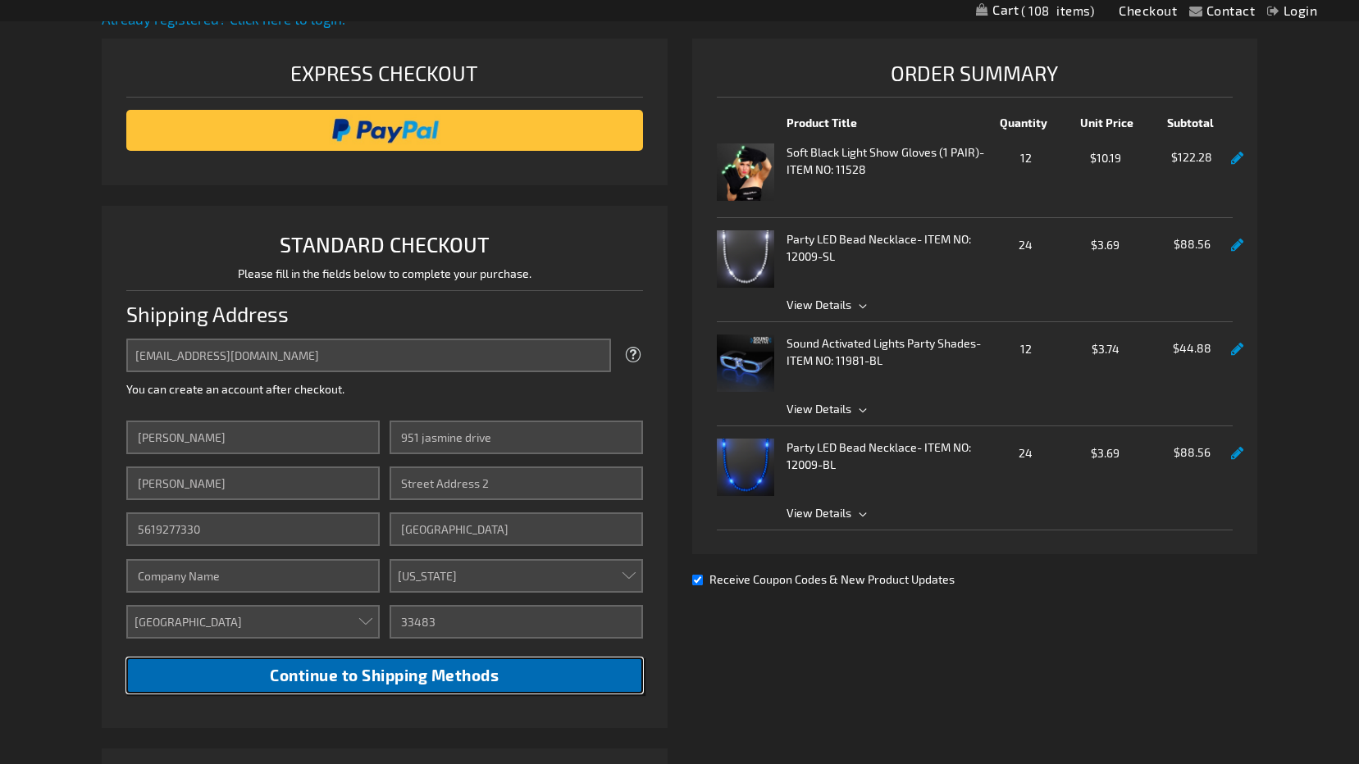
click at [469, 672] on span "Continue to Shipping Methods" at bounding box center [384, 675] width 229 height 19
click at [468, 677] on span "Continue to Shipping Methods" at bounding box center [384, 675] width 229 height 19
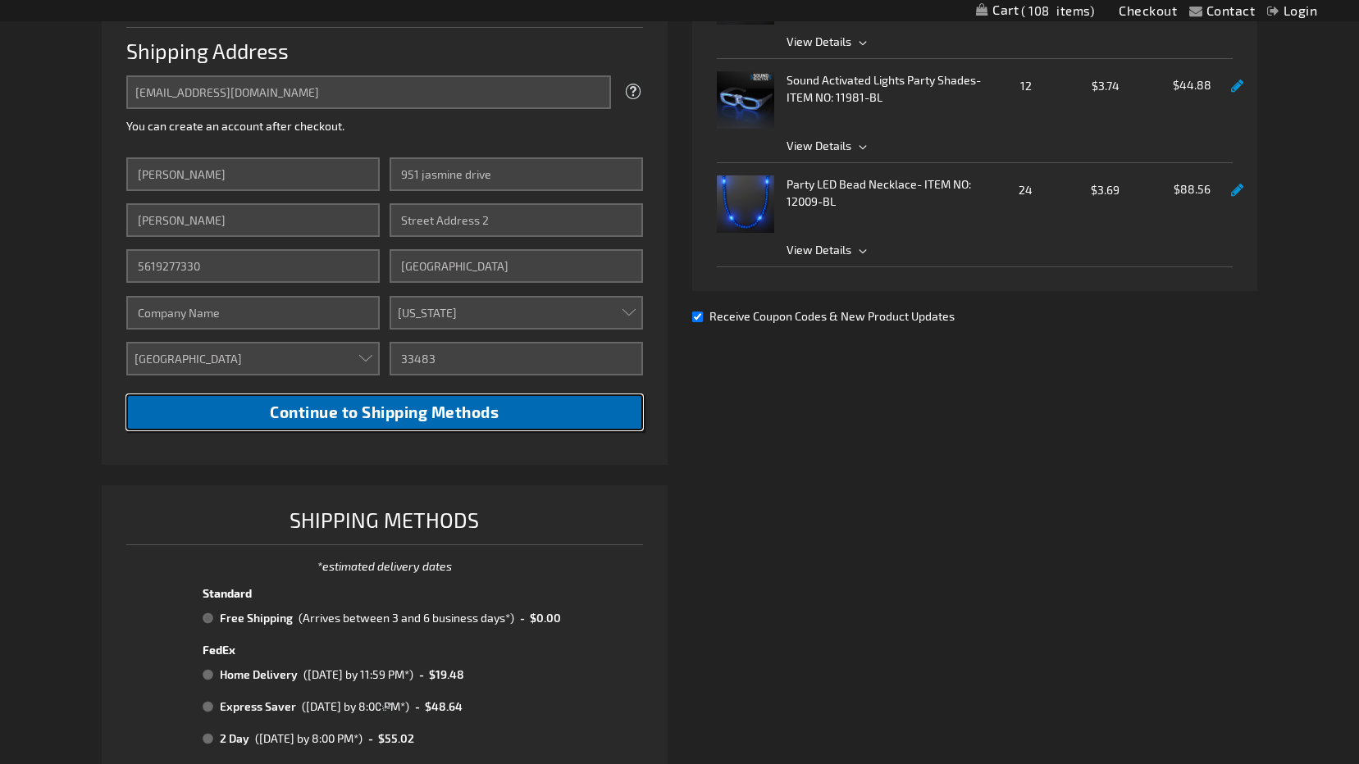
scroll to position [791, 0]
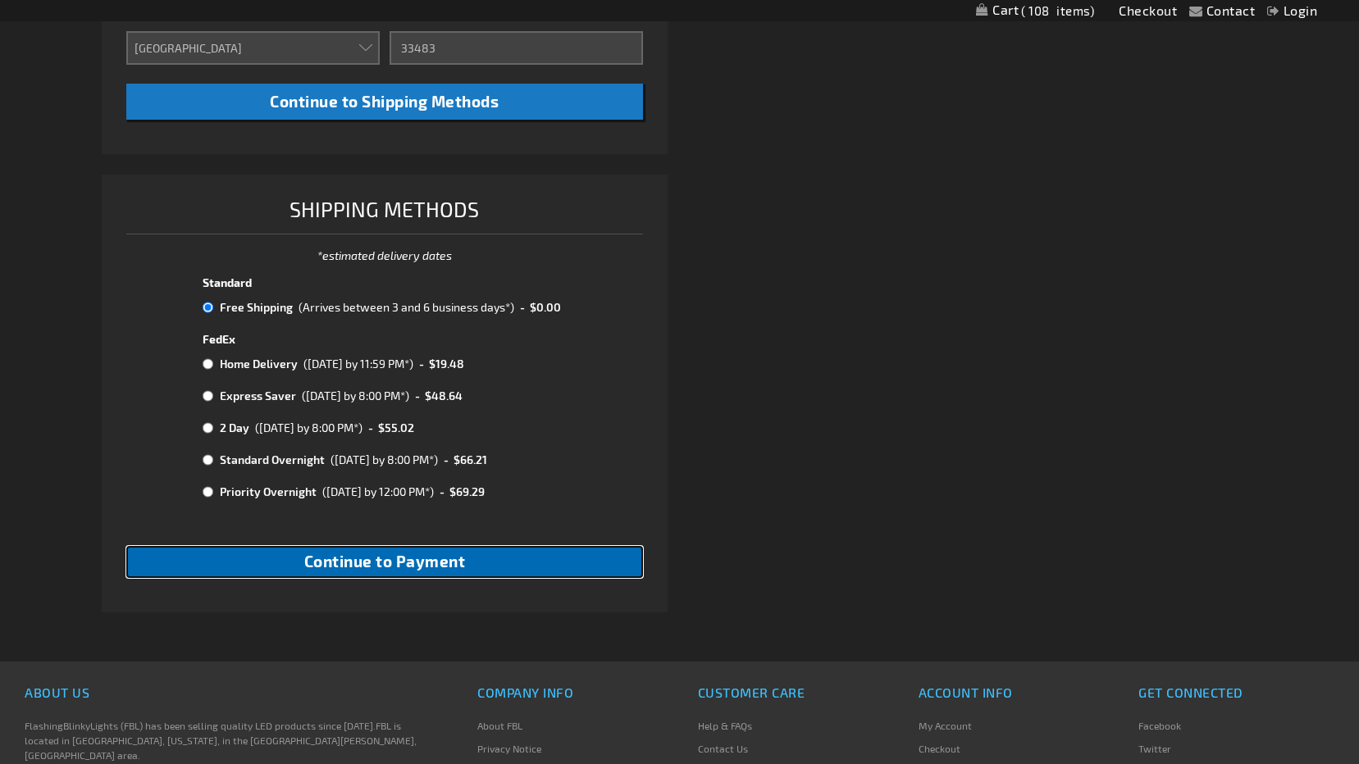
click at [444, 559] on span "Continue to Payment" at bounding box center [385, 561] width 162 height 19
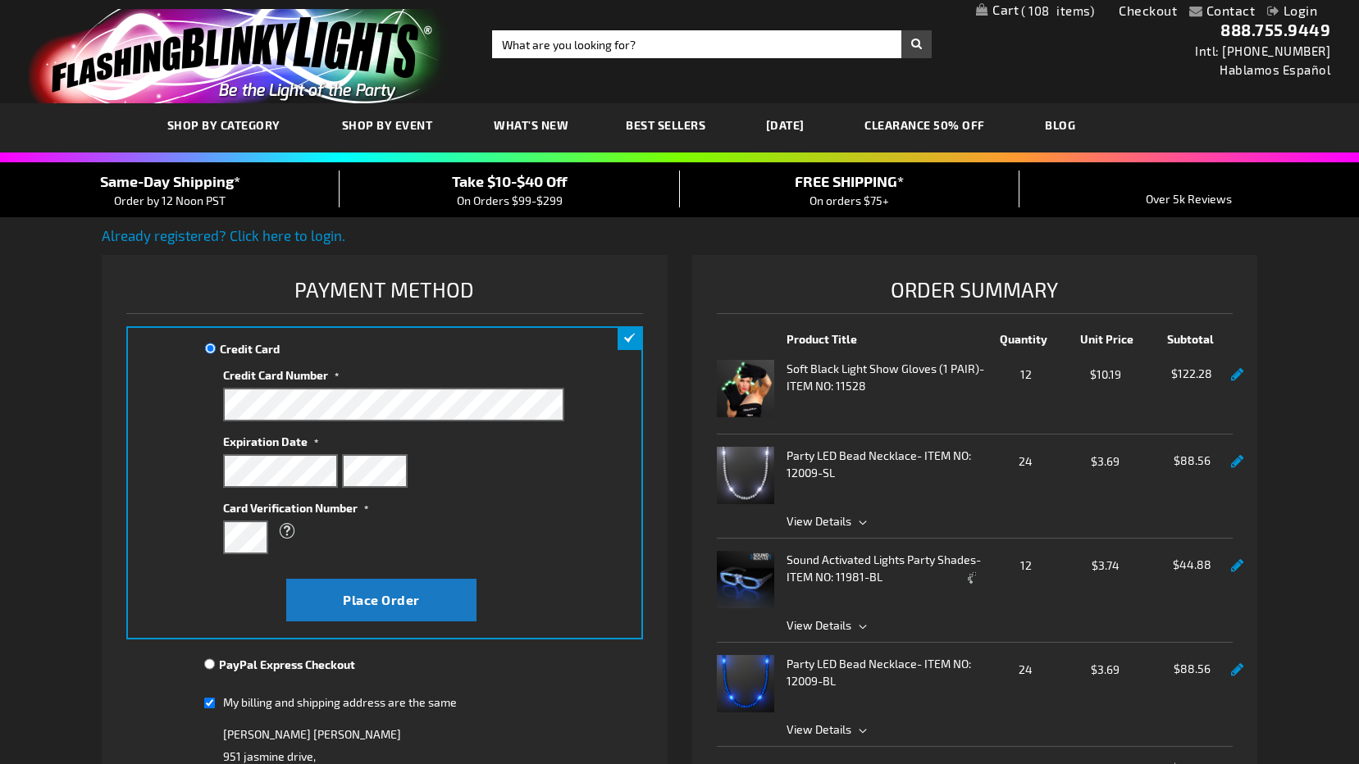
scroll to position [492, 0]
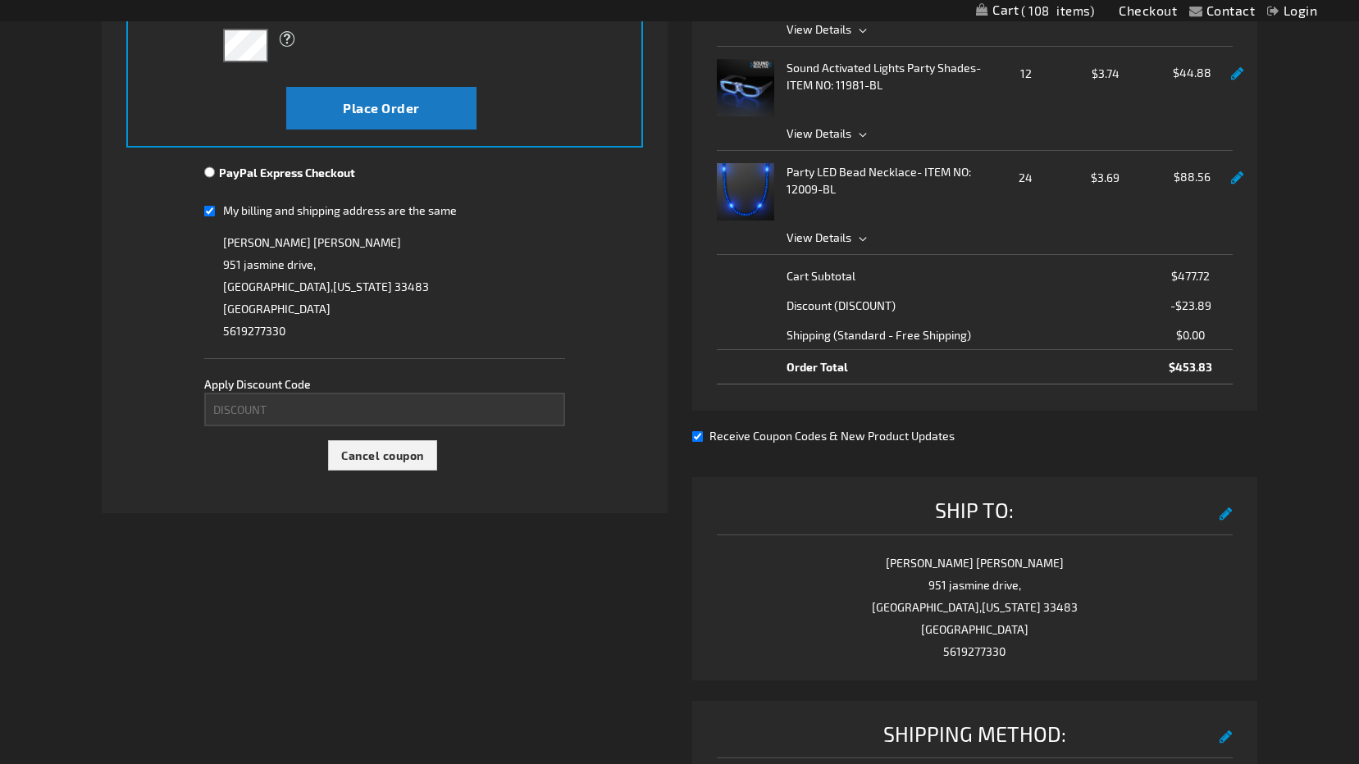
click at [368, 439] on fieldset "Payment Information Payment Method Credit Card Credit Card Information" at bounding box center [384, 130] width 516 height 699
click at [370, 454] on span "Cancel coupon" at bounding box center [382, 456] width 83 height 14
click at [324, 406] on div "Please wait..." at bounding box center [679, 382] width 1359 height 764
click at [264, 412] on div "Please wait..." at bounding box center [679, 382] width 1359 height 764
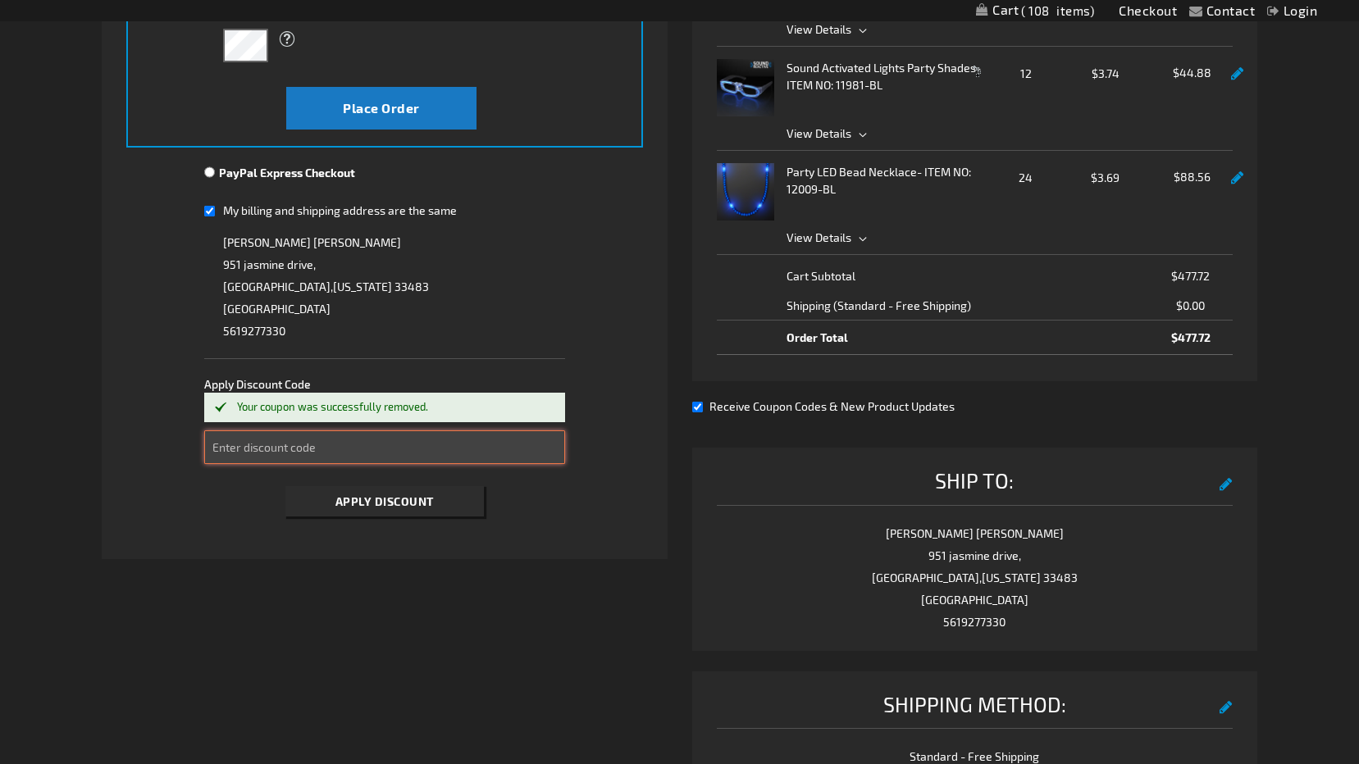
click at [315, 457] on input "Enter discount code" at bounding box center [384, 448] width 361 height 34
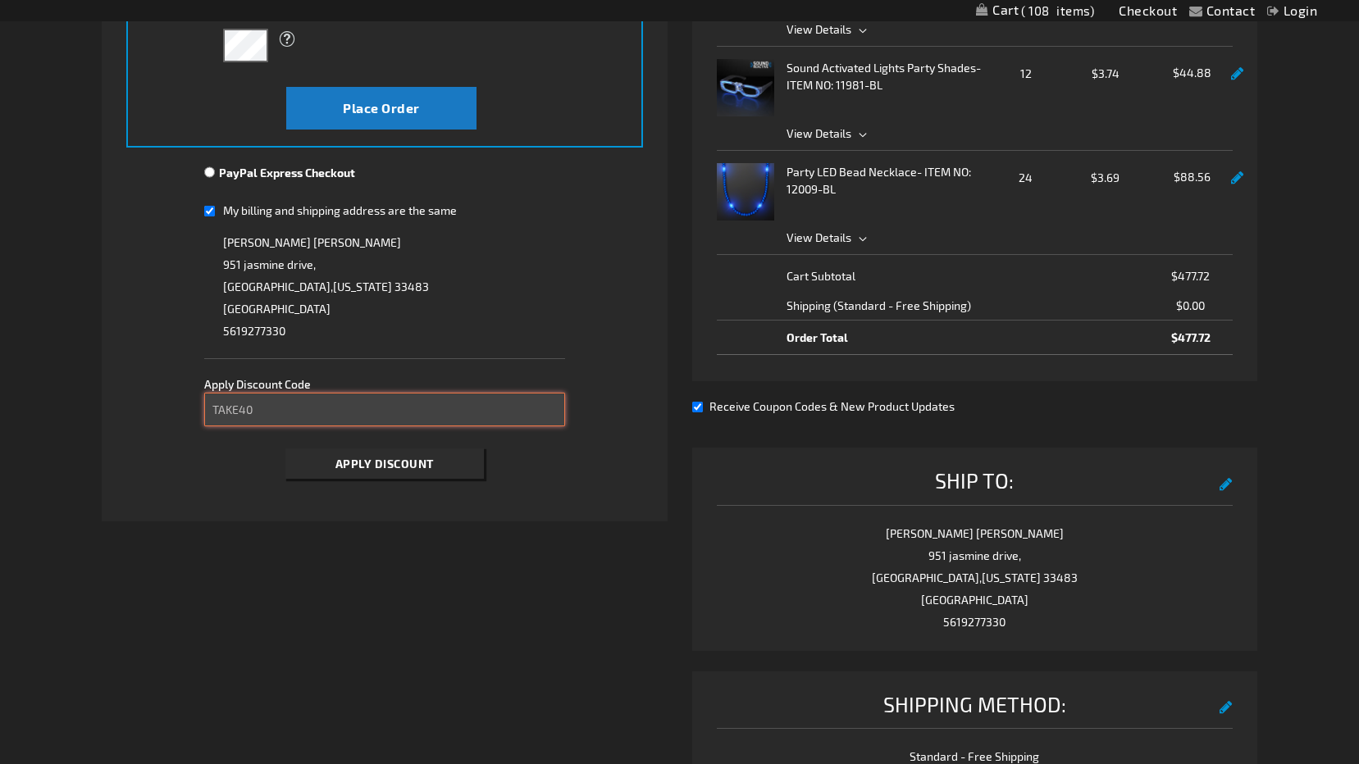
type input "TAKE40"
click at [315, 457] on button "Apply Discount" at bounding box center [384, 464] width 198 height 30
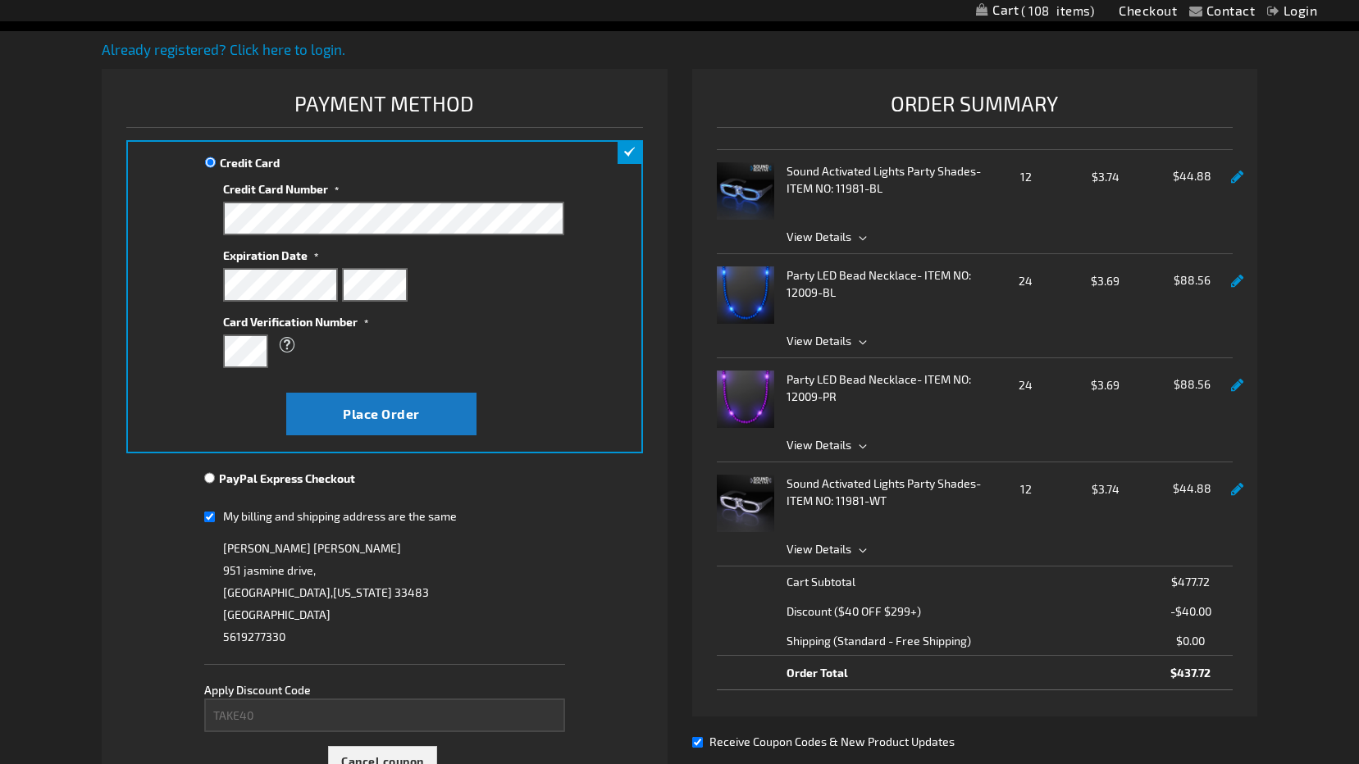
scroll to position [0, 0]
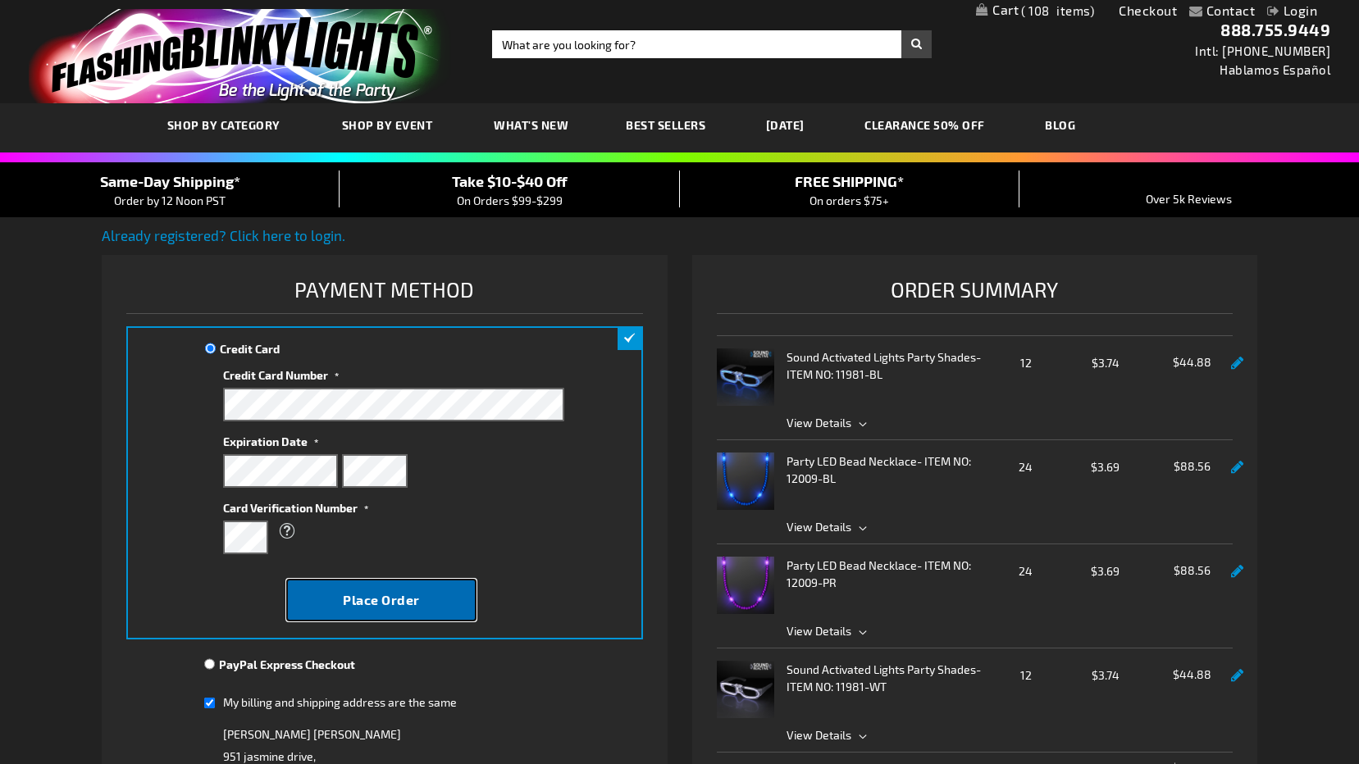
click at [386, 596] on span "Place Order" at bounding box center [381, 600] width 77 height 16
